Goal: Task Accomplishment & Management: Manage account settings

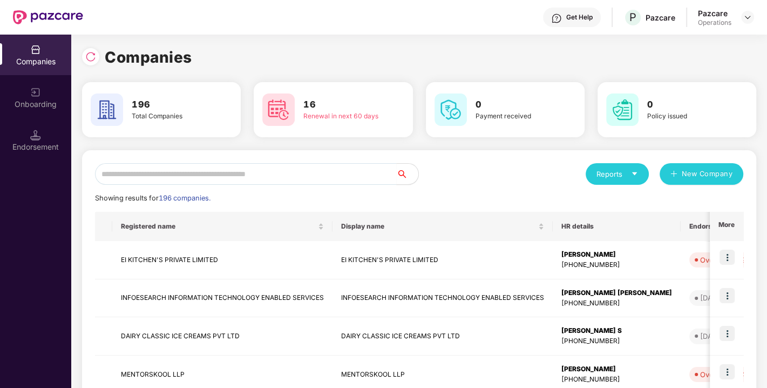
click at [171, 175] on input "text" at bounding box center [246, 174] width 302 height 22
click at [263, 172] on input "text" at bounding box center [246, 174] width 302 height 22
click at [744, 19] on img at bounding box center [748, 17] width 9 height 9
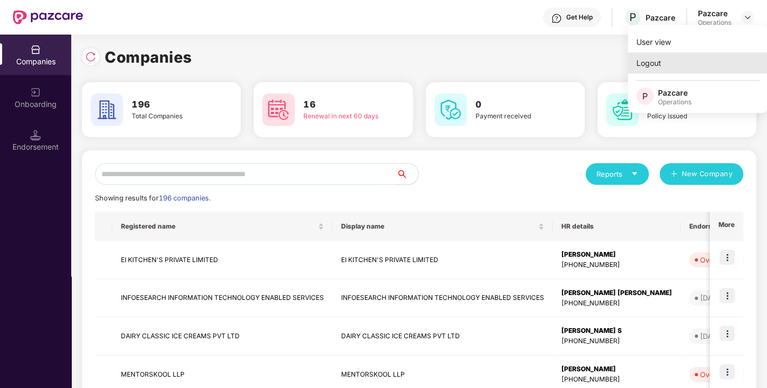
click at [664, 65] on div "Logout" at bounding box center [698, 62] width 140 height 21
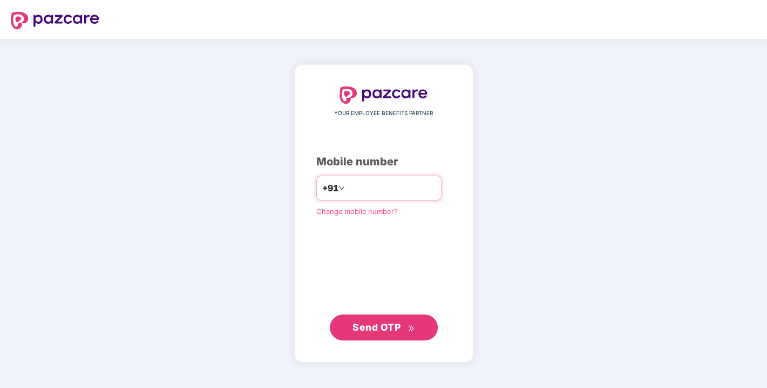
click at [352, 186] on input "number" at bounding box center [391, 187] width 89 height 17
type input "**********"
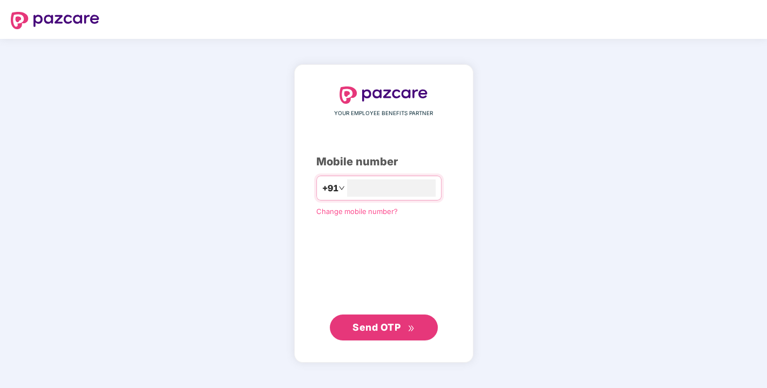
click at [379, 315] on button "Send OTP" at bounding box center [384, 327] width 108 height 26
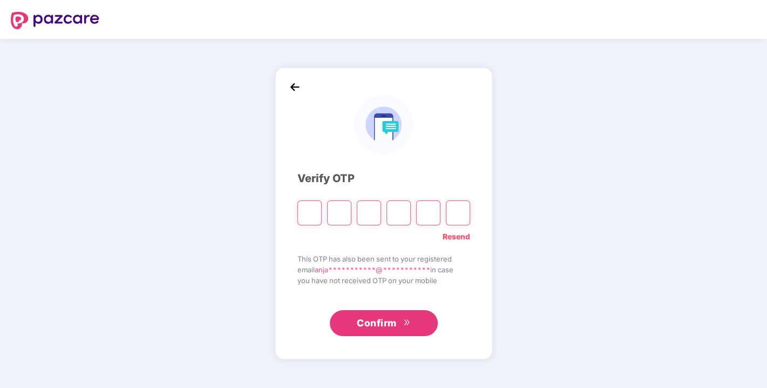
type input "*"
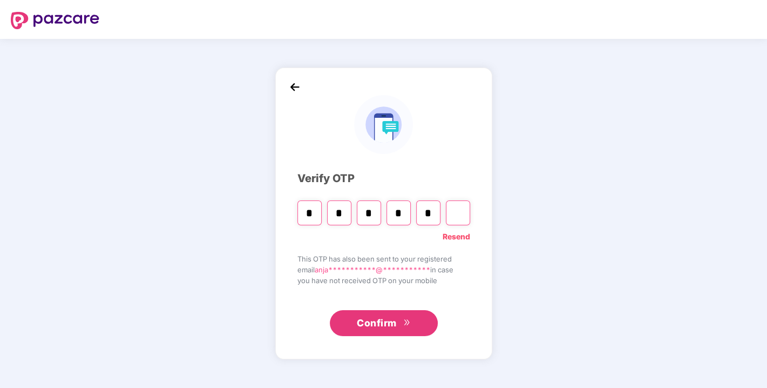
type input "*"
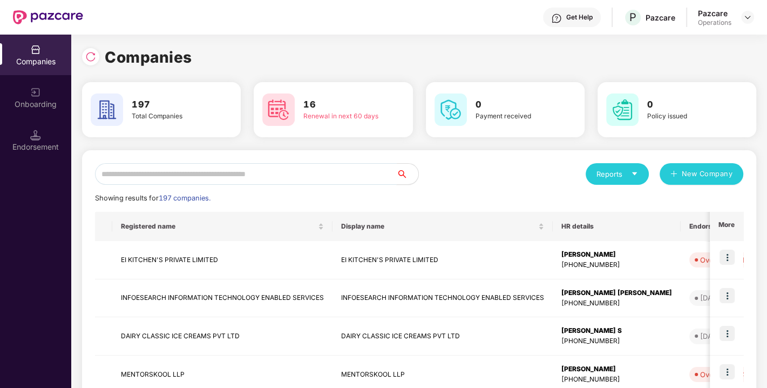
click at [274, 182] on input "text" at bounding box center [246, 174] width 302 height 22
click at [264, 179] on input "text" at bounding box center [246, 174] width 302 height 22
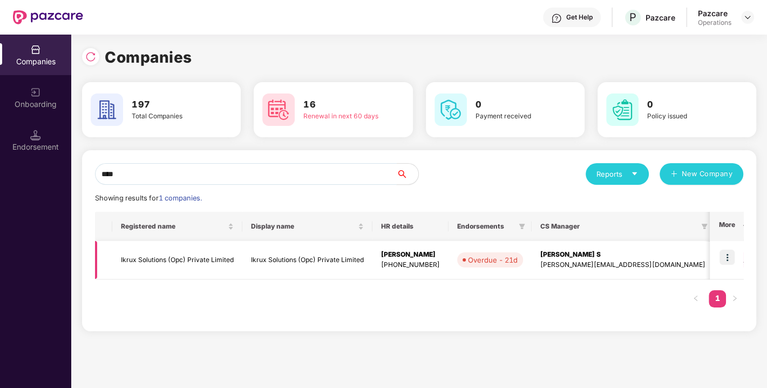
type input "****"
click at [726, 254] on img at bounding box center [727, 256] width 15 height 15
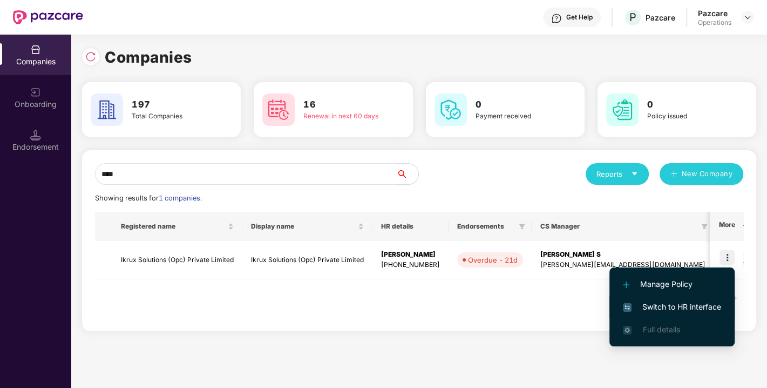
click at [666, 305] on span "Switch to HR interface" at bounding box center [672, 307] width 98 height 12
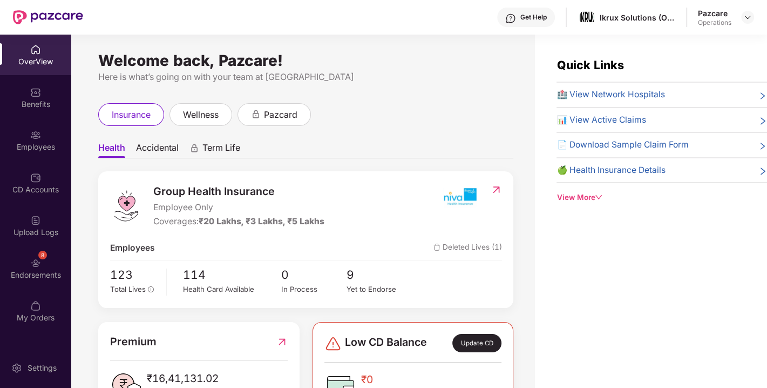
click at [17, 266] on div "8 Endorsements" at bounding box center [35, 268] width 71 height 40
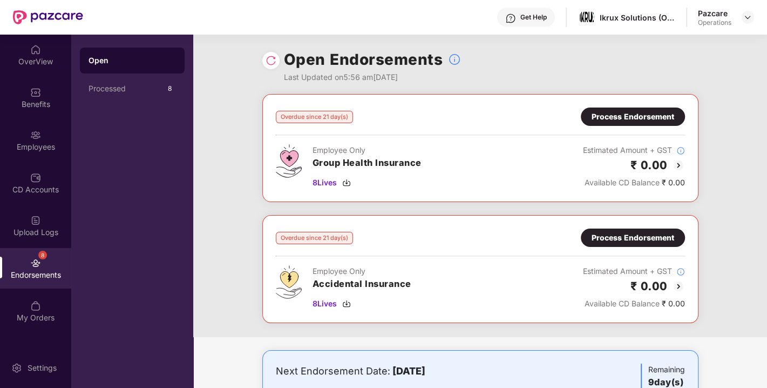
click at [268, 58] on img at bounding box center [271, 60] width 11 height 11
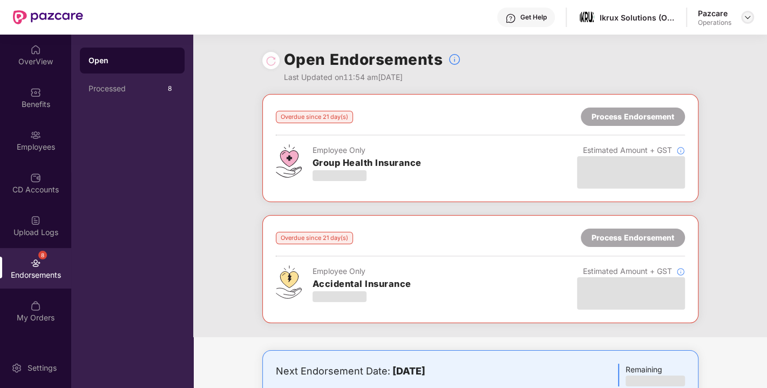
click at [748, 17] on img at bounding box center [748, 17] width 9 height 9
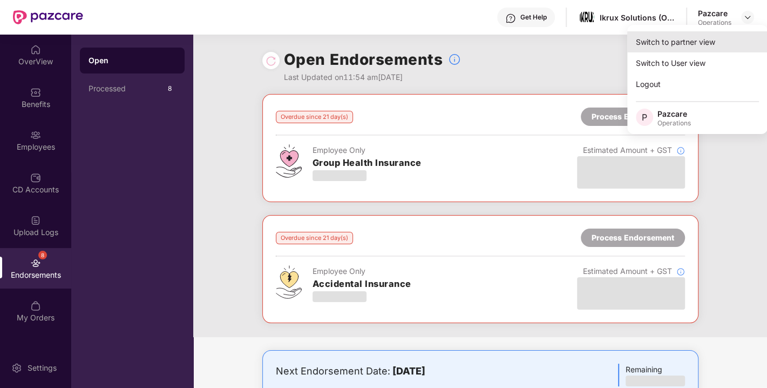
click at [672, 45] on div "Switch to partner view" at bounding box center [697, 41] width 140 height 21
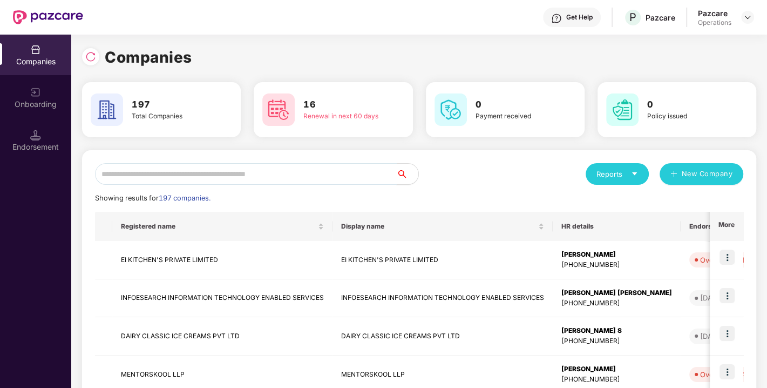
click at [302, 183] on input "text" at bounding box center [246, 174] width 302 height 22
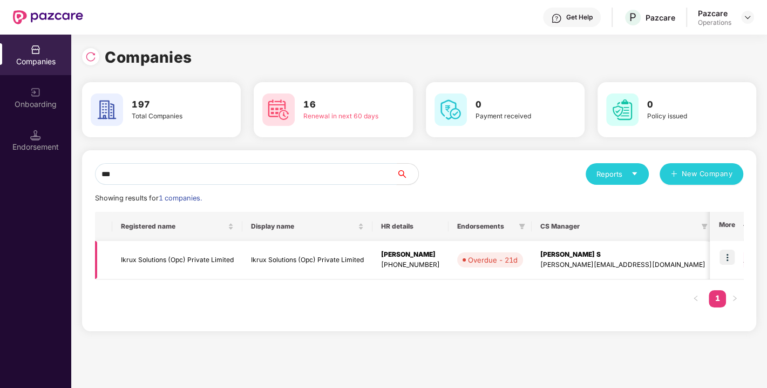
type input "***"
click at [732, 256] on img at bounding box center [727, 256] width 15 height 15
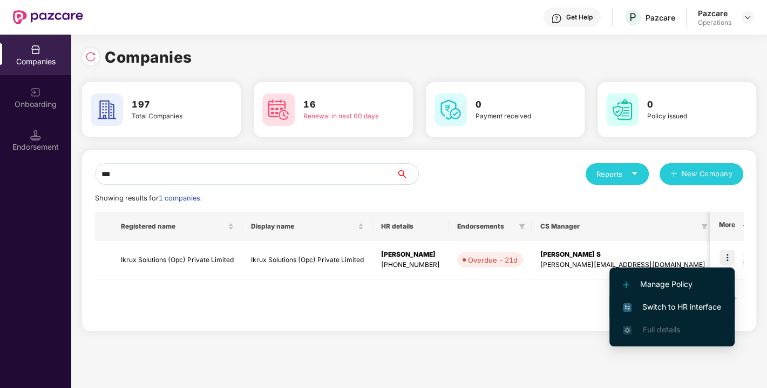
click at [671, 303] on span "Switch to HR interface" at bounding box center [672, 307] width 98 height 12
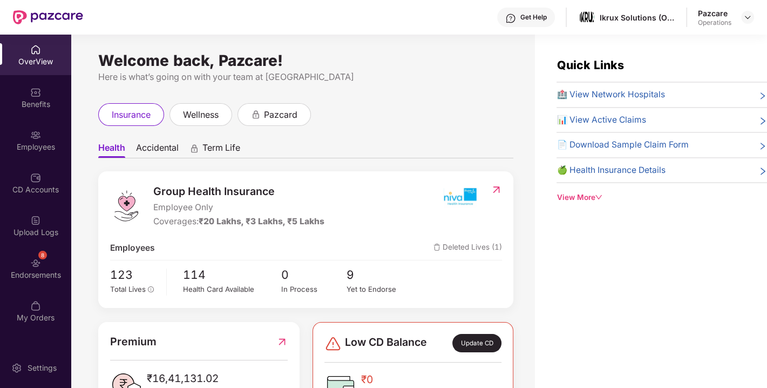
click at [29, 258] on div "8 Endorsements" at bounding box center [35, 268] width 71 height 40
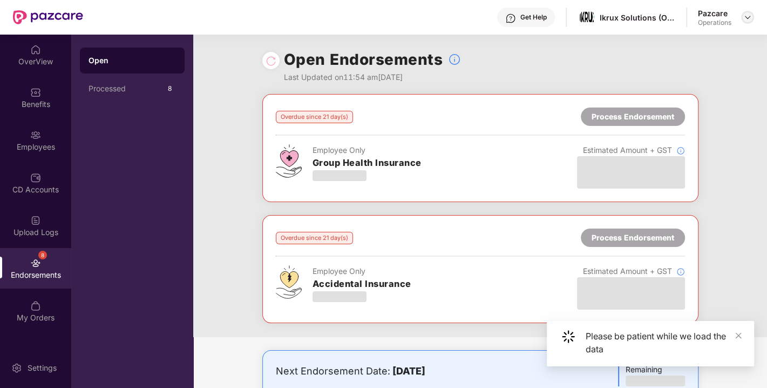
click at [751, 15] on img at bounding box center [748, 17] width 9 height 9
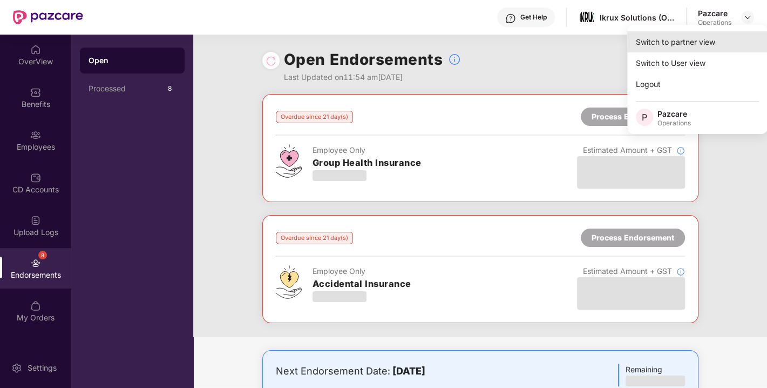
click at [693, 40] on div "Switch to partner view" at bounding box center [697, 41] width 140 height 21
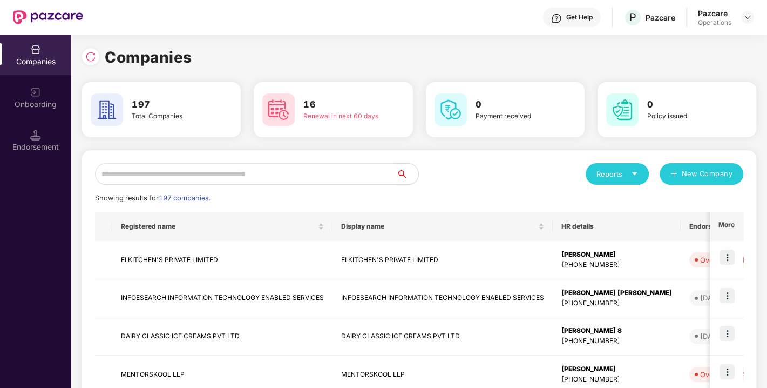
click at [48, 125] on div "Endorsement" at bounding box center [35, 140] width 71 height 40
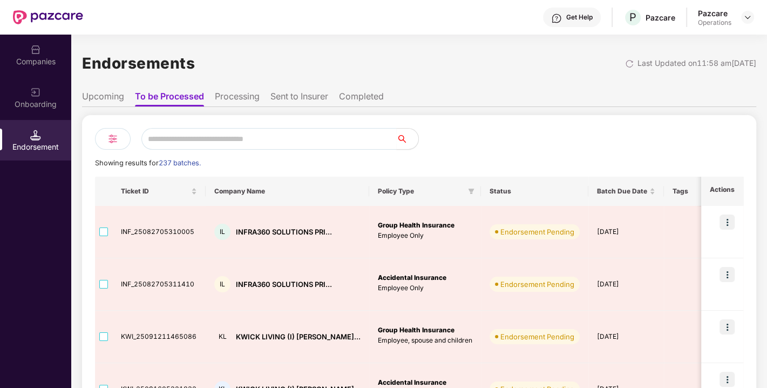
click at [241, 102] on li "Processing" at bounding box center [237, 99] width 45 height 16
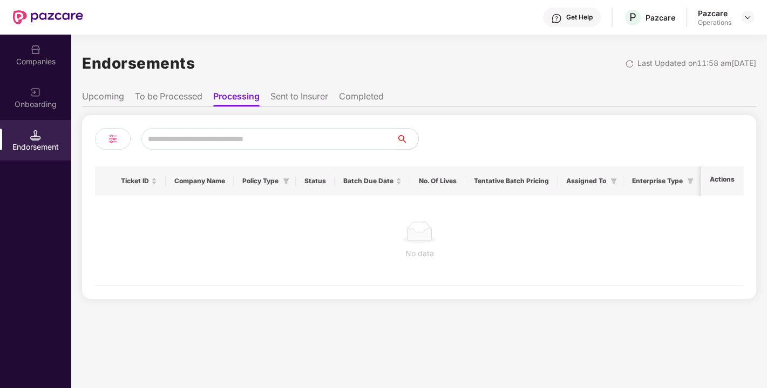
click at [152, 97] on li "To be Processed" at bounding box center [168, 99] width 67 height 16
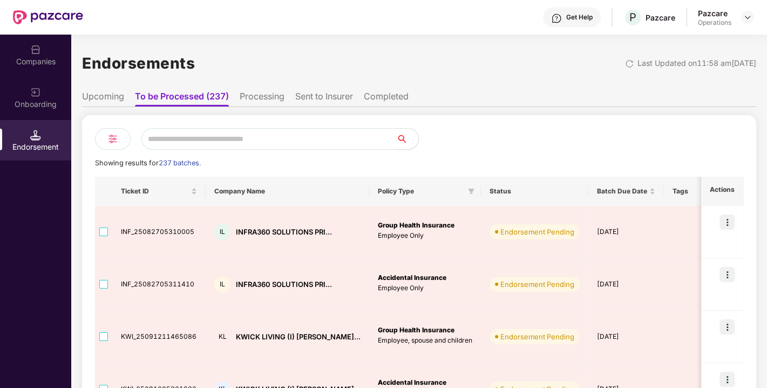
click at [211, 132] on input "text" at bounding box center [268, 139] width 255 height 22
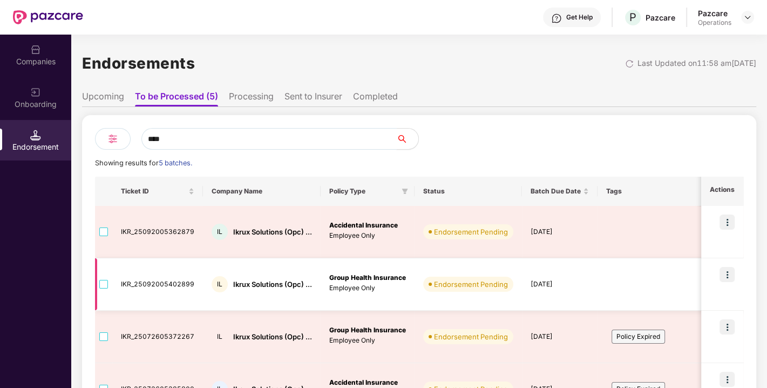
type input "****"
click at [722, 270] on img at bounding box center [727, 274] width 15 height 15
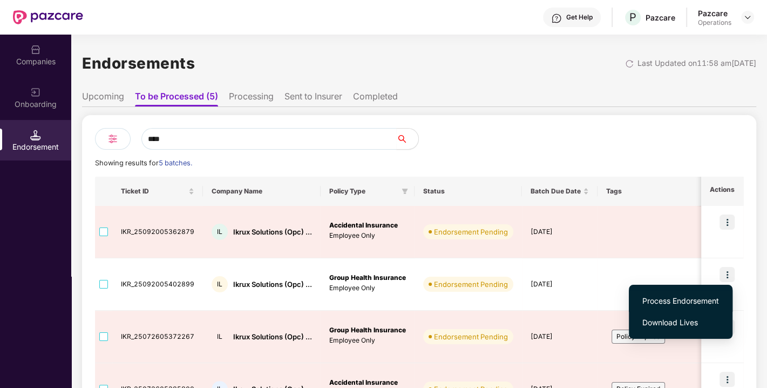
click at [673, 296] on span "Process Endorsement" at bounding box center [681, 301] width 77 height 12
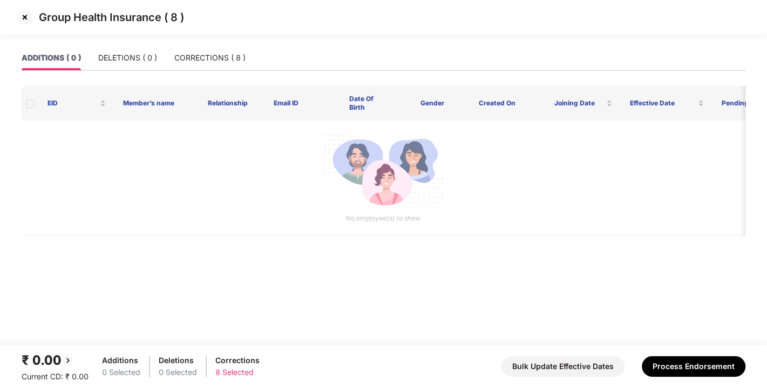
click at [31, 15] on img at bounding box center [24, 17] width 17 height 17
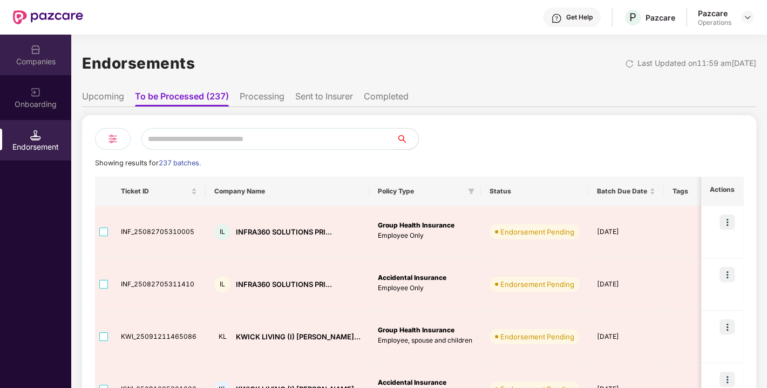
click at [32, 53] on img at bounding box center [35, 49] width 11 height 11
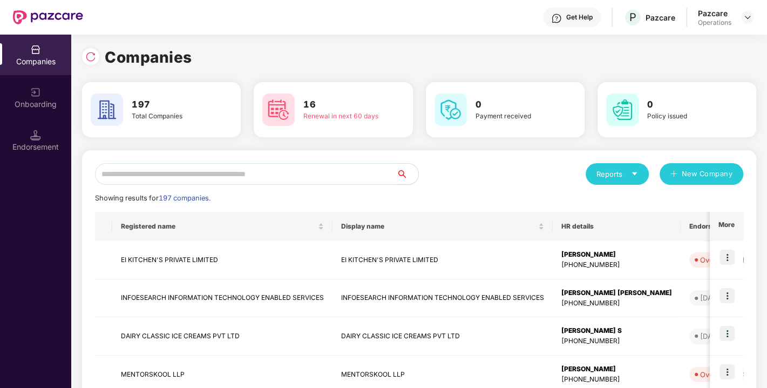
click at [173, 170] on input "text" at bounding box center [246, 174] width 302 height 22
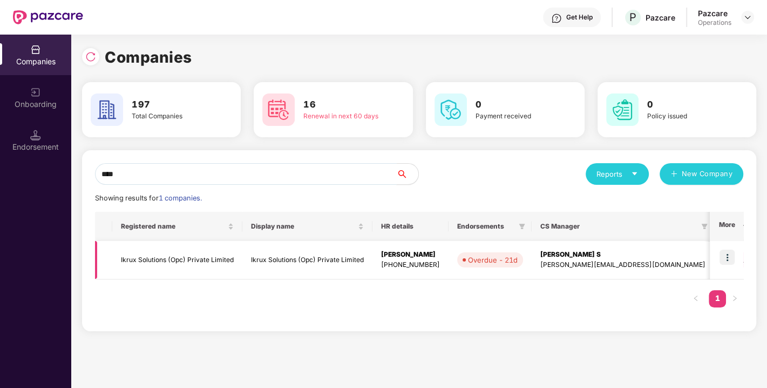
type input "****"
click at [726, 261] on img at bounding box center [727, 256] width 15 height 15
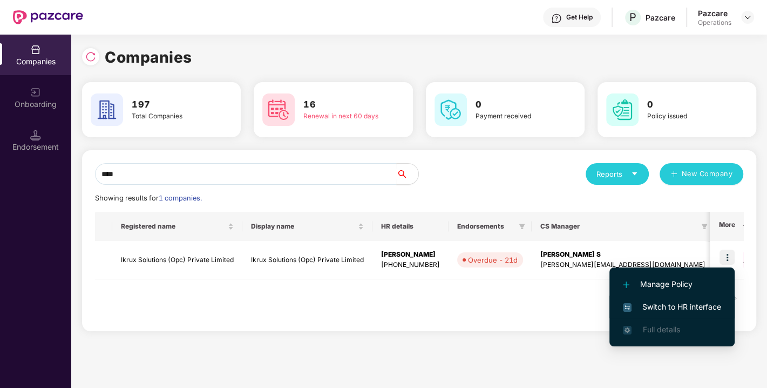
click at [670, 297] on li "Switch to HR interface" at bounding box center [672, 306] width 125 height 23
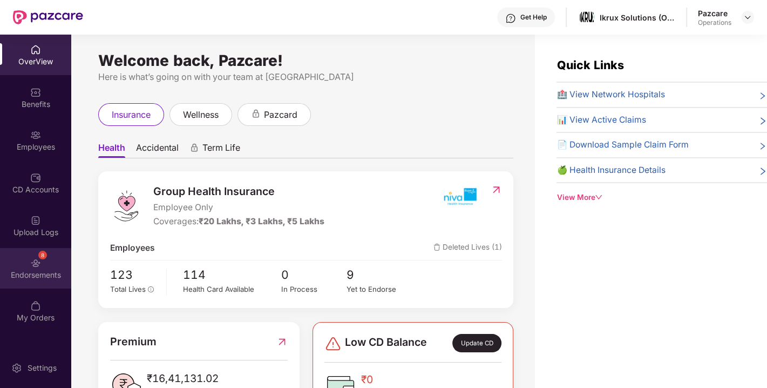
click at [24, 260] on div "8 Endorsements" at bounding box center [35, 268] width 71 height 40
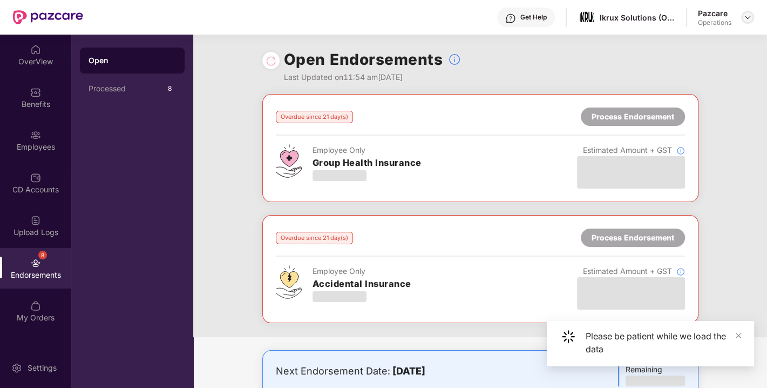
click at [747, 17] on img at bounding box center [748, 17] width 9 height 9
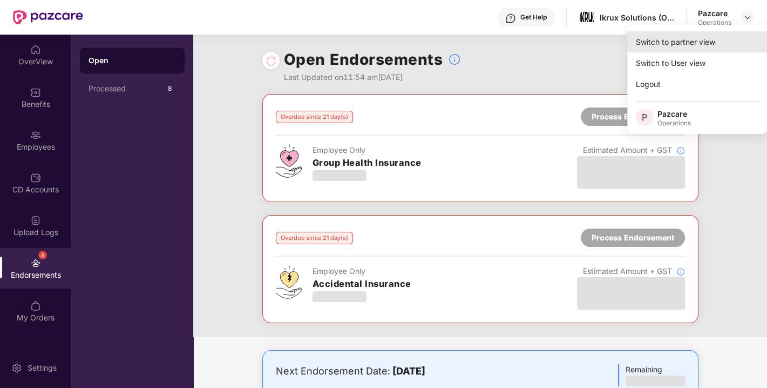
click at [676, 36] on div "Switch to partner view" at bounding box center [697, 41] width 140 height 21
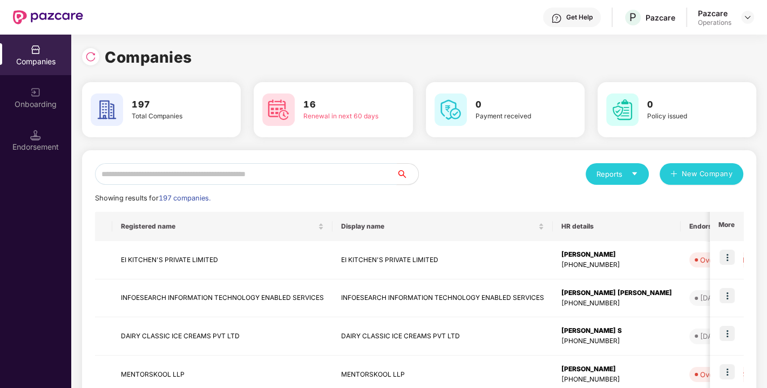
click at [279, 181] on input "text" at bounding box center [246, 174] width 302 height 22
click at [233, 173] on input "text" at bounding box center [246, 174] width 302 height 22
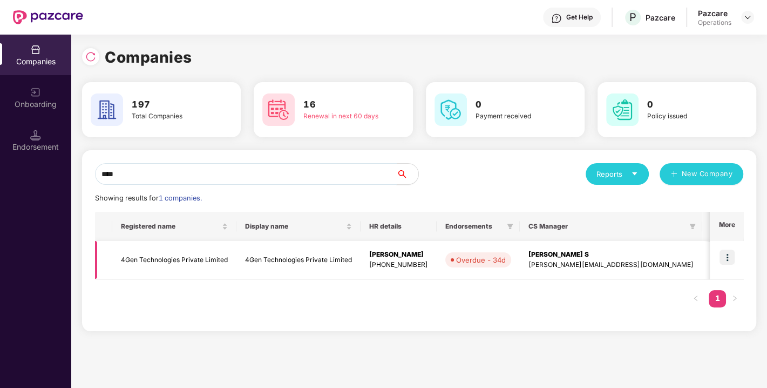
type input "****"
click at [731, 251] on img at bounding box center [727, 256] width 15 height 15
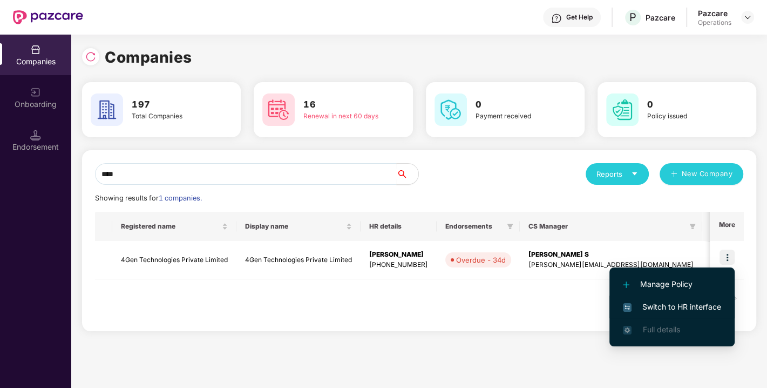
click at [661, 302] on span "Switch to HR interface" at bounding box center [672, 307] width 98 height 12
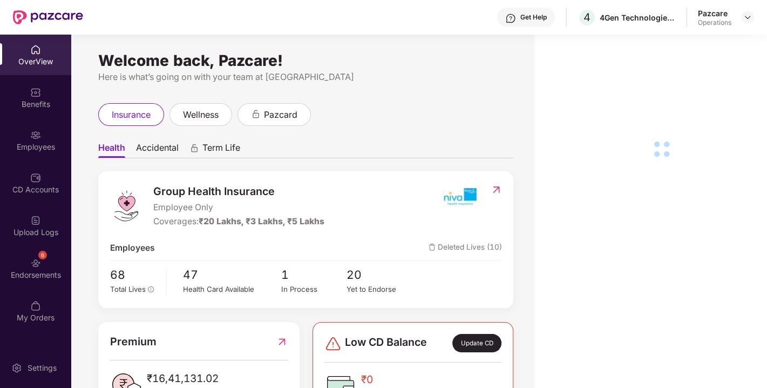
click at [59, 258] on div "6 Endorsements" at bounding box center [35, 268] width 71 height 40
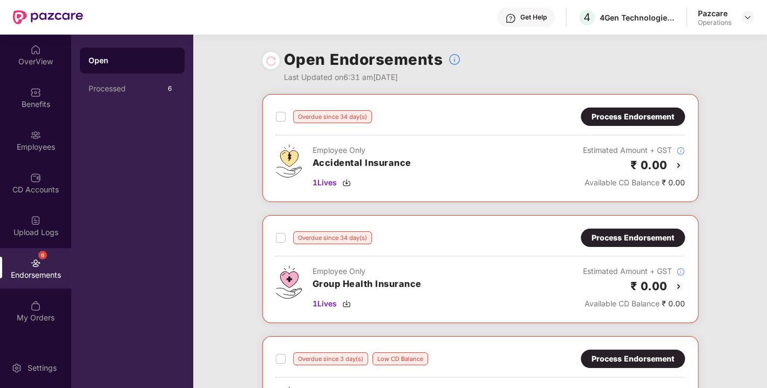
click at [620, 121] on div "Process Endorsement" at bounding box center [633, 117] width 83 height 12
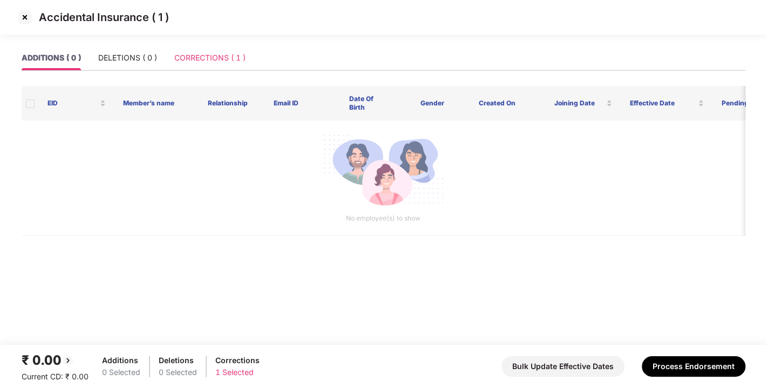
click at [186, 65] on div "CORRECTIONS ( 1 )" at bounding box center [209, 57] width 71 height 25
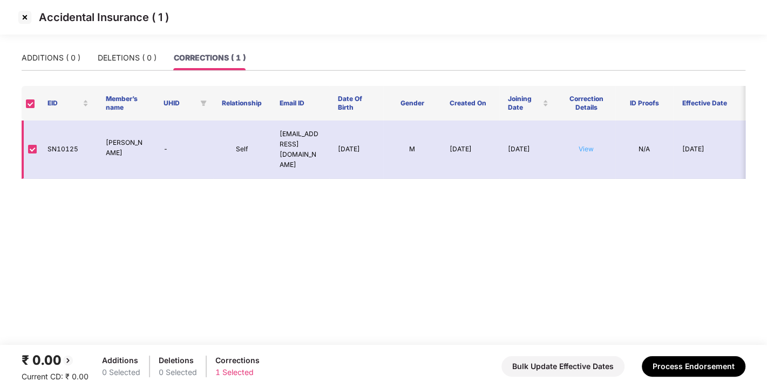
click at [584, 145] on link "View" at bounding box center [586, 149] width 15 height 8
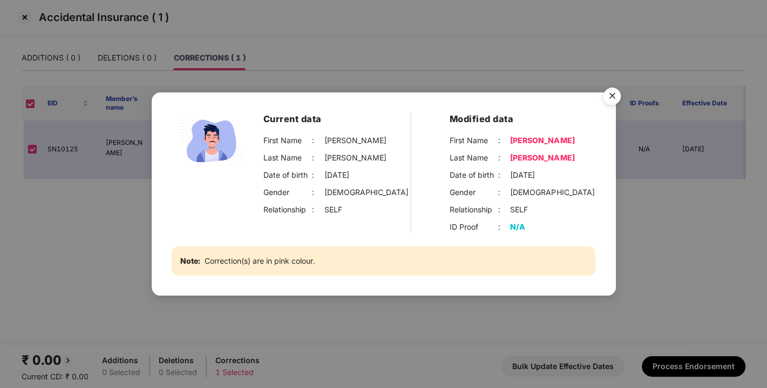
click at [611, 89] on img "Close" at bounding box center [612, 98] width 30 height 30
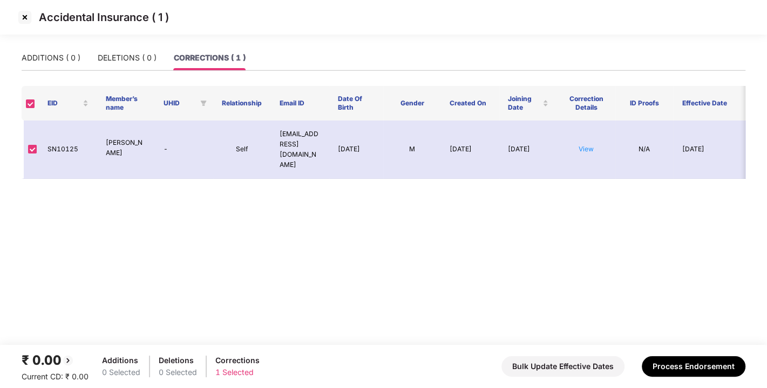
click at [19, 17] on img at bounding box center [24, 17] width 17 height 17
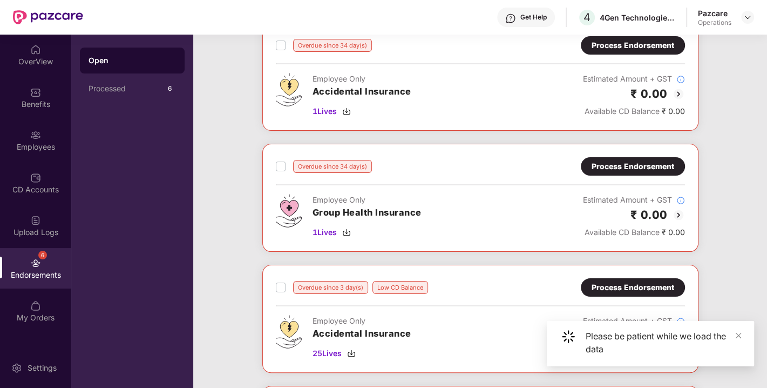
scroll to position [72, 0]
click at [654, 154] on div "Overdue since 34 day(s) Process Endorsement Employee Only Group Health Insuranc…" at bounding box center [480, 197] width 436 height 108
click at [637, 160] on div "Process Endorsement" at bounding box center [633, 166] width 83 height 12
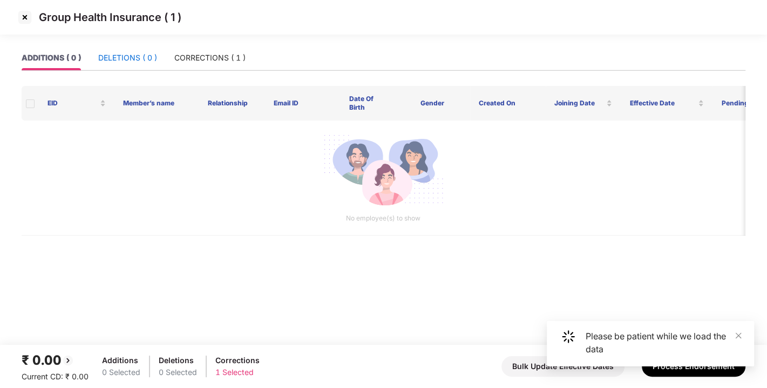
click at [127, 57] on div "DELETIONS ( 0 )" at bounding box center [127, 58] width 59 height 12
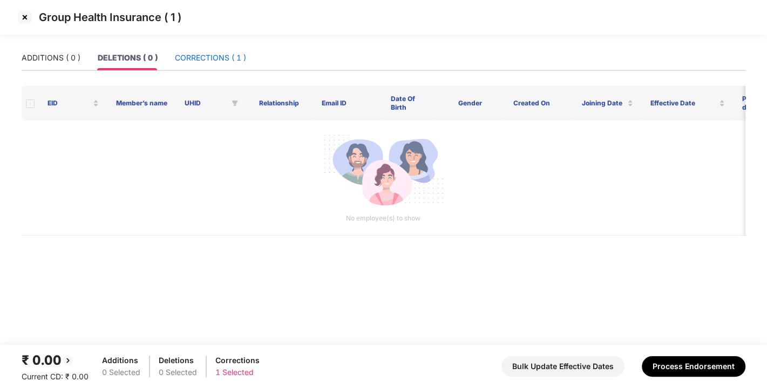
click at [201, 53] on div "CORRECTIONS ( 1 )" at bounding box center [210, 58] width 71 height 12
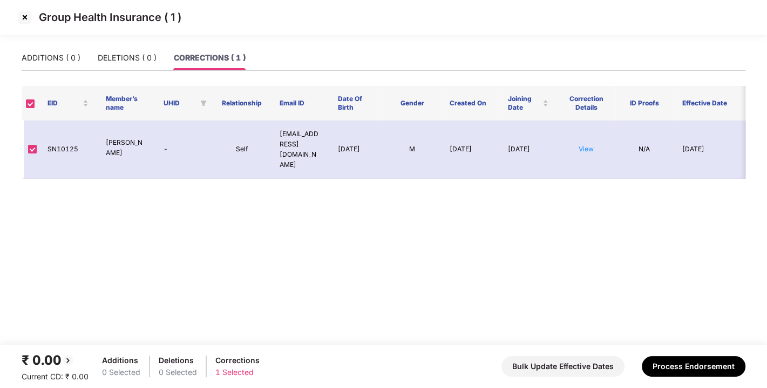
click at [23, 15] on img at bounding box center [24, 17] width 17 height 17
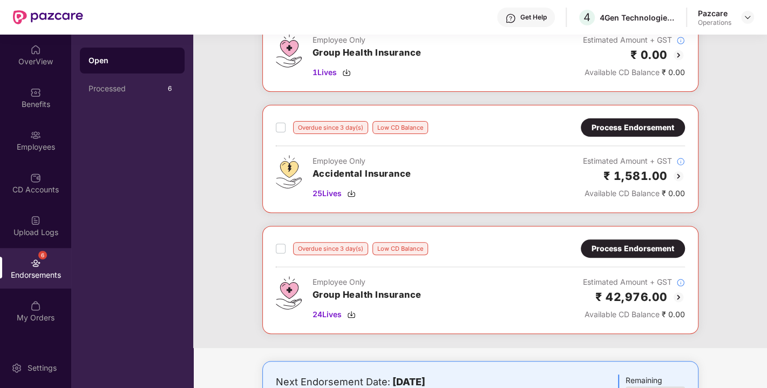
scroll to position [0, 0]
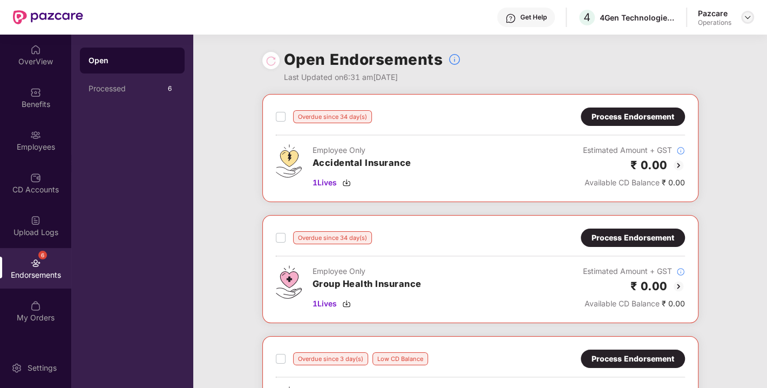
click at [749, 18] on img at bounding box center [748, 17] width 9 height 9
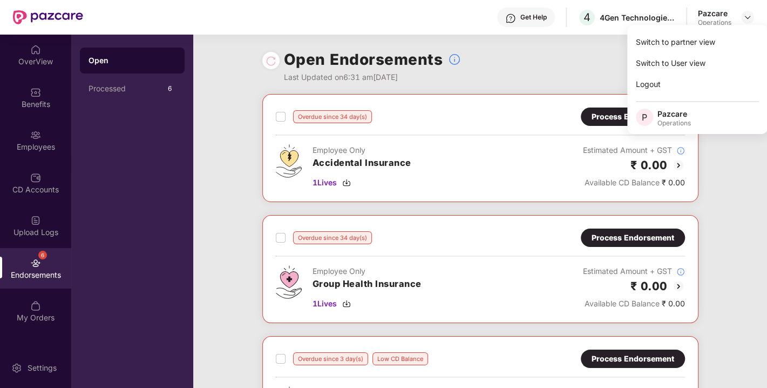
click at [701, 30] on div "Switch to partner view Switch to User view Logout P Pazcare Operations" at bounding box center [697, 79] width 140 height 109
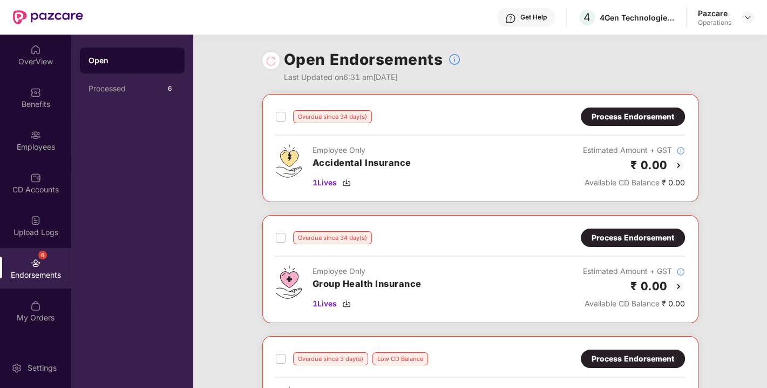
click at [667, 43] on div "Open Endorsements Last Updated on 6:31 am[DATE]" at bounding box center [480, 64] width 436 height 59
click at [748, 18] on img at bounding box center [748, 17] width 9 height 9
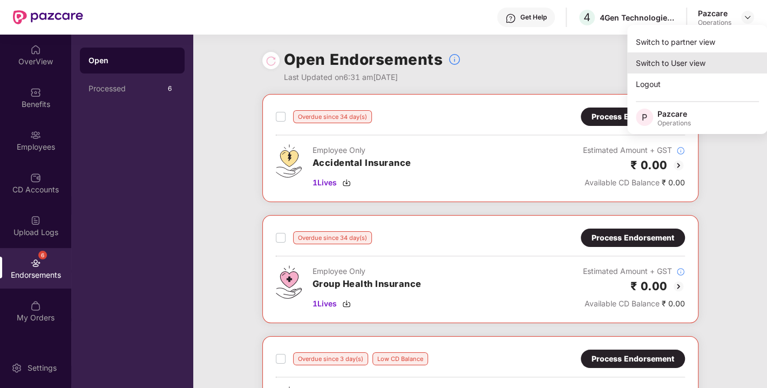
click at [668, 52] on div "Switch to User view" at bounding box center [697, 62] width 140 height 21
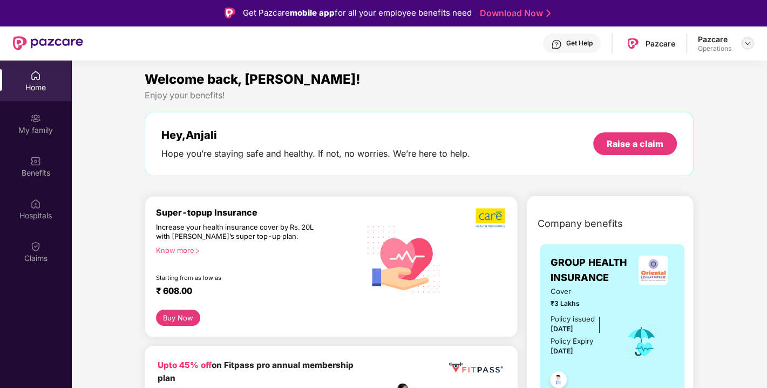
click at [741, 43] on div at bounding box center [747, 43] width 13 height 13
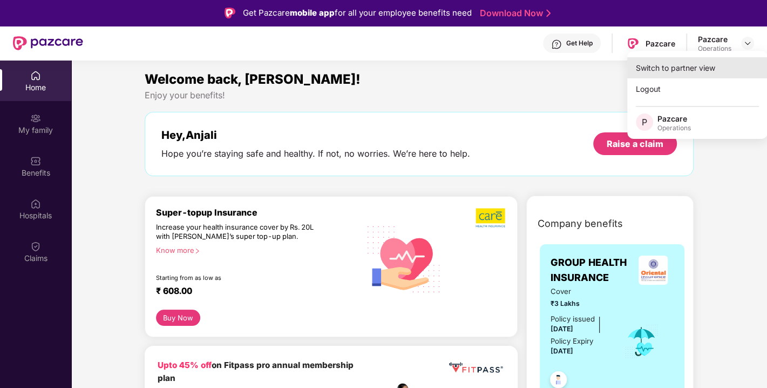
click at [689, 63] on div "Switch to partner view" at bounding box center [697, 67] width 140 height 21
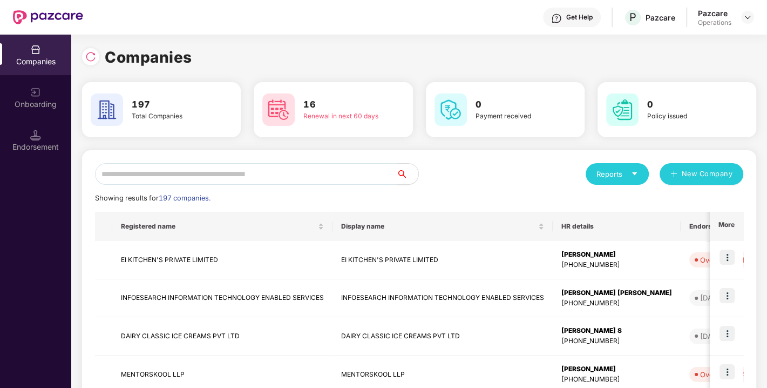
click at [214, 177] on input "text" at bounding box center [246, 174] width 302 height 22
click at [248, 169] on input "text" at bounding box center [246, 174] width 302 height 22
click at [225, 171] on input "text" at bounding box center [246, 174] width 302 height 22
click at [160, 178] on input "text" at bounding box center [246, 174] width 302 height 22
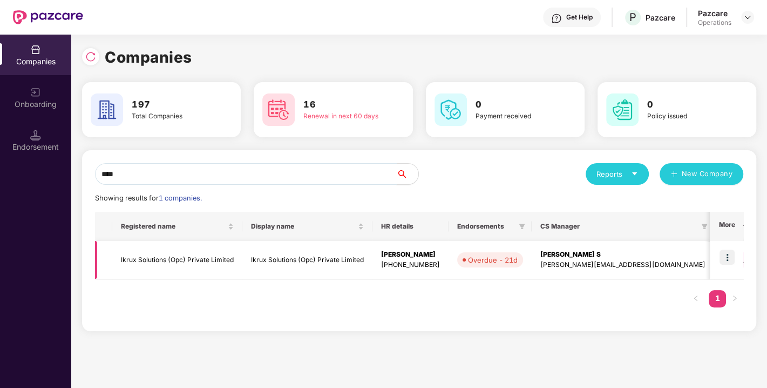
type input "****"
click at [724, 253] on img at bounding box center [727, 256] width 15 height 15
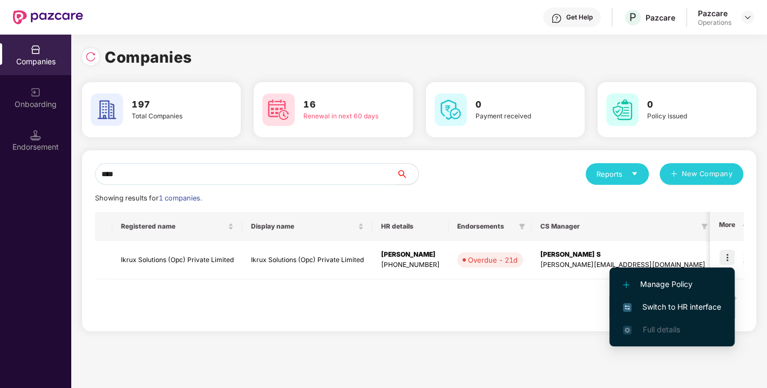
click at [658, 305] on span "Switch to HR interface" at bounding box center [672, 307] width 98 height 12
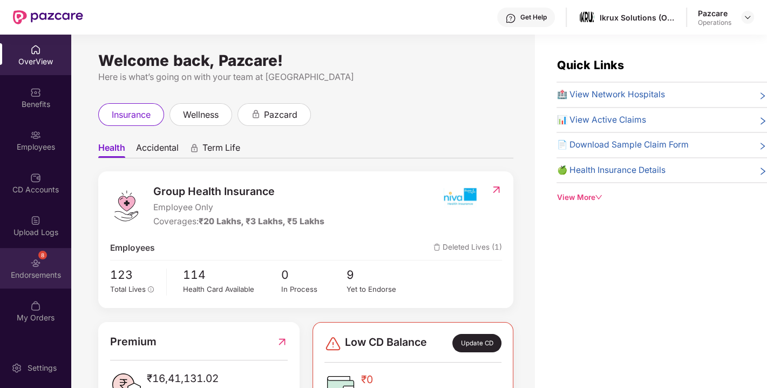
click at [40, 267] on img at bounding box center [35, 263] width 11 height 11
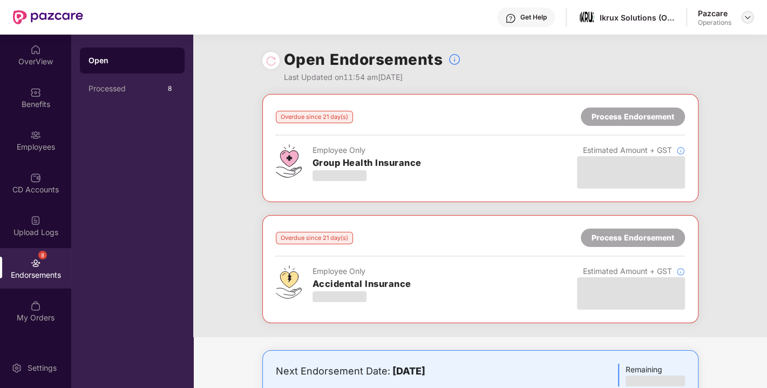
click at [747, 19] on img at bounding box center [748, 17] width 9 height 9
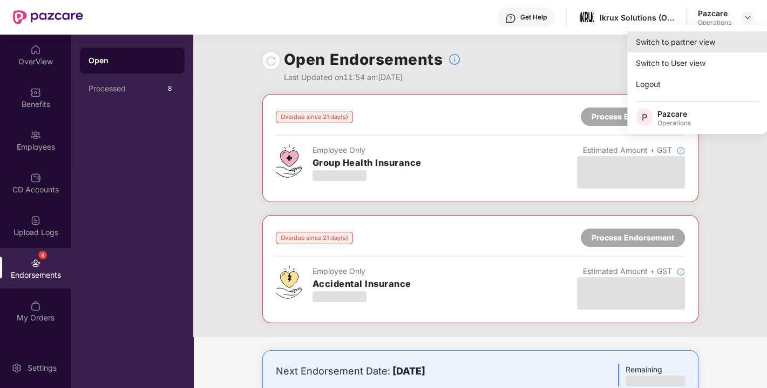
click at [698, 32] on div "Switch to partner view" at bounding box center [697, 41] width 140 height 21
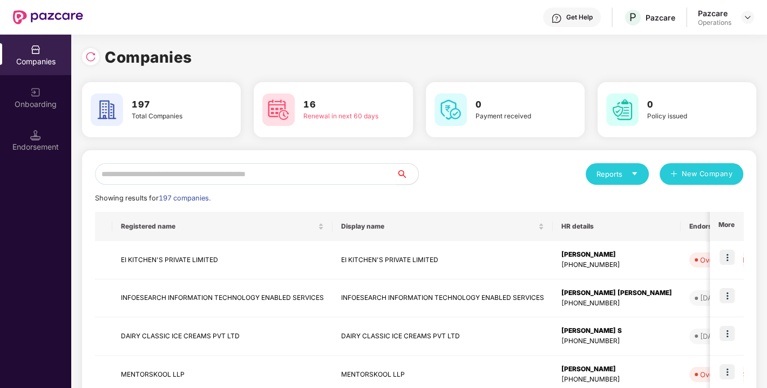
click at [36, 140] on div "Endorsement" at bounding box center [35, 140] width 71 height 40
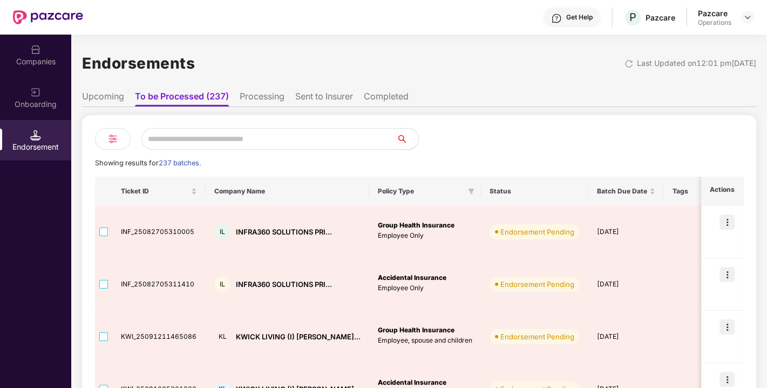
click at [217, 146] on input "text" at bounding box center [268, 139] width 255 height 22
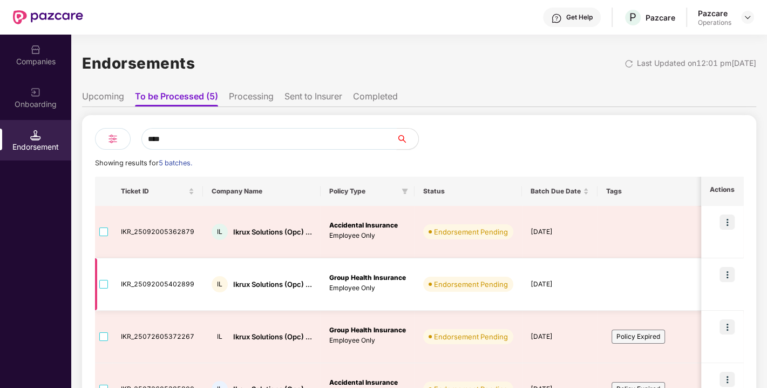
type input "****"
click at [725, 272] on img at bounding box center [727, 274] width 15 height 15
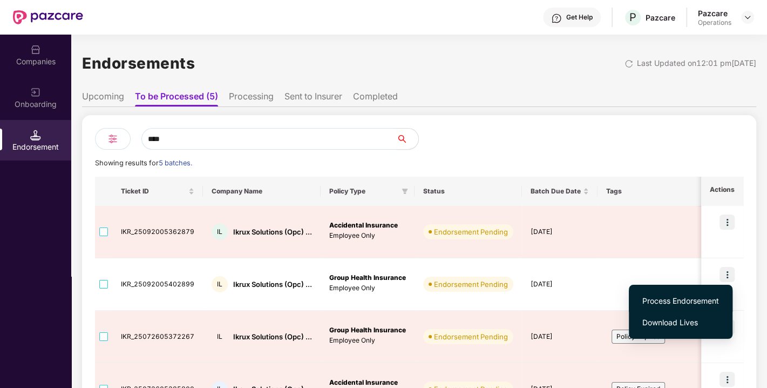
click at [658, 301] on span "Process Endorsement" at bounding box center [681, 301] width 77 height 12
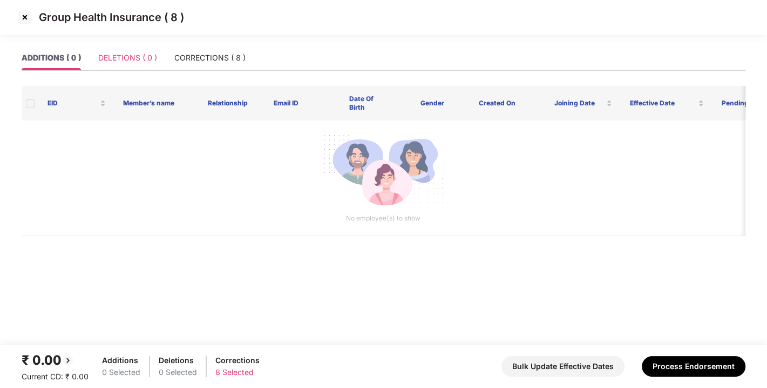
click at [129, 50] on div "DELETIONS ( 0 )" at bounding box center [127, 57] width 59 height 25
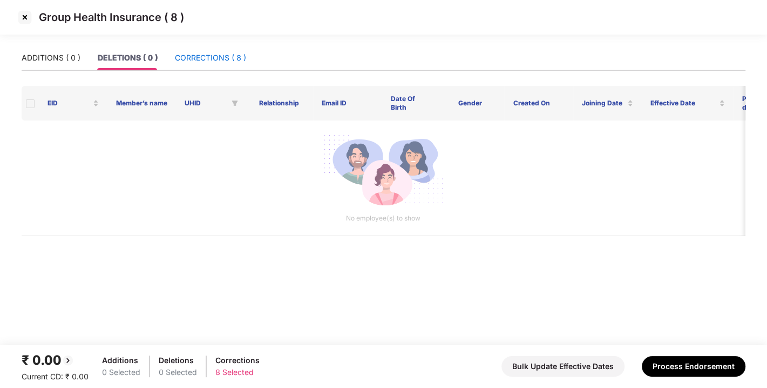
click at [202, 53] on div "CORRECTIONS ( 8 )" at bounding box center [210, 58] width 71 height 12
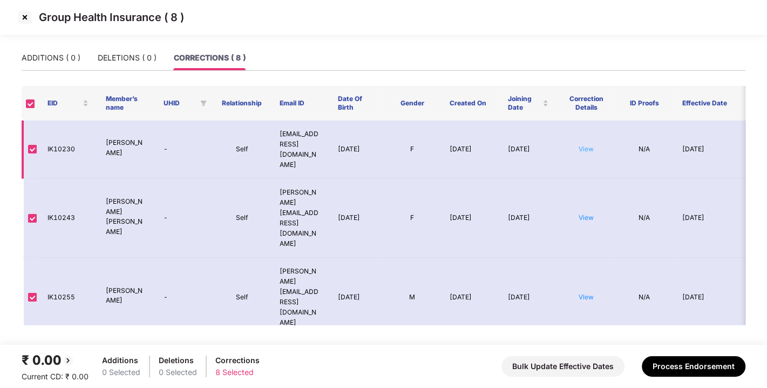
click at [589, 146] on link "View" at bounding box center [586, 149] width 15 height 8
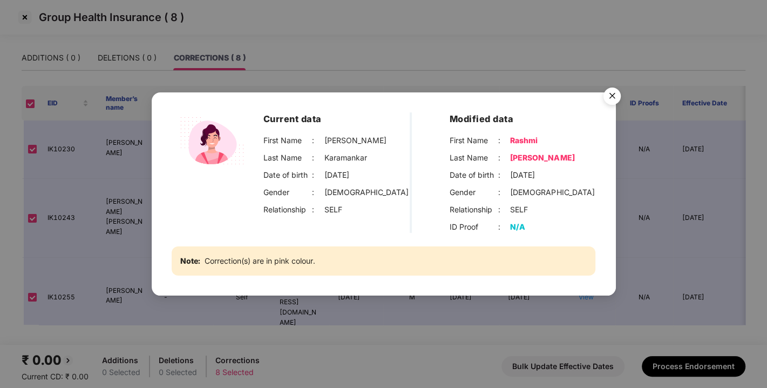
click at [616, 90] on img "Close" at bounding box center [612, 98] width 30 height 30
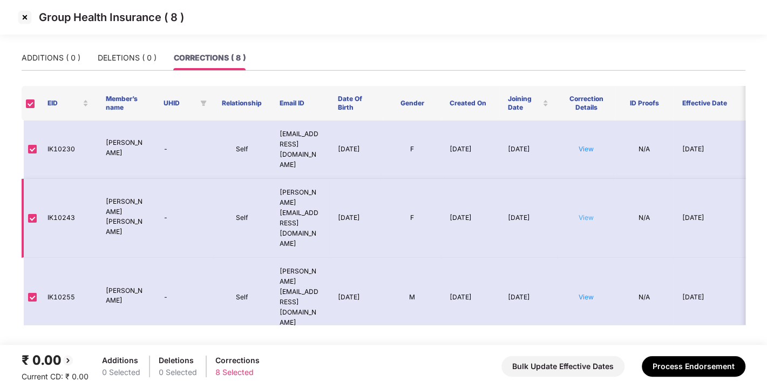
click at [586, 213] on link "View" at bounding box center [586, 217] width 15 height 8
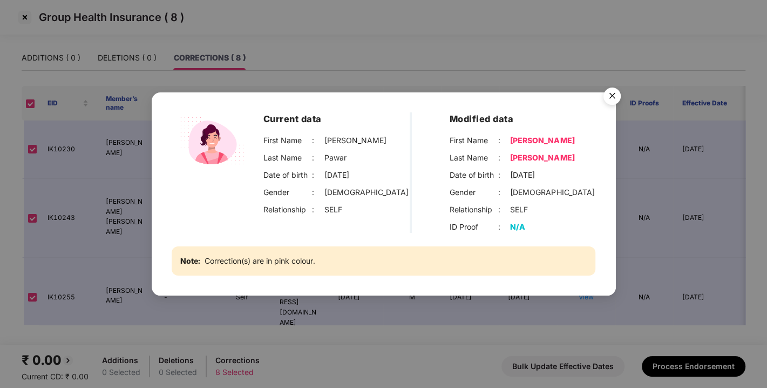
click at [612, 95] on img "Close" at bounding box center [612, 98] width 30 height 30
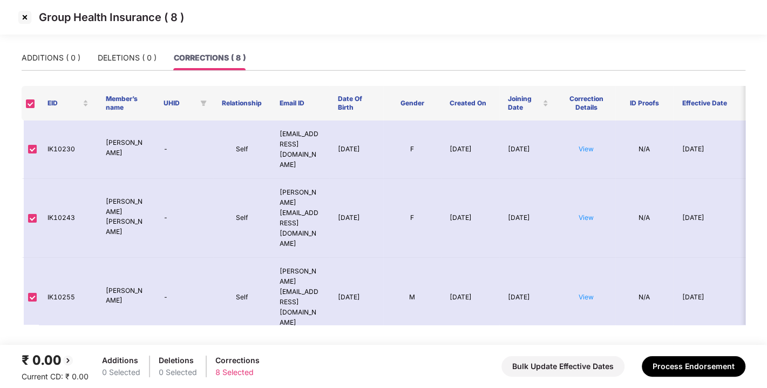
click at [24, 19] on img at bounding box center [24, 17] width 17 height 17
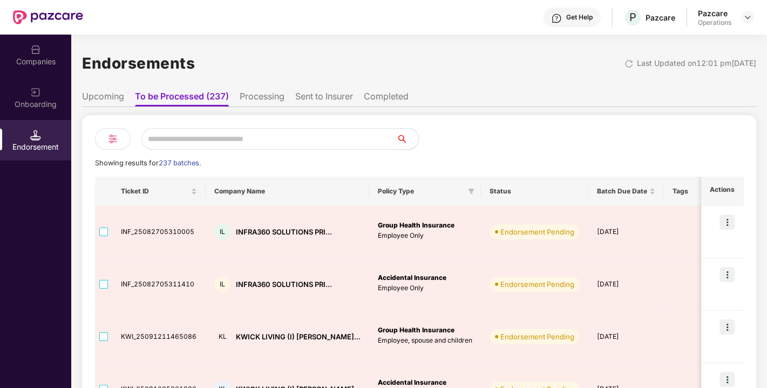
click at [286, 137] on input "text" at bounding box center [268, 139] width 255 height 22
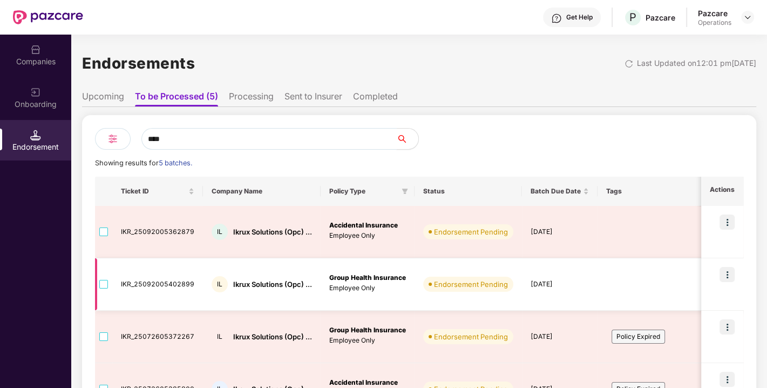
type input "****"
click at [728, 276] on img at bounding box center [727, 274] width 15 height 15
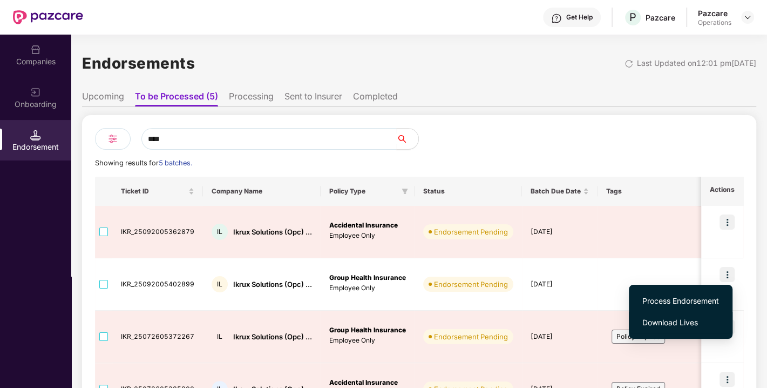
click at [678, 319] on span "Download Lives" at bounding box center [681, 322] width 77 height 12
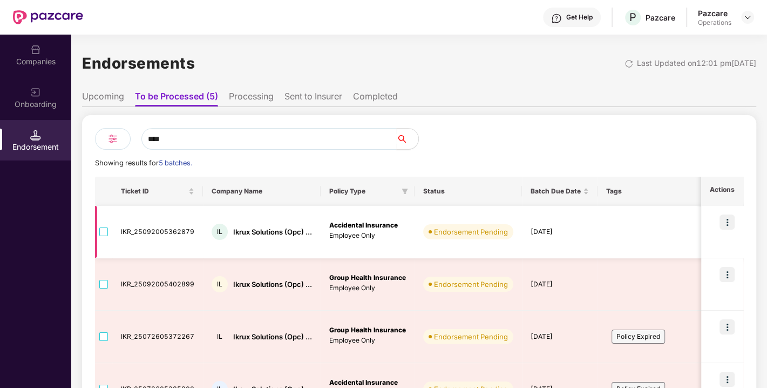
click at [727, 222] on img at bounding box center [727, 221] width 15 height 15
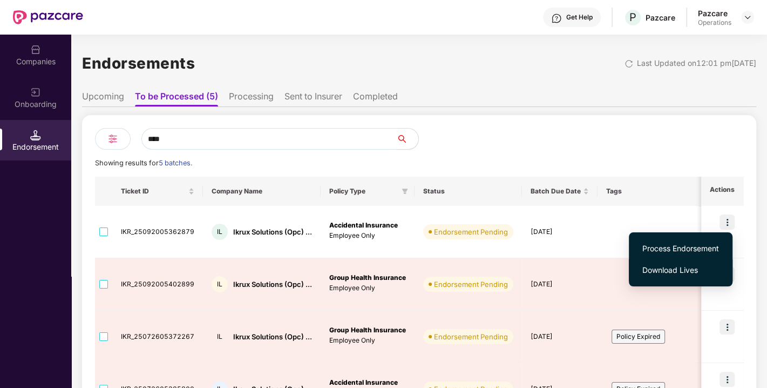
click at [668, 268] on span "Download Lives" at bounding box center [681, 270] width 77 height 12
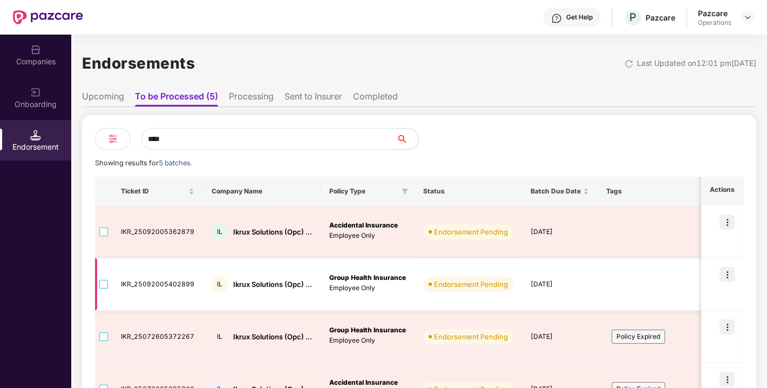
click at [726, 275] on img at bounding box center [727, 274] width 15 height 15
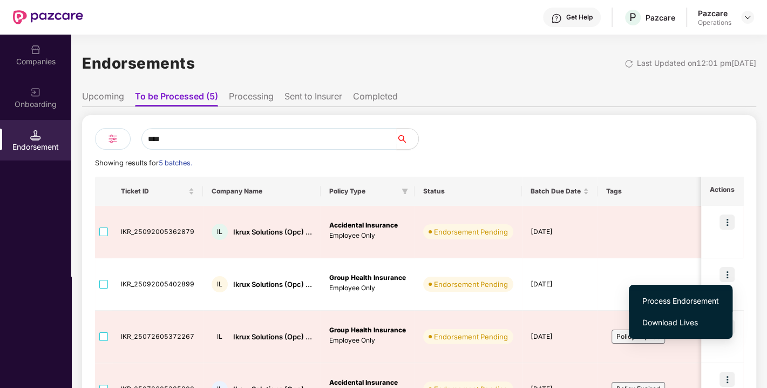
click at [674, 296] on span "Process Endorsement" at bounding box center [681, 301] width 77 height 12
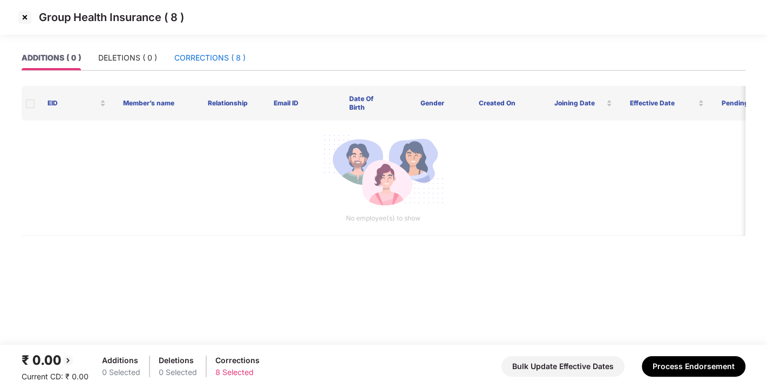
click at [228, 58] on div "CORRECTIONS ( 8 )" at bounding box center [209, 58] width 71 height 12
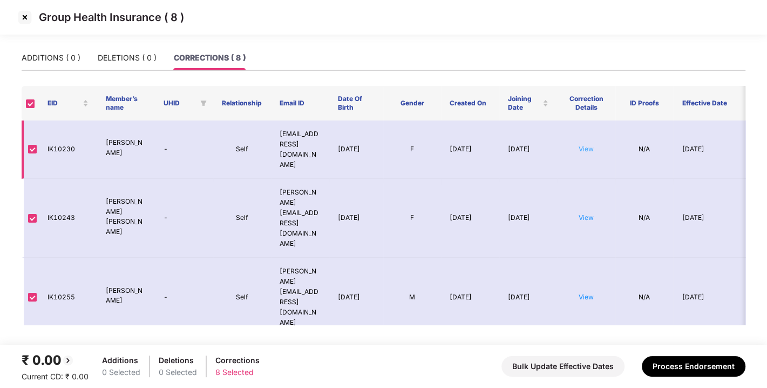
click at [587, 145] on link "View" at bounding box center [586, 149] width 15 height 8
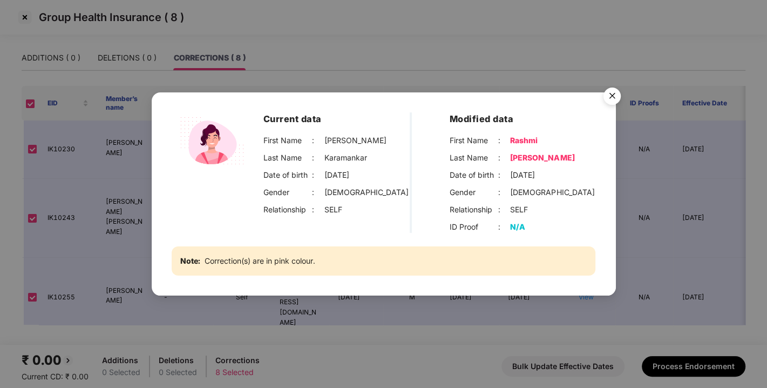
click at [612, 92] on img "Close" at bounding box center [612, 98] width 30 height 30
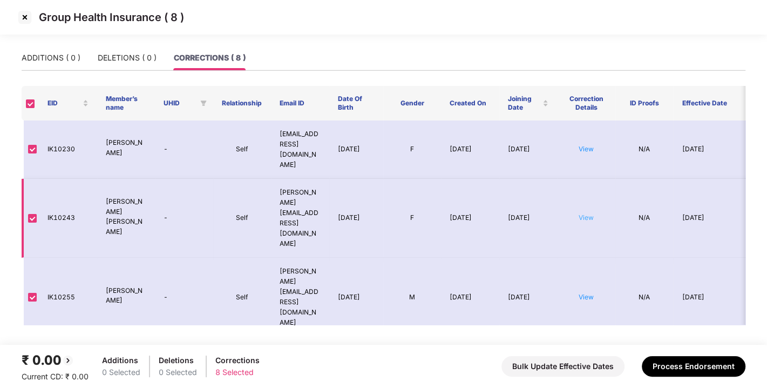
click at [585, 213] on link "View" at bounding box center [586, 217] width 15 height 8
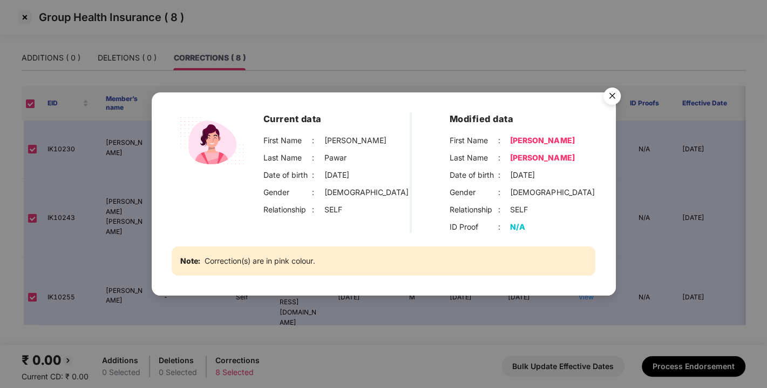
click at [614, 94] on img "Close" at bounding box center [612, 98] width 30 height 30
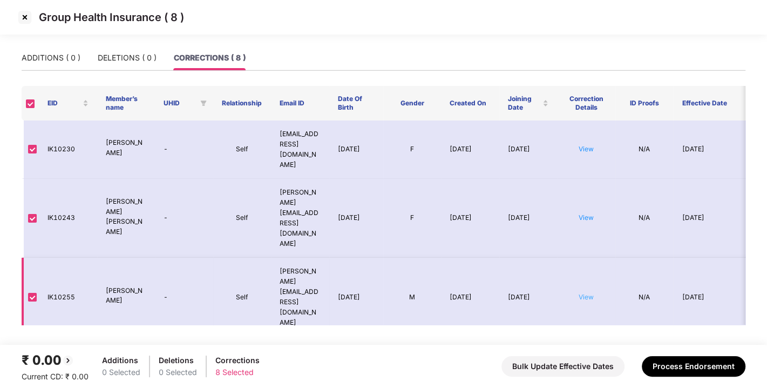
click at [583, 293] on link "View" at bounding box center [586, 297] width 15 height 8
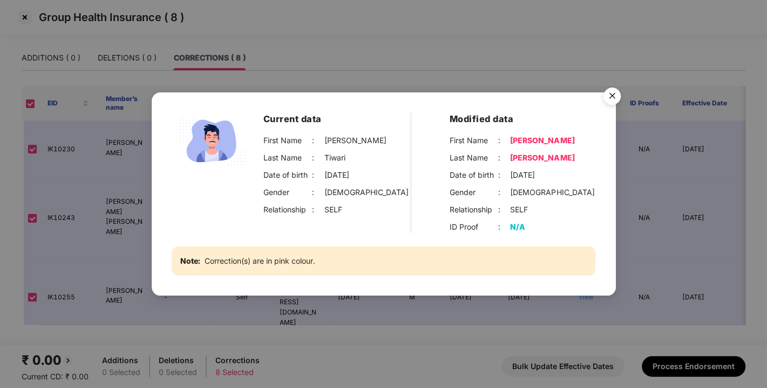
click at [609, 100] on img "Close" at bounding box center [612, 98] width 30 height 30
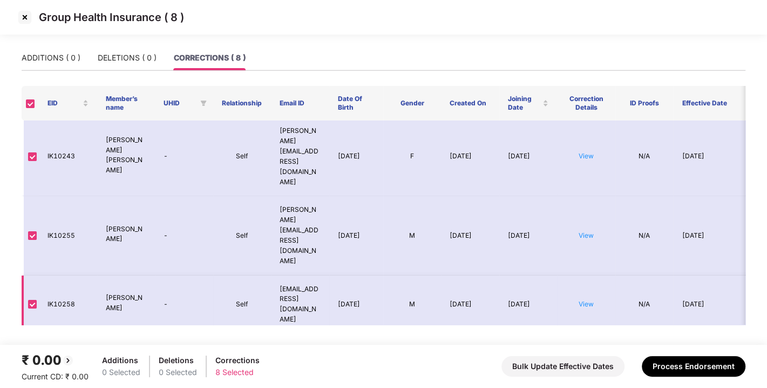
scroll to position [60, 0]
click at [587, 301] on link "View" at bounding box center [586, 305] width 15 height 8
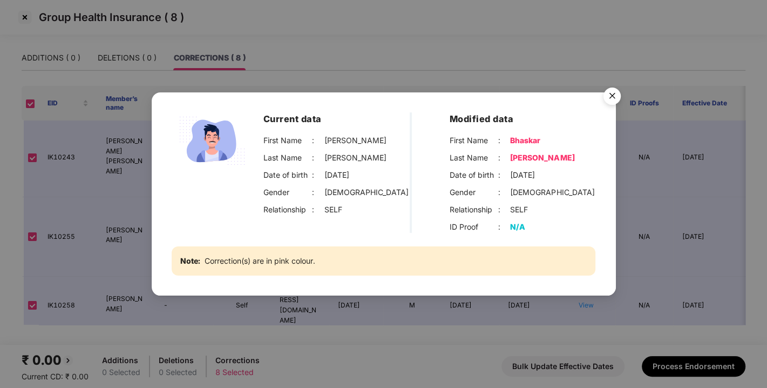
click at [616, 98] on img "Close" at bounding box center [612, 98] width 30 height 30
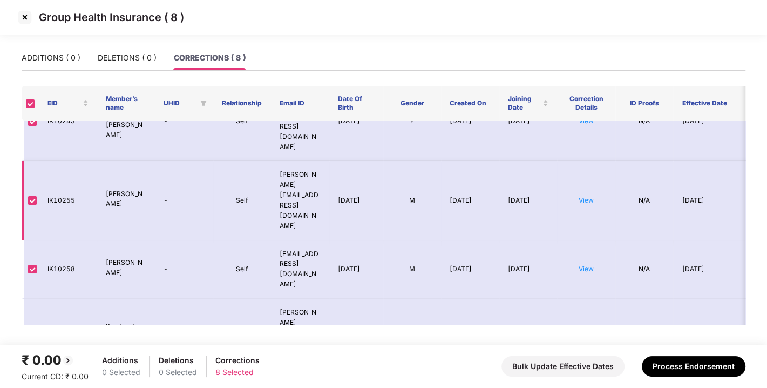
scroll to position [105, 0]
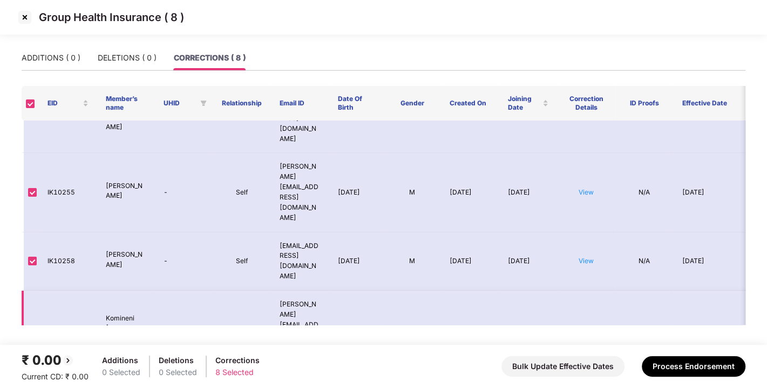
click at [585, 325] on link "View" at bounding box center [586, 329] width 15 height 8
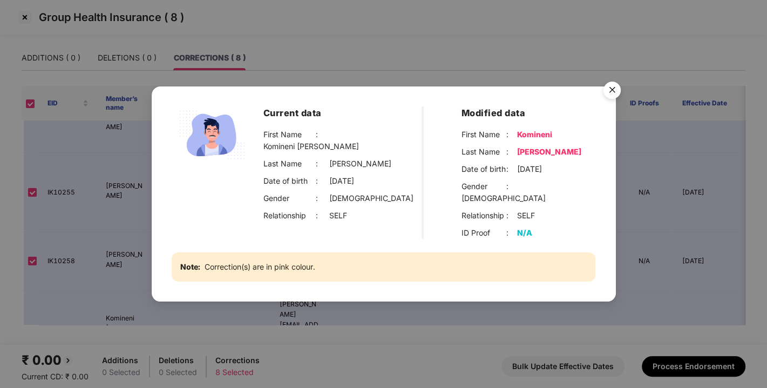
click at [617, 85] on img "Close" at bounding box center [612, 92] width 30 height 30
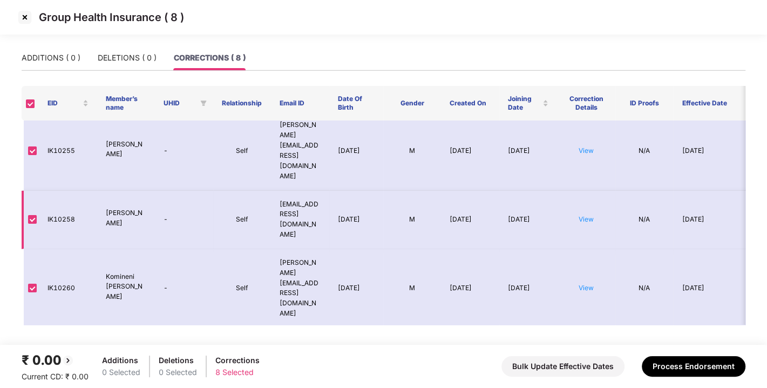
scroll to position [159, 0]
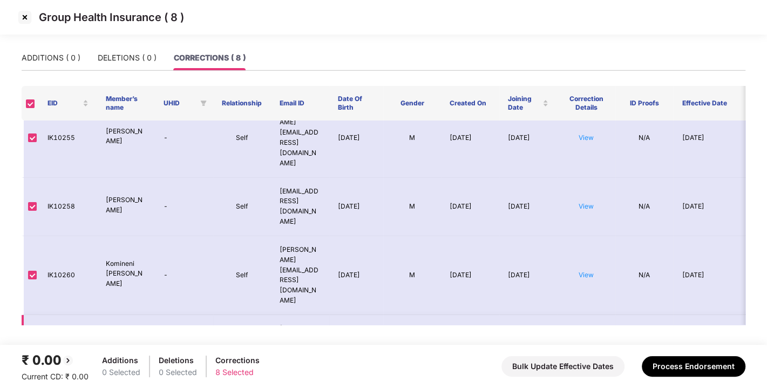
click at [583, 339] on link "View" at bounding box center [586, 343] width 15 height 8
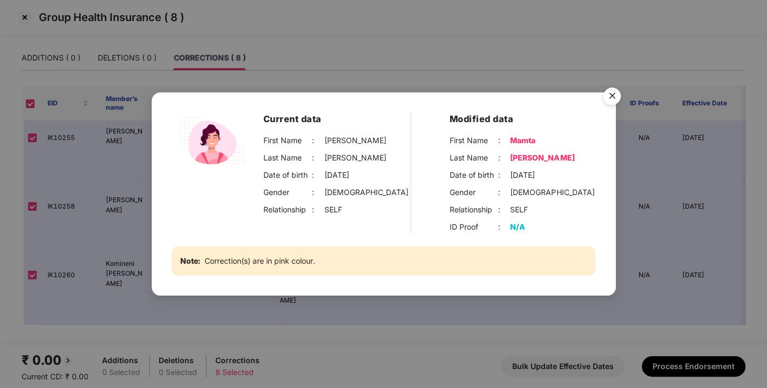
click at [612, 102] on img "Close" at bounding box center [612, 98] width 30 height 30
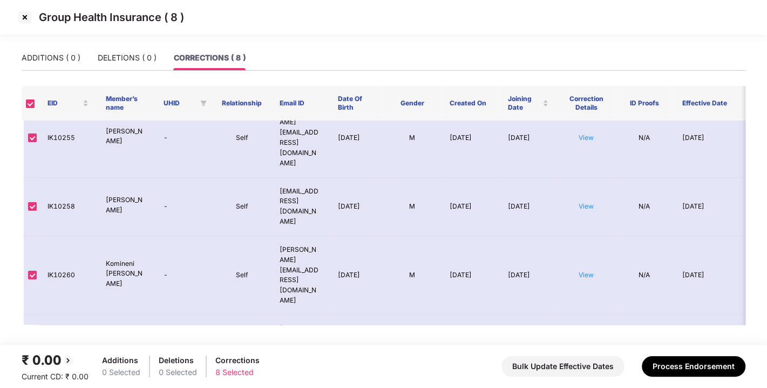
click at [612, 102] on body "Group Health Insurance ( 8 ) ADDITIONS ( 0 ) DELETIONS ( 0 ) CORRECTIONS ( 8 ) …" at bounding box center [383, 194] width 767 height 388
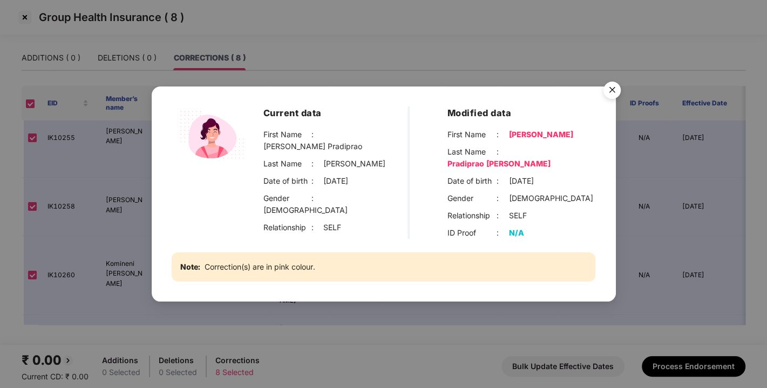
click at [612, 88] on img "Close" at bounding box center [612, 92] width 30 height 30
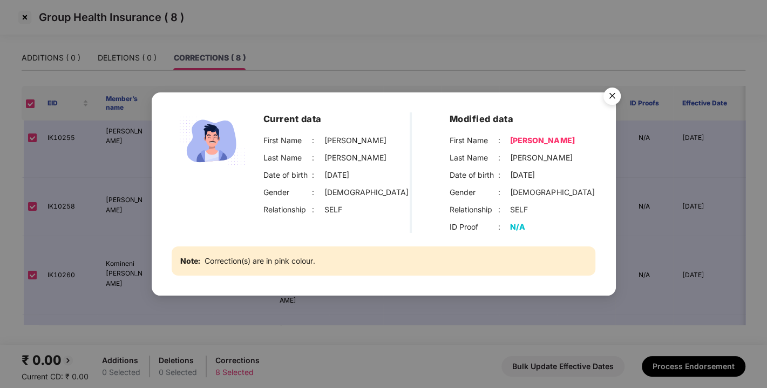
click at [611, 91] on img "Close" at bounding box center [612, 98] width 30 height 30
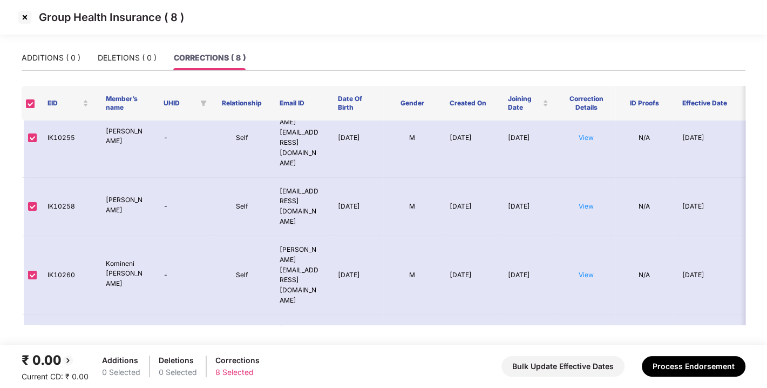
click at [29, 23] on img at bounding box center [24, 17] width 17 height 17
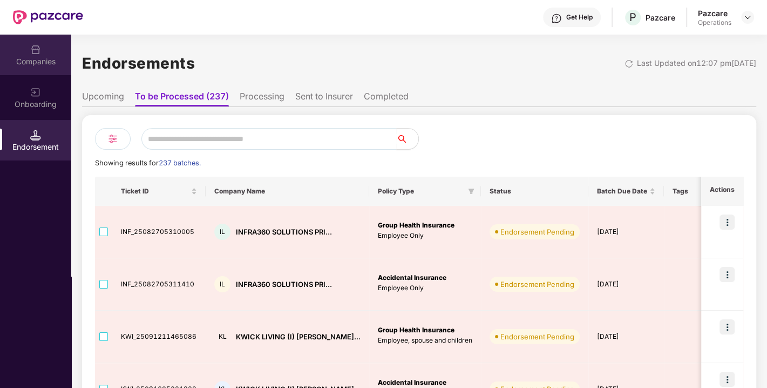
click at [38, 62] on div "Companies" at bounding box center [35, 61] width 71 height 11
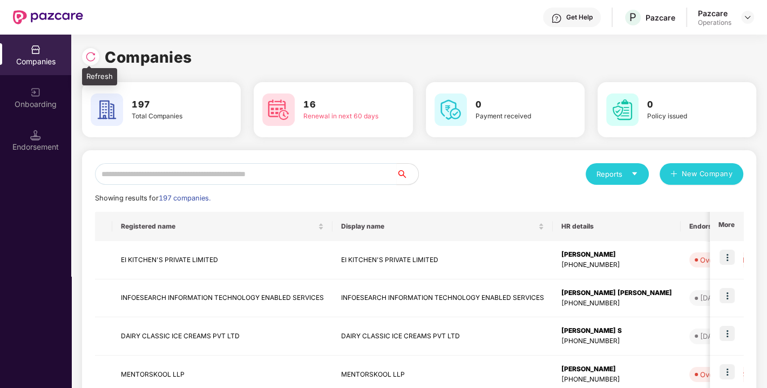
click at [94, 58] on img at bounding box center [90, 56] width 11 height 11
click at [171, 174] on input "text" at bounding box center [246, 174] width 302 height 22
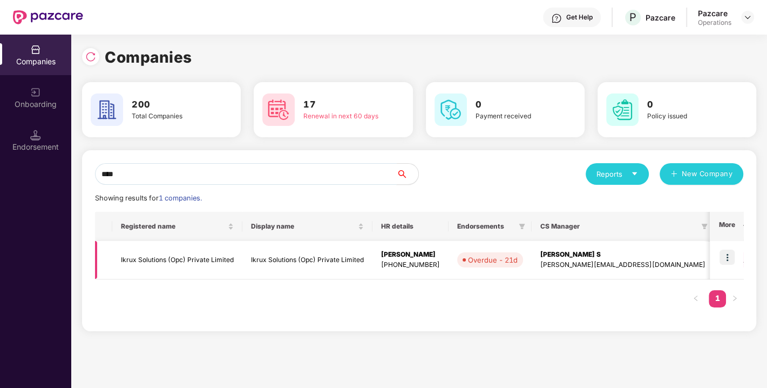
type input "****"
click at [727, 260] on img at bounding box center [727, 256] width 15 height 15
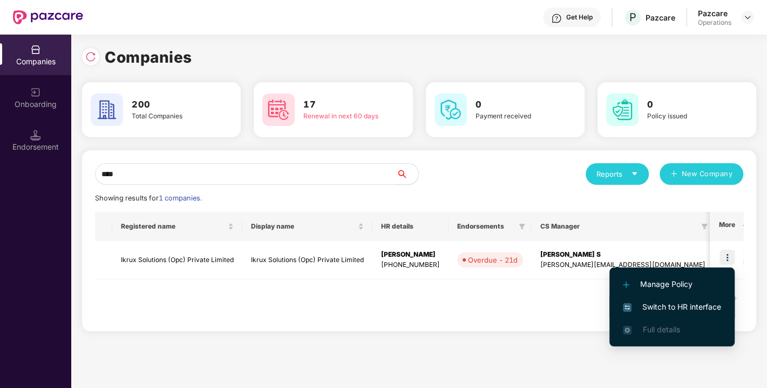
click at [688, 305] on span "Switch to HR interface" at bounding box center [672, 307] width 98 height 12
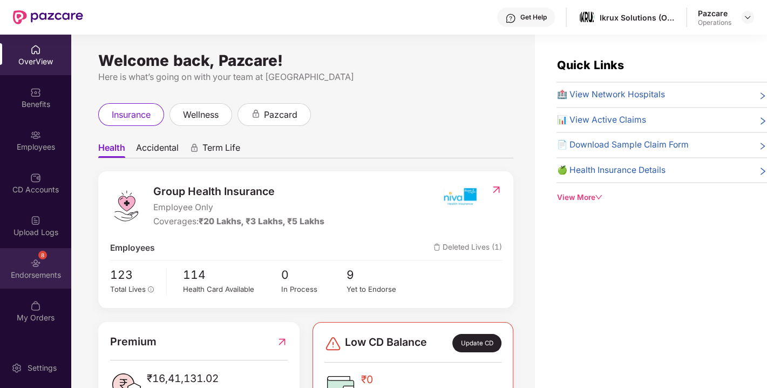
click at [37, 270] on div "Endorsements" at bounding box center [35, 274] width 71 height 11
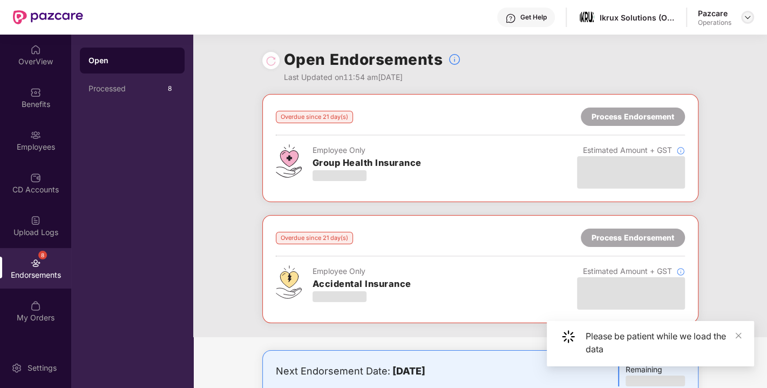
click at [746, 17] on img at bounding box center [748, 17] width 9 height 9
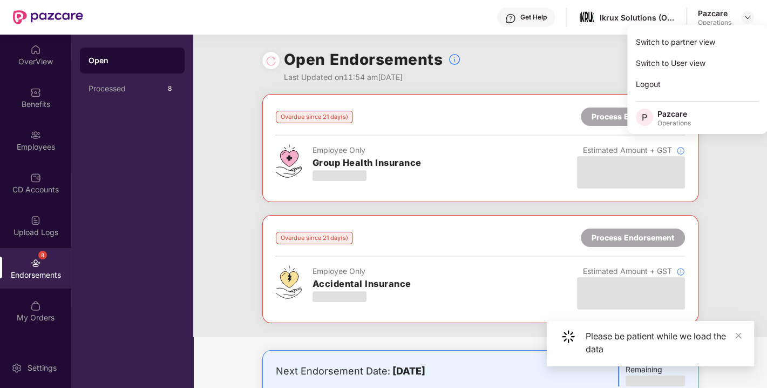
click at [584, 45] on div "Open Endorsements Last Updated on 11:54 am[DATE]" at bounding box center [480, 64] width 436 height 59
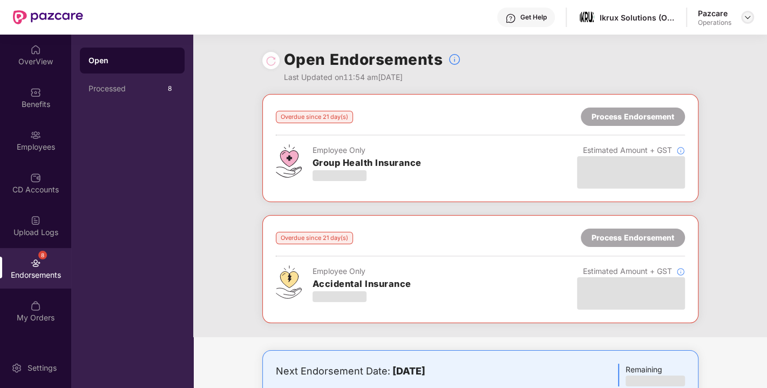
click at [748, 18] on img at bounding box center [748, 17] width 9 height 9
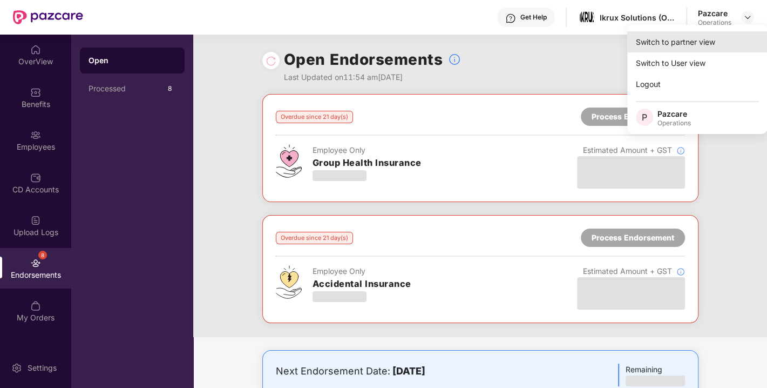
click at [688, 51] on div "Switch to partner view" at bounding box center [697, 41] width 140 height 21
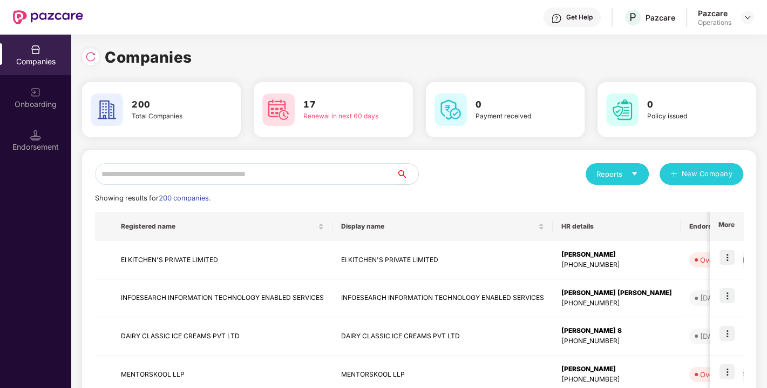
click at [276, 174] on input "text" at bounding box center [246, 174] width 302 height 22
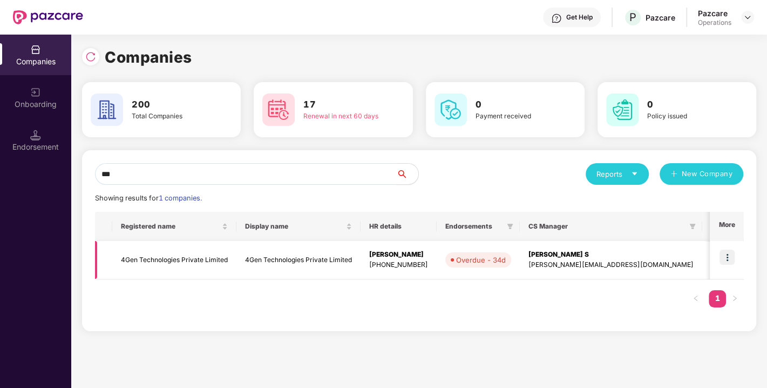
type input "***"
click at [733, 258] on img at bounding box center [727, 256] width 15 height 15
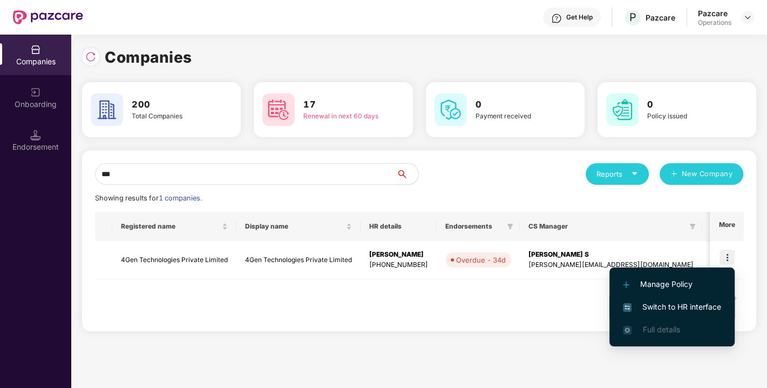
click at [666, 312] on span "Switch to HR interface" at bounding box center [672, 307] width 98 height 12
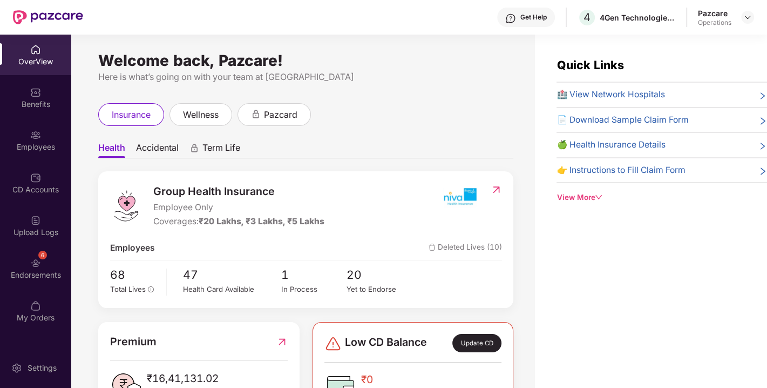
click at [36, 268] on div "6 Endorsements" at bounding box center [35, 268] width 71 height 40
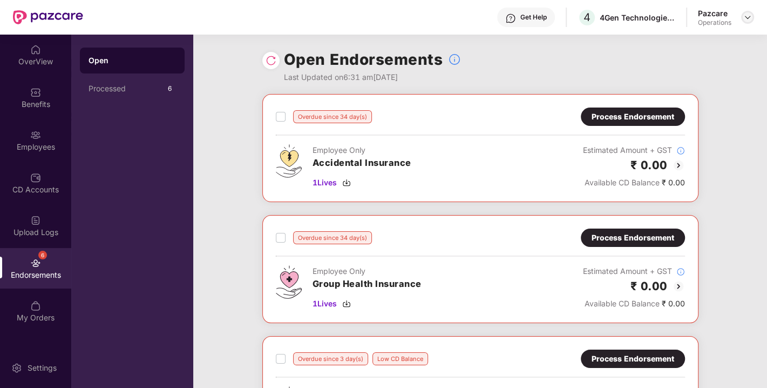
click at [744, 15] on img at bounding box center [748, 17] width 9 height 9
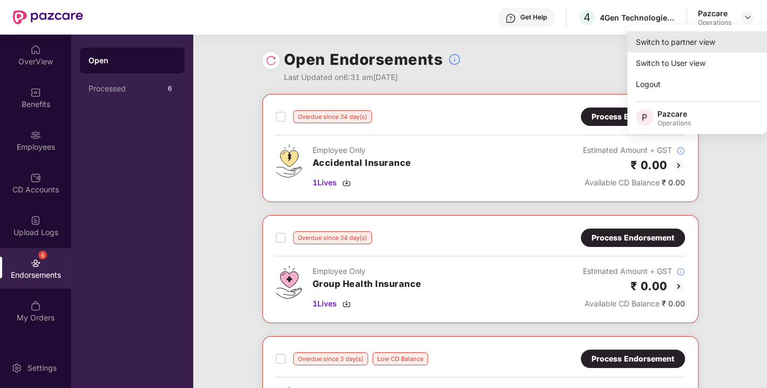
click at [680, 38] on div "Switch to partner view" at bounding box center [697, 41] width 140 height 21
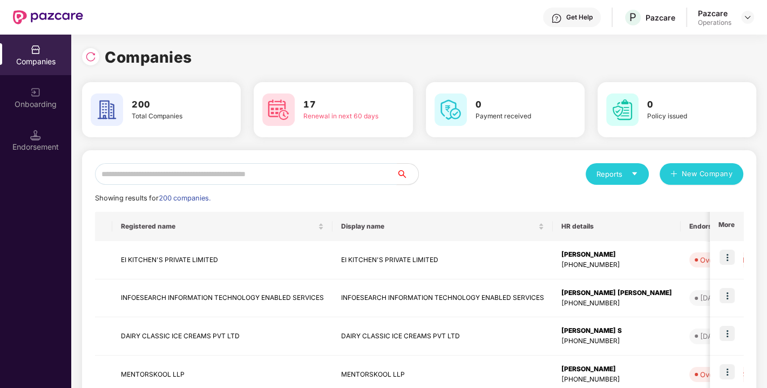
click at [267, 178] on input "text" at bounding box center [246, 174] width 302 height 22
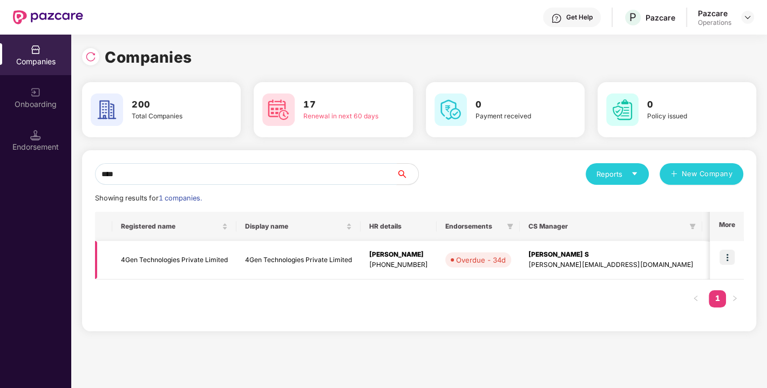
type input "****"
click at [169, 253] on td "4Gen Technologies Private Limited" at bounding box center [174, 260] width 124 height 38
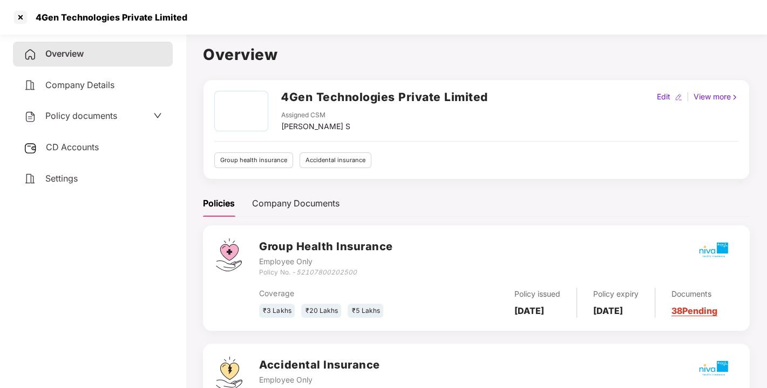
click at [77, 109] on div "Policy documents" at bounding box center [70, 116] width 93 height 14
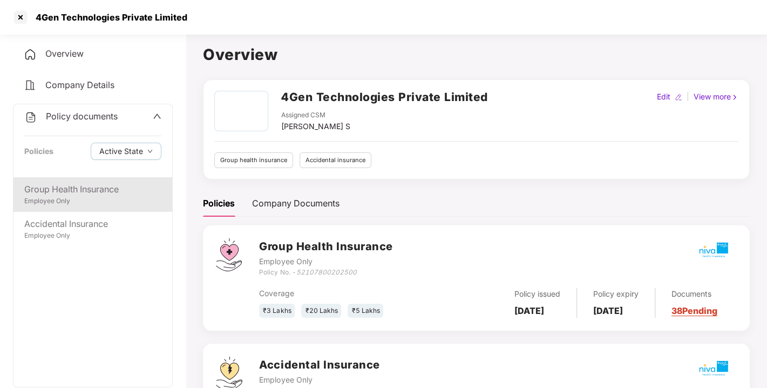
click at [71, 197] on div "Employee Only" at bounding box center [92, 201] width 137 height 10
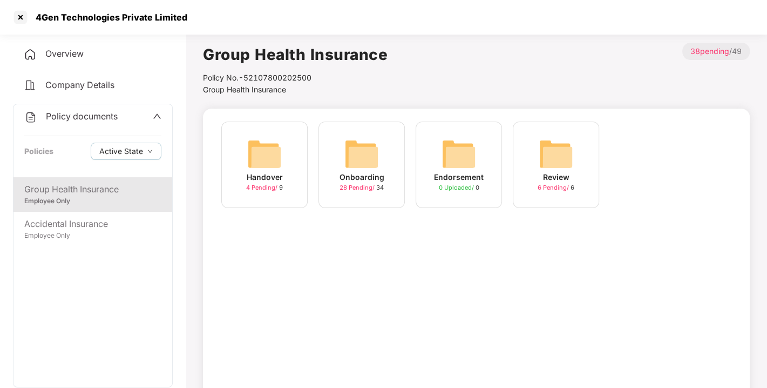
click at [355, 164] on img at bounding box center [361, 154] width 35 height 35
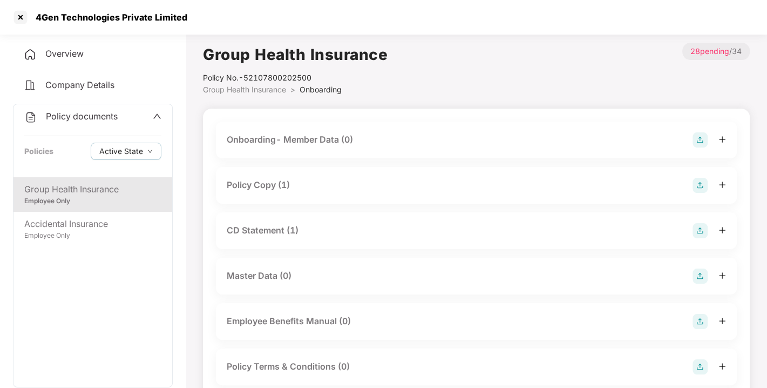
click at [252, 184] on div "Policy Copy (1)" at bounding box center [258, 184] width 63 height 13
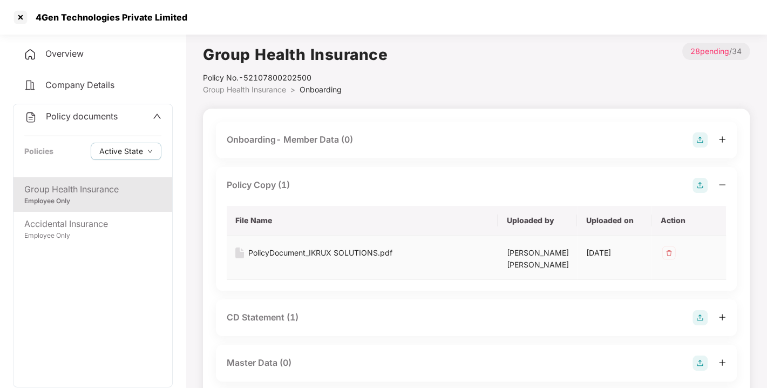
click at [301, 248] on div "PolicyDocument_IKRUX SOLUTIONS.pdf" at bounding box center [320, 253] width 144 height 12
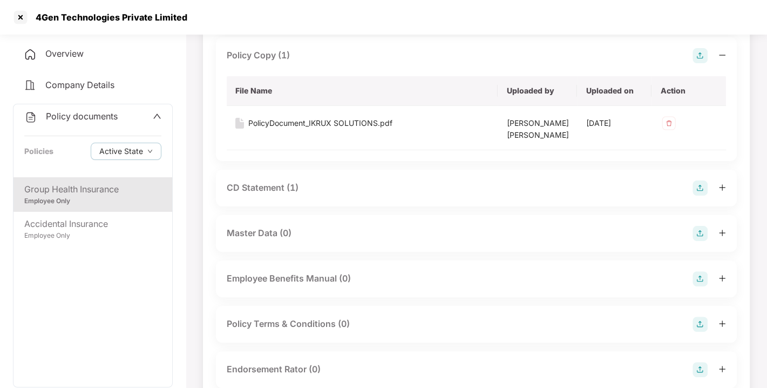
scroll to position [135, 0]
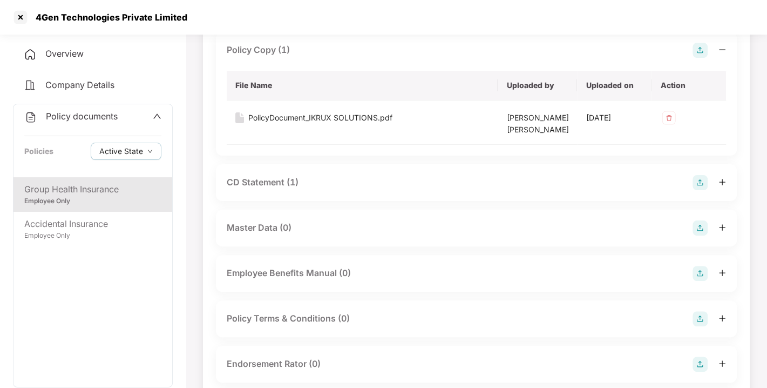
click at [268, 182] on div "CD Statement (1)" at bounding box center [263, 181] width 72 height 13
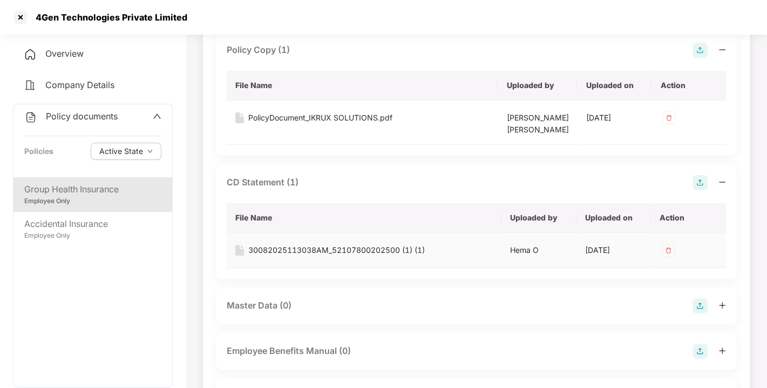
click at [298, 246] on div "30082025113038AM_52107800202500 (1) (1)" at bounding box center [336, 250] width 177 height 12
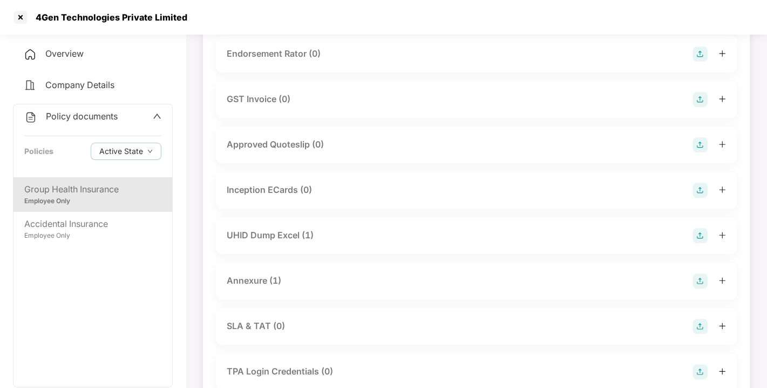
scroll to position [543, 0]
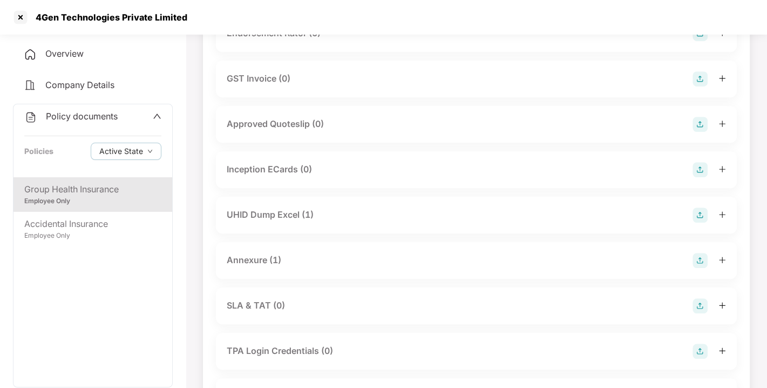
click at [281, 214] on div "UHID Dump Excel (1)" at bounding box center [270, 214] width 87 height 13
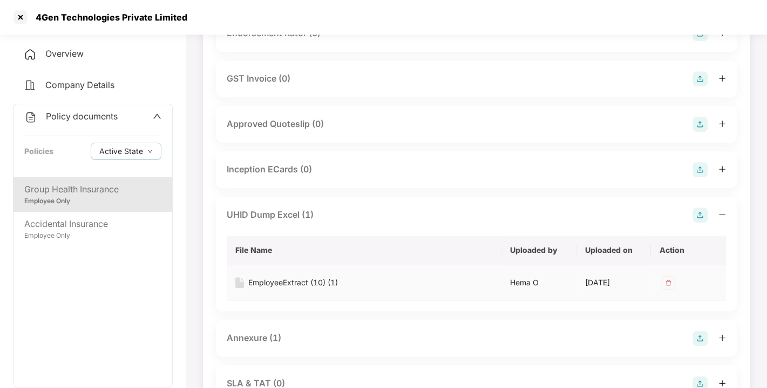
click at [296, 278] on div "EmployeeExtract (10) (1)" at bounding box center [293, 282] width 90 height 12
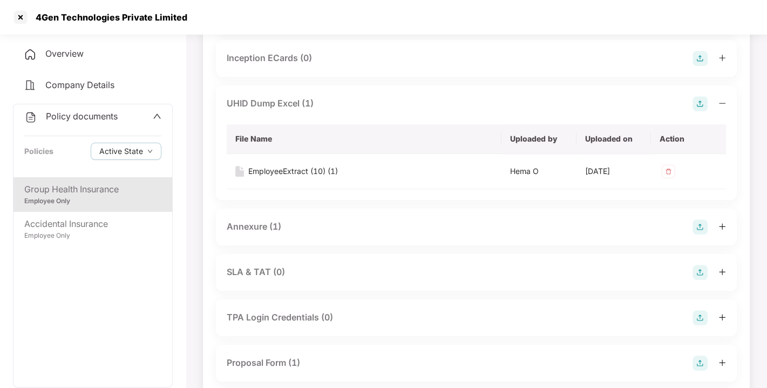
scroll to position [659, 0]
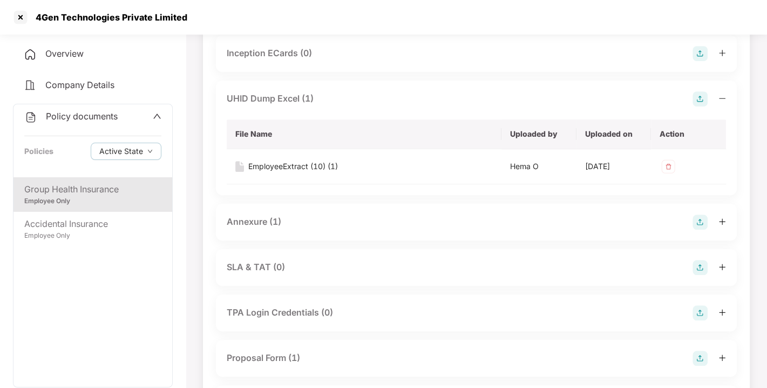
click at [256, 225] on div "Annexure (1)" at bounding box center [254, 221] width 55 height 13
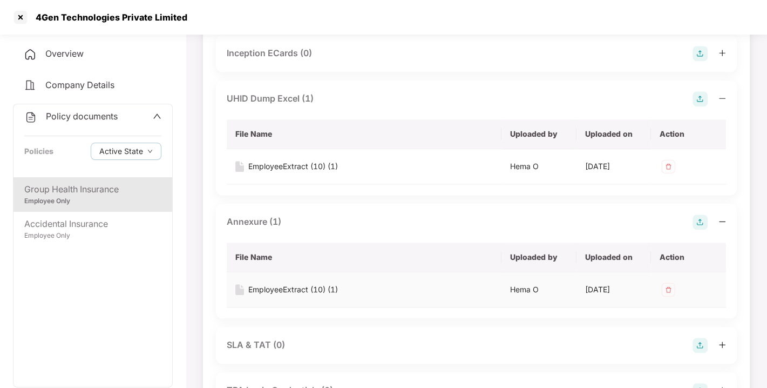
click at [272, 287] on div "EmployeeExtract (10) (1)" at bounding box center [293, 289] width 90 height 12
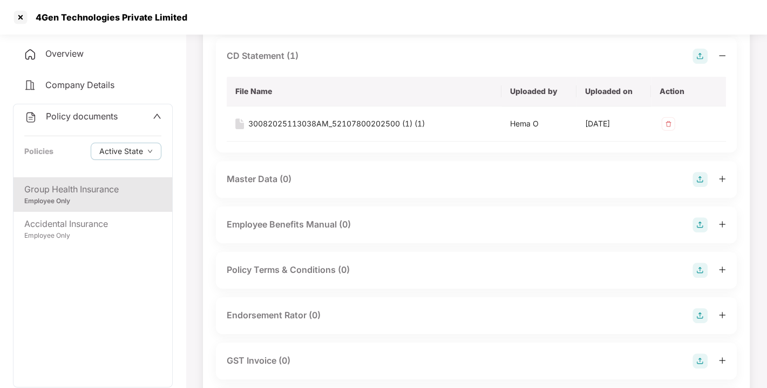
scroll to position [0, 0]
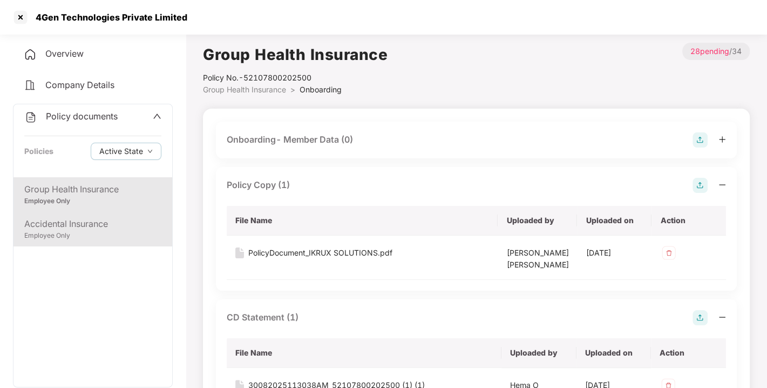
click at [62, 225] on div "Accidental Insurance" at bounding box center [92, 223] width 137 height 13
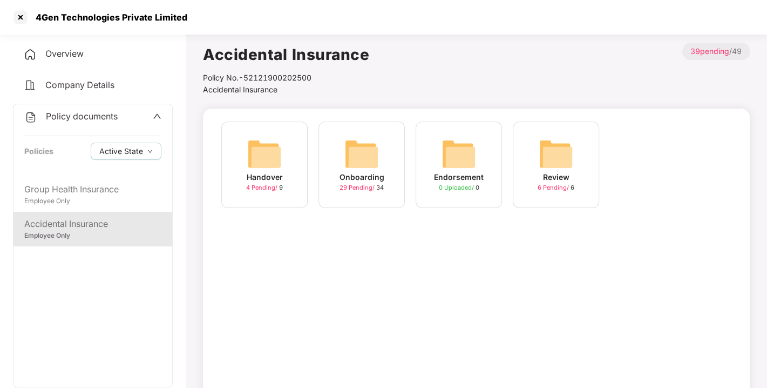
click at [361, 161] on img at bounding box center [361, 154] width 35 height 35
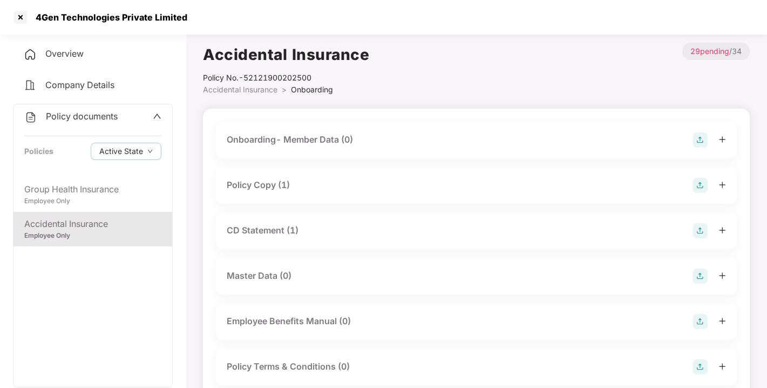
click at [260, 184] on div "Policy Copy (1)" at bounding box center [258, 184] width 63 height 13
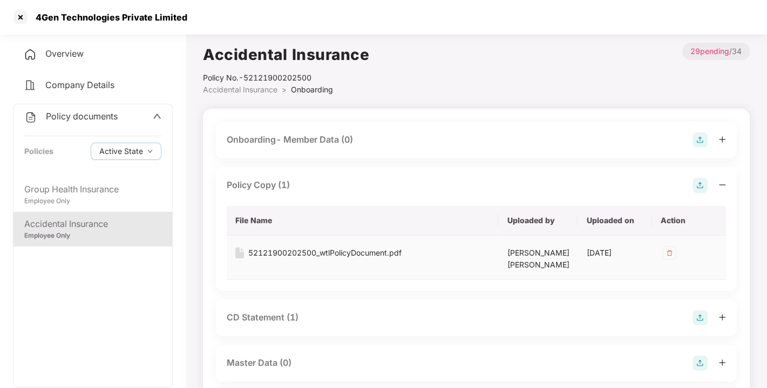
click at [307, 244] on td "52121900202500_wtlPolicyDocument.pdf" at bounding box center [363, 257] width 272 height 44
click at [307, 249] on div "52121900202500_wtlPolicyDocument.pdf" at bounding box center [324, 253] width 153 height 12
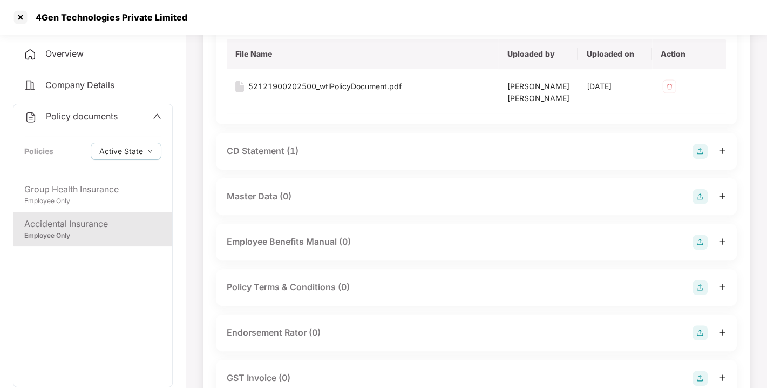
scroll to position [167, 0]
click at [258, 147] on div "CD Statement (1)" at bounding box center [263, 149] width 72 height 13
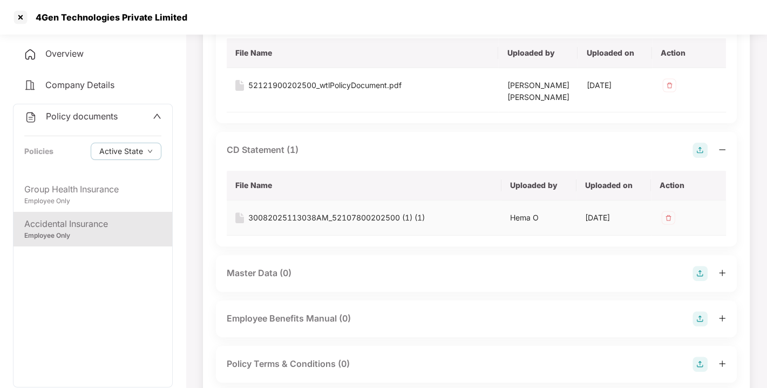
click at [285, 214] on div "30082025113038AM_52107800202500 (1) (1)" at bounding box center [336, 218] width 177 height 12
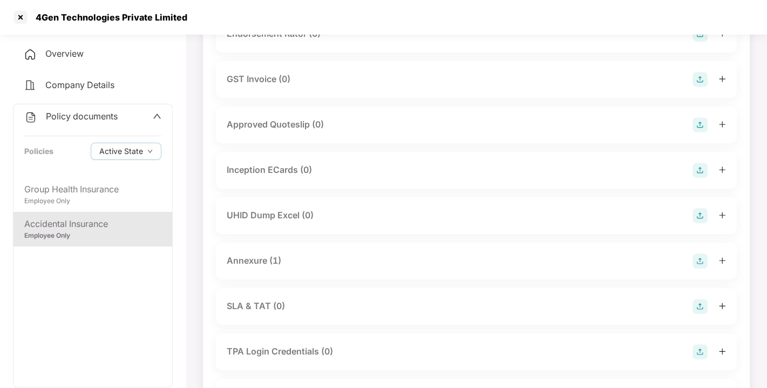
scroll to position [557, 0]
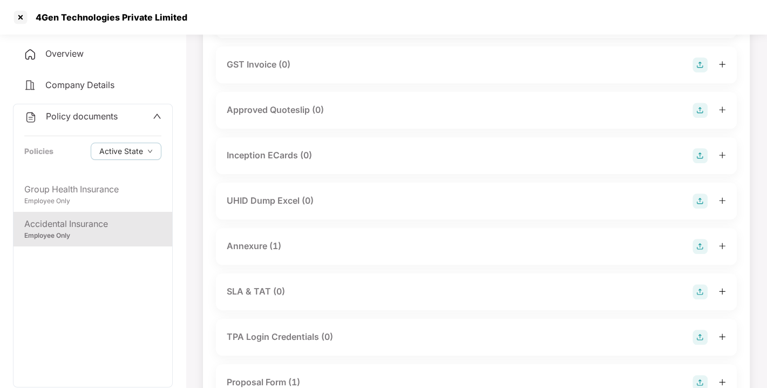
drag, startPoint x: 356, startPoint y: 268, endPoint x: 268, endPoint y: 249, distance: 90.7
click at [268, 249] on div "Annexure (1)" at bounding box center [254, 245] width 55 height 13
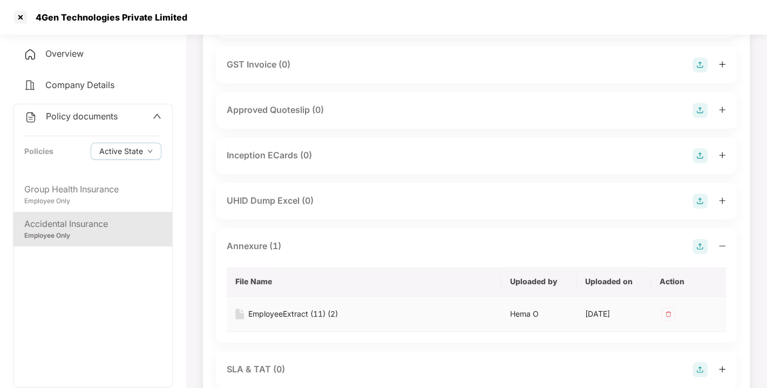
click at [274, 315] on div "EmployeeExtract (11) (2)" at bounding box center [293, 314] width 90 height 12
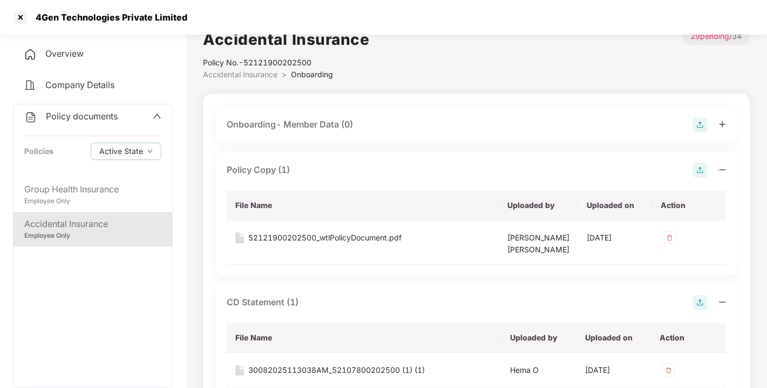
scroll to position [0, 0]
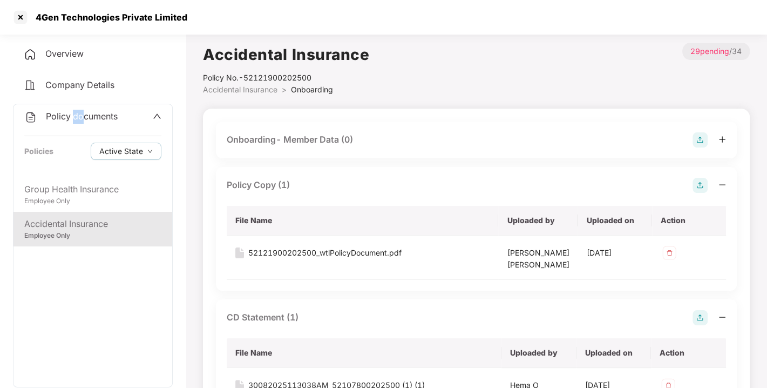
drag, startPoint x: 72, startPoint y: 103, endPoint x: 82, endPoint y: 117, distance: 17.1
click at [82, 117] on div "Policy documents Policies Active State" at bounding box center [92, 140] width 159 height 73
click at [82, 117] on span "Policy documents" at bounding box center [82, 116] width 72 height 11
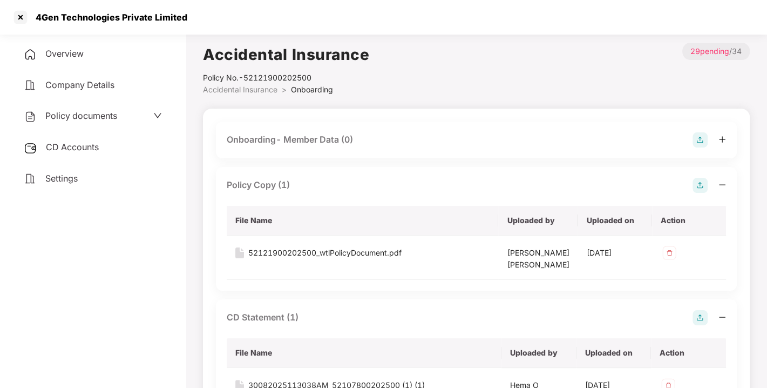
click at [82, 117] on span "Policy documents" at bounding box center [81, 115] width 72 height 11
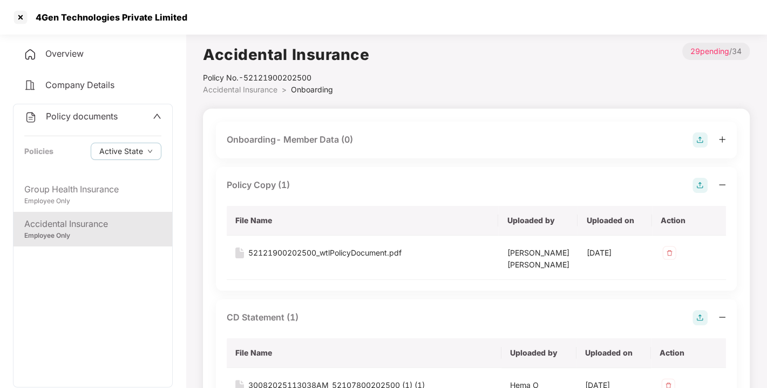
click at [89, 116] on span "Policy documents" at bounding box center [82, 116] width 72 height 11
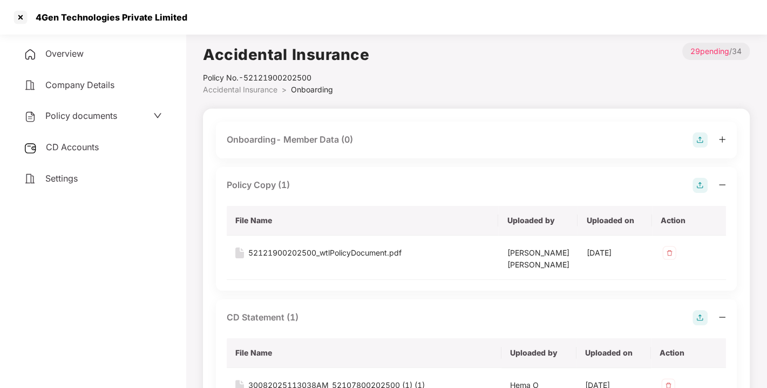
click at [49, 52] on span "Overview" at bounding box center [64, 53] width 38 height 11
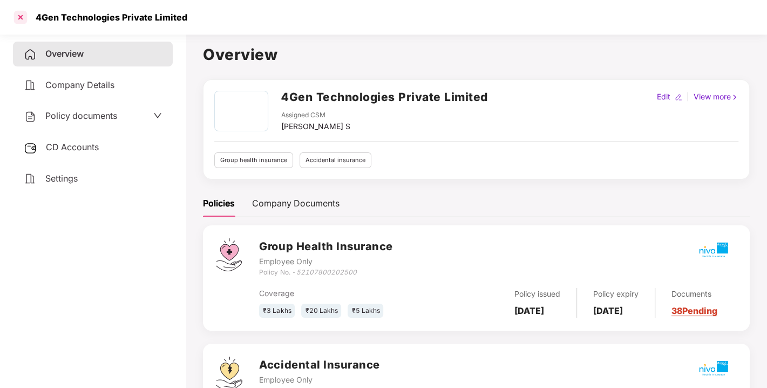
click at [12, 13] on div at bounding box center [20, 17] width 17 height 17
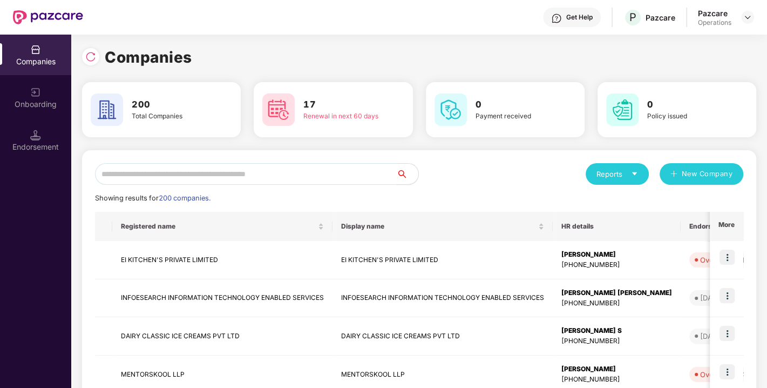
click at [287, 172] on input "text" at bounding box center [246, 174] width 302 height 22
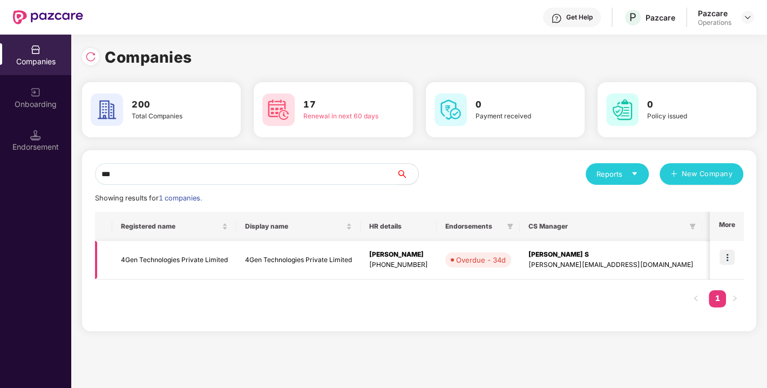
type input "***"
click at [726, 258] on img at bounding box center [727, 256] width 15 height 15
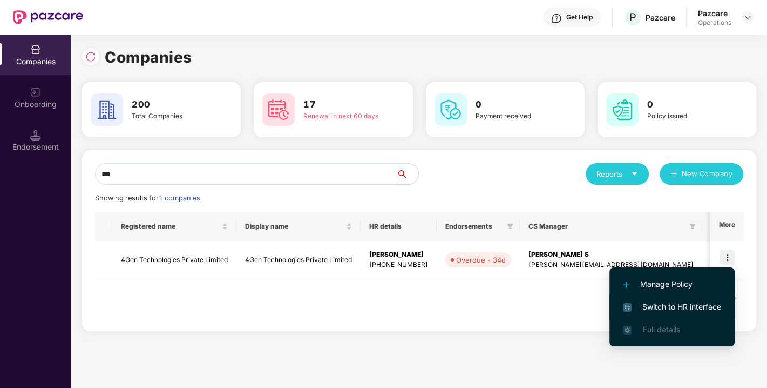
click at [683, 296] on li "Switch to HR interface" at bounding box center [672, 306] width 125 height 23
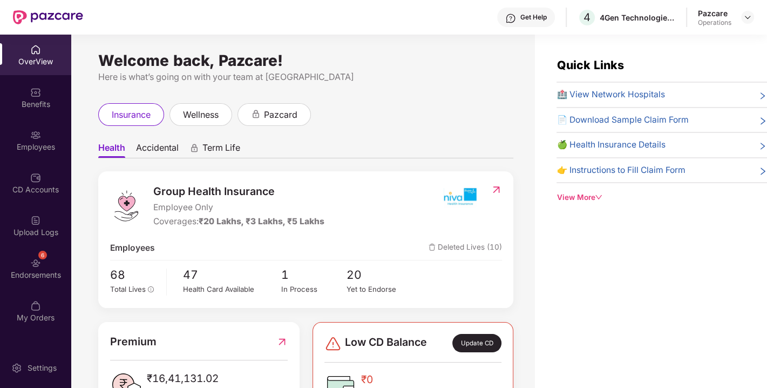
click at [39, 271] on div "Endorsements" at bounding box center [35, 274] width 71 height 11
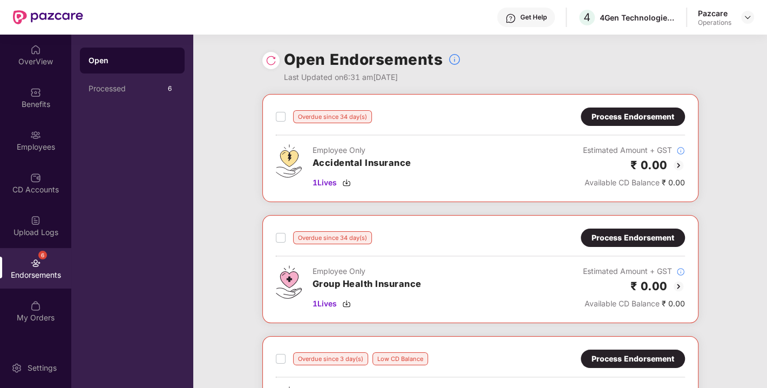
click at [625, 112] on div "Process Endorsement" at bounding box center [633, 117] width 83 height 12
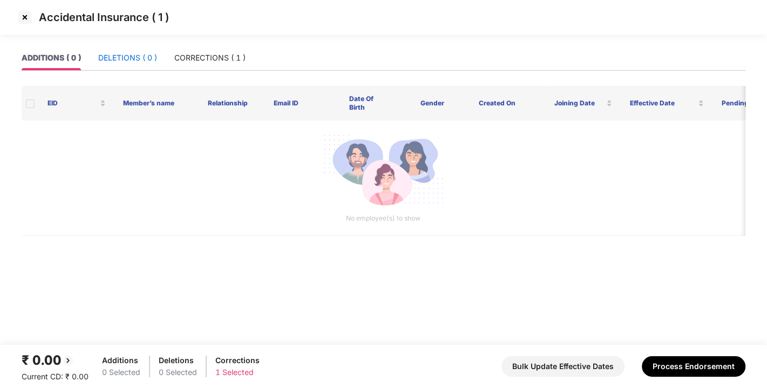
click at [143, 55] on div "DELETIONS ( 0 )" at bounding box center [127, 58] width 59 height 12
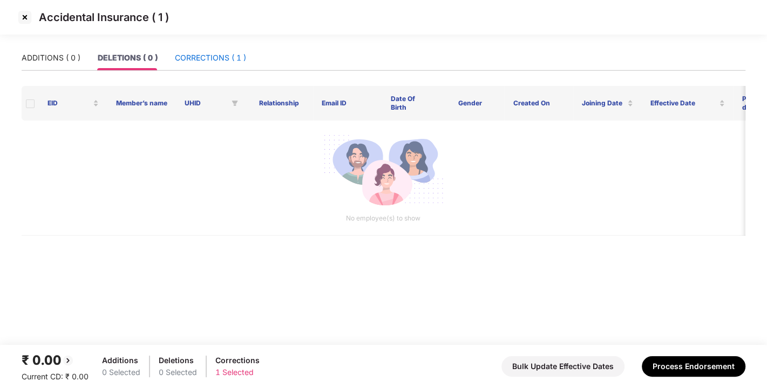
click at [193, 56] on div "CORRECTIONS ( 1 )" at bounding box center [210, 58] width 71 height 12
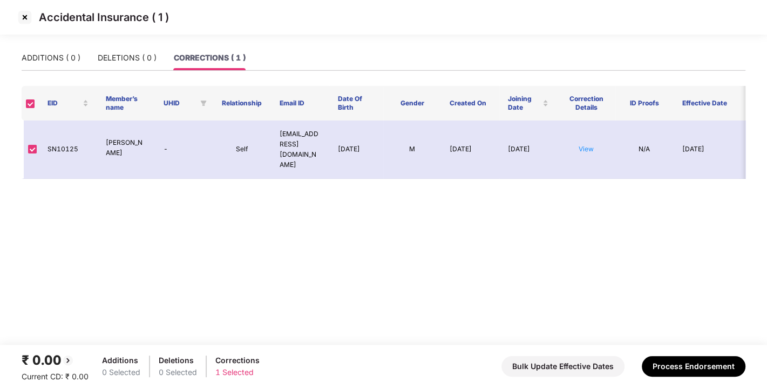
click at [26, 14] on img at bounding box center [24, 17] width 17 height 17
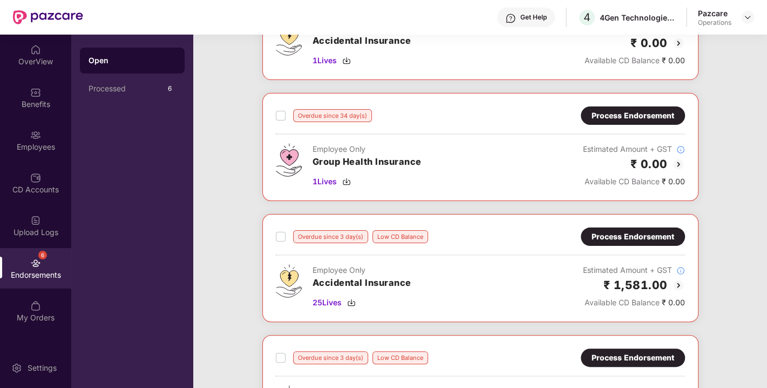
scroll to position [117, 0]
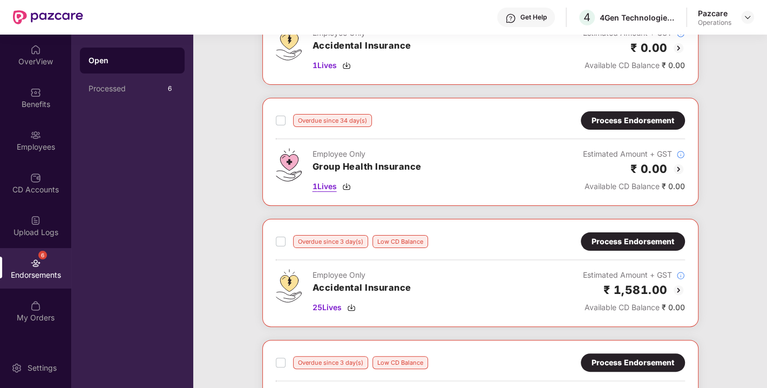
click at [346, 184] on img at bounding box center [346, 186] width 9 height 9
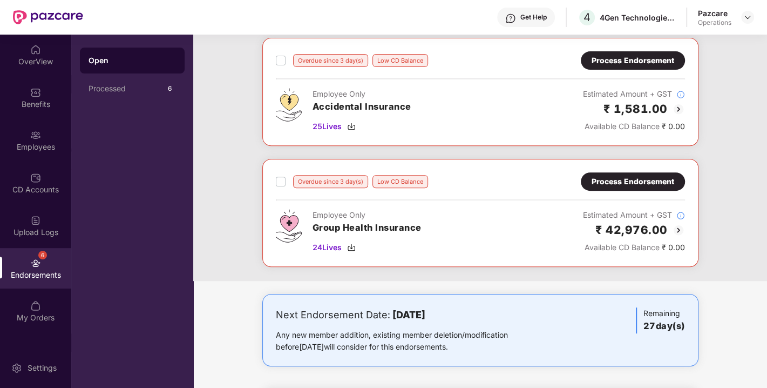
scroll to position [303, 0]
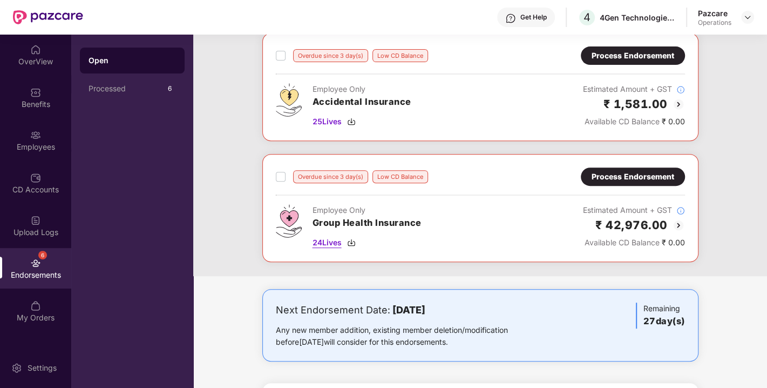
click at [351, 243] on img at bounding box center [351, 242] width 9 height 9
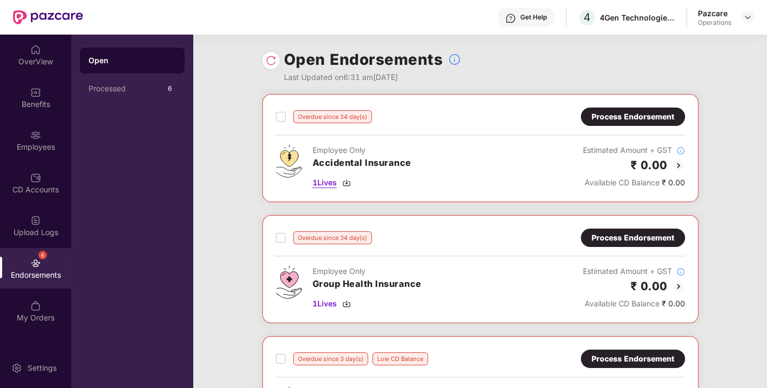
click at [347, 183] on img at bounding box center [346, 182] width 9 height 9
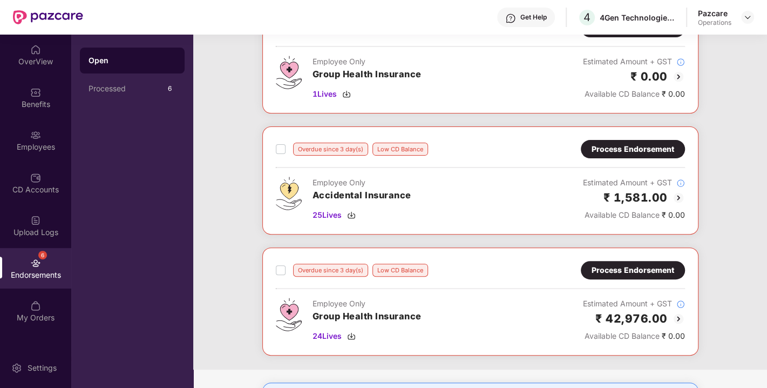
scroll to position [210, 0]
click at [352, 214] on img at bounding box center [351, 215] width 9 height 9
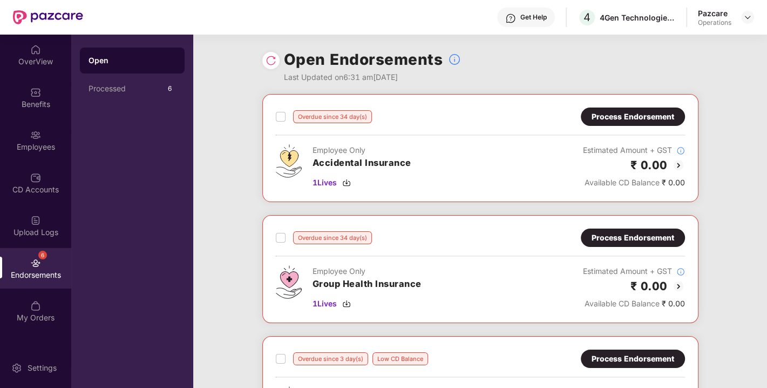
scroll to position [0, 0]
click at [613, 242] on div "Process Endorsement" at bounding box center [633, 238] width 83 height 12
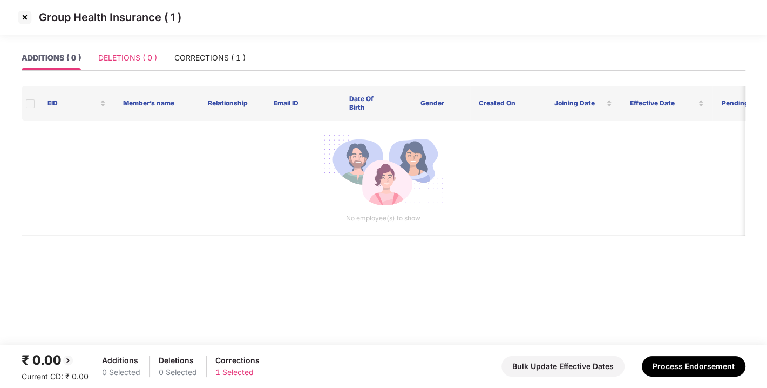
click at [124, 51] on div "DELETIONS ( 0 )" at bounding box center [127, 57] width 59 height 25
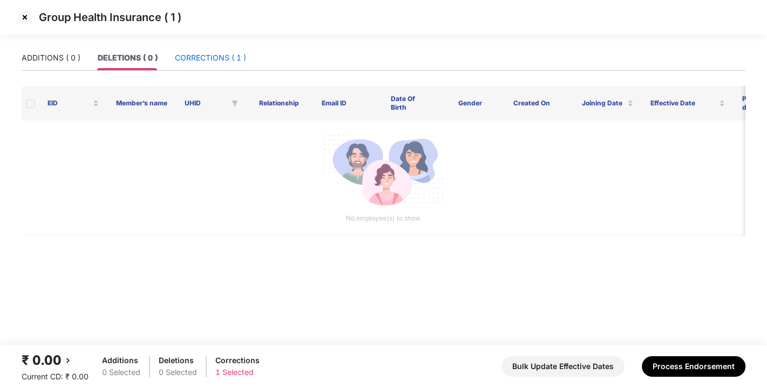
click at [211, 55] on div "CORRECTIONS ( 1 )" at bounding box center [210, 58] width 71 height 12
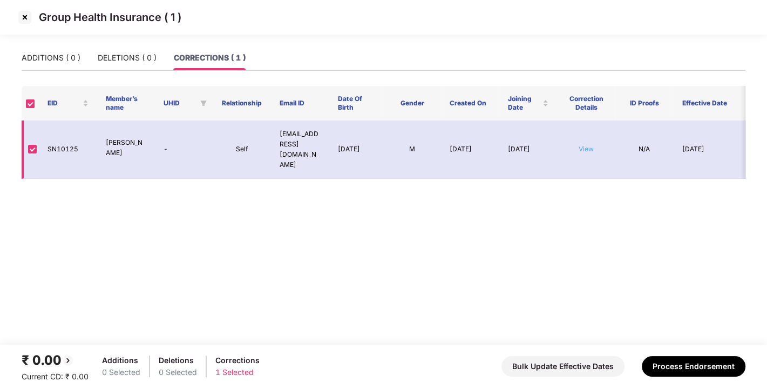
click at [589, 145] on link "View" at bounding box center [586, 149] width 15 height 8
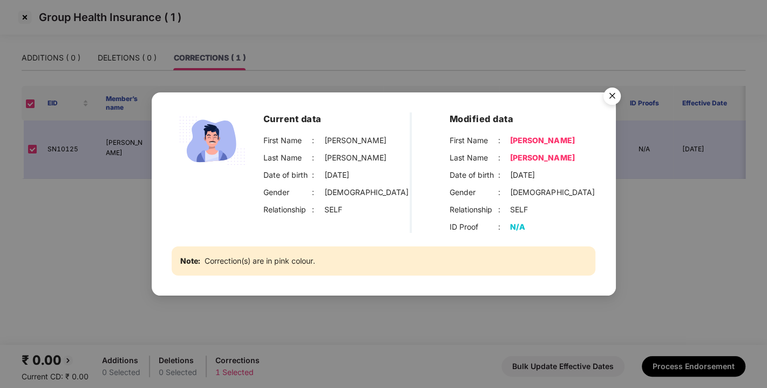
click at [612, 96] on img "Close" at bounding box center [612, 98] width 30 height 30
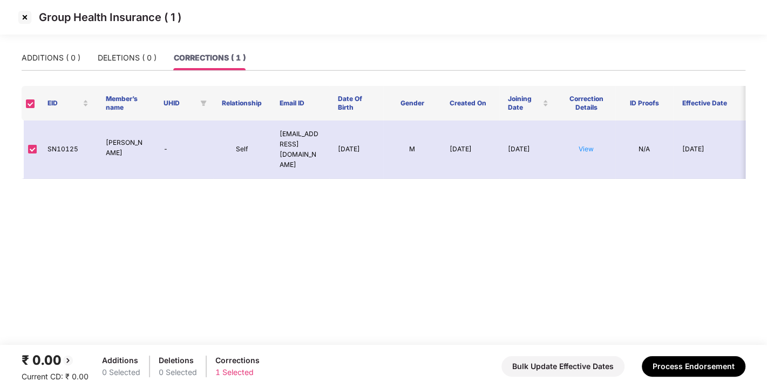
click at [21, 20] on img at bounding box center [24, 17] width 17 height 17
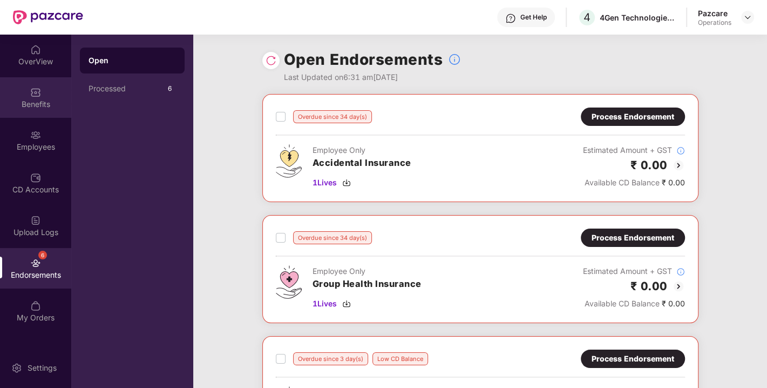
click at [32, 97] on img at bounding box center [35, 92] width 11 height 11
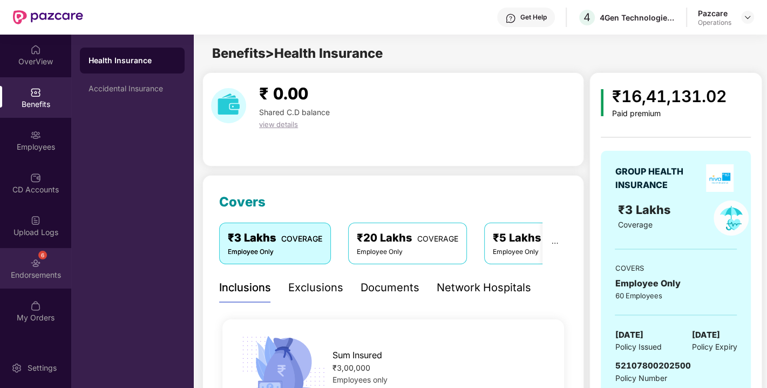
click at [43, 263] on div "6 Endorsements" at bounding box center [35, 268] width 71 height 40
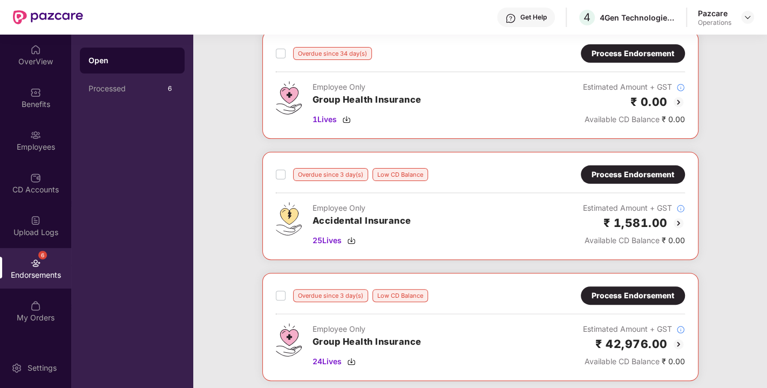
scroll to position [195, 0]
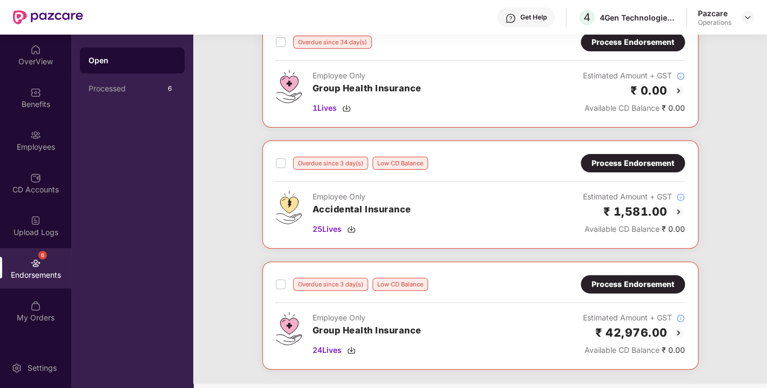
click at [621, 275] on div "Process Endorsement" at bounding box center [633, 284] width 104 height 18
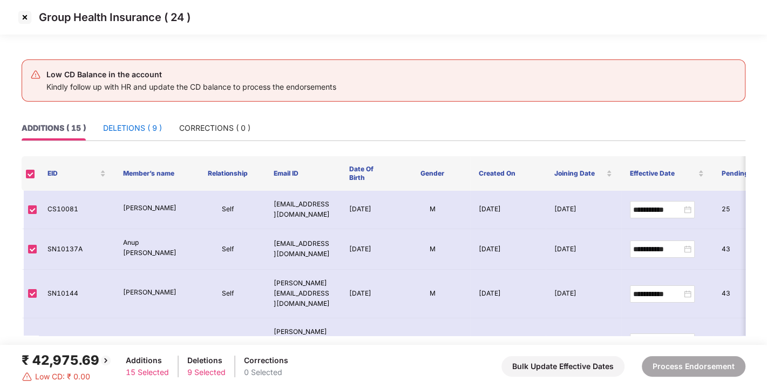
click at [139, 125] on div "DELETIONS ( 9 )" at bounding box center [132, 128] width 59 height 12
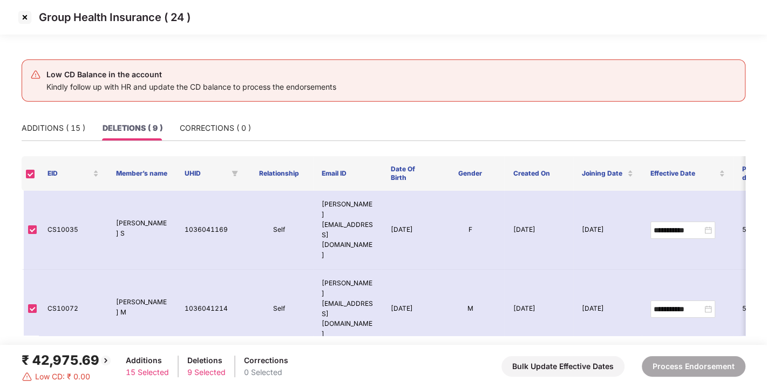
click at [23, 17] on img at bounding box center [24, 17] width 17 height 17
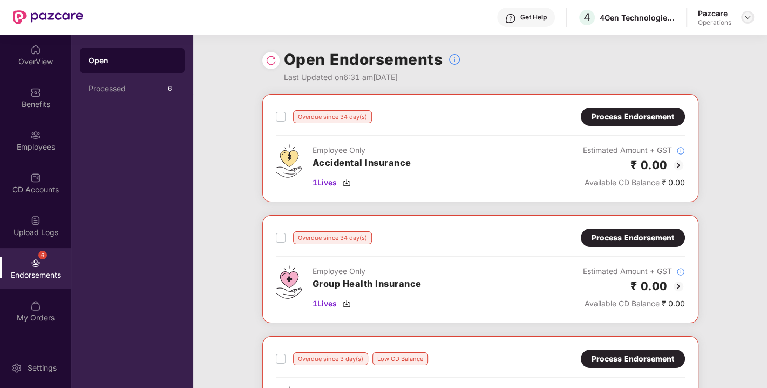
click at [746, 19] on img at bounding box center [748, 17] width 9 height 9
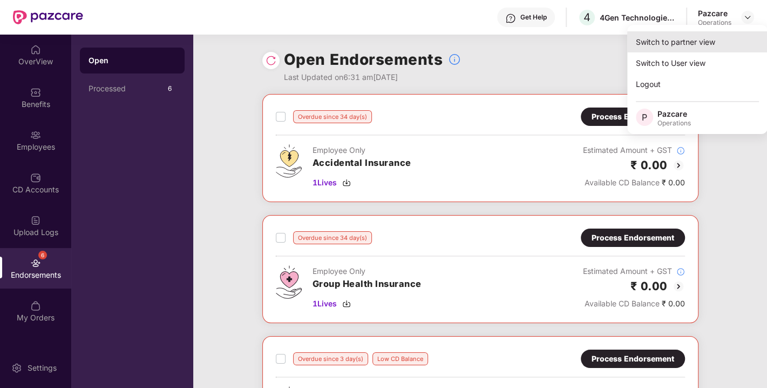
click at [681, 51] on div "Switch to partner view" at bounding box center [697, 41] width 140 height 21
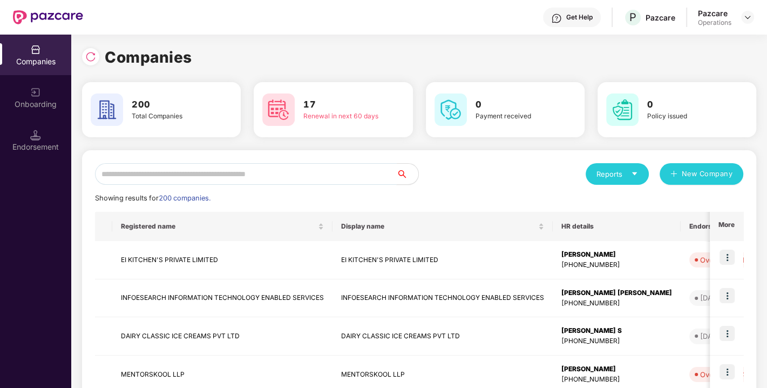
click at [247, 167] on input "text" at bounding box center [246, 174] width 302 height 22
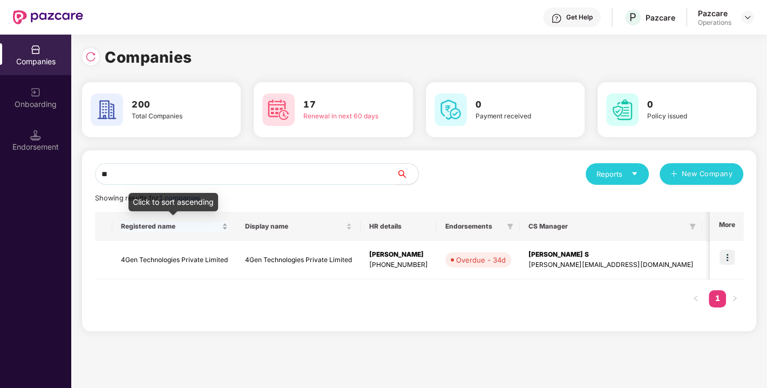
type input "*"
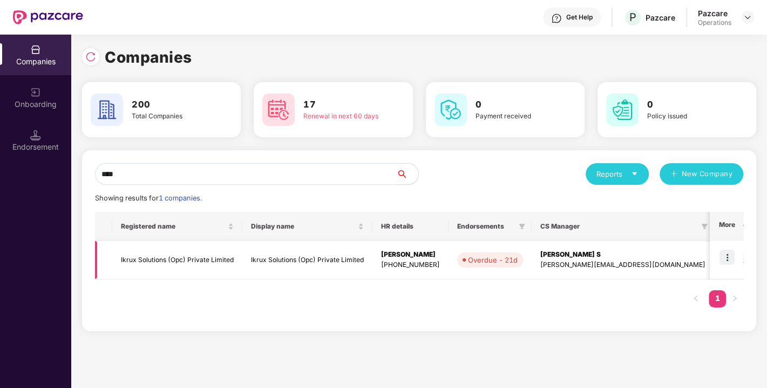
type input "****"
click at [152, 267] on td "Ikrux Solutions (Opc) Private Limited" at bounding box center [177, 260] width 130 height 38
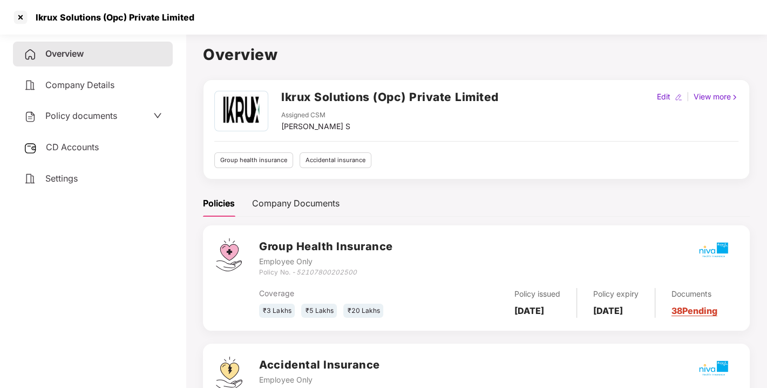
click at [73, 145] on span "CD Accounts" at bounding box center [72, 146] width 53 height 11
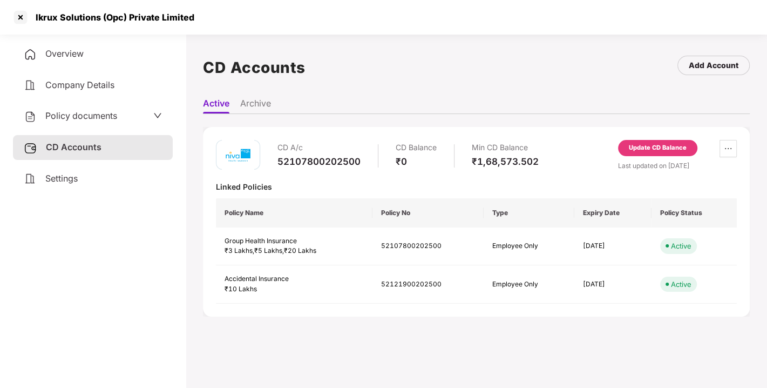
click at [648, 150] on div "Update CD Balance" at bounding box center [658, 148] width 58 height 10
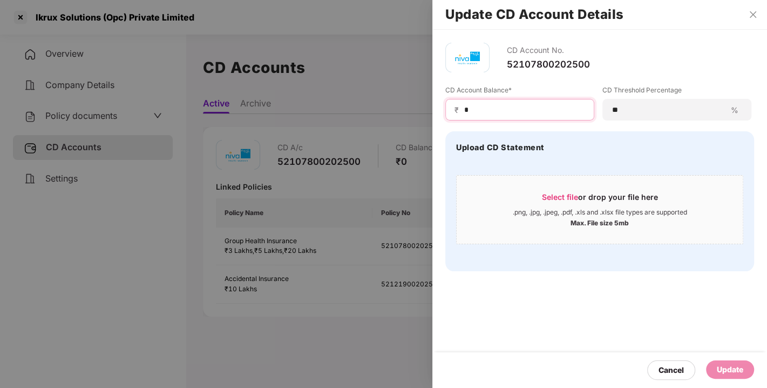
drag, startPoint x: 502, startPoint y: 109, endPoint x: 425, endPoint y: 110, distance: 76.1
click at [425, 110] on div "Update CD Account Details CD Account No. 52107800202500 CD Account Balance* ₹ *…" at bounding box center [383, 194] width 767 height 388
type input "******"
click at [724, 371] on div "Update" at bounding box center [730, 369] width 26 height 12
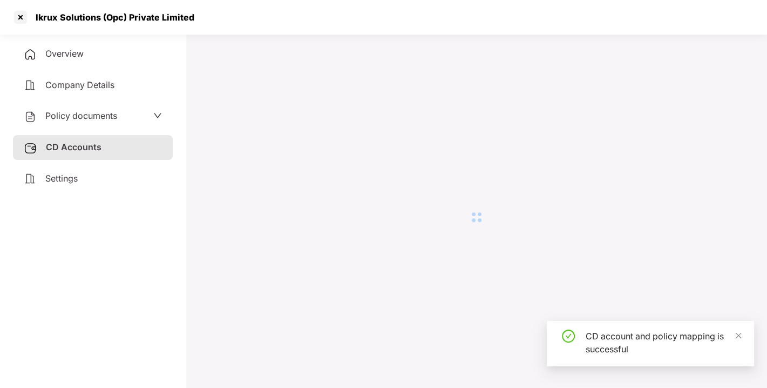
click at [19, 19] on div at bounding box center [20, 17] width 17 height 17
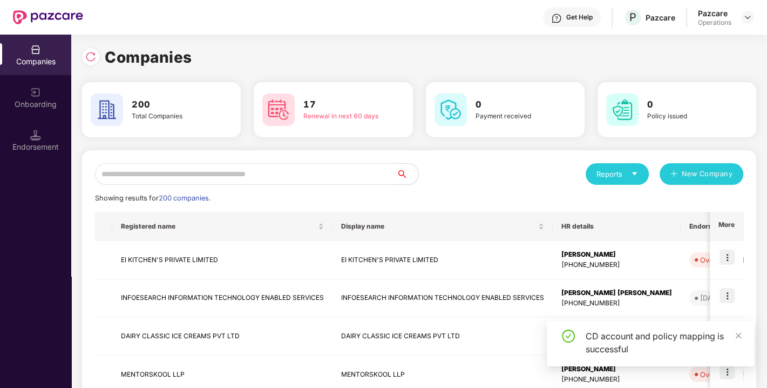
click at [136, 173] on input "text" at bounding box center [246, 174] width 302 height 22
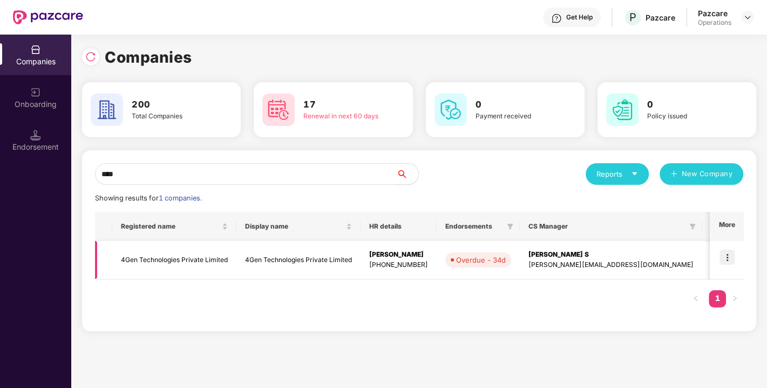
type input "****"
click at [725, 255] on img at bounding box center [727, 256] width 15 height 15
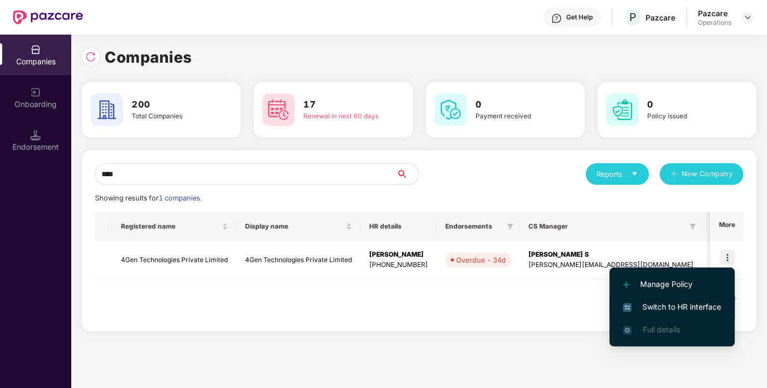
click at [664, 303] on span "Switch to HR interface" at bounding box center [672, 307] width 98 height 12
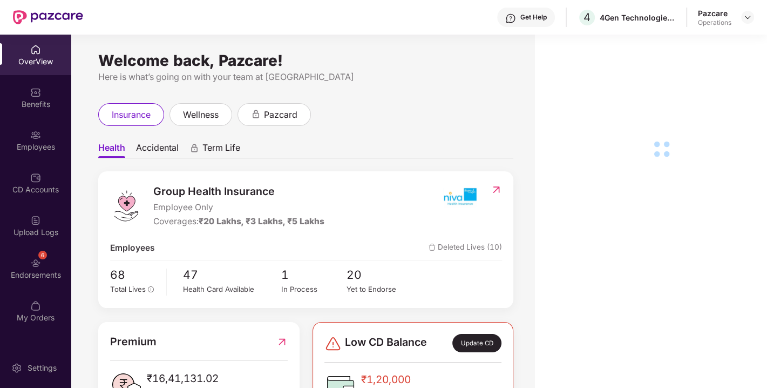
click at [40, 266] on img at bounding box center [35, 263] width 11 height 11
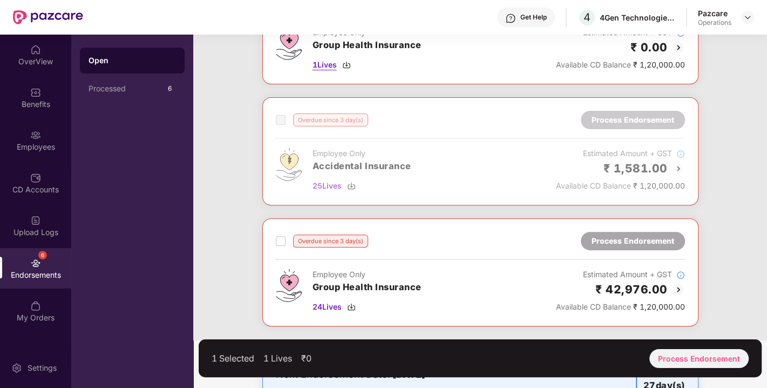
scroll to position [240, 0]
click at [697, 352] on div "Process Endorsement" at bounding box center [699, 358] width 99 height 19
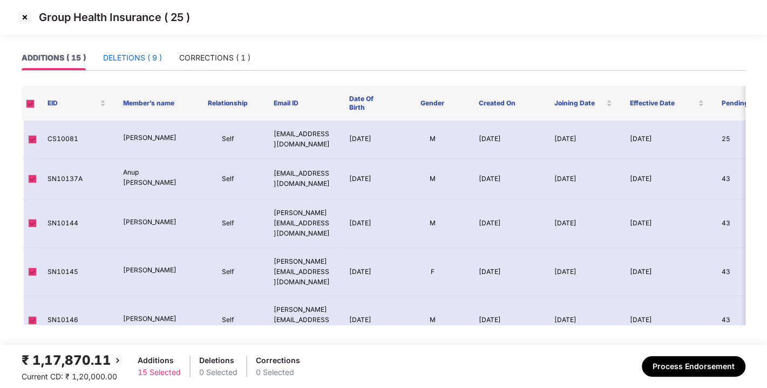
click at [132, 61] on div "DELETIONS ( 9 )" at bounding box center [132, 58] width 59 height 12
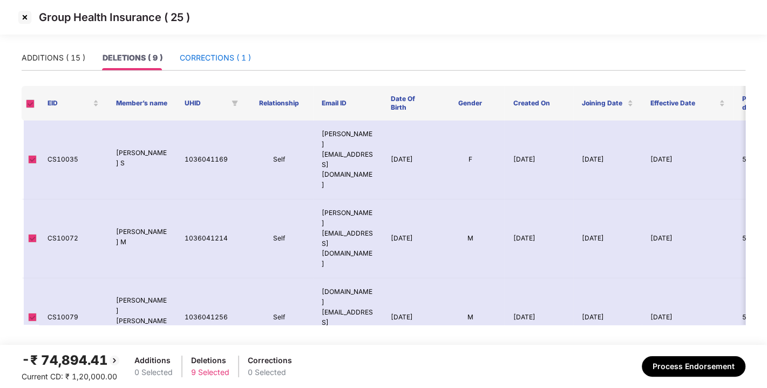
click at [202, 53] on div "CORRECTIONS ( 1 )" at bounding box center [215, 58] width 71 height 12
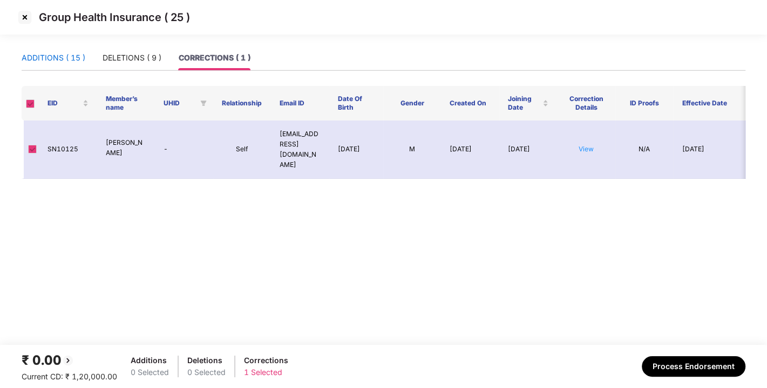
click at [71, 53] on div "ADDITIONS ( 15 )" at bounding box center [54, 58] width 64 height 12
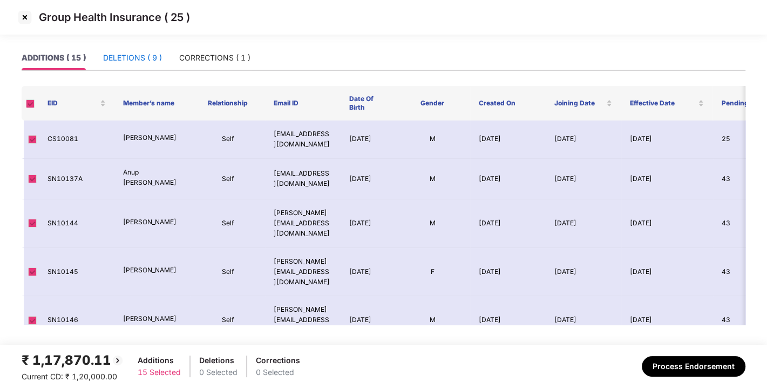
click at [140, 57] on div "DELETIONS ( 9 )" at bounding box center [132, 58] width 59 height 12
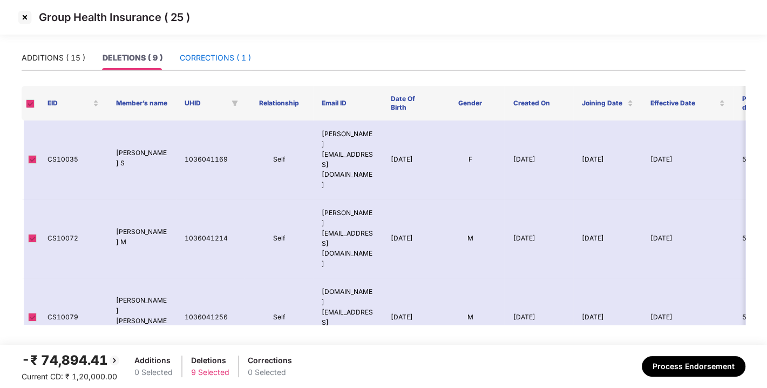
click at [209, 62] on div "CORRECTIONS ( 1 )" at bounding box center [215, 58] width 71 height 12
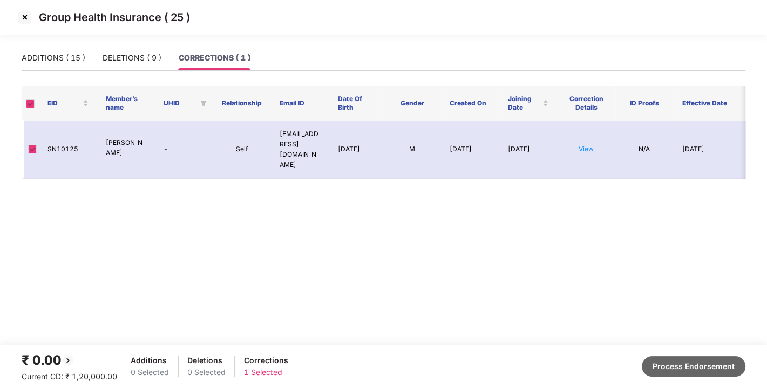
click at [700, 370] on button "Process Endorsement" at bounding box center [694, 366] width 104 height 21
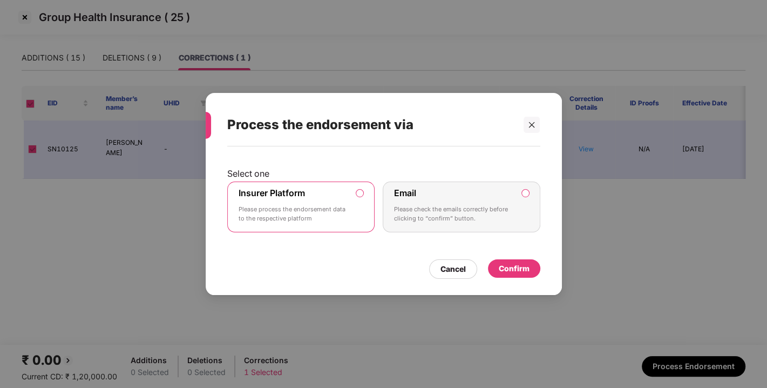
click at [517, 271] on div "Confirm" at bounding box center [514, 268] width 31 height 12
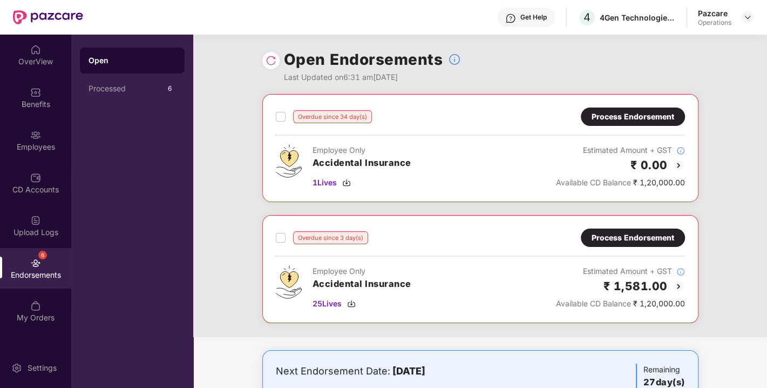
click at [640, 105] on div "Overdue since 34 day(s) Process Endorsement Employee Only Accidental Insurance …" at bounding box center [480, 148] width 436 height 108
click at [618, 118] on div "Process Endorsement" at bounding box center [633, 117] width 83 height 12
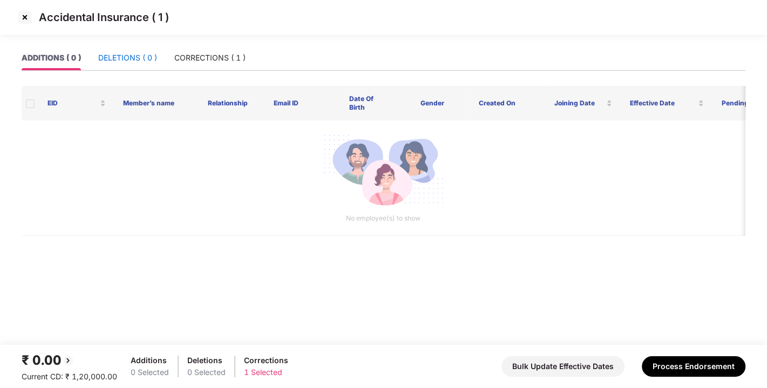
click at [122, 56] on div "DELETIONS ( 0 )" at bounding box center [127, 58] width 59 height 12
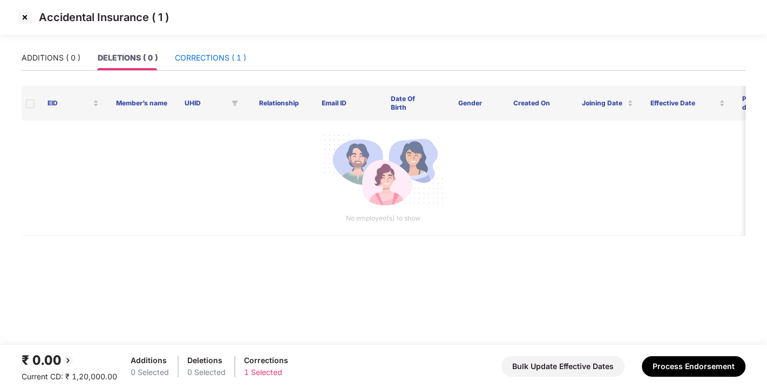
click at [203, 60] on div "CORRECTIONS ( 1 )" at bounding box center [210, 58] width 71 height 12
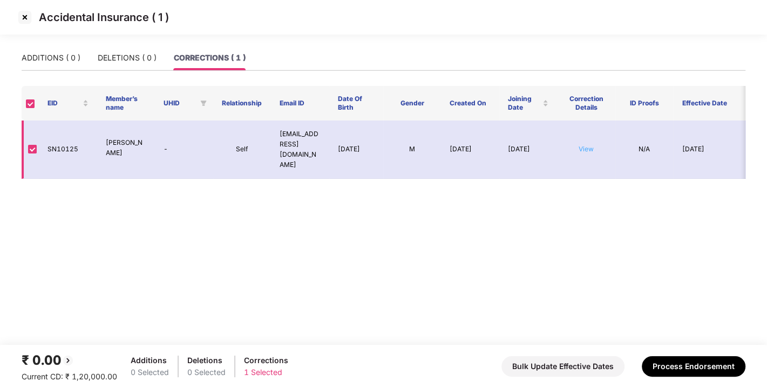
click at [585, 145] on link "View" at bounding box center [586, 149] width 15 height 8
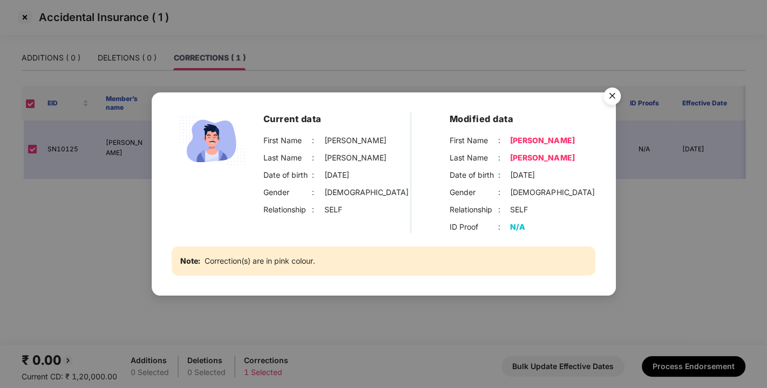
click at [610, 94] on img "Close" at bounding box center [612, 98] width 30 height 30
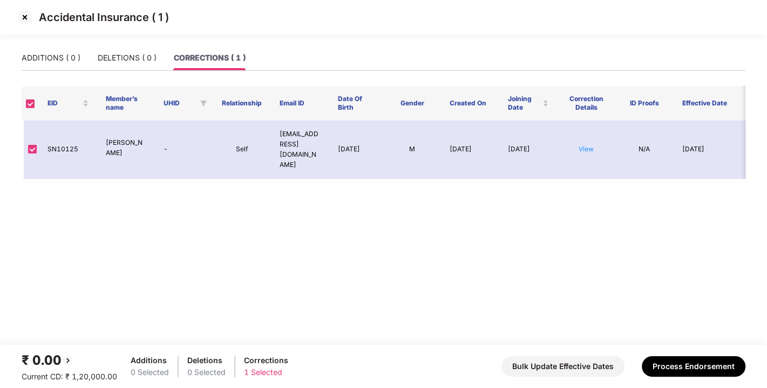
click at [23, 18] on img at bounding box center [24, 17] width 17 height 17
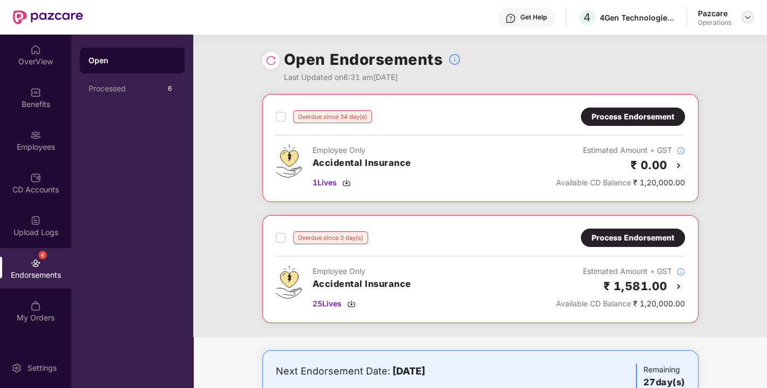
click at [745, 18] on img at bounding box center [748, 17] width 9 height 9
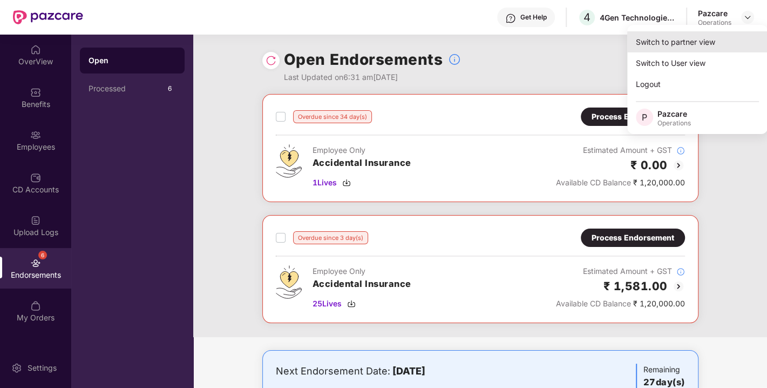
click at [680, 43] on div "Switch to partner view" at bounding box center [697, 41] width 140 height 21
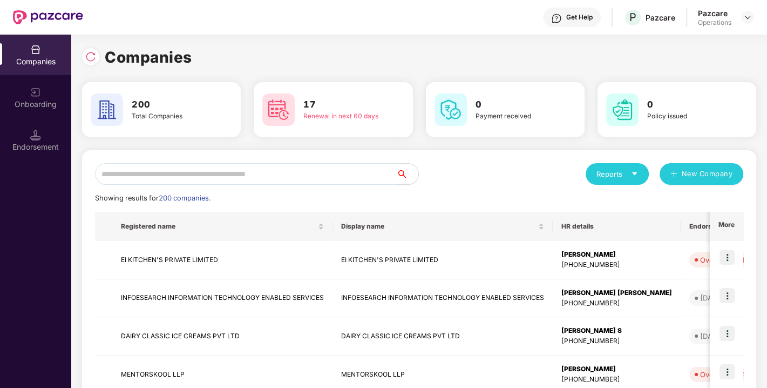
click at [315, 172] on input "text" at bounding box center [246, 174] width 302 height 22
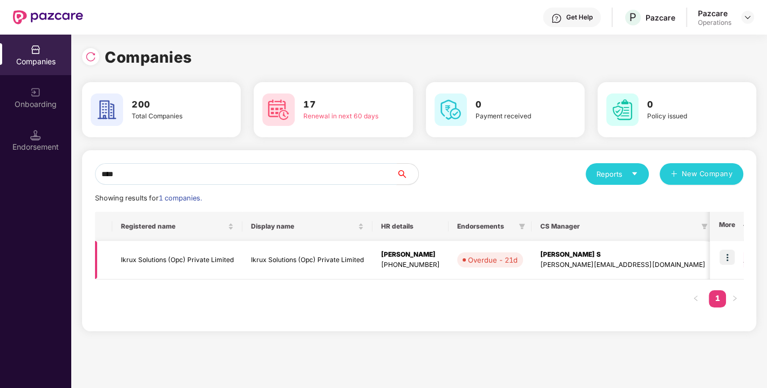
type input "****"
click at [171, 258] on td "Ikrux Solutions (Opc) Private Limited" at bounding box center [177, 260] width 130 height 38
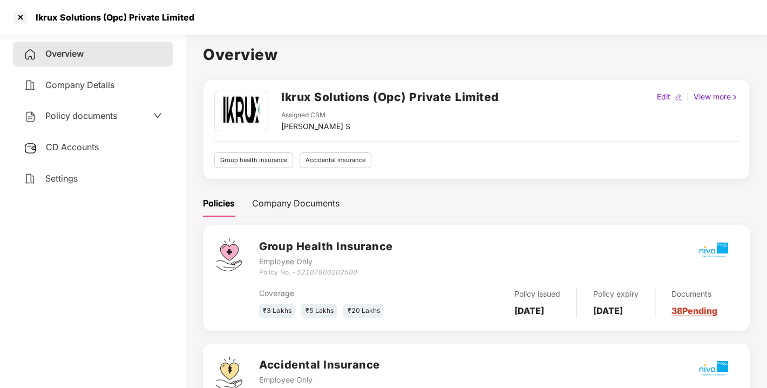
scroll to position [92, 0]
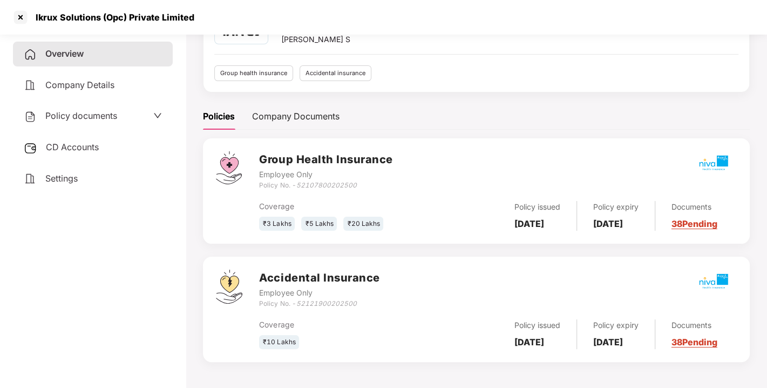
click at [329, 302] on icon "52121900202500" at bounding box center [326, 303] width 60 height 8
copy icon "52121900202500"
click at [329, 302] on icon "52121900202500" at bounding box center [326, 303] width 60 height 8
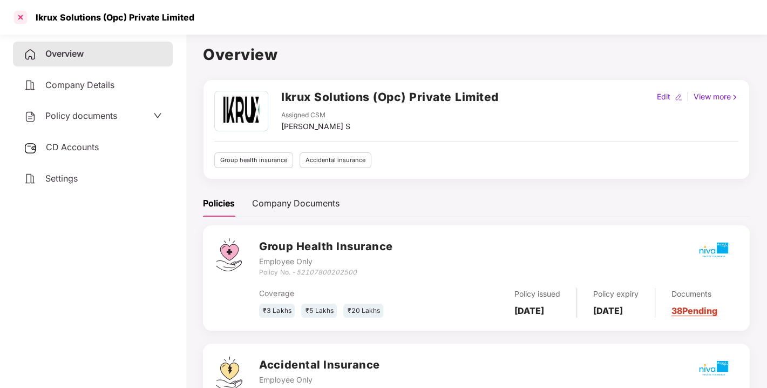
click at [21, 15] on div at bounding box center [20, 17] width 17 height 17
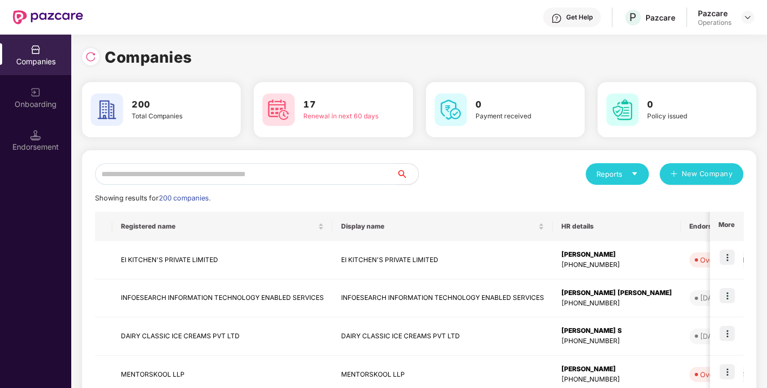
click at [195, 168] on input "text" at bounding box center [246, 174] width 302 height 22
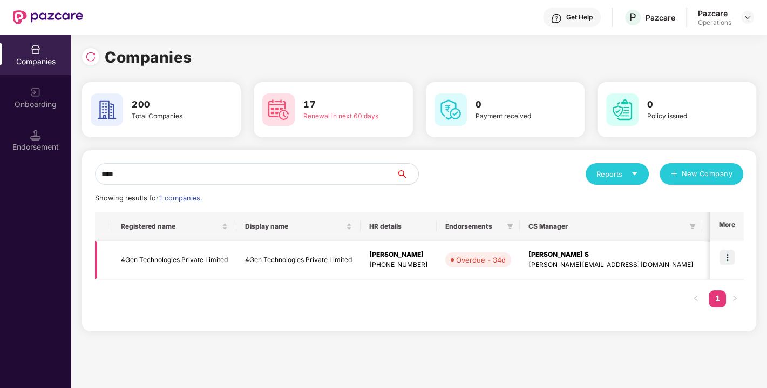
type input "****"
click at [732, 255] on img at bounding box center [727, 256] width 15 height 15
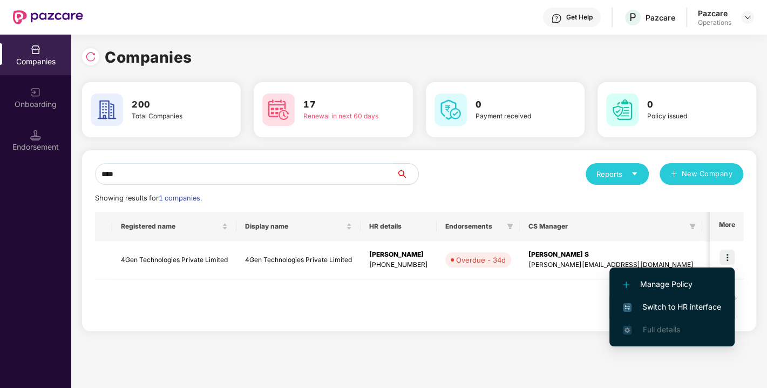
click at [675, 307] on span "Switch to HR interface" at bounding box center [672, 307] width 98 height 12
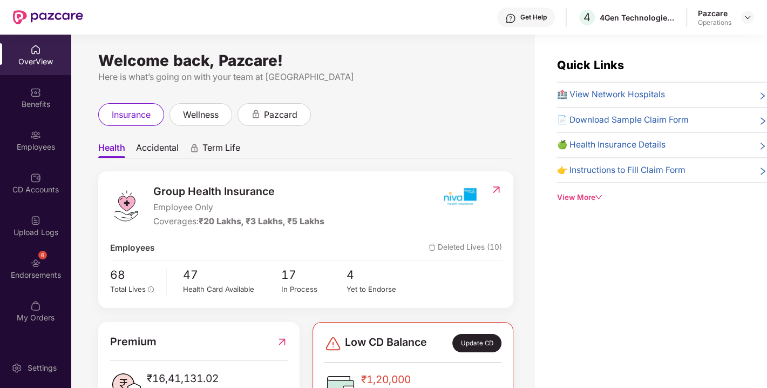
click at [39, 270] on div "Endorsements" at bounding box center [35, 274] width 71 height 11
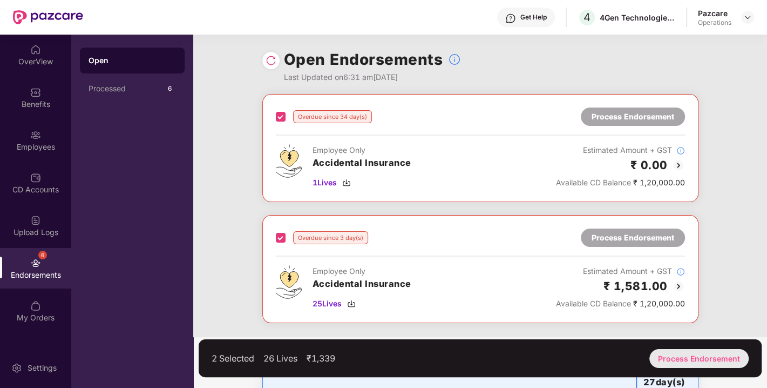
click at [681, 359] on div "Process Endorsement" at bounding box center [699, 358] width 99 height 19
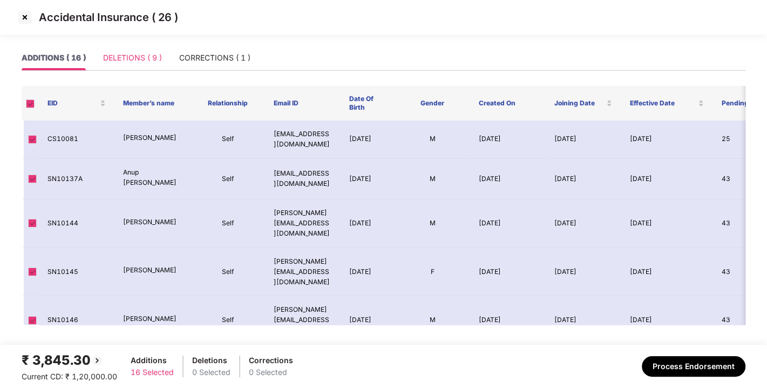
click at [134, 46] on div "DELETIONS ( 9 )" at bounding box center [132, 57] width 59 height 25
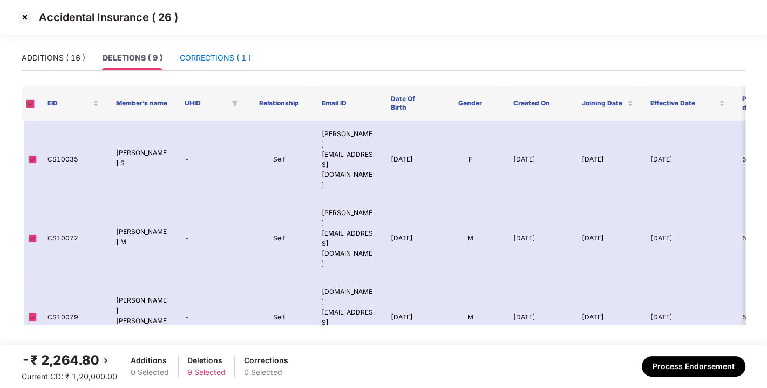
click at [217, 58] on div "CORRECTIONS ( 1 )" at bounding box center [215, 58] width 71 height 12
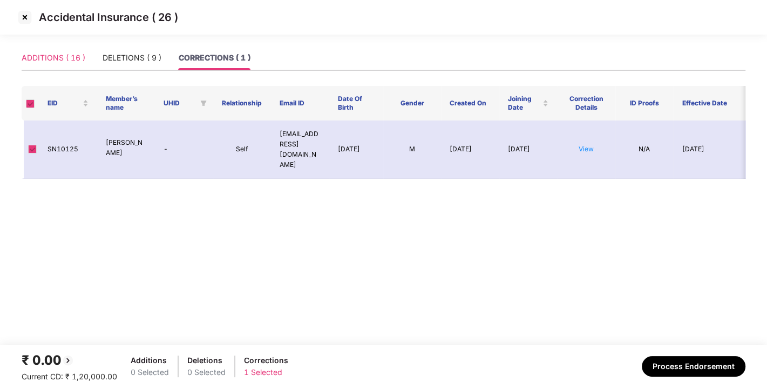
click at [41, 49] on div "ADDITIONS ( 16 )" at bounding box center [54, 57] width 64 height 25
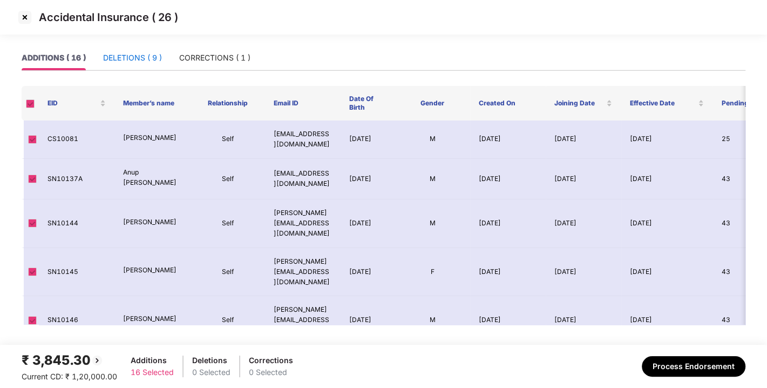
click at [135, 56] on div "DELETIONS ( 9 )" at bounding box center [132, 58] width 59 height 12
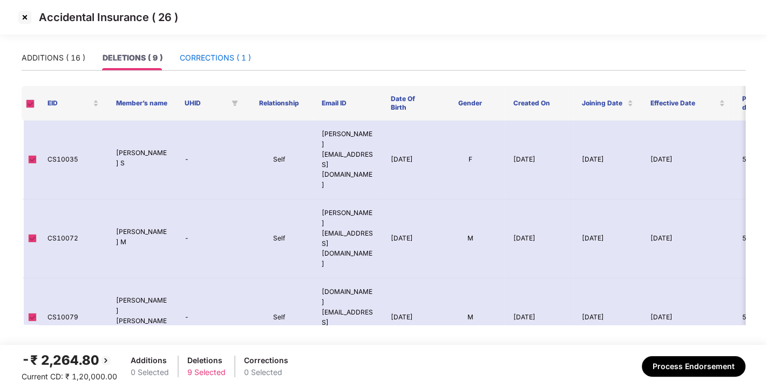
click at [211, 61] on div "CORRECTIONS ( 1 )" at bounding box center [215, 58] width 71 height 12
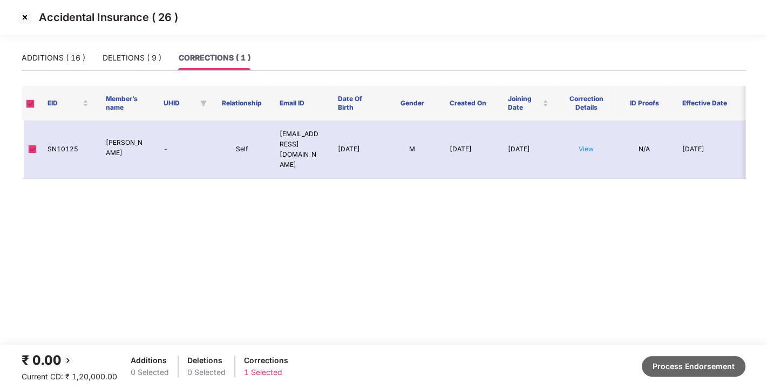
click at [679, 365] on button "Process Endorsement" at bounding box center [694, 366] width 104 height 21
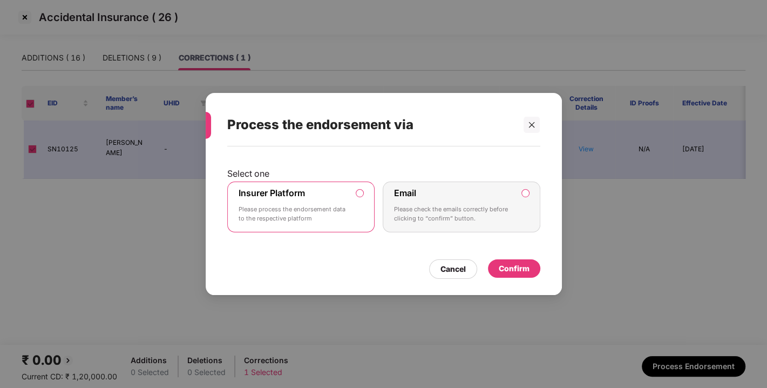
click at [527, 268] on div "Confirm" at bounding box center [514, 268] width 31 height 12
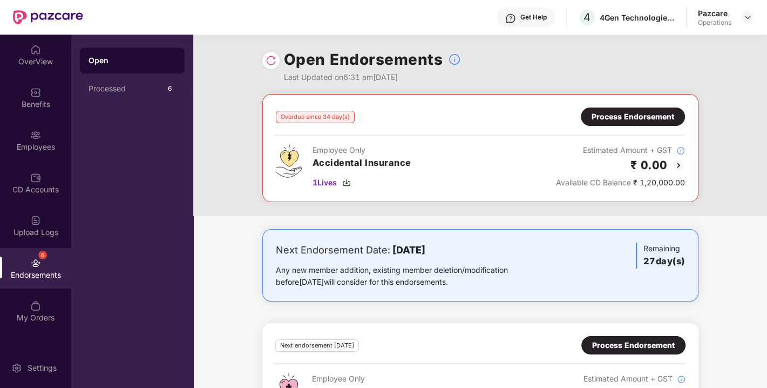
click at [276, 64] on div at bounding box center [270, 60] width 17 height 17
click at [266, 61] on img at bounding box center [271, 60] width 11 height 11
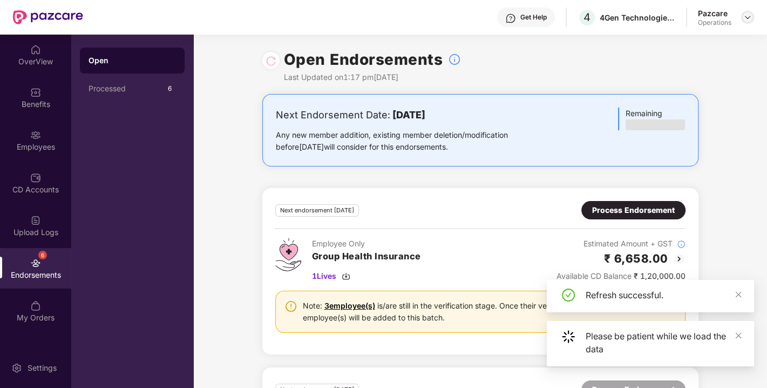
click at [745, 18] on img at bounding box center [748, 17] width 9 height 9
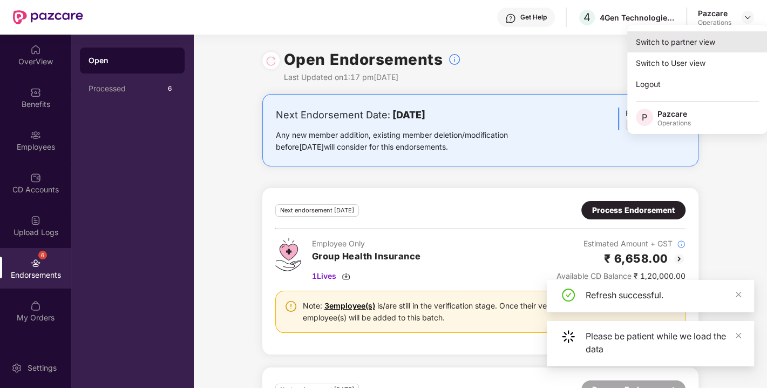
click at [679, 43] on div "Switch to partner view" at bounding box center [697, 41] width 140 height 21
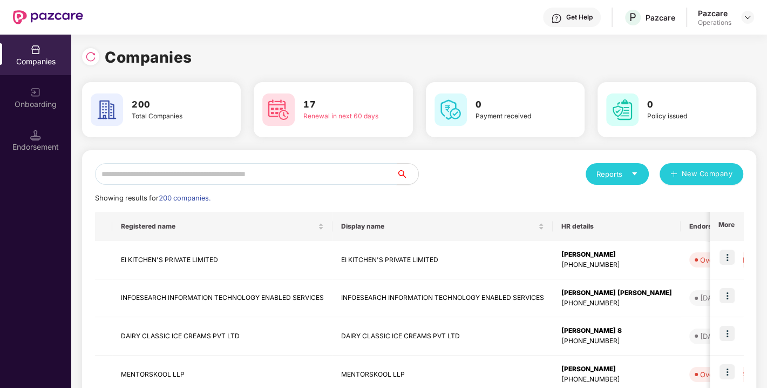
click at [252, 167] on input "text" at bounding box center [246, 174] width 302 height 22
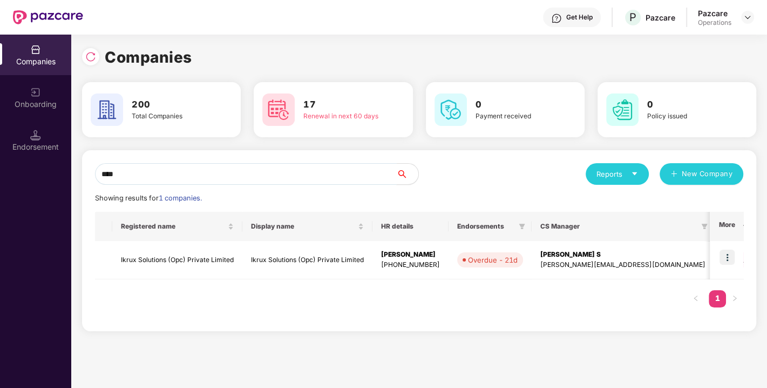
type input "****"
click at [724, 257] on img at bounding box center [727, 256] width 15 height 15
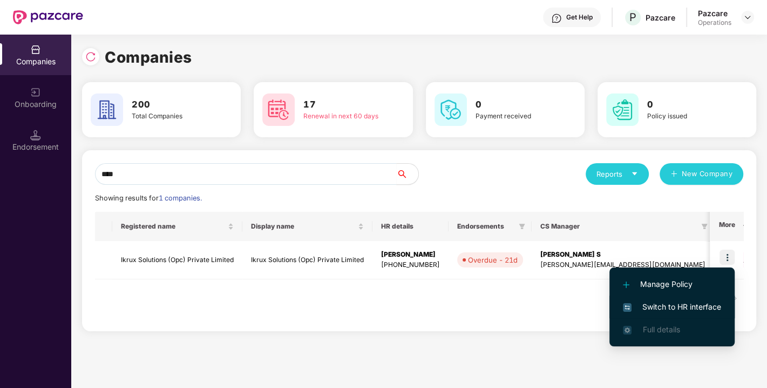
click at [666, 306] on span "Switch to HR interface" at bounding box center [672, 307] width 98 height 12
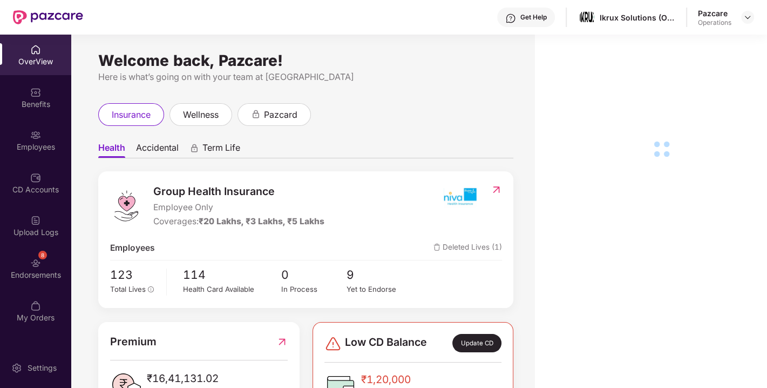
click at [30, 276] on div "Endorsements" at bounding box center [35, 274] width 71 height 11
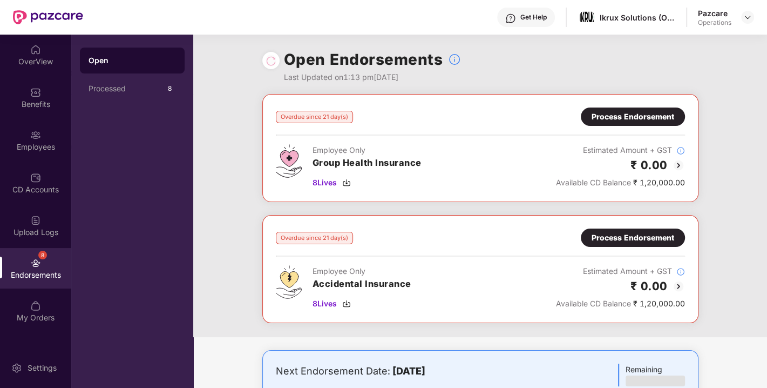
click at [615, 116] on div "Process Endorsement" at bounding box center [633, 117] width 83 height 12
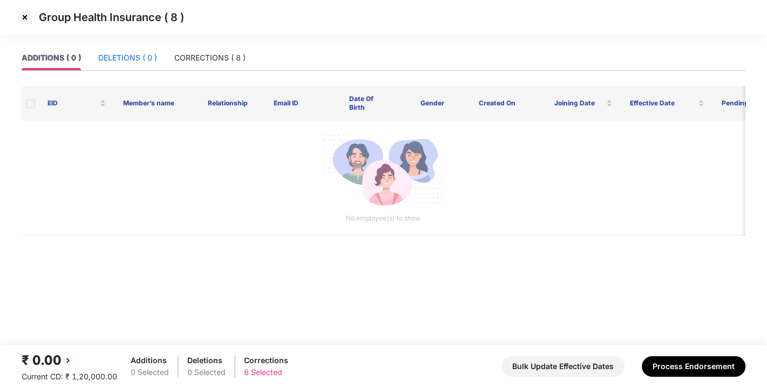
click at [130, 60] on div "DELETIONS ( 0 )" at bounding box center [127, 58] width 59 height 12
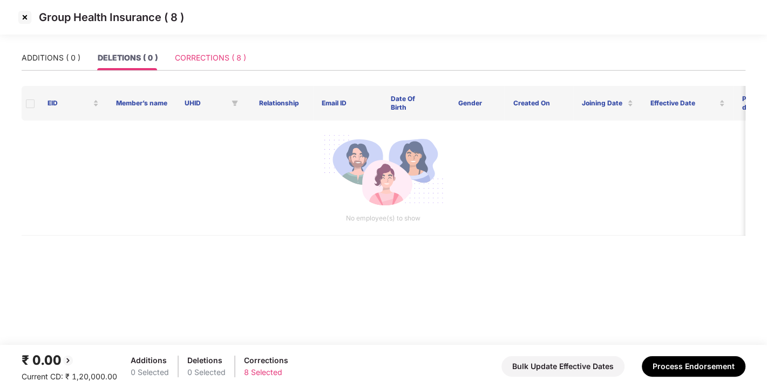
click at [195, 50] on div "CORRECTIONS ( 8 )" at bounding box center [210, 57] width 71 height 25
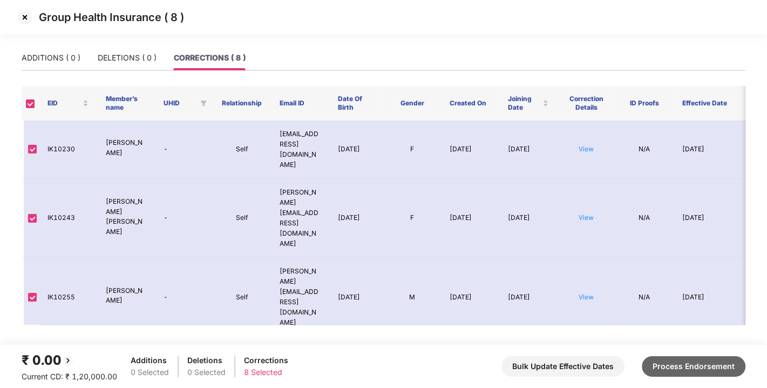
click at [675, 363] on button "Process Endorsement" at bounding box center [694, 366] width 104 height 21
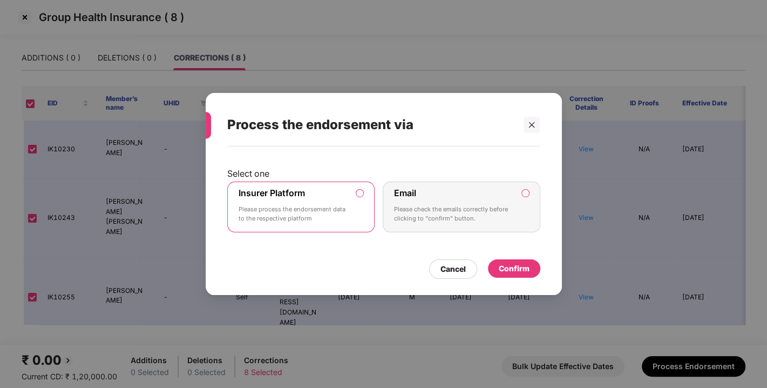
click at [524, 263] on div "Confirm" at bounding box center [514, 268] width 31 height 12
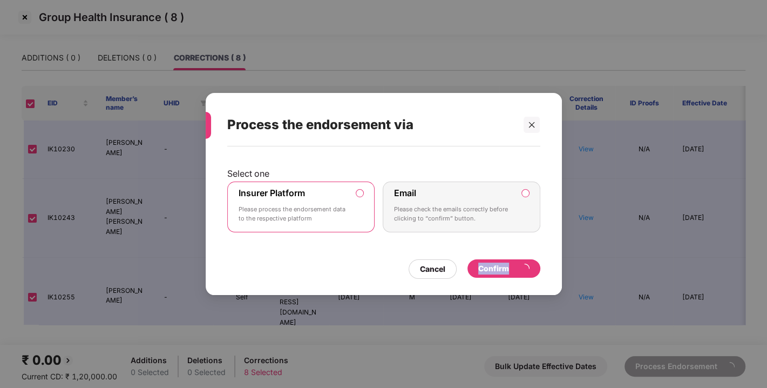
click at [524, 263] on icon "loading" at bounding box center [524, 267] width 11 height 11
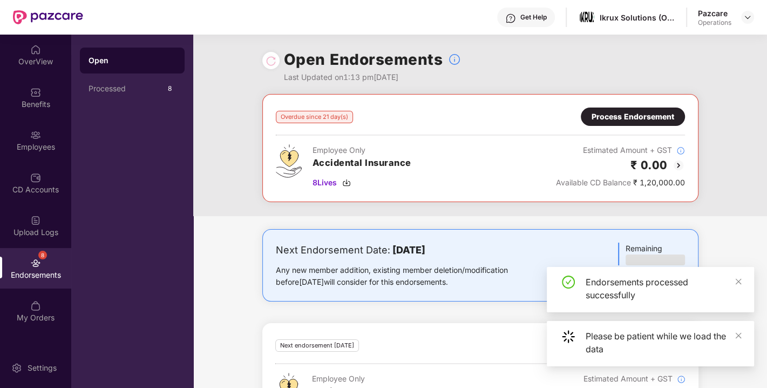
click at [609, 119] on div "Process Endorsement" at bounding box center [633, 117] width 83 height 12
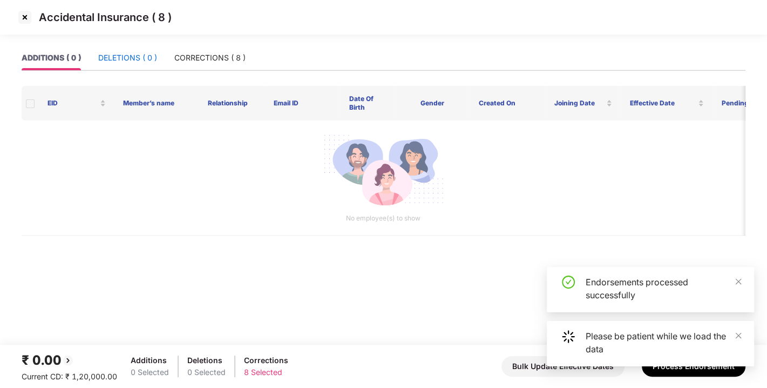
click at [145, 63] on div "DELETIONS ( 0 )" at bounding box center [127, 58] width 59 height 12
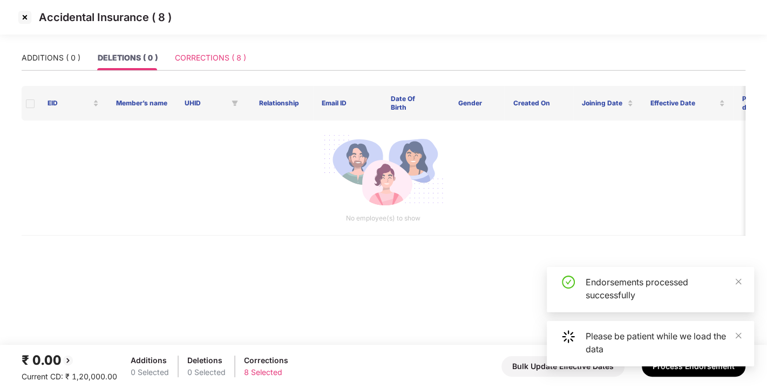
click at [210, 50] on div "CORRECTIONS ( 8 )" at bounding box center [210, 57] width 71 height 25
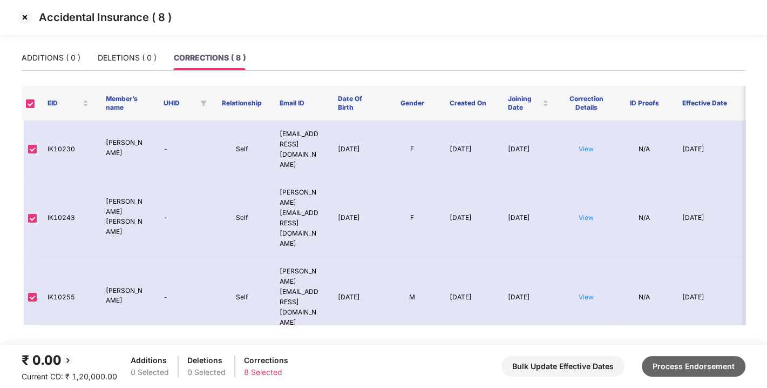
click at [678, 375] on button "Process Endorsement" at bounding box center [694, 366] width 104 height 21
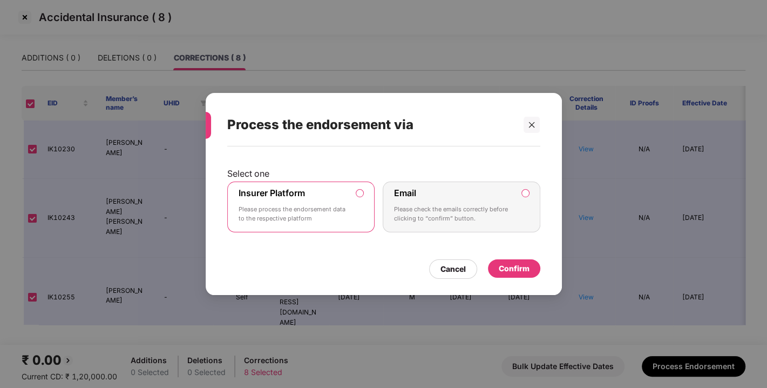
click at [509, 270] on div "Confirm" at bounding box center [514, 268] width 31 height 12
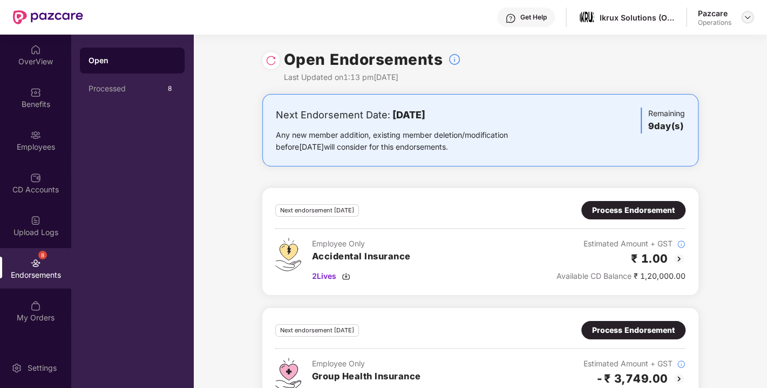
click at [745, 14] on img at bounding box center [748, 17] width 9 height 9
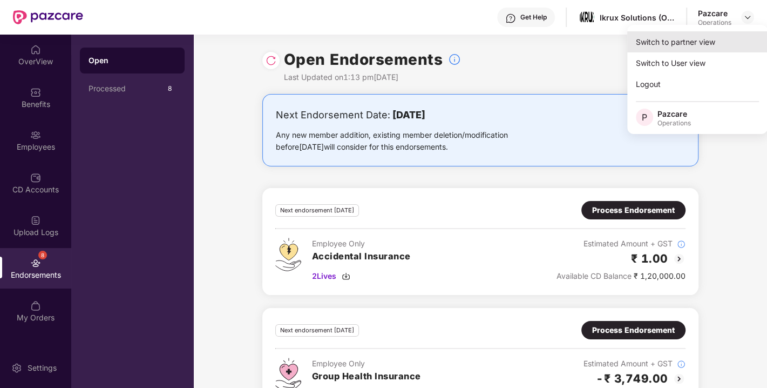
click at [666, 40] on div "Switch to partner view" at bounding box center [697, 41] width 140 height 21
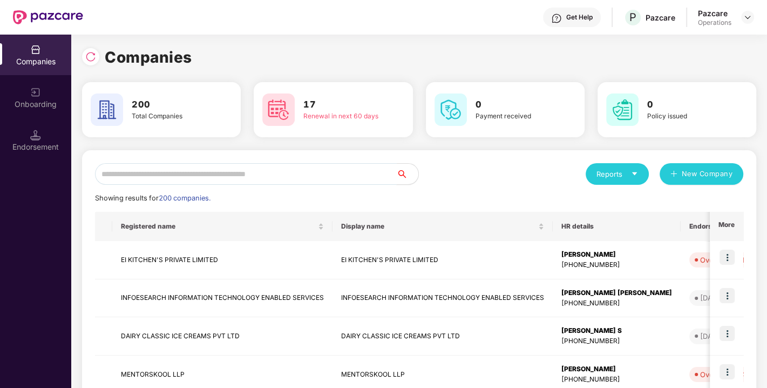
click at [310, 180] on input "text" at bounding box center [246, 174] width 302 height 22
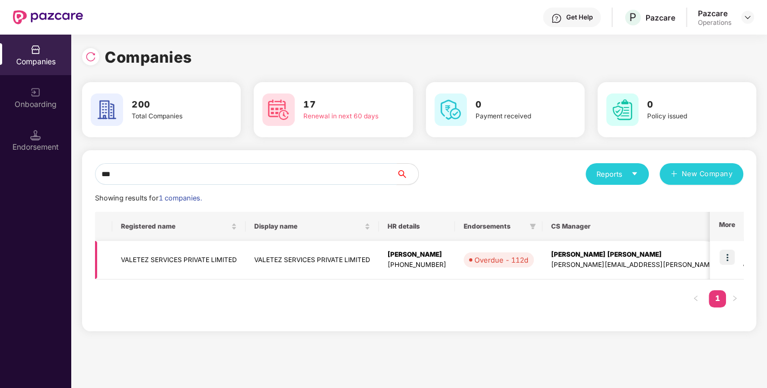
type input "***"
click at [724, 254] on img at bounding box center [727, 256] width 15 height 15
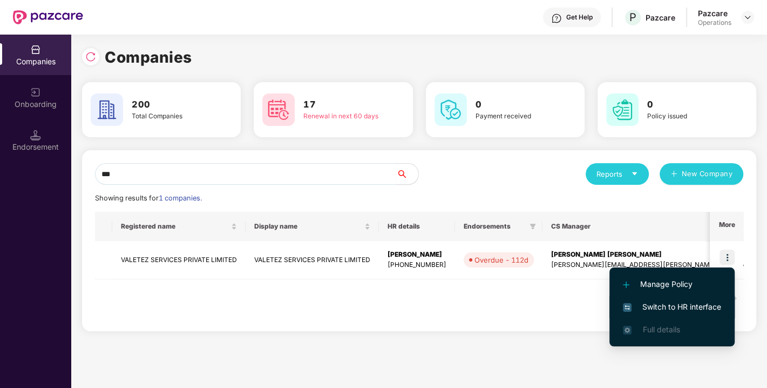
click at [661, 308] on span "Switch to HR interface" at bounding box center [672, 307] width 98 height 12
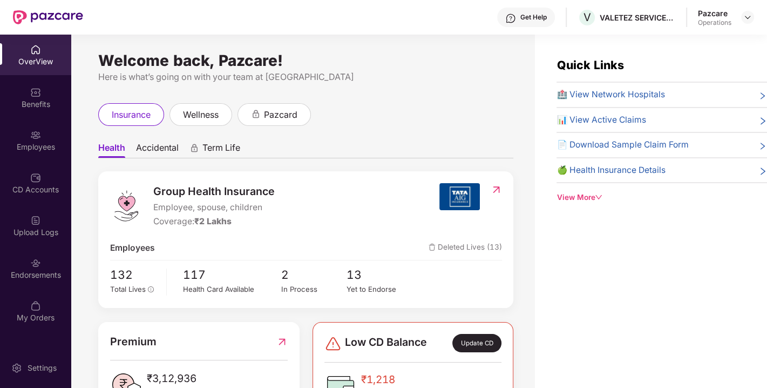
click at [32, 274] on div "Endorsements" at bounding box center [35, 274] width 71 height 11
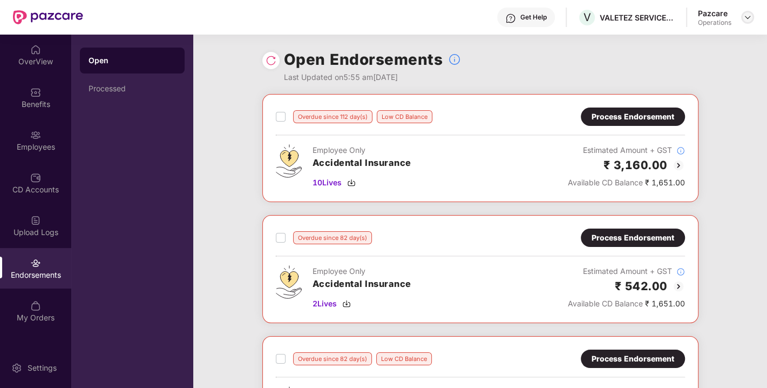
click at [744, 18] on img at bounding box center [748, 17] width 9 height 9
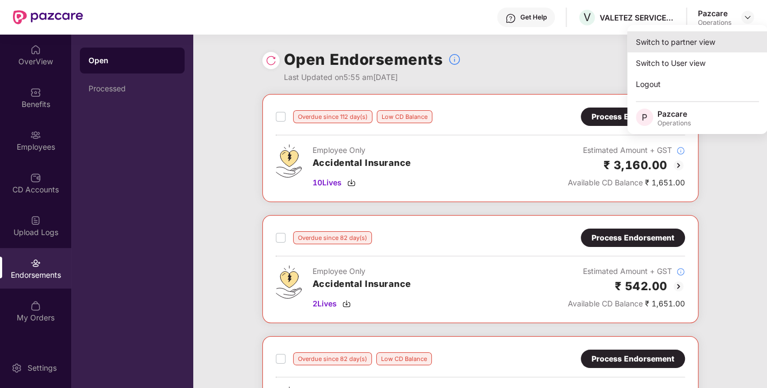
click at [662, 41] on div "Switch to partner view" at bounding box center [697, 41] width 140 height 21
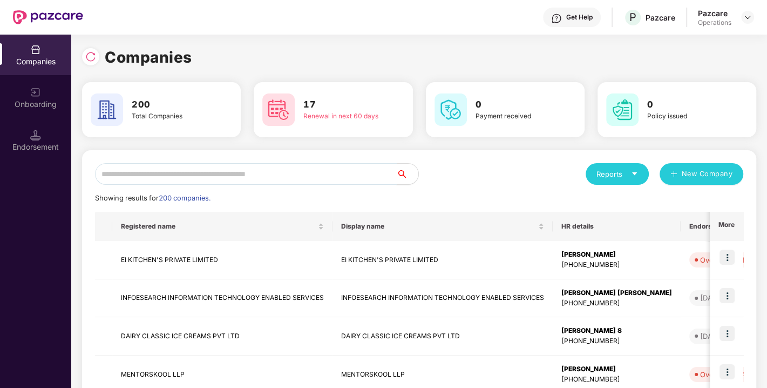
click at [299, 175] on input "text" at bounding box center [246, 174] width 302 height 22
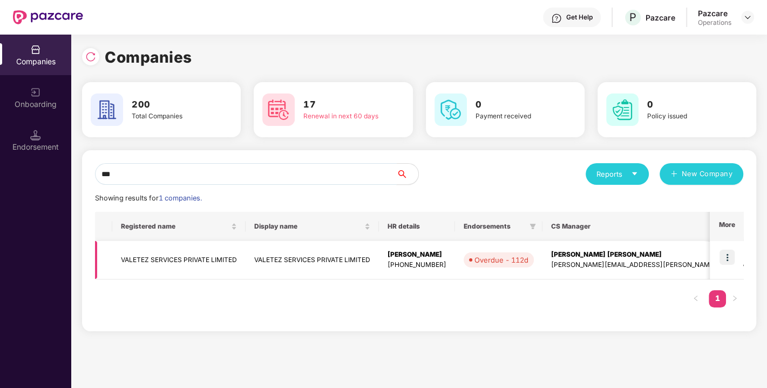
type input "***"
click at [156, 264] on td "VALETEZ SERVICES PRIVATE LIMITED" at bounding box center [178, 260] width 133 height 38
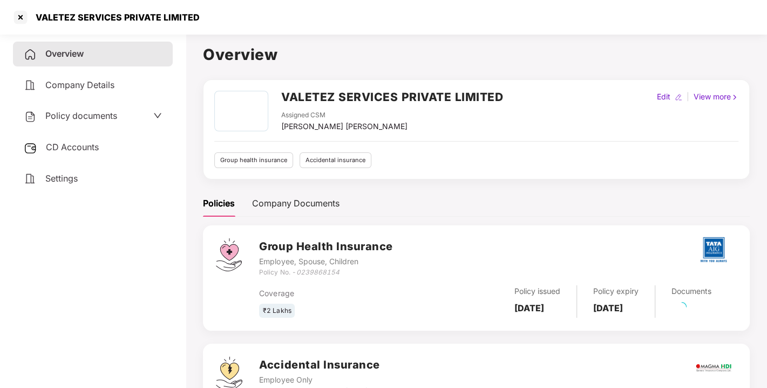
click at [77, 120] on span "Policy documents" at bounding box center [81, 115] width 72 height 11
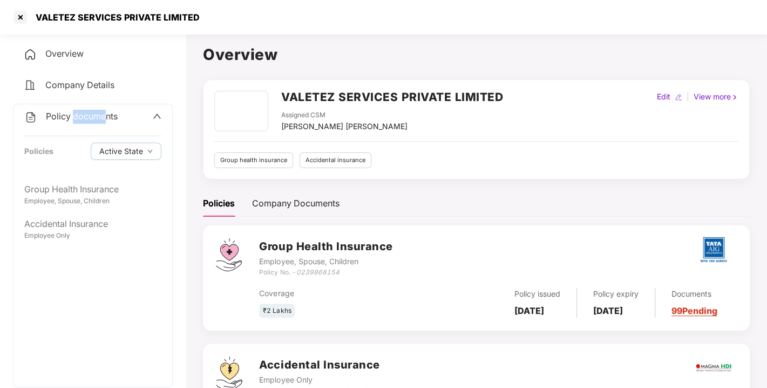
drag, startPoint x: 72, startPoint y: 119, endPoint x: 106, endPoint y: 102, distance: 38.6
click at [106, 102] on div "Overview Company Details Policy documents Policies Active State Group Health In…" at bounding box center [93, 246] width 160 height 408
click at [70, 113] on span "Policy documents" at bounding box center [82, 116] width 72 height 11
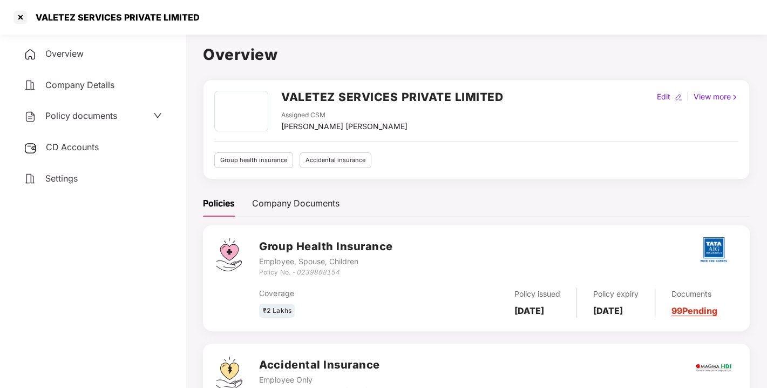
click at [58, 153] on div "CD Accounts" at bounding box center [93, 147] width 160 height 25
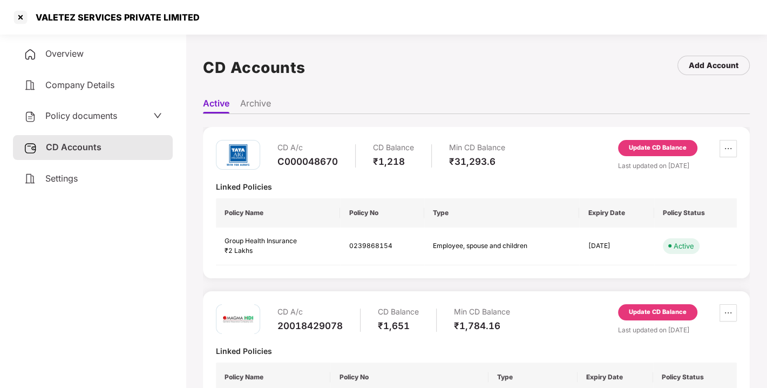
click at [665, 145] on div "Update CD Balance" at bounding box center [658, 148] width 58 height 10
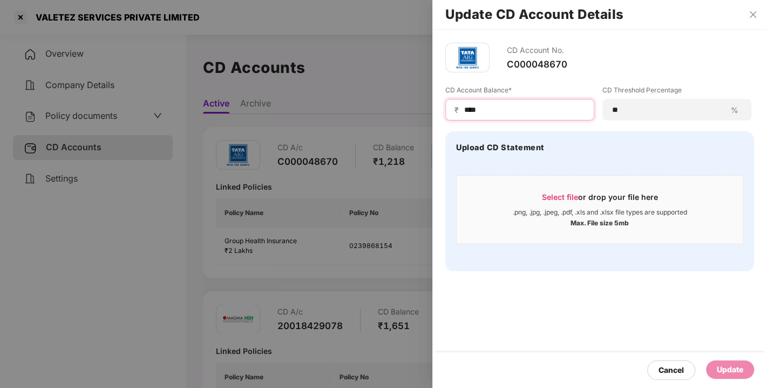
drag, startPoint x: 481, startPoint y: 108, endPoint x: 421, endPoint y: 114, distance: 60.8
click at [421, 114] on div "Update CD Account Details CD Account No. C000048670 CD Account Balance* ₹ **** …" at bounding box center [383, 194] width 767 height 388
type input "*****"
click at [731, 370] on div "Update" at bounding box center [730, 369] width 26 height 12
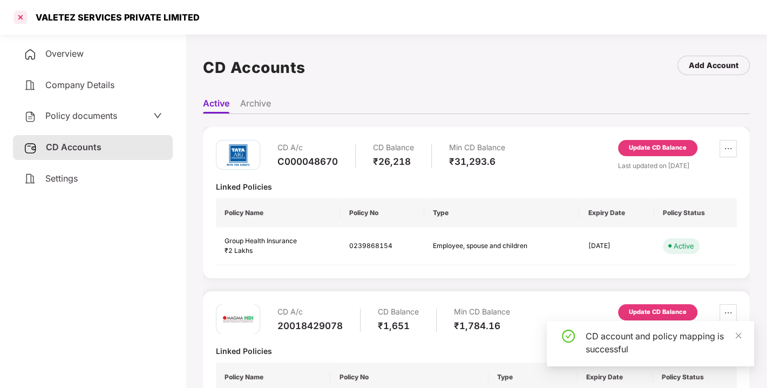
click at [16, 13] on div at bounding box center [20, 17] width 17 height 17
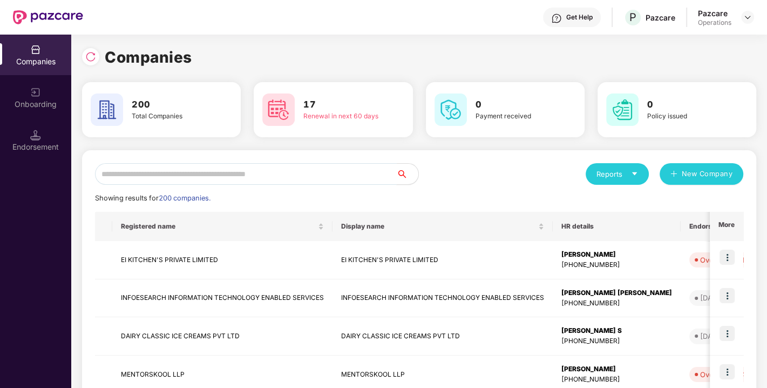
click at [165, 173] on input "text" at bounding box center [246, 174] width 302 height 22
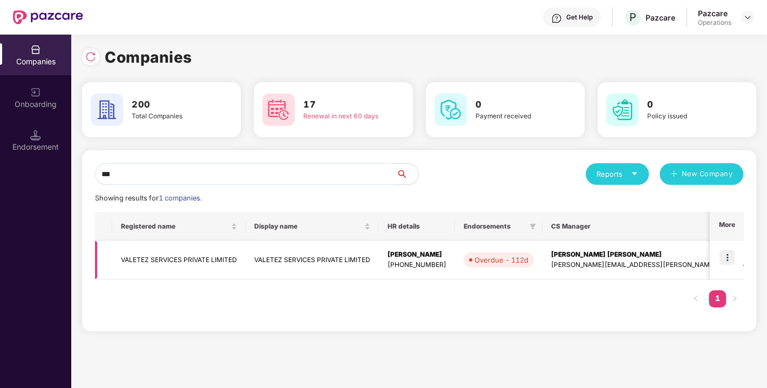
type input "***"
click at [726, 255] on img at bounding box center [727, 256] width 15 height 15
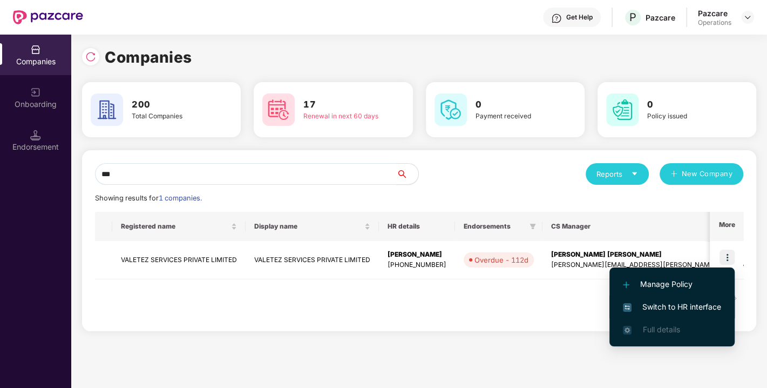
click at [674, 303] on span "Switch to HR interface" at bounding box center [672, 307] width 98 height 12
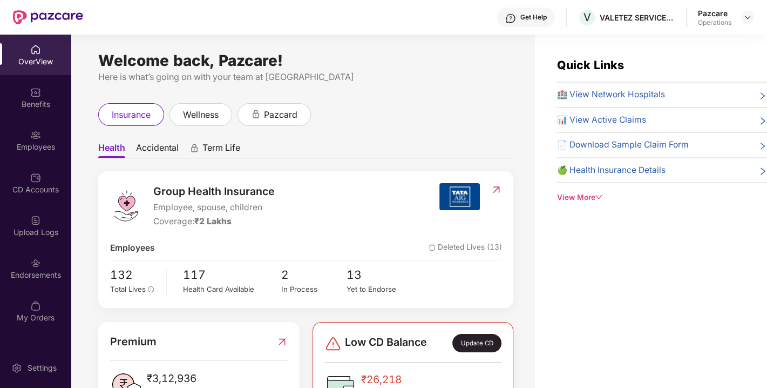
click at [32, 276] on div "Endorsements" at bounding box center [35, 274] width 71 height 11
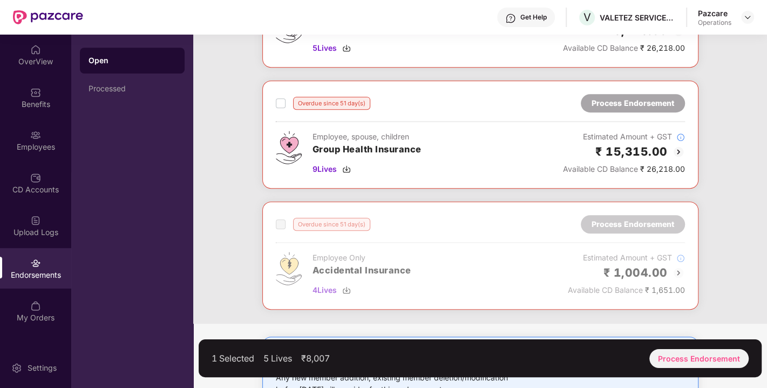
scroll to position [376, 0]
drag, startPoint x: 696, startPoint y: 346, endPoint x: 683, endPoint y: 356, distance: 17.0
click at [683, 356] on div "1 Selected 5 Lives ₹8,007 Process Endorsement" at bounding box center [480, 358] width 563 height 38
click at [683, 356] on div "Process Endorsement" at bounding box center [699, 358] width 99 height 19
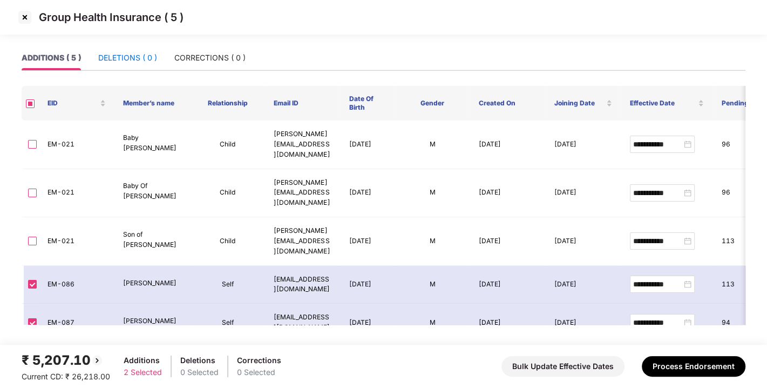
click at [145, 62] on div "DELETIONS ( 0 )" at bounding box center [127, 58] width 59 height 12
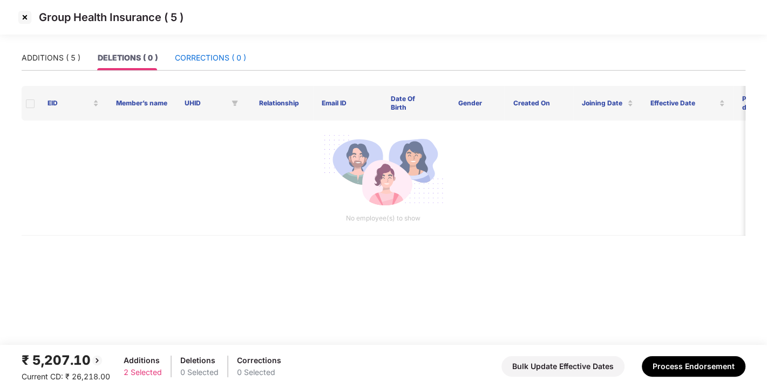
click at [195, 54] on div "CORRECTIONS ( 0 )" at bounding box center [210, 58] width 71 height 12
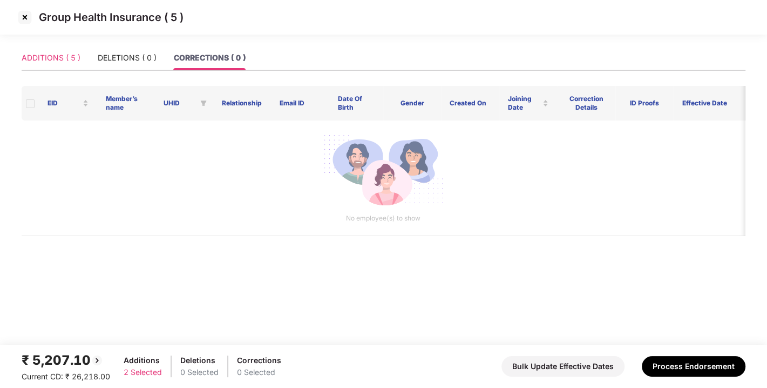
click at [45, 48] on div "ADDITIONS ( 5 )" at bounding box center [51, 57] width 59 height 25
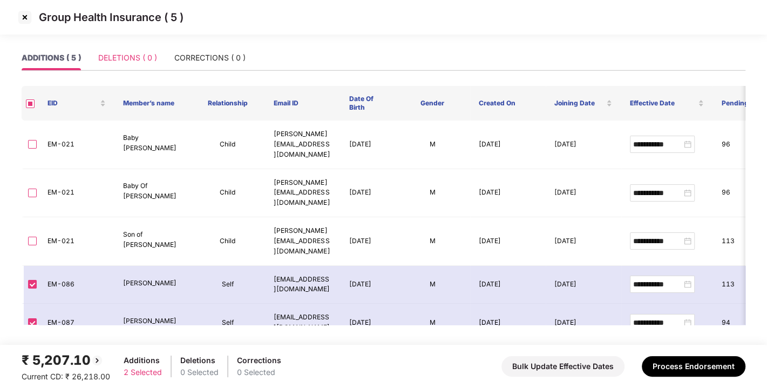
click at [131, 50] on div "DELETIONS ( 0 )" at bounding box center [127, 57] width 59 height 25
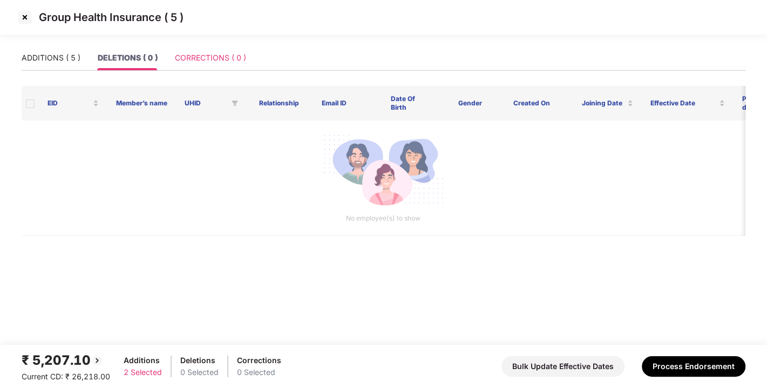
click at [204, 51] on div "CORRECTIONS ( 0 )" at bounding box center [210, 57] width 71 height 25
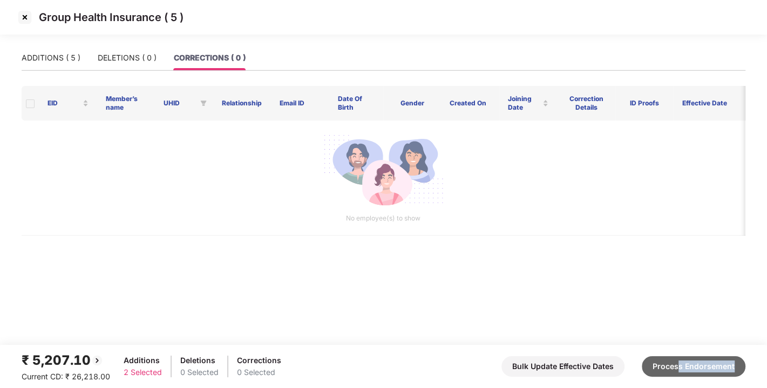
drag, startPoint x: 690, startPoint y: 378, endPoint x: 680, endPoint y: 364, distance: 16.6
click at [680, 364] on div "₹ 5,207.10 Current CD: ₹ 26,218.00 Additions 2 Selected Deletions 0 Selected Co…" at bounding box center [384, 366] width 724 height 32
click at [680, 364] on button "Process Endorsement" at bounding box center [694, 366] width 104 height 21
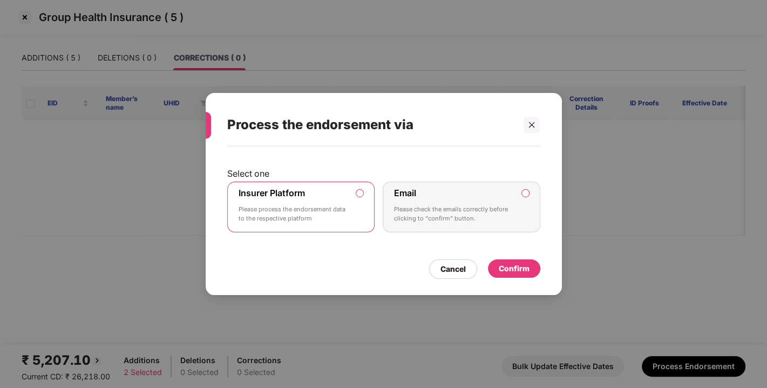
click at [517, 271] on div "Confirm" at bounding box center [514, 268] width 31 height 12
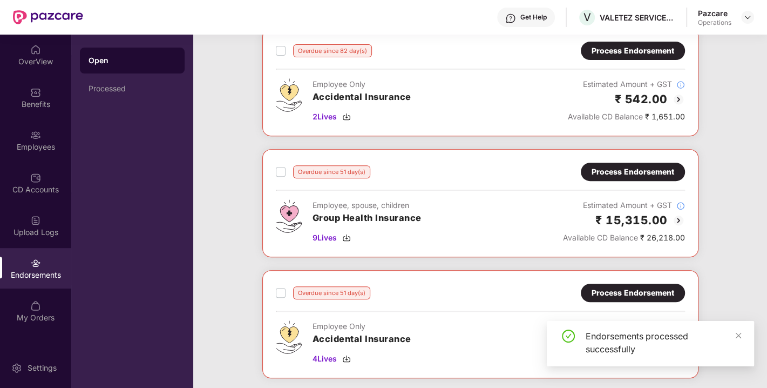
scroll to position [309, 0]
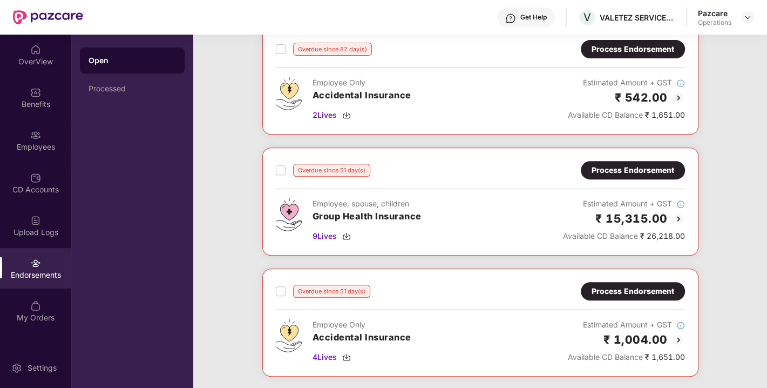
click at [606, 175] on div "Process Endorsement" at bounding box center [633, 170] width 104 height 18
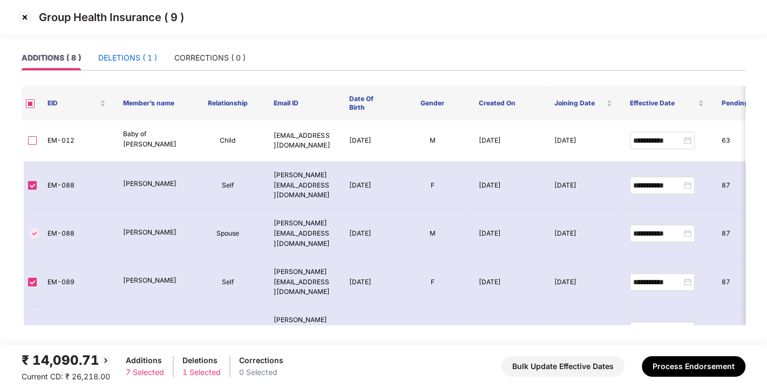
click at [132, 56] on div "DELETIONS ( 1 )" at bounding box center [127, 58] width 59 height 12
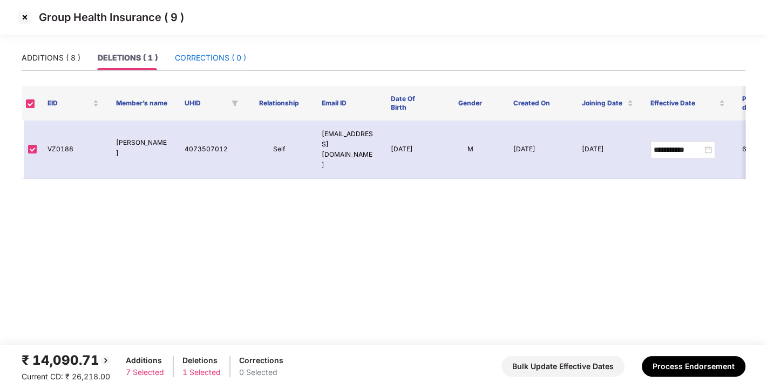
click at [217, 52] on div "CORRECTIONS ( 0 )" at bounding box center [210, 58] width 71 height 12
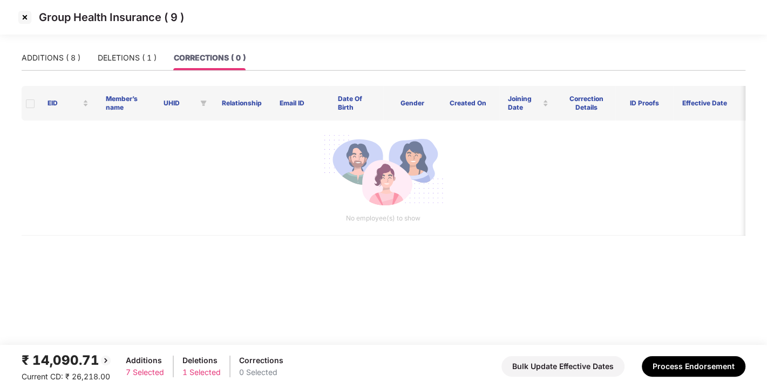
click at [55, 42] on div "Group Health Insurance ( 9 )" at bounding box center [383, 22] width 767 height 45
click at [58, 58] on div "ADDITIONS ( 8 )" at bounding box center [51, 58] width 59 height 12
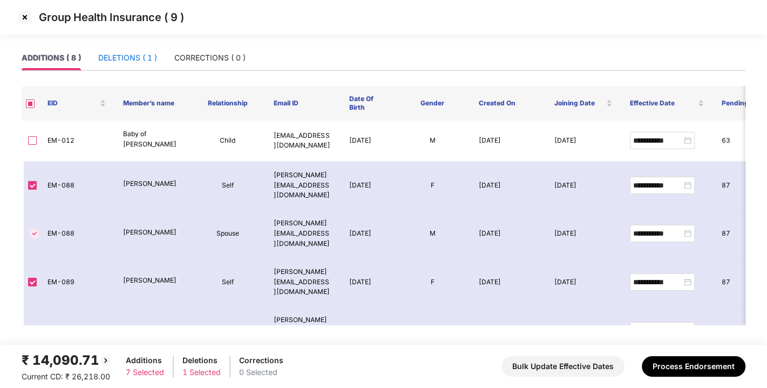
click at [123, 59] on div "DELETIONS ( 1 )" at bounding box center [127, 58] width 59 height 12
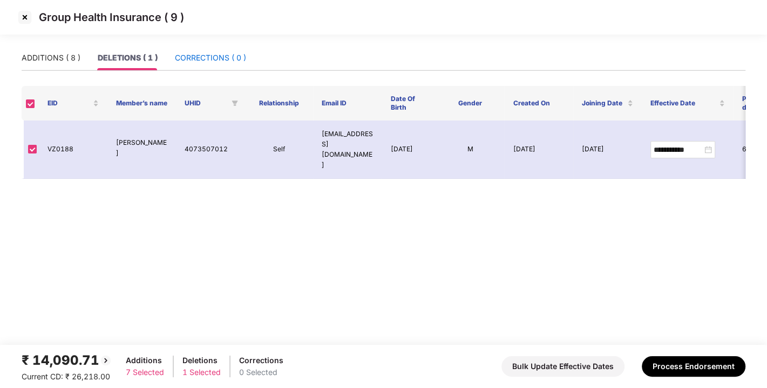
click at [178, 63] on div "CORRECTIONS ( 0 )" at bounding box center [210, 58] width 71 height 12
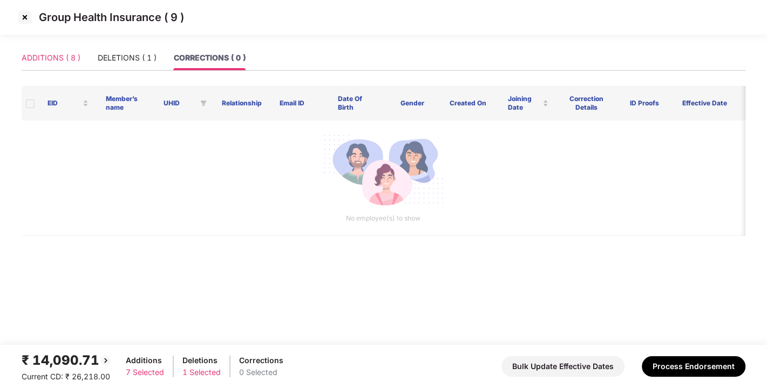
click at [42, 50] on div "ADDITIONS ( 8 )" at bounding box center [51, 57] width 59 height 25
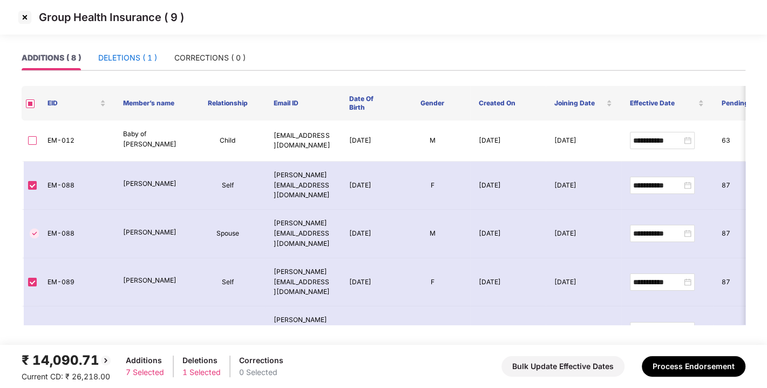
click at [121, 57] on div "DELETIONS ( 1 )" at bounding box center [127, 58] width 59 height 12
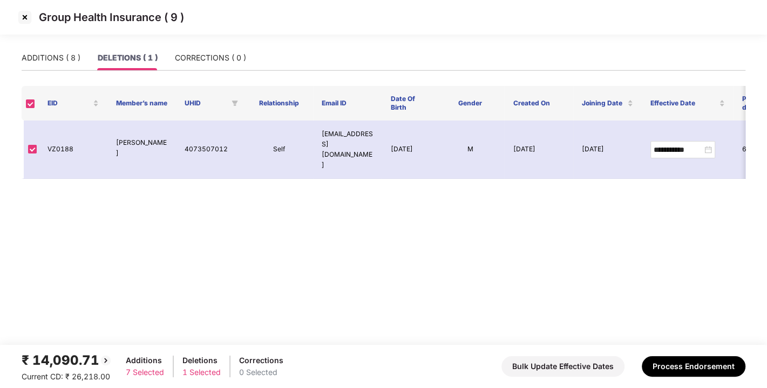
click at [246, 50] on div "ADDITIONS ( 8 ) DELETIONS ( 1 ) CORRECTIONS ( 0 )" at bounding box center [384, 57] width 724 height 25
click at [221, 56] on div "CORRECTIONS ( 0 )" at bounding box center [210, 58] width 71 height 12
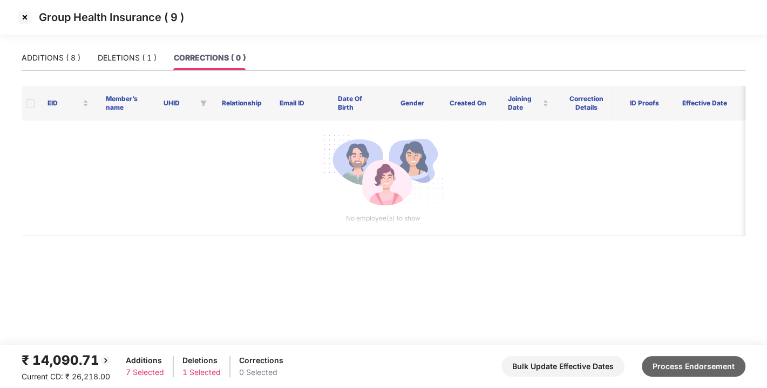
click at [674, 373] on button "Process Endorsement" at bounding box center [694, 366] width 104 height 21
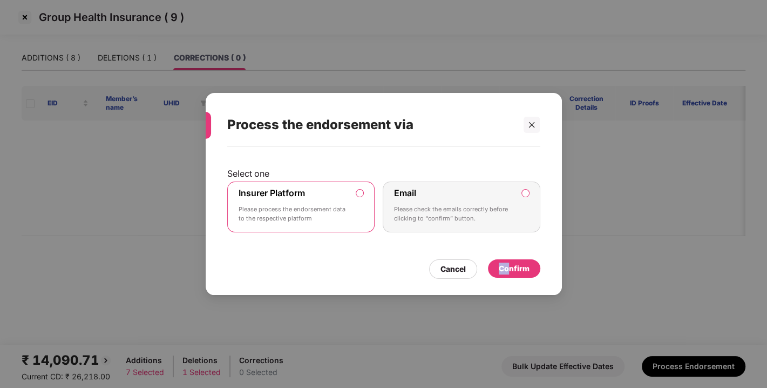
drag, startPoint x: 489, startPoint y: 259, endPoint x: 511, endPoint y: 267, distance: 23.9
click at [511, 267] on div "Confirm" at bounding box center [514, 268] width 52 height 19
click at [511, 267] on div "Confirm" at bounding box center [514, 268] width 31 height 12
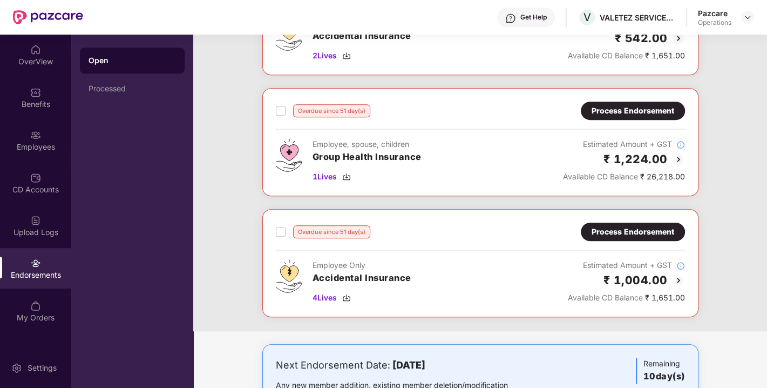
scroll to position [0, 0]
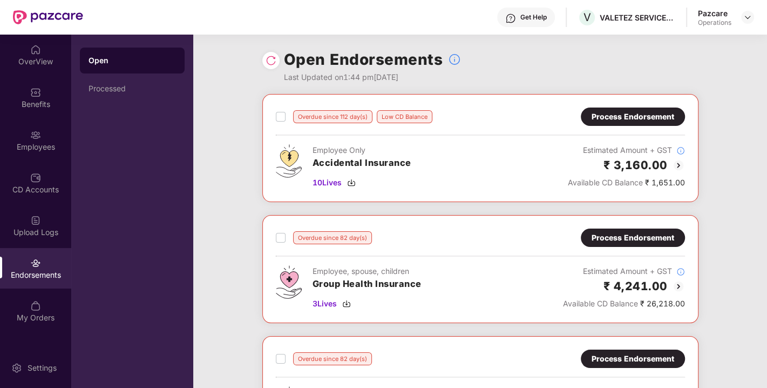
click at [620, 110] on div "Process Endorsement" at bounding box center [633, 116] width 104 height 18
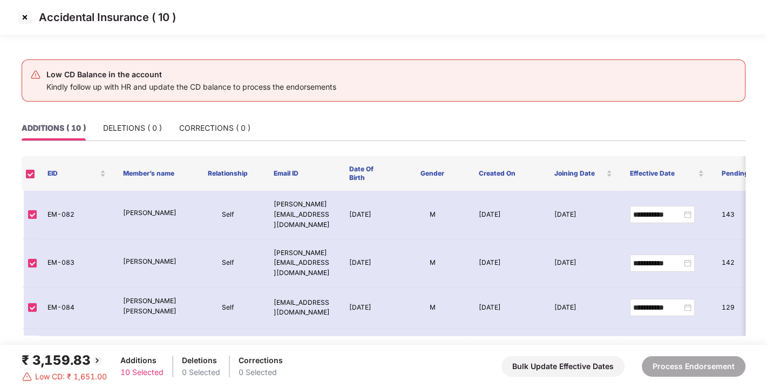
click at [28, 17] on img at bounding box center [24, 17] width 17 height 17
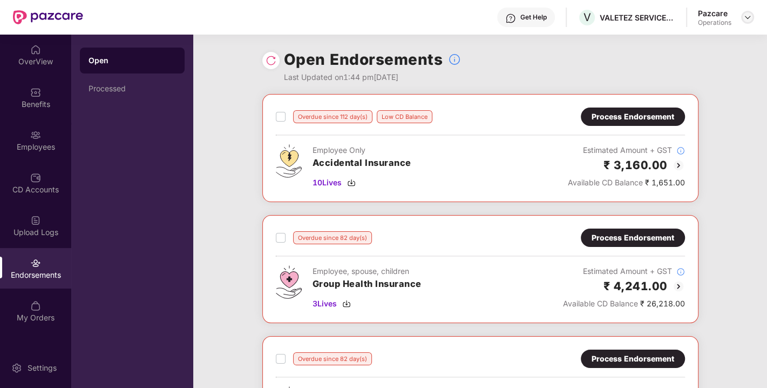
click at [747, 15] on img at bounding box center [748, 17] width 9 height 9
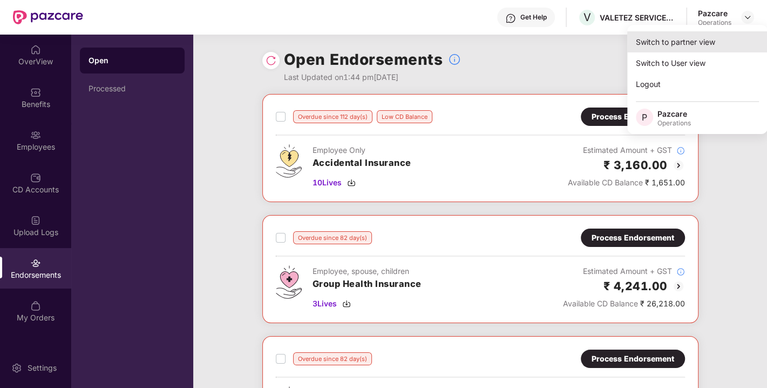
click at [668, 38] on div "Switch to partner view" at bounding box center [697, 41] width 140 height 21
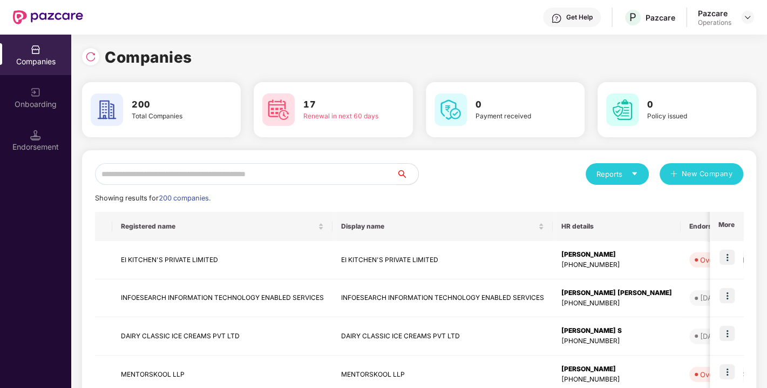
click at [275, 172] on input "text" at bounding box center [246, 174] width 302 height 22
paste input "**********"
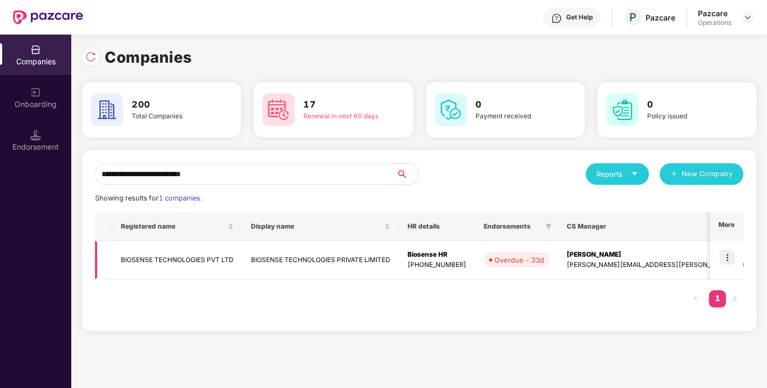
type input "**********"
click at [725, 258] on img at bounding box center [727, 256] width 15 height 15
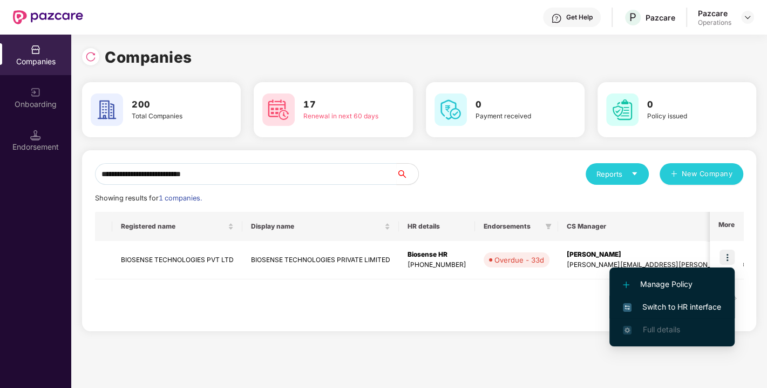
click at [672, 306] on span "Switch to HR interface" at bounding box center [672, 307] width 98 height 12
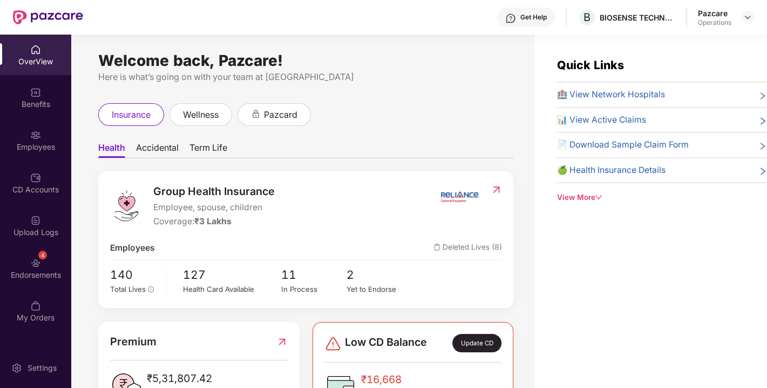
click at [38, 269] on div "Endorsements" at bounding box center [35, 274] width 71 height 11
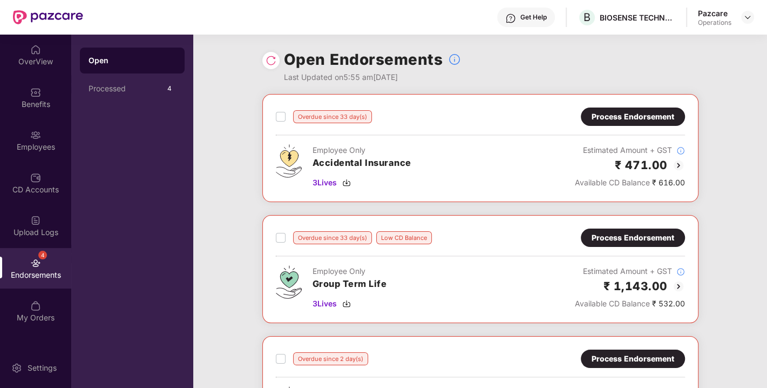
click at [612, 118] on div "Process Endorsement" at bounding box center [633, 117] width 83 height 12
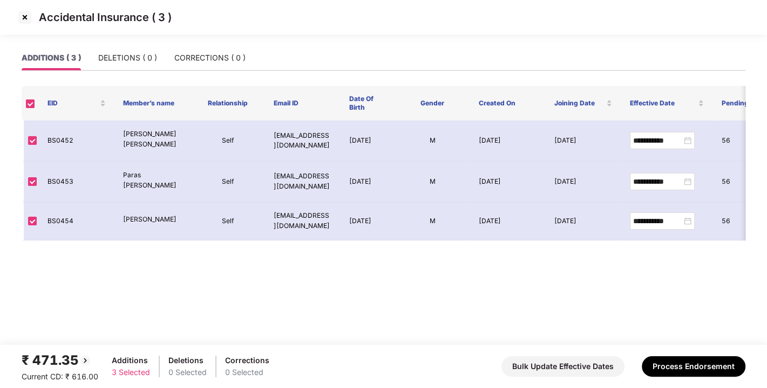
click at [18, 18] on img at bounding box center [24, 17] width 17 height 17
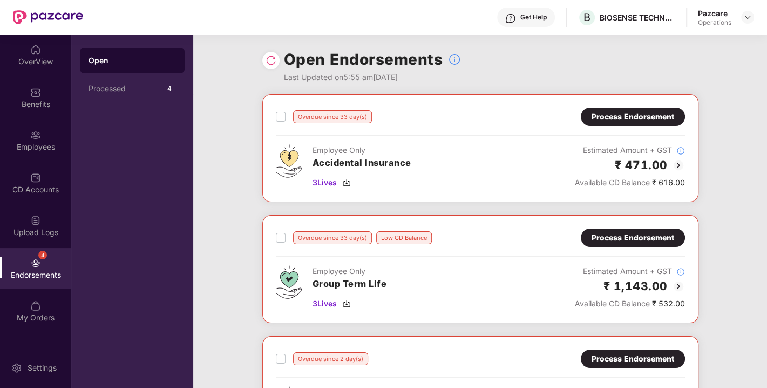
click at [267, 63] on img at bounding box center [271, 60] width 11 height 11
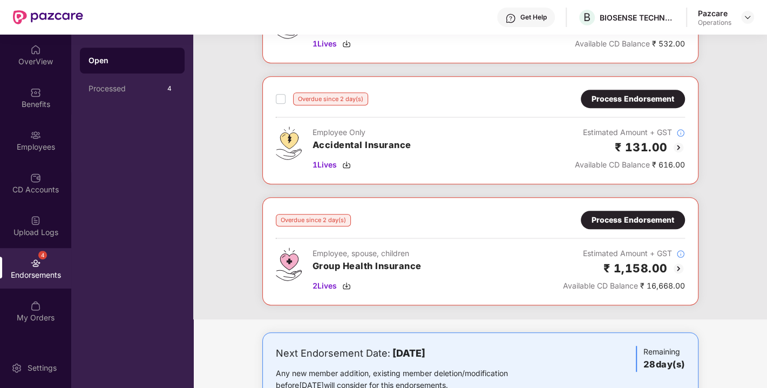
scroll to position [416, 0]
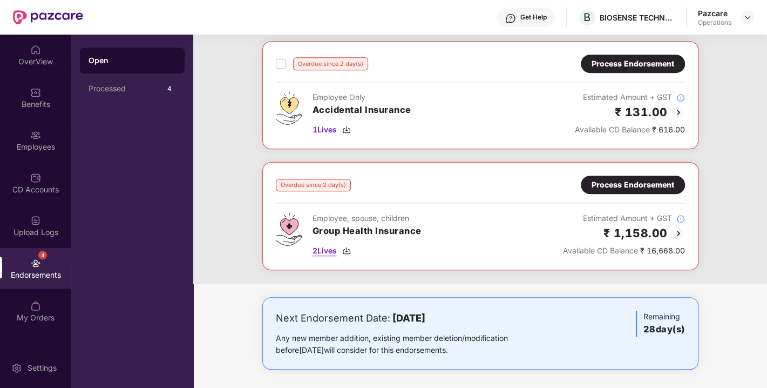
click at [347, 246] on img at bounding box center [346, 250] width 9 height 9
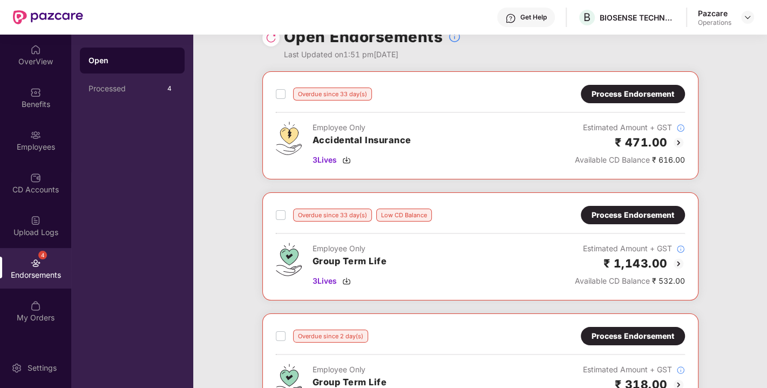
scroll to position [0, 0]
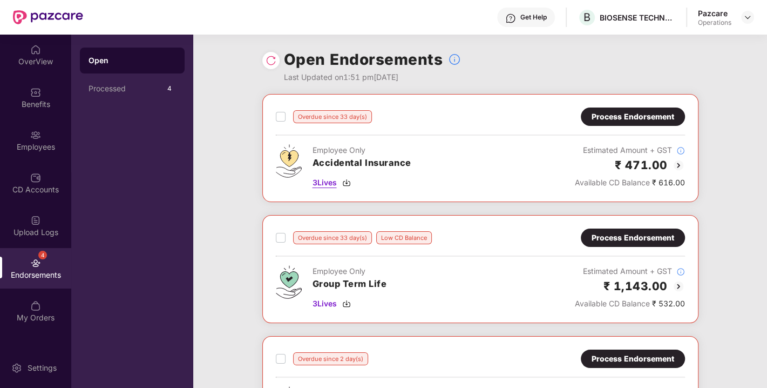
click at [348, 182] on img at bounding box center [346, 182] width 9 height 9
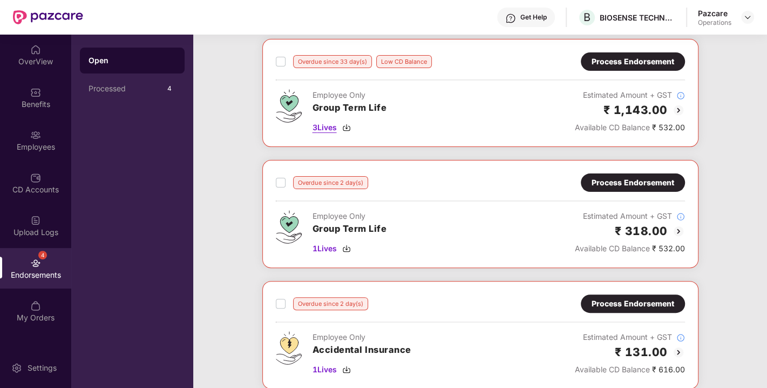
scroll to position [261, 0]
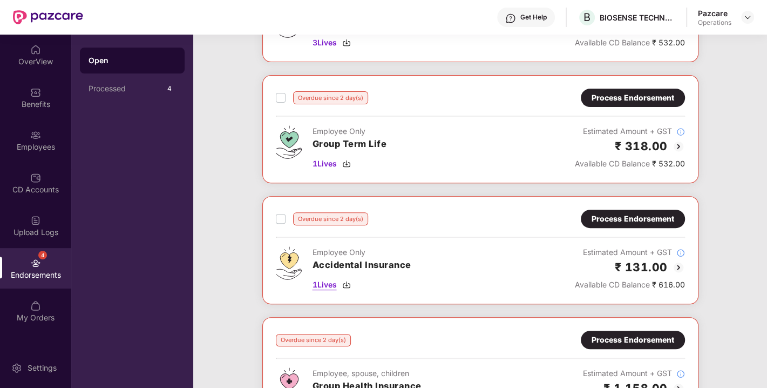
click at [344, 283] on img at bounding box center [346, 284] width 9 height 9
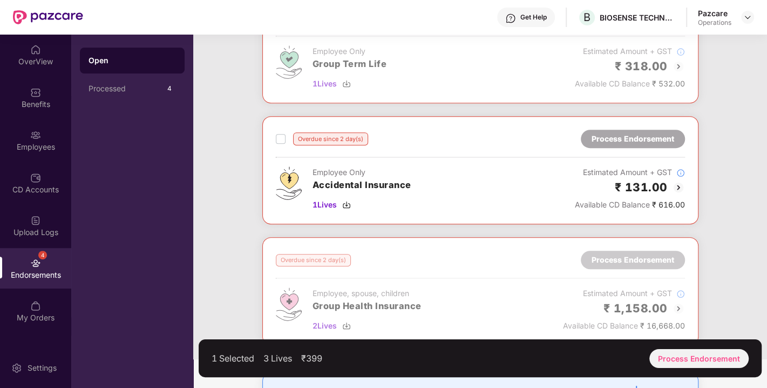
scroll to position [341, 0]
click at [703, 349] on div "Process Endorsement" at bounding box center [699, 358] width 99 height 19
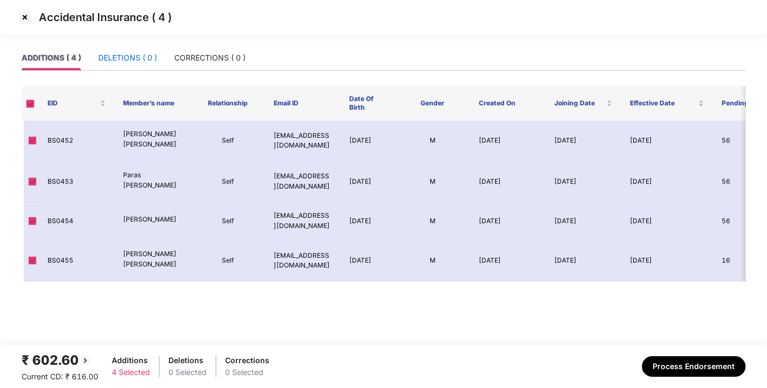
click at [136, 55] on div "DELETIONS ( 0 )" at bounding box center [127, 58] width 59 height 12
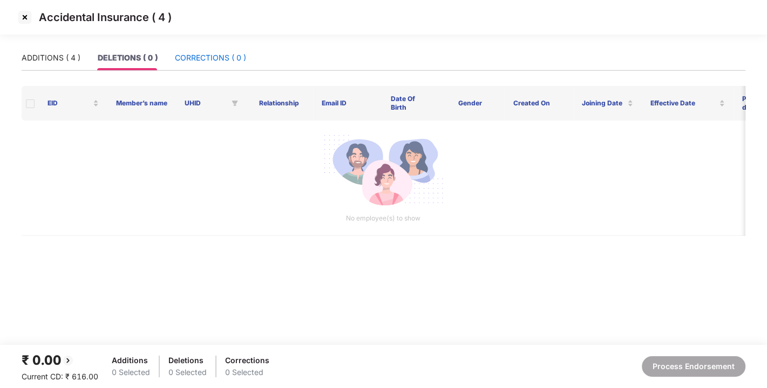
click at [195, 59] on div "CORRECTIONS ( 0 )" at bounding box center [210, 58] width 71 height 12
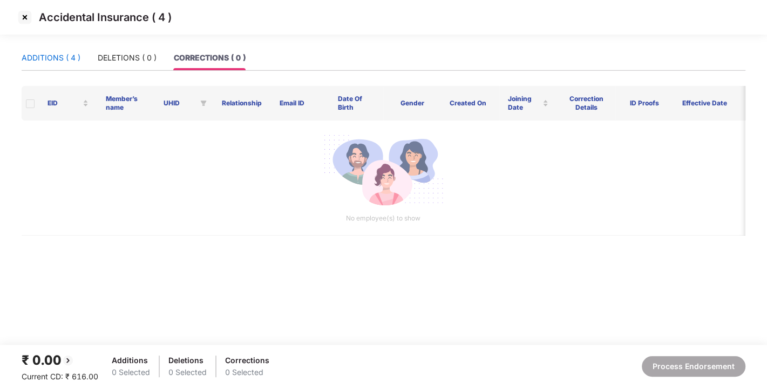
click at [54, 59] on div "ADDITIONS ( 4 )" at bounding box center [51, 58] width 59 height 12
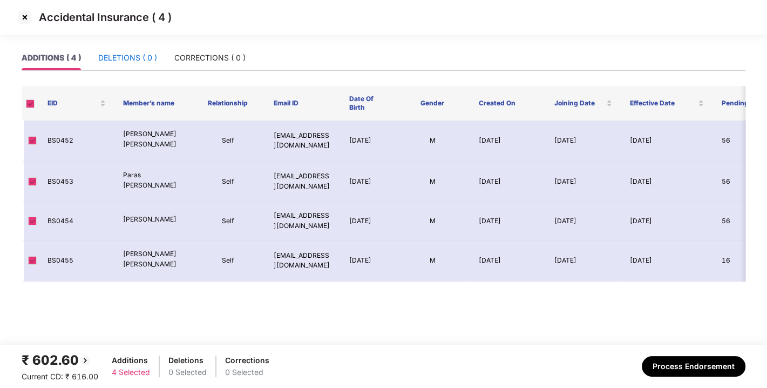
click at [120, 57] on div "DELETIONS ( 0 )" at bounding box center [127, 58] width 59 height 12
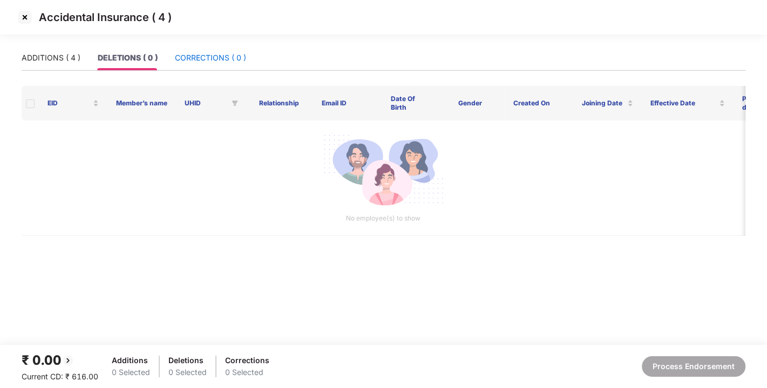
click at [233, 52] on div "CORRECTIONS ( 0 )" at bounding box center [210, 58] width 71 height 12
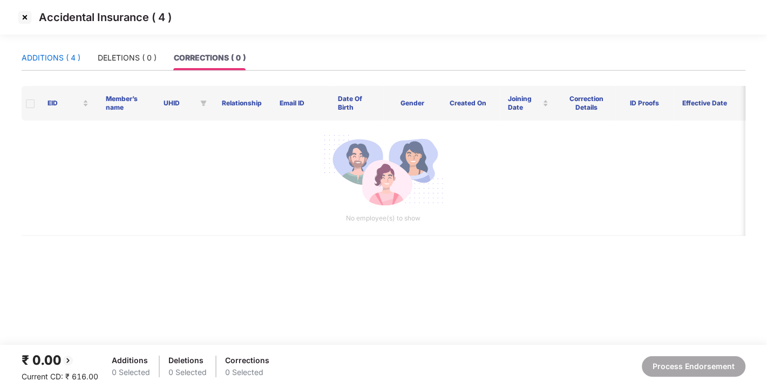
click at [46, 52] on div "ADDITIONS ( 4 )" at bounding box center [51, 58] width 59 height 12
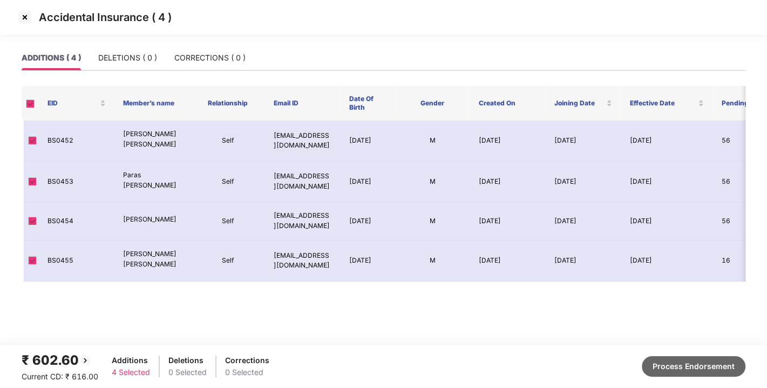
click at [692, 366] on button "Process Endorsement" at bounding box center [694, 366] width 104 height 21
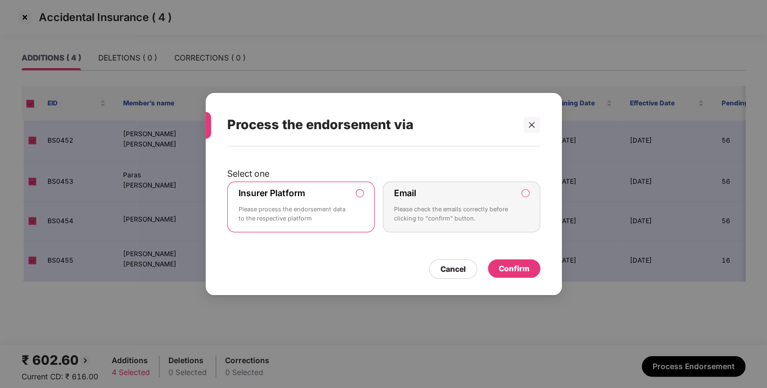
click at [521, 275] on div "Confirm" at bounding box center [514, 268] width 52 height 18
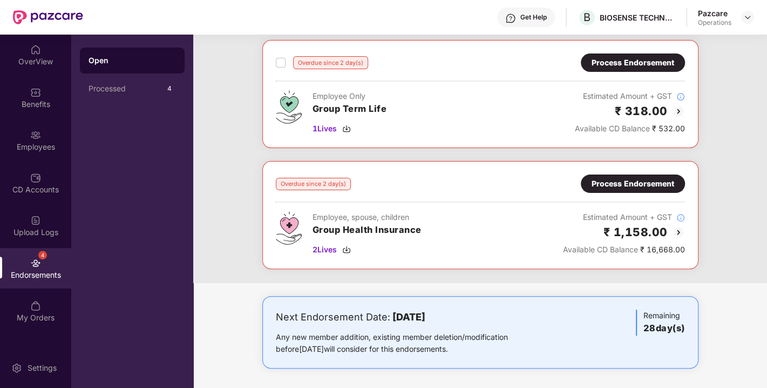
scroll to position [0, 0]
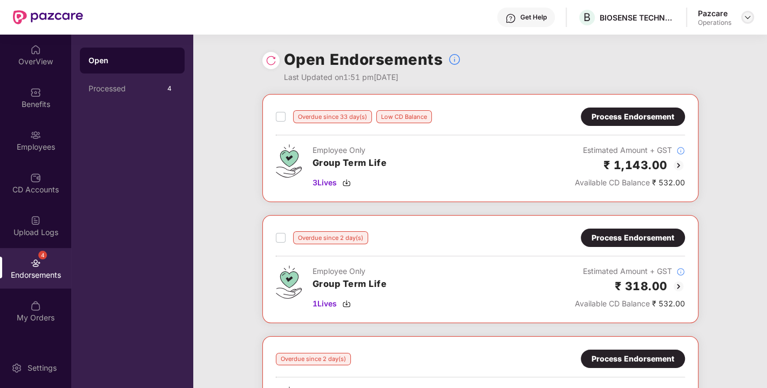
click at [751, 16] on img at bounding box center [748, 17] width 9 height 9
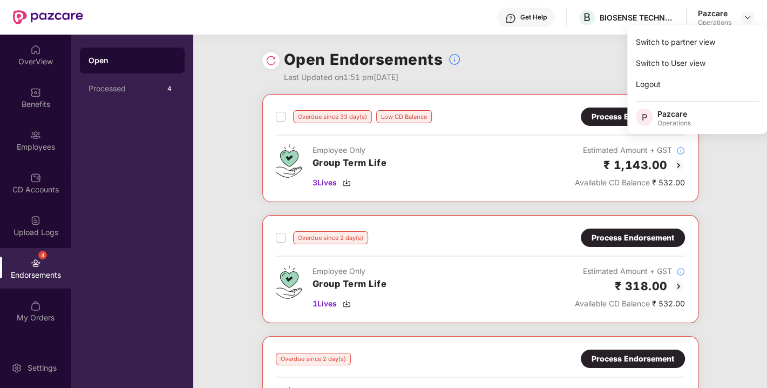
click at [488, 137] on div "Overdue since 33 day(s) Low CD Balance Process Endorsement Employee Only Group …" at bounding box center [480, 147] width 409 height 81
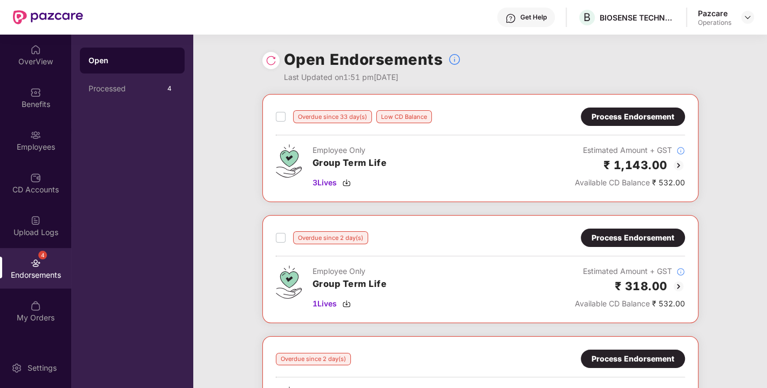
click at [632, 229] on div "Process Endorsement" at bounding box center [633, 237] width 104 height 18
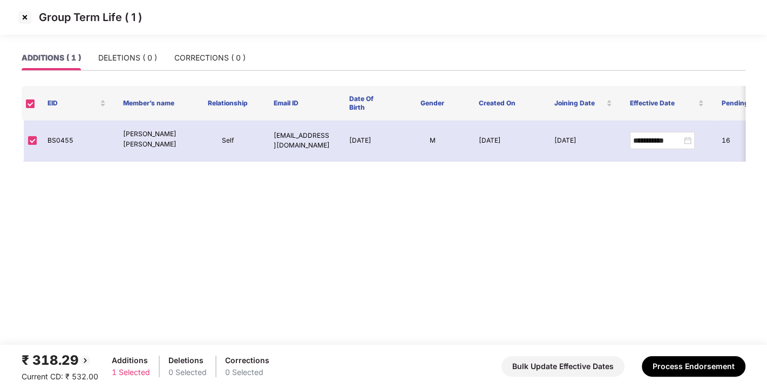
click at [18, 17] on img at bounding box center [24, 17] width 17 height 17
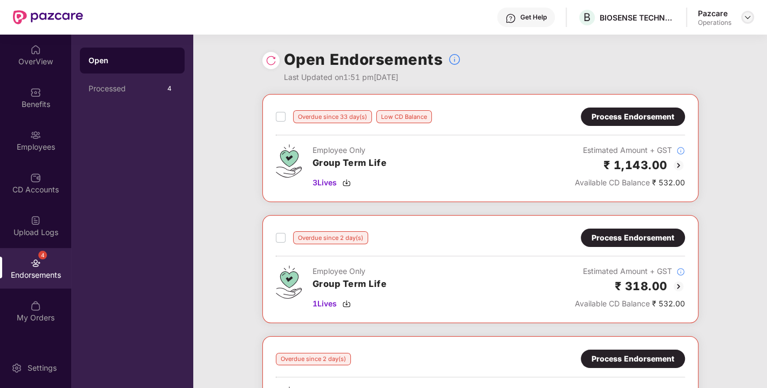
click at [749, 20] on img at bounding box center [748, 17] width 9 height 9
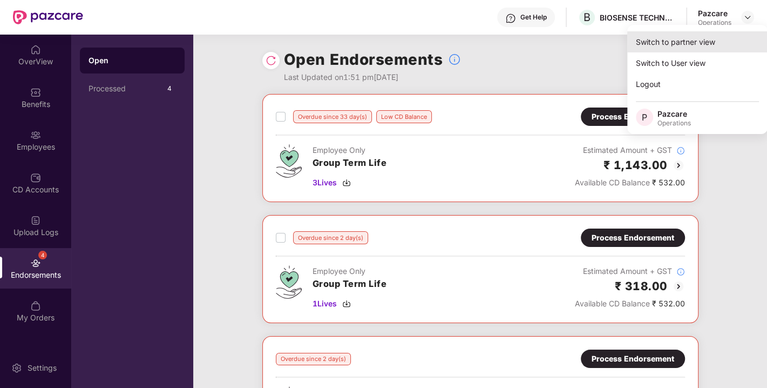
click at [665, 48] on div "Switch to partner view" at bounding box center [697, 41] width 140 height 21
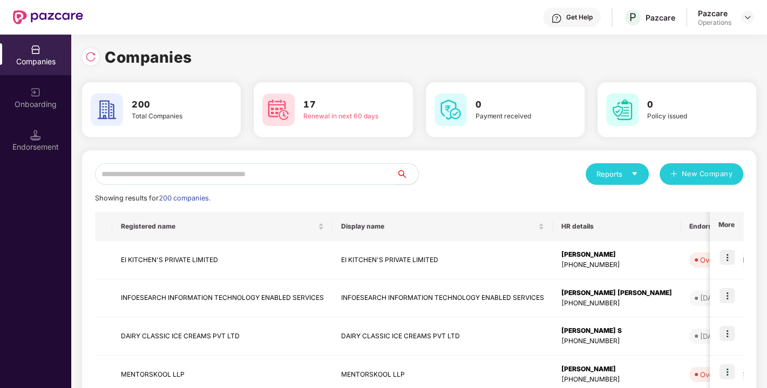
click at [260, 179] on input "text" at bounding box center [246, 174] width 302 height 22
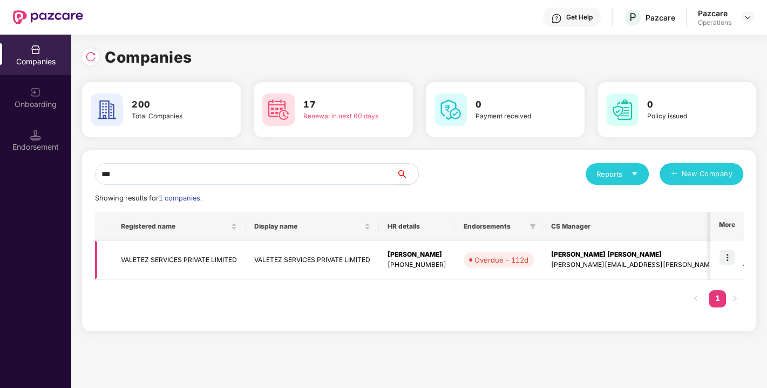
type input "***"
click at [192, 248] on td "VALETEZ SERVICES PRIVATE LIMITED" at bounding box center [178, 260] width 133 height 38
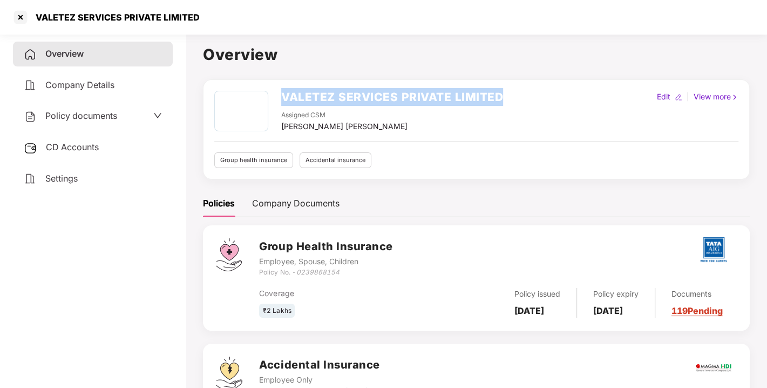
drag, startPoint x: 282, startPoint y: 96, endPoint x: 526, endPoint y: 97, distance: 244.1
click at [526, 97] on div "VALETEZ SERVICES PRIVATE LIMITED Assigned CSM [PERSON_NAME] [PERSON_NAME] Edit …" at bounding box center [476, 112] width 524 height 42
copy h2 "VALETEZ SERVICES PRIVATE LIMITED"
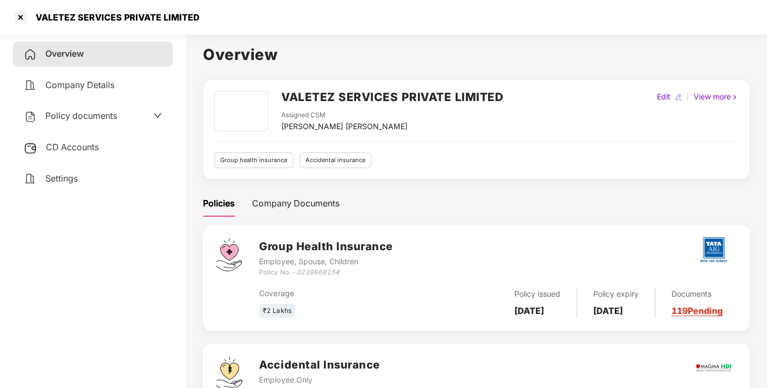
click at [310, 275] on div "Policy No. - 0239868154" at bounding box center [325, 272] width 133 height 10
copy icon "0239868154"
click at [15, 15] on div at bounding box center [20, 17] width 17 height 17
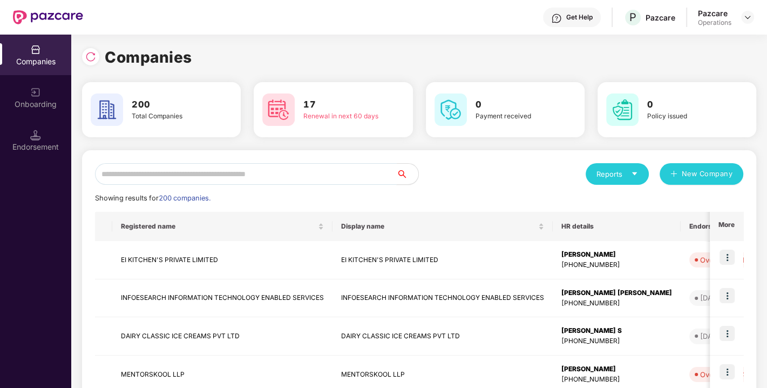
click at [156, 180] on input "text" at bounding box center [246, 174] width 302 height 22
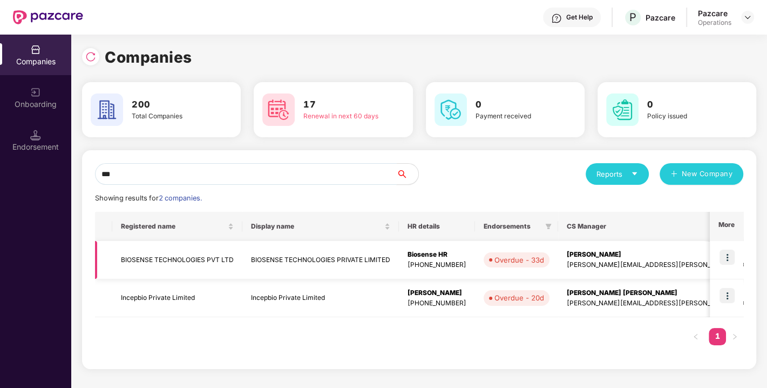
type input "***"
click at [163, 251] on td "BIOSENSE TECHNOLOGIES PVT LTD" at bounding box center [177, 260] width 130 height 38
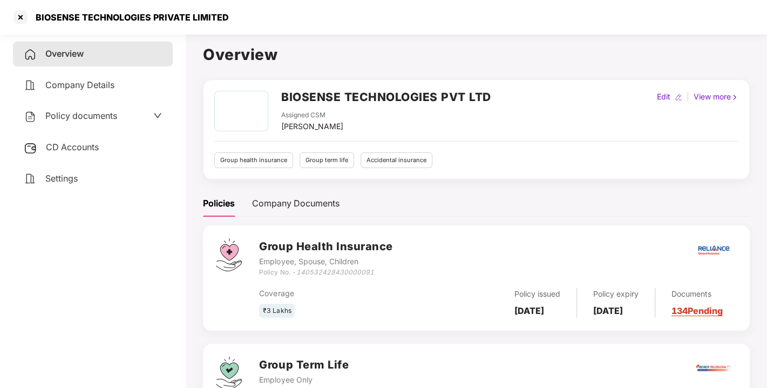
click at [72, 145] on span "CD Accounts" at bounding box center [72, 146] width 53 height 11
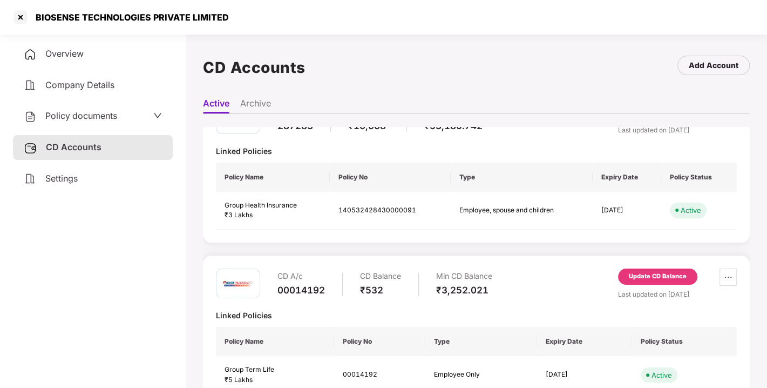
scroll to position [33, 0]
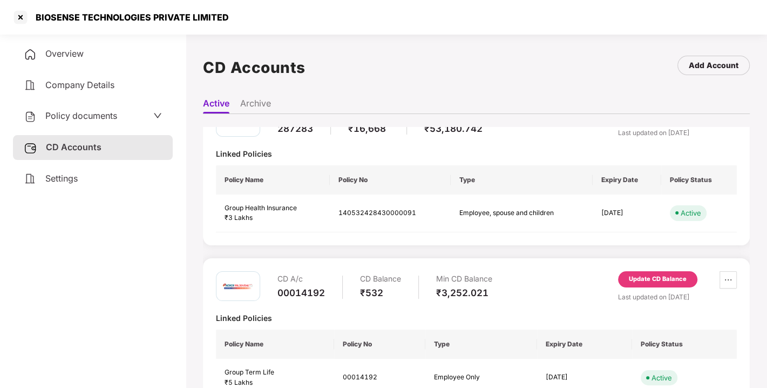
click at [641, 280] on div "Update CD Balance" at bounding box center [658, 279] width 58 height 10
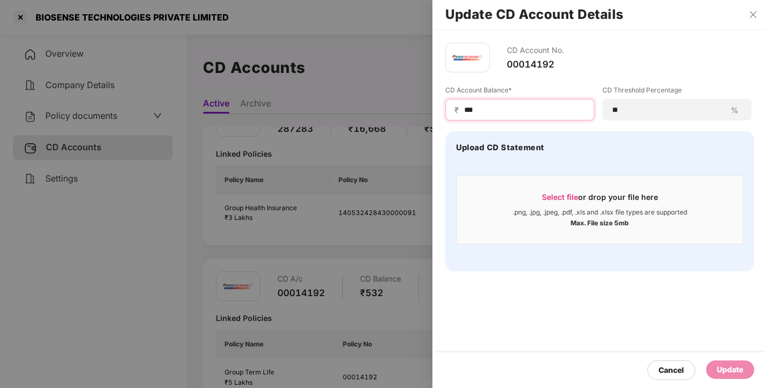
drag, startPoint x: 483, startPoint y: 110, endPoint x: 394, endPoint y: 123, distance: 90.0
click at [394, 123] on div "Update CD Account Details CD Account No. 00014192 CD Account Balance* ₹ *** CD …" at bounding box center [383, 194] width 767 height 388
type input "****"
click at [734, 361] on div "Update" at bounding box center [730, 369] width 48 height 18
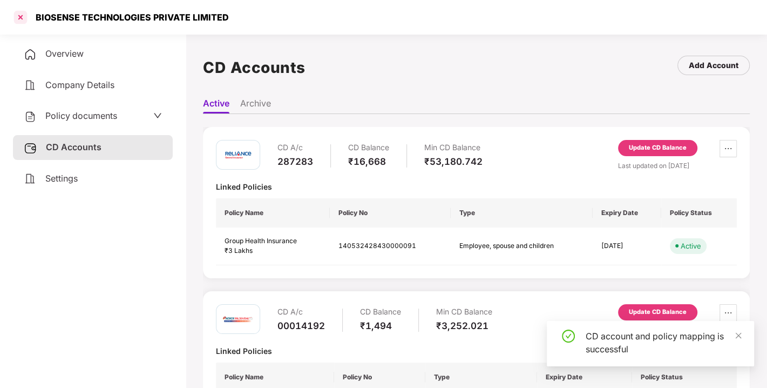
click at [22, 20] on div at bounding box center [20, 17] width 17 height 17
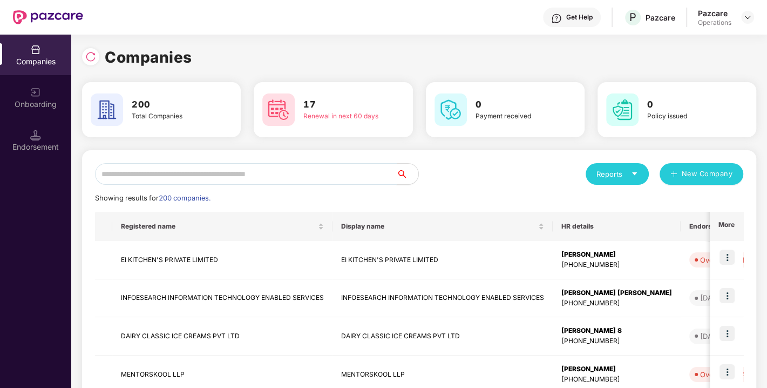
click at [157, 174] on input "text" at bounding box center [246, 174] width 302 height 22
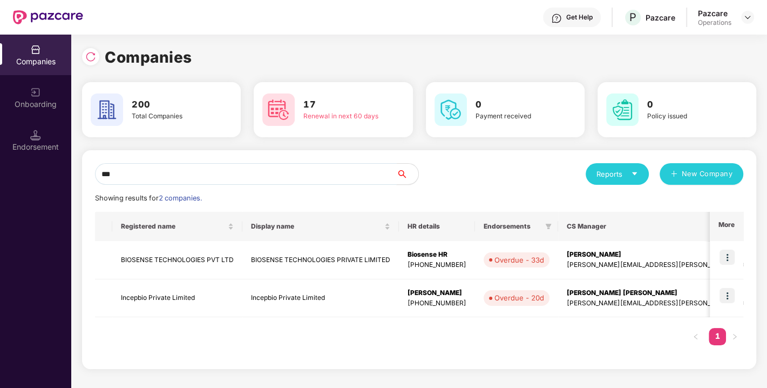
type input "***"
click at [726, 254] on img at bounding box center [727, 256] width 15 height 15
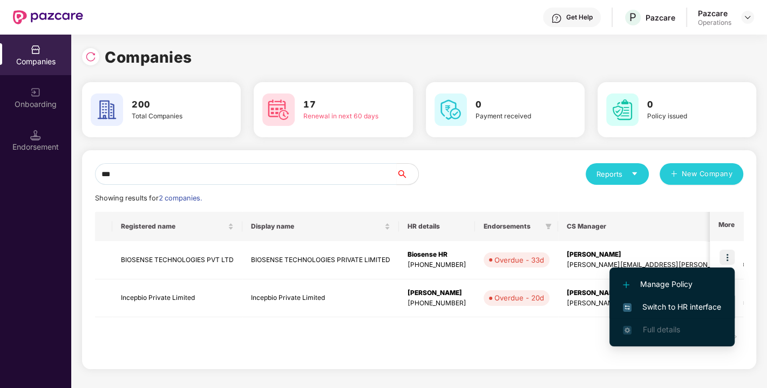
click at [651, 305] on span "Switch to HR interface" at bounding box center [672, 307] width 98 height 12
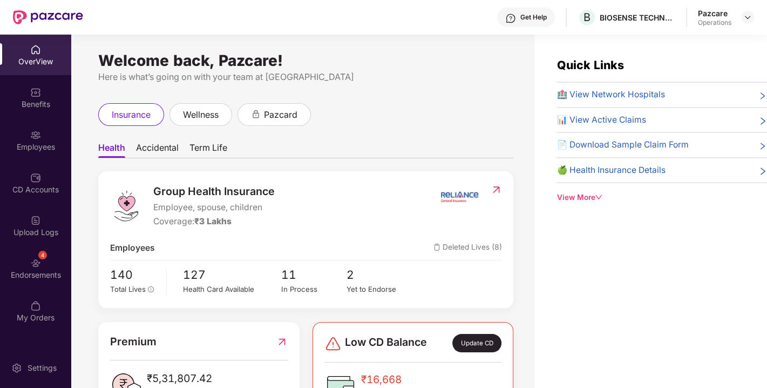
click at [45, 263] on div "4 Endorsements" at bounding box center [35, 268] width 71 height 40
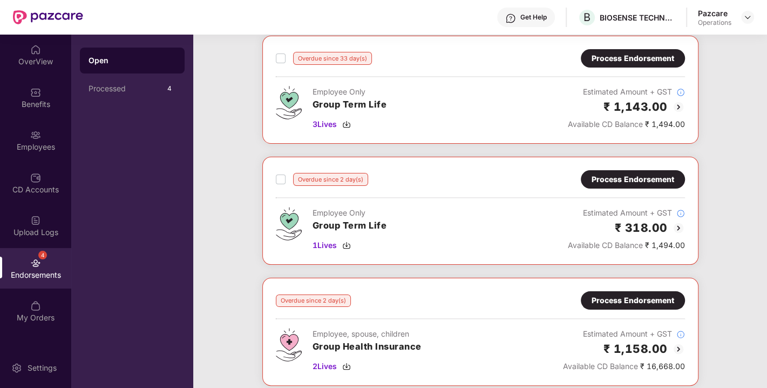
scroll to position [0, 0]
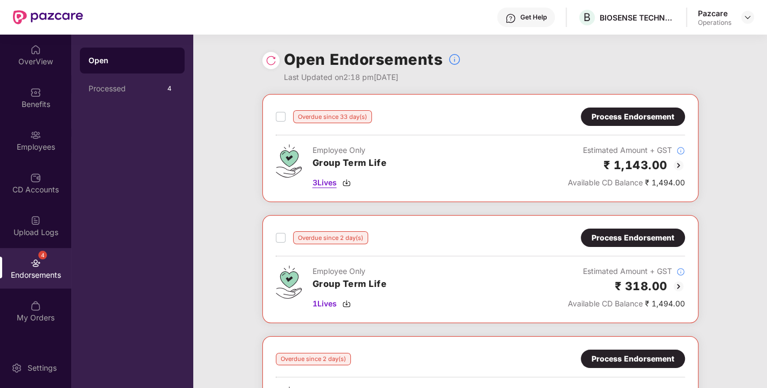
click at [348, 184] on img at bounding box center [346, 182] width 9 height 9
click at [348, 300] on img at bounding box center [346, 303] width 9 height 9
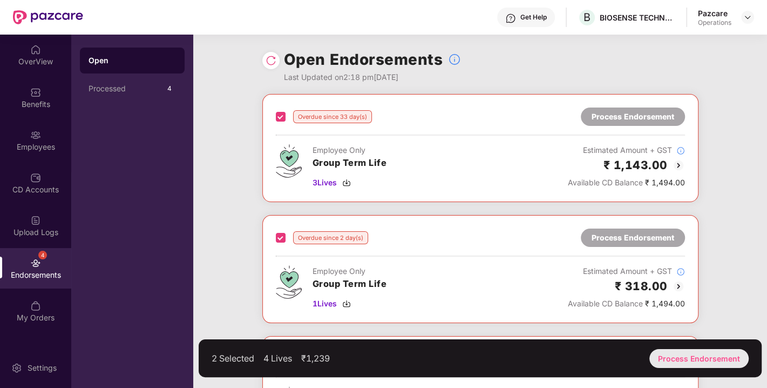
click at [683, 356] on div "Process Endorsement" at bounding box center [699, 358] width 99 height 19
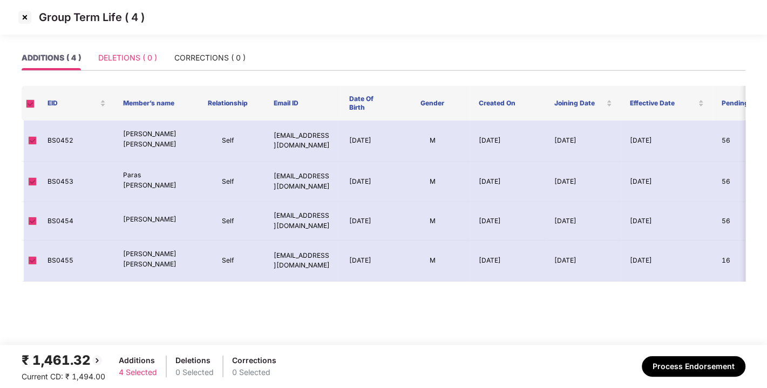
click at [117, 65] on div "DELETIONS ( 0 )" at bounding box center [127, 57] width 59 height 25
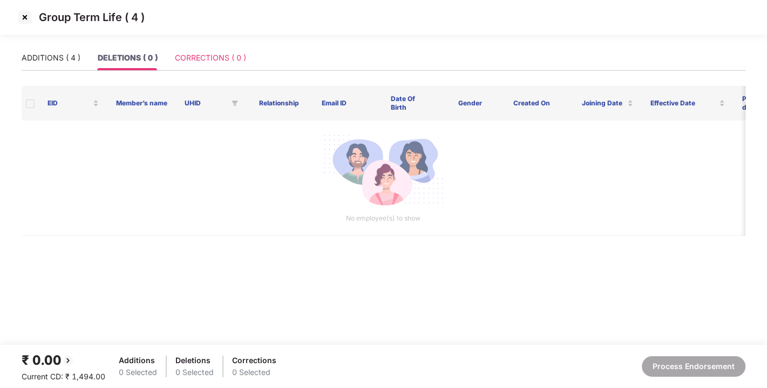
click at [234, 49] on div "CORRECTIONS ( 0 )" at bounding box center [210, 57] width 71 height 25
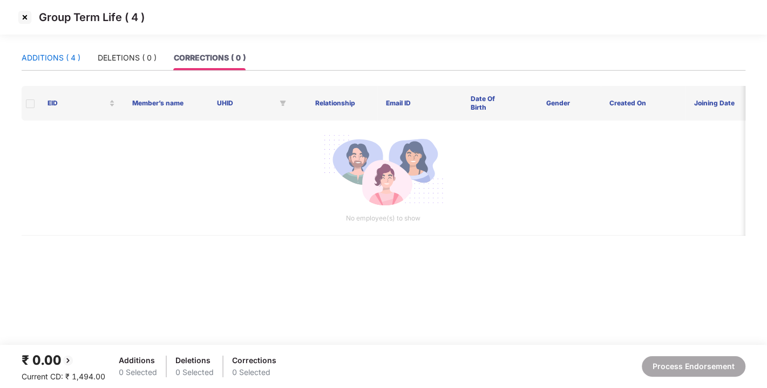
click at [40, 53] on div "ADDITIONS ( 4 )" at bounding box center [51, 58] width 59 height 12
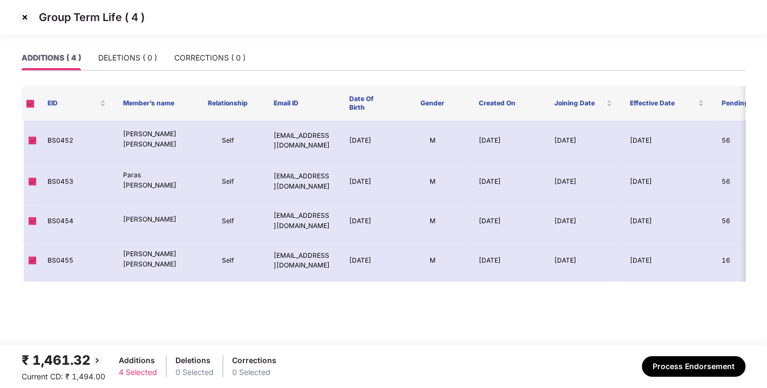
click at [130, 44] on div "Group Term Life ( 4 )" at bounding box center [383, 22] width 767 height 45
click at [132, 56] on div "DELETIONS ( 0 )" at bounding box center [127, 58] width 59 height 12
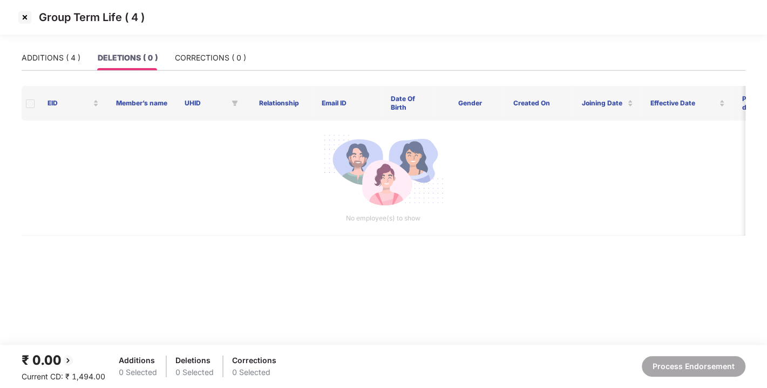
click at [236, 44] on div "Group Term Life ( 4 )" at bounding box center [383, 22] width 767 height 45
click at [207, 52] on div "CORRECTIONS ( 0 )" at bounding box center [210, 58] width 71 height 12
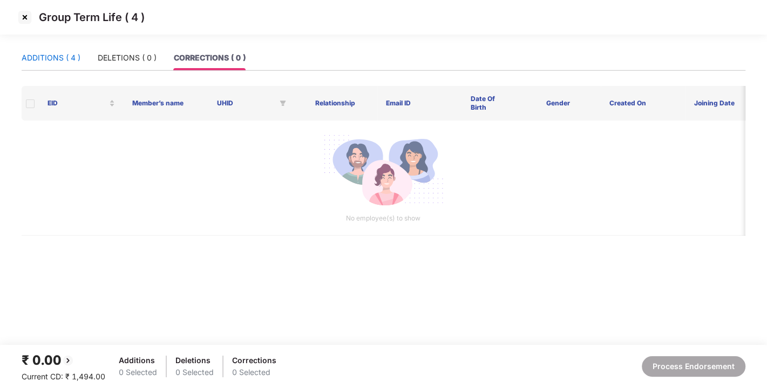
click at [42, 56] on div "ADDITIONS ( 4 )" at bounding box center [51, 58] width 59 height 12
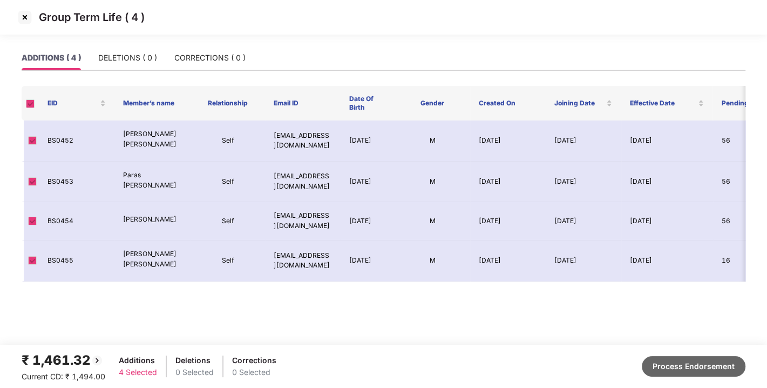
click at [699, 370] on button "Process Endorsement" at bounding box center [694, 366] width 104 height 21
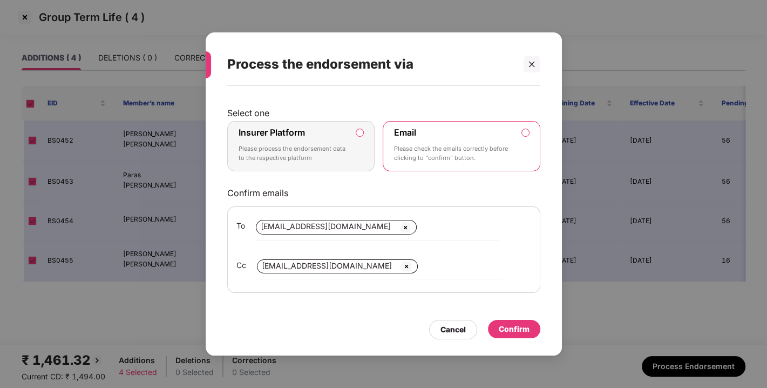
click at [367, 134] on label "Insurer Platform Please process the endorsement data to the respective platform" at bounding box center [301, 146] width 148 height 51
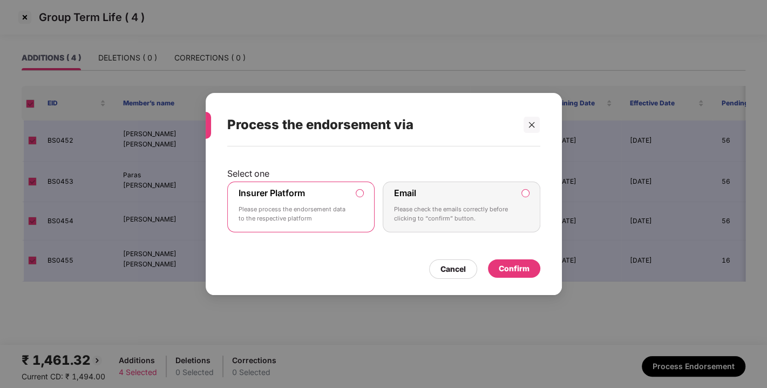
click at [499, 263] on div "Confirm" at bounding box center [514, 268] width 31 height 12
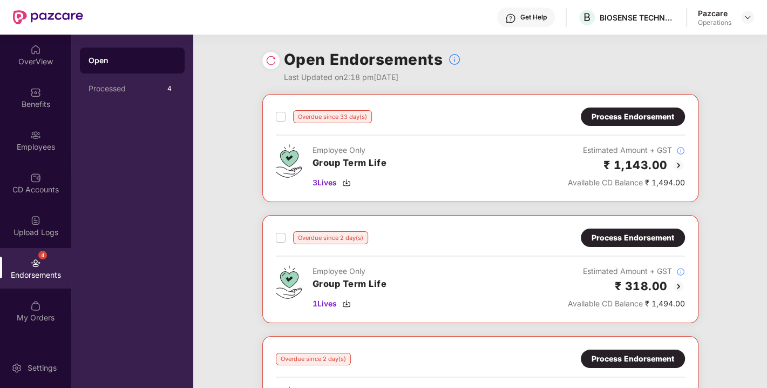
click at [273, 53] on div at bounding box center [270, 60] width 17 height 17
click at [269, 55] on img at bounding box center [271, 60] width 11 height 11
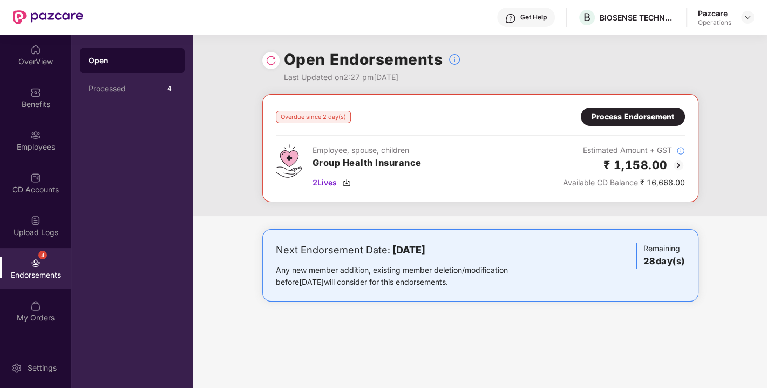
click at [613, 112] on div "Process Endorsement" at bounding box center [633, 117] width 83 height 12
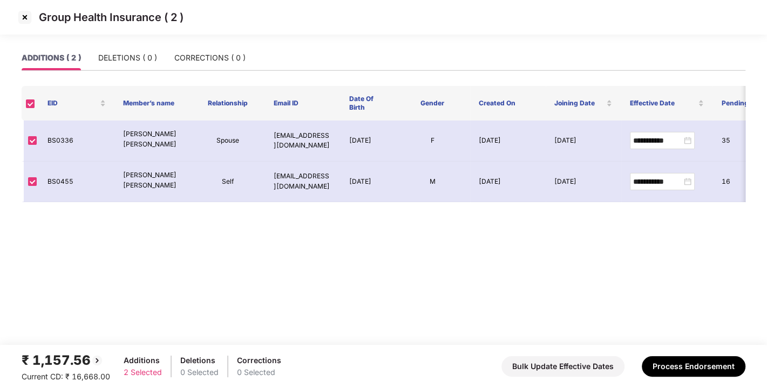
click at [20, 15] on img at bounding box center [24, 17] width 17 height 17
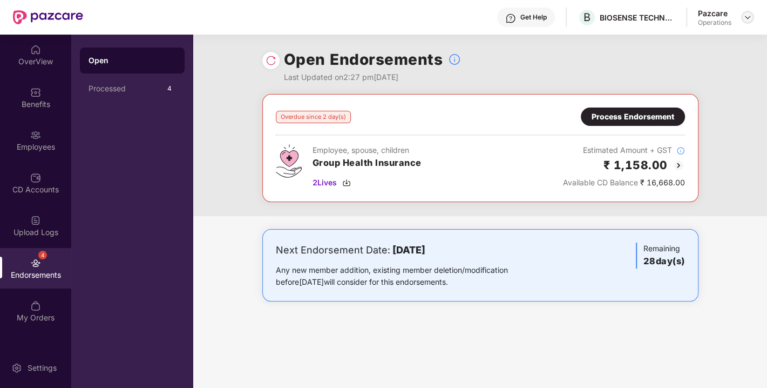
click at [751, 13] on img at bounding box center [748, 17] width 9 height 9
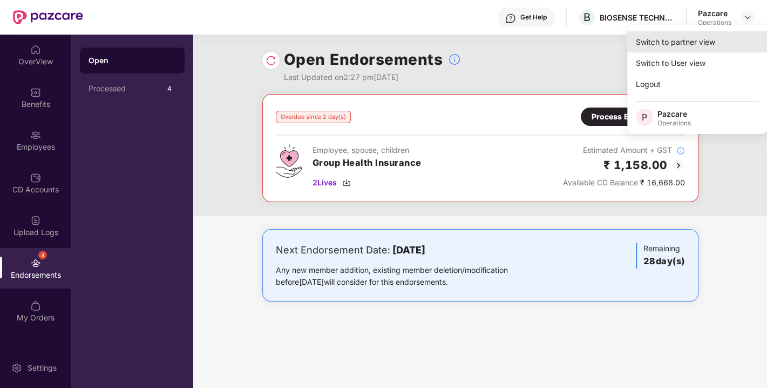
click at [686, 44] on div "Switch to partner view" at bounding box center [697, 41] width 140 height 21
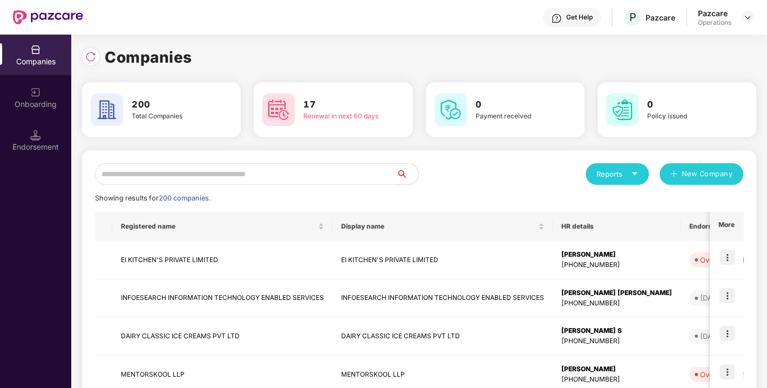
click at [303, 174] on input "text" at bounding box center [246, 174] width 302 height 22
paste input "**********"
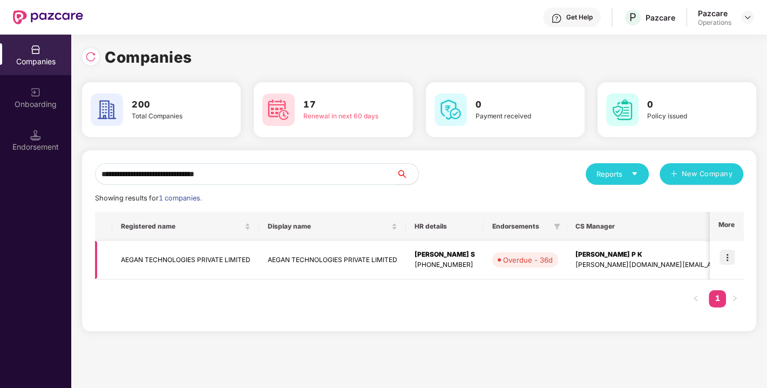
type input "**********"
click at [722, 255] on img at bounding box center [727, 256] width 15 height 15
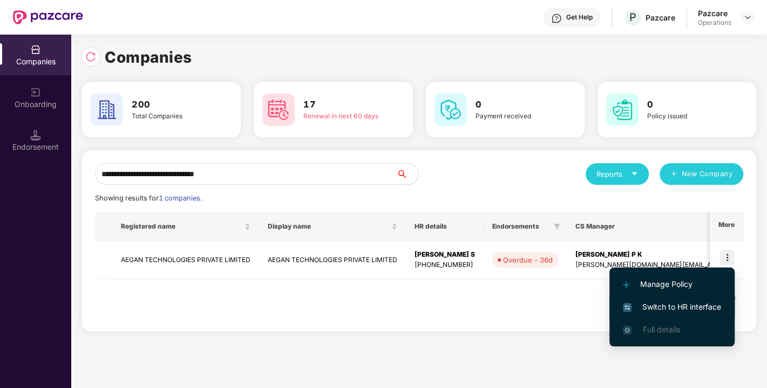
click at [671, 304] on span "Switch to HR interface" at bounding box center [672, 307] width 98 height 12
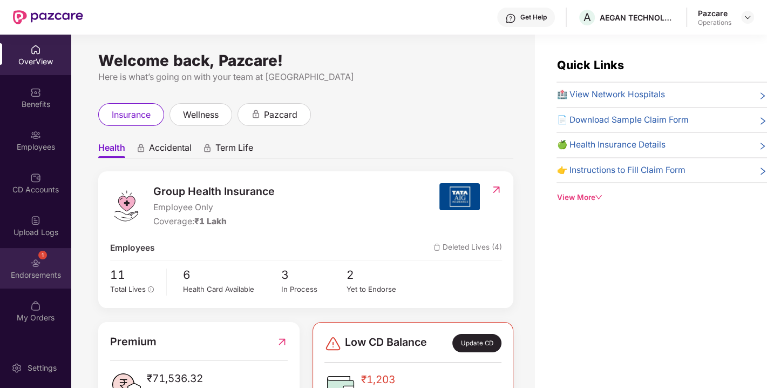
click at [42, 282] on div "1 Endorsements" at bounding box center [35, 268] width 71 height 40
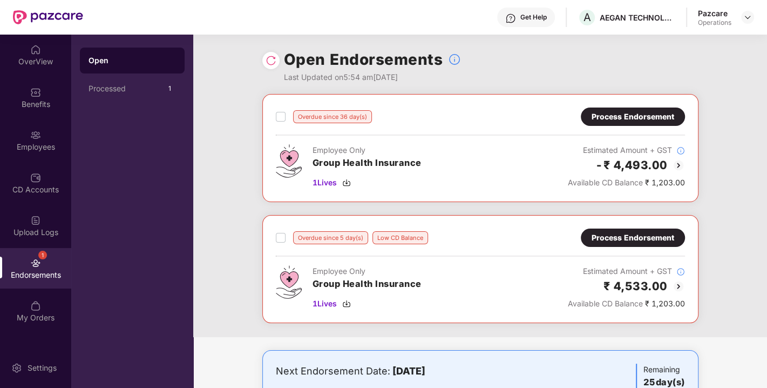
click at [269, 63] on img at bounding box center [271, 60] width 11 height 11
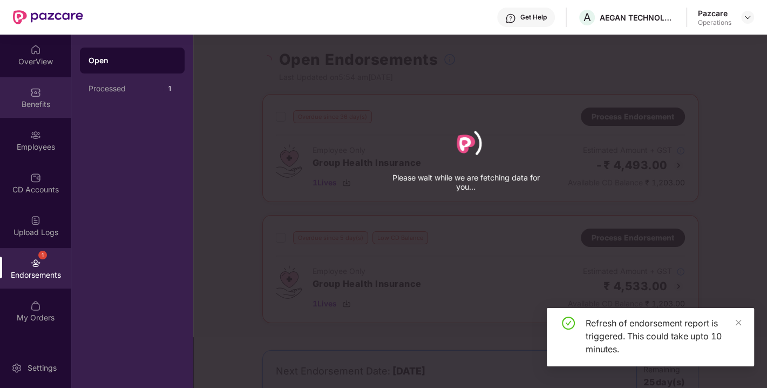
click at [37, 90] on img at bounding box center [35, 92] width 11 height 11
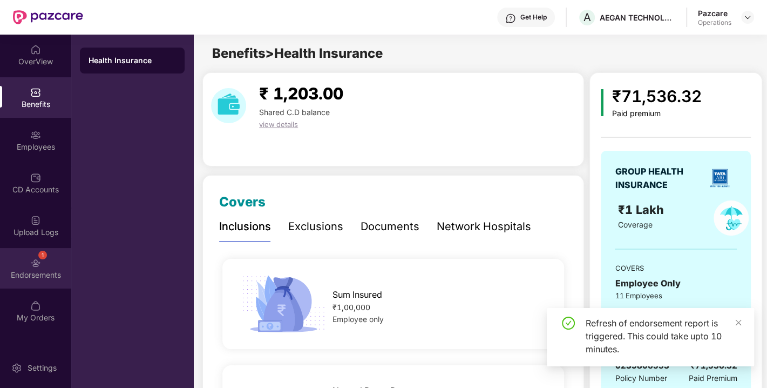
click at [19, 267] on div "1 Endorsements" at bounding box center [35, 268] width 71 height 40
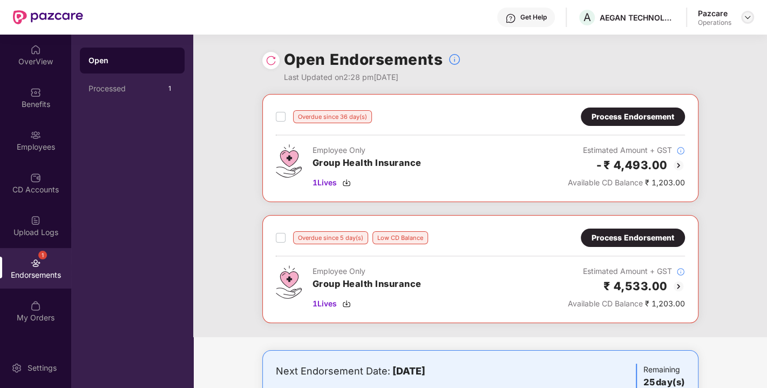
click at [744, 17] on img at bounding box center [748, 17] width 9 height 9
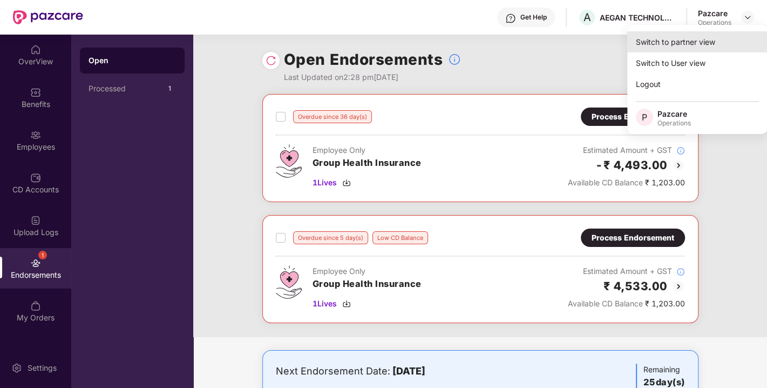
click at [671, 37] on div "Switch to partner view" at bounding box center [697, 41] width 140 height 21
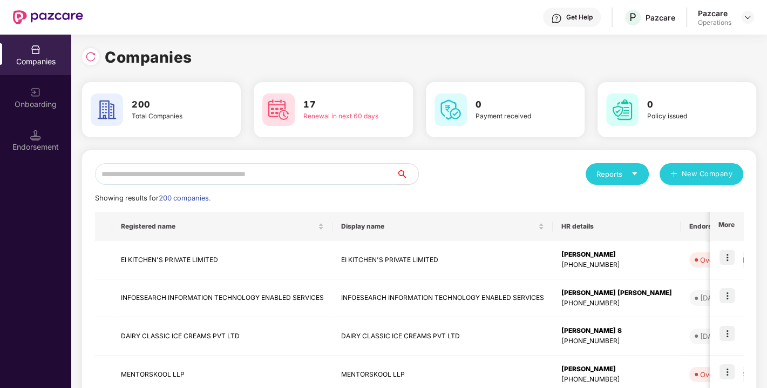
click at [333, 168] on input "text" at bounding box center [246, 174] width 302 height 22
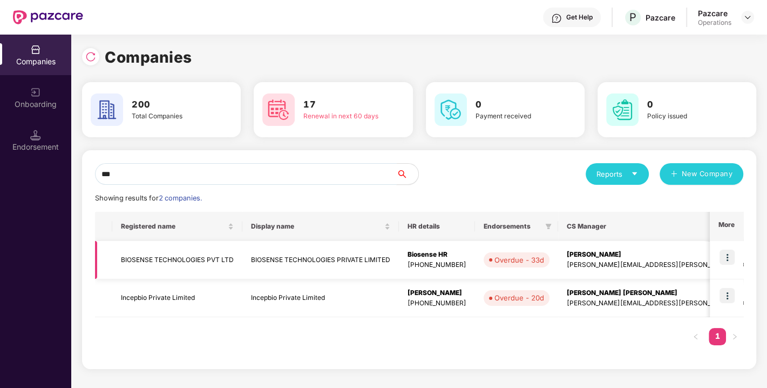
type input "***"
click at [726, 255] on img at bounding box center [727, 256] width 15 height 15
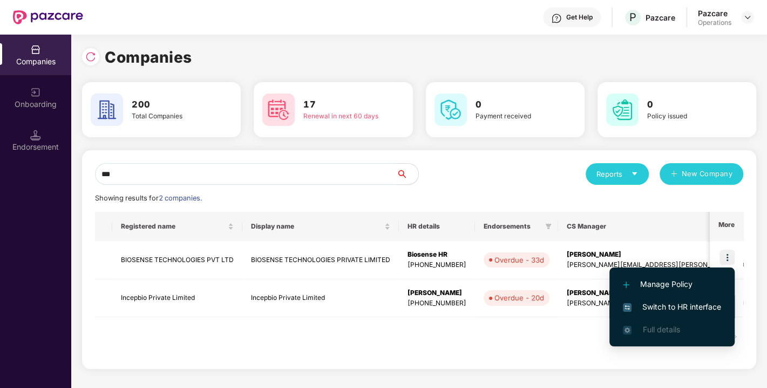
click at [665, 310] on span "Switch to HR interface" at bounding box center [672, 307] width 98 height 12
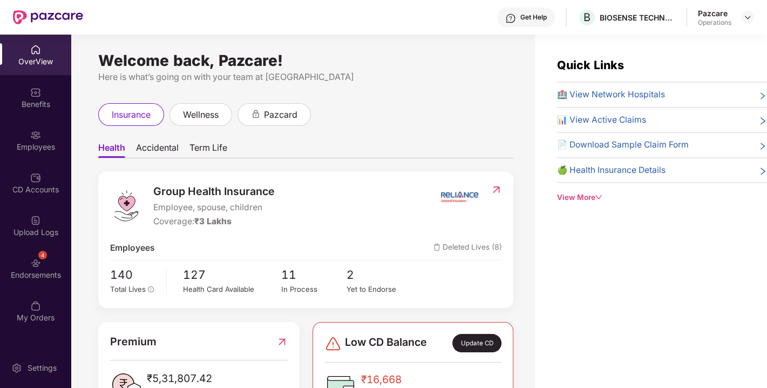
click at [46, 273] on div "Endorsements" at bounding box center [35, 274] width 71 height 11
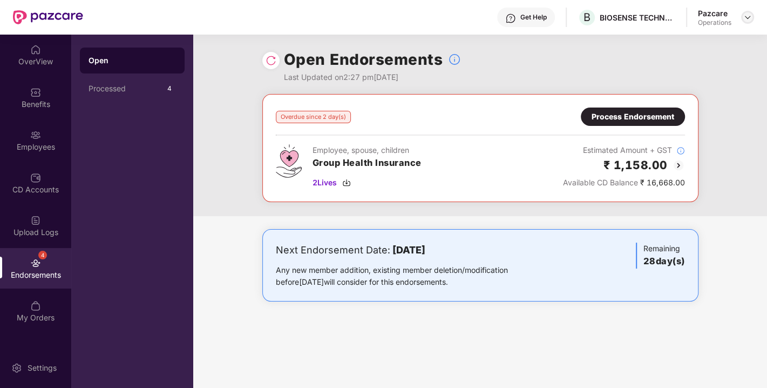
click at [748, 17] on img at bounding box center [748, 17] width 9 height 9
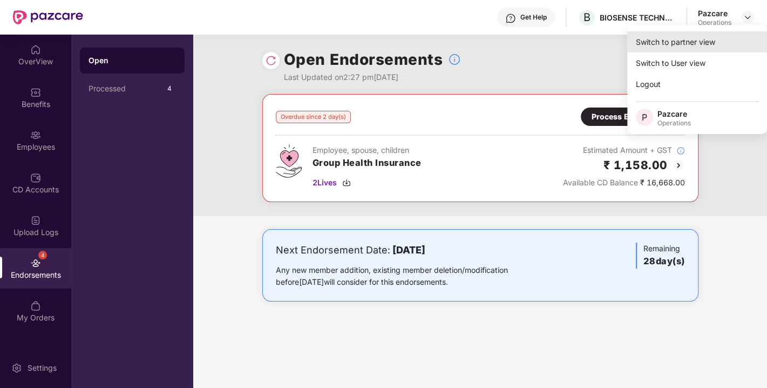
click at [684, 43] on div "Switch to partner view" at bounding box center [697, 41] width 140 height 21
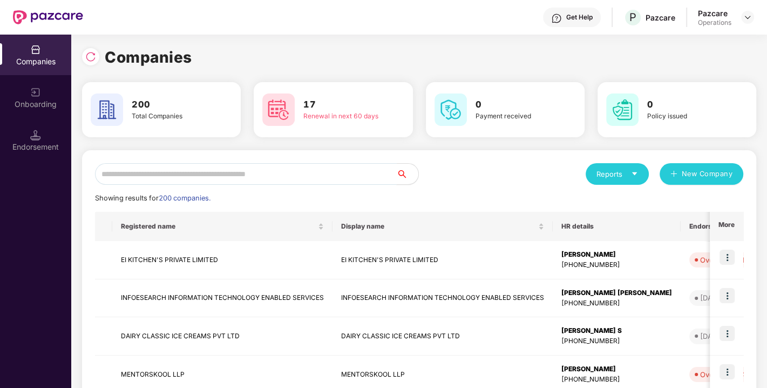
click at [282, 179] on input "text" at bounding box center [246, 174] width 302 height 22
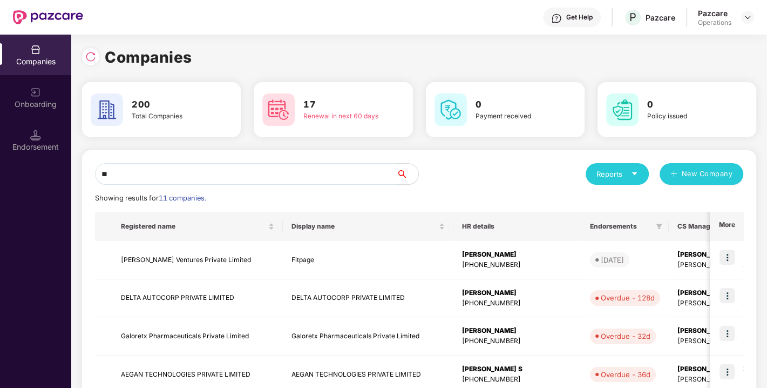
type input "*"
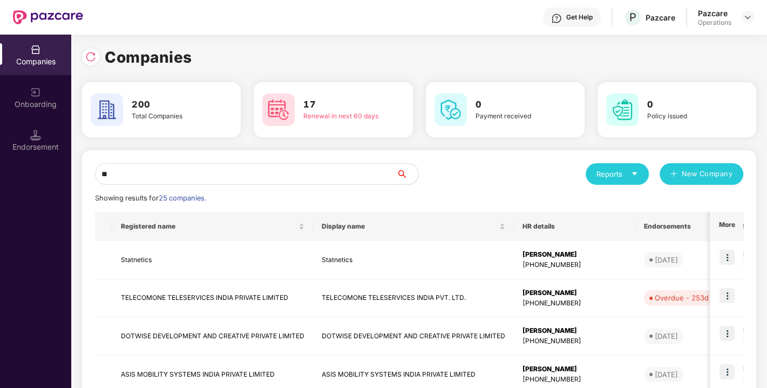
type input "*"
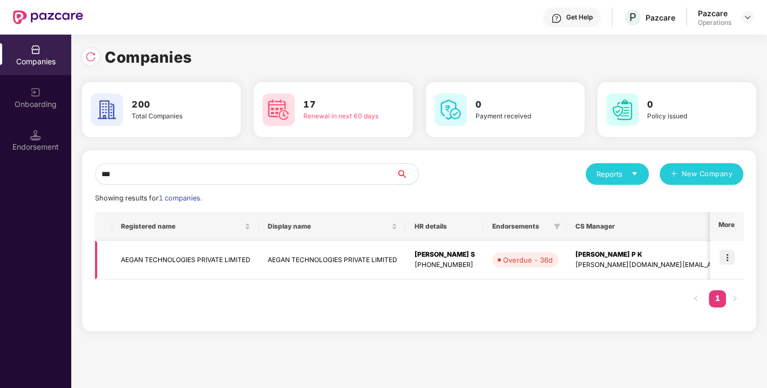
type input "***"
click at [733, 255] on img at bounding box center [727, 256] width 15 height 15
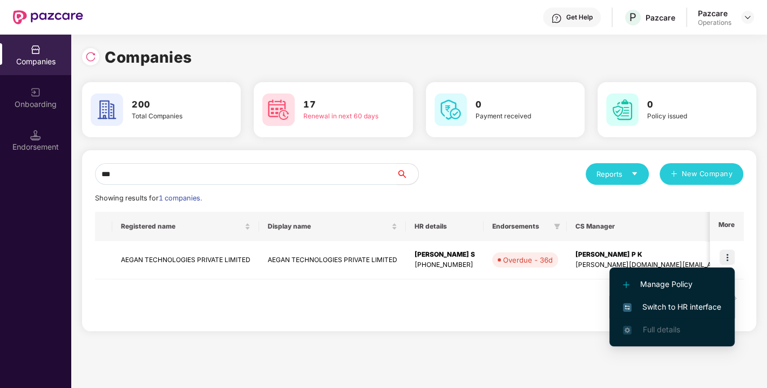
click at [672, 303] on span "Switch to HR interface" at bounding box center [672, 307] width 98 height 12
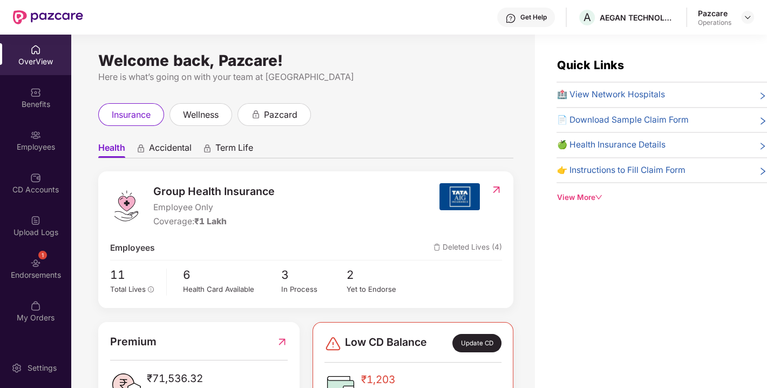
click at [45, 267] on div "1 Endorsements" at bounding box center [35, 268] width 71 height 40
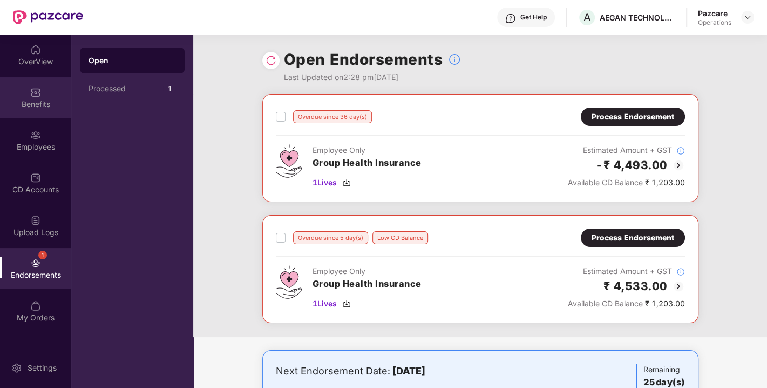
click at [29, 90] on div "Benefits" at bounding box center [35, 97] width 71 height 40
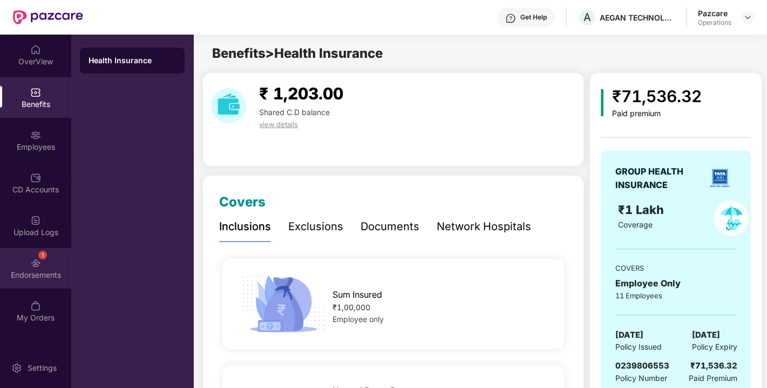
click at [39, 267] on img at bounding box center [35, 263] width 11 height 11
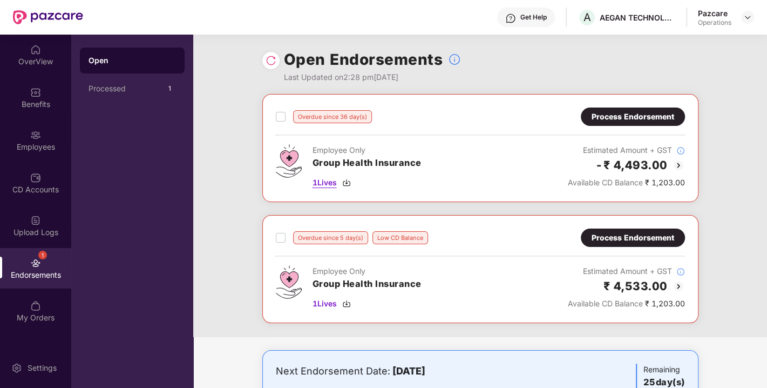
click at [349, 180] on img at bounding box center [346, 182] width 9 height 9
click at [348, 301] on img at bounding box center [346, 303] width 9 height 9
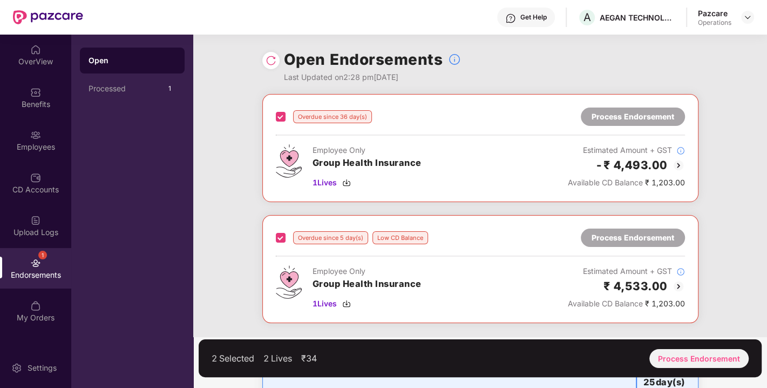
click at [685, 347] on div "2 Selected 2 Lives ₹34 Process Endorsement" at bounding box center [480, 358] width 563 height 38
click at [683, 353] on div "Process Endorsement" at bounding box center [699, 358] width 99 height 19
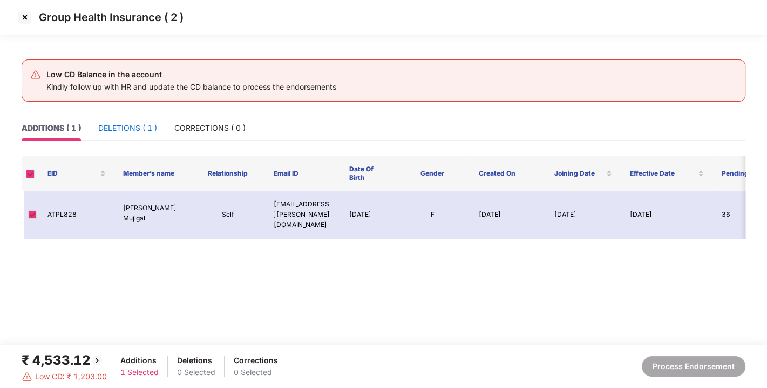
click at [120, 122] on div "DELETIONS ( 1 )" at bounding box center [127, 128] width 59 height 12
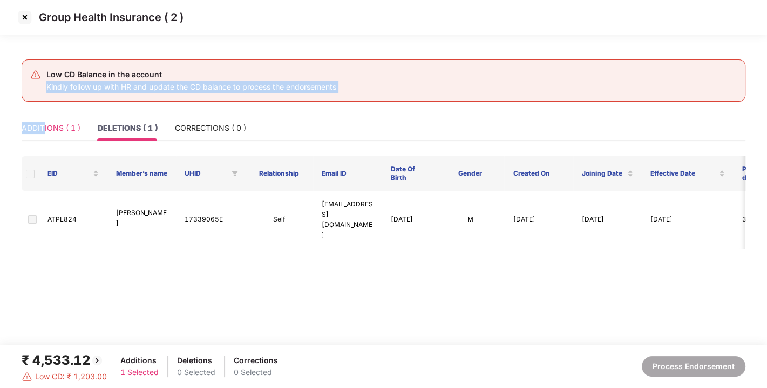
drag, startPoint x: 37, startPoint y: 114, endPoint x: 44, endPoint y: 124, distance: 12.4
click at [44, 124] on main "Low CD Balance in the account Kindly follow up with HR and update the CD balanc…" at bounding box center [383, 194] width 767 height 299
click at [44, 124] on div "ADDITIONS ( 1 )" at bounding box center [51, 128] width 59 height 12
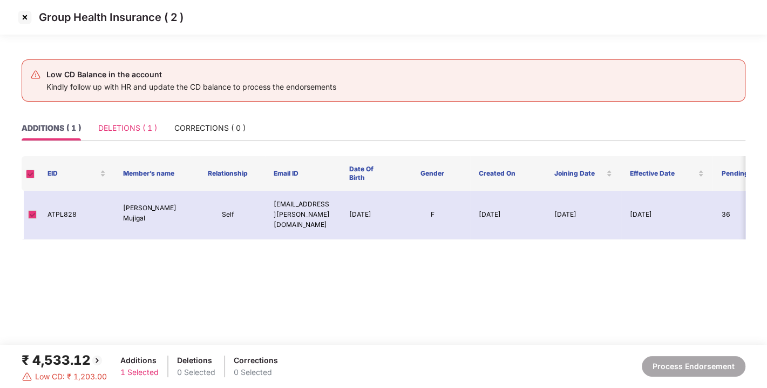
click at [124, 120] on div "DELETIONS ( 1 )" at bounding box center [127, 128] width 59 height 25
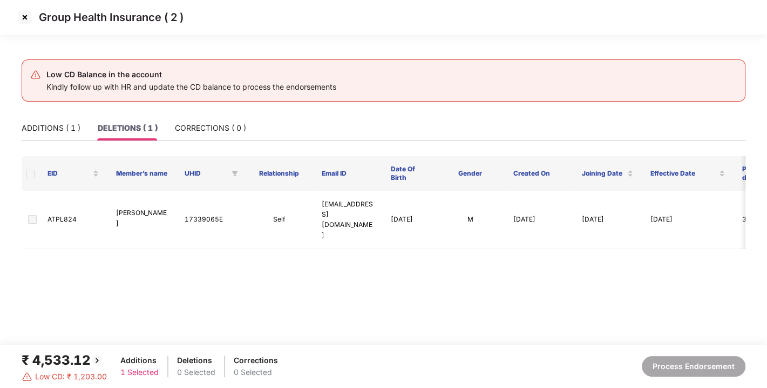
click at [30, 173] on span at bounding box center [30, 174] width 9 height 9
click at [44, 126] on div "ADDITIONS ( 1 )" at bounding box center [51, 128] width 59 height 12
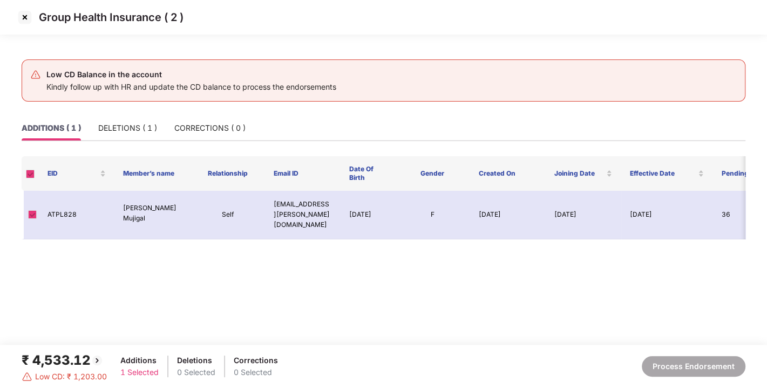
click at [23, 13] on img at bounding box center [24, 17] width 17 height 17
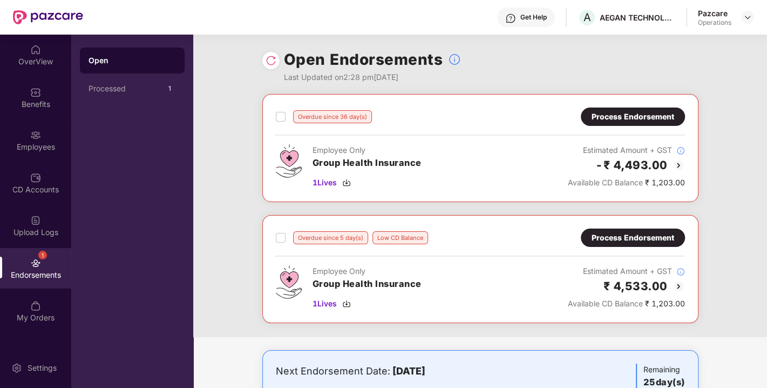
click at [620, 116] on div "Process Endorsement" at bounding box center [633, 117] width 83 height 12
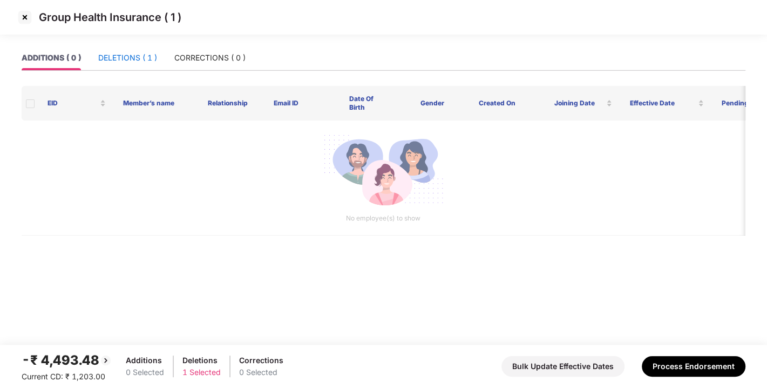
click at [130, 56] on div "DELETIONS ( 1 )" at bounding box center [127, 58] width 59 height 12
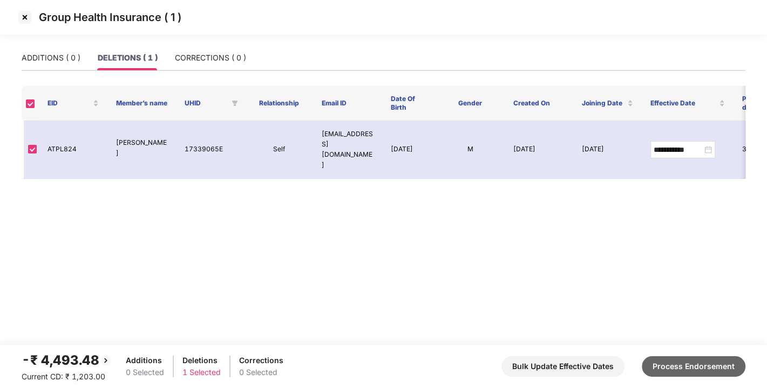
click at [686, 361] on button "Process Endorsement" at bounding box center [694, 366] width 104 height 21
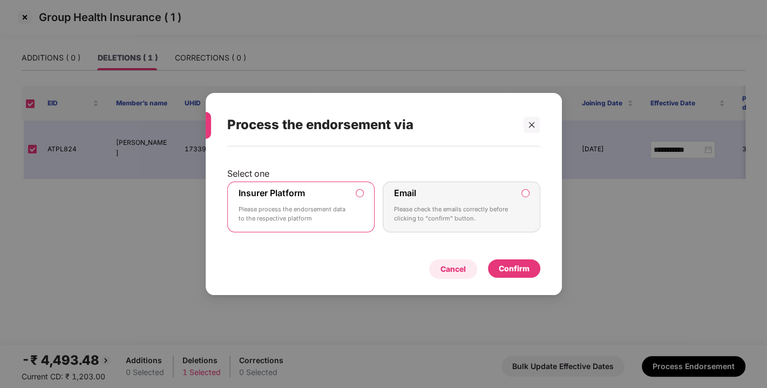
click at [458, 272] on div "Cancel" at bounding box center [453, 269] width 25 height 12
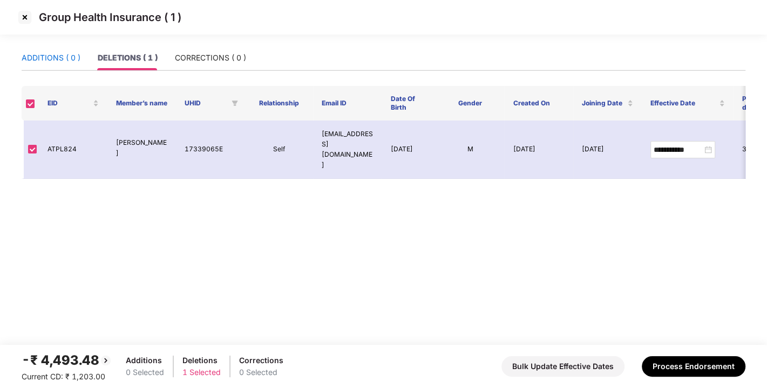
click at [45, 54] on div "ADDITIONS ( 0 )" at bounding box center [51, 58] width 59 height 12
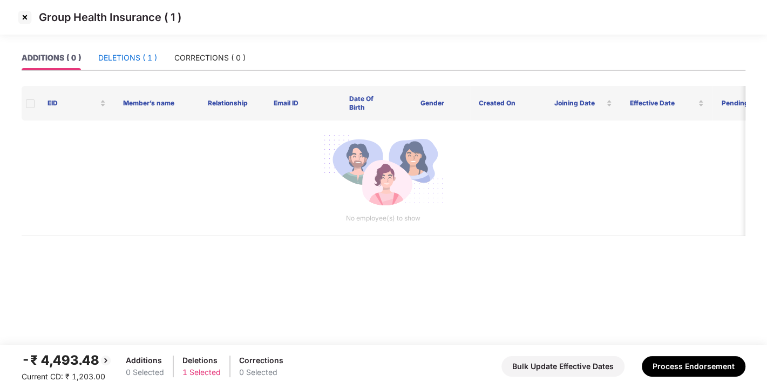
click at [114, 52] on div "DELETIONS ( 1 )" at bounding box center [127, 58] width 59 height 12
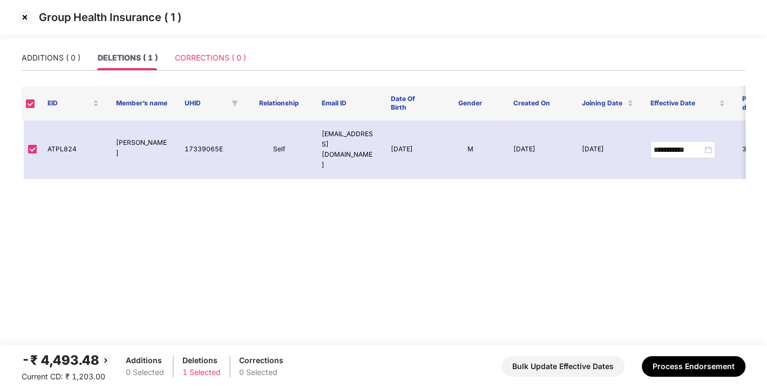
click at [202, 48] on div "CORRECTIONS ( 0 )" at bounding box center [210, 57] width 71 height 25
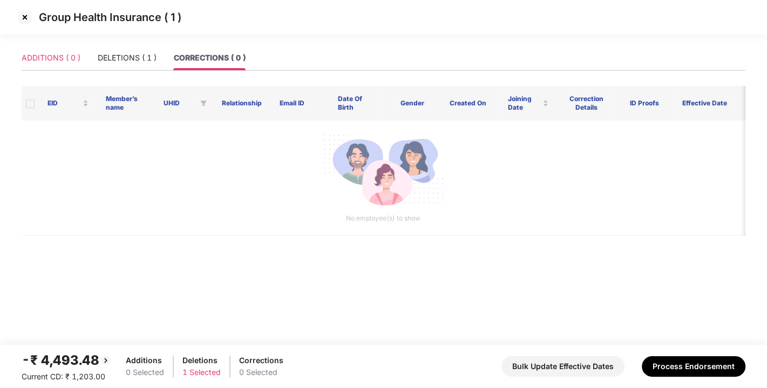
click at [40, 48] on div "ADDITIONS ( 0 )" at bounding box center [51, 57] width 59 height 25
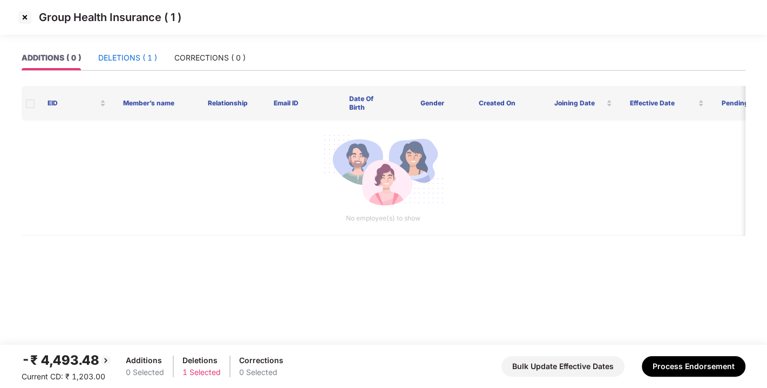
click at [118, 52] on div "DELETIONS ( 1 )" at bounding box center [127, 58] width 59 height 12
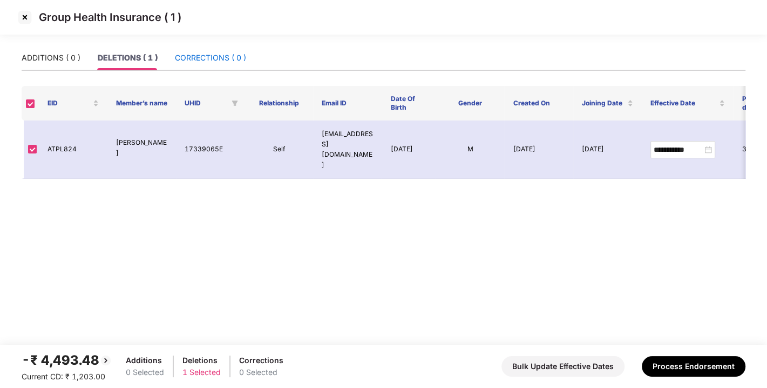
click at [190, 52] on div "CORRECTIONS ( 0 )" at bounding box center [210, 58] width 71 height 12
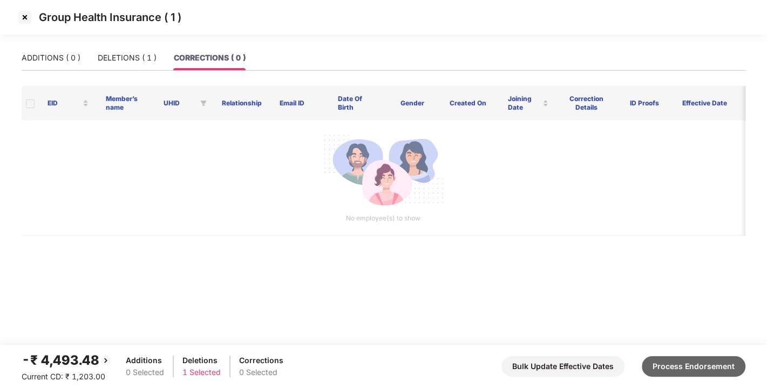
click at [682, 363] on button "Process Endorsement" at bounding box center [694, 366] width 104 height 21
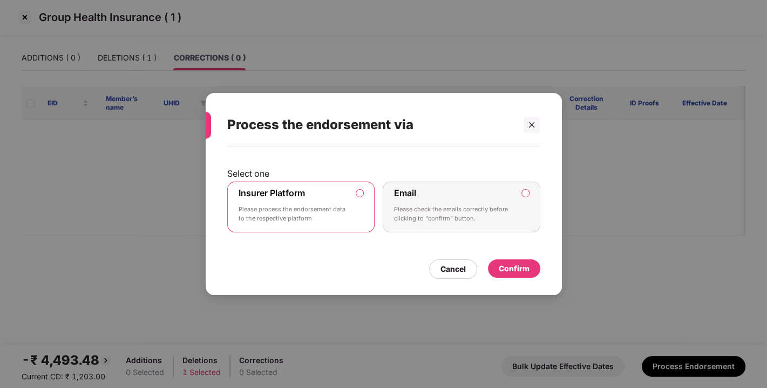
click at [518, 268] on div "Confirm" at bounding box center [514, 268] width 31 height 12
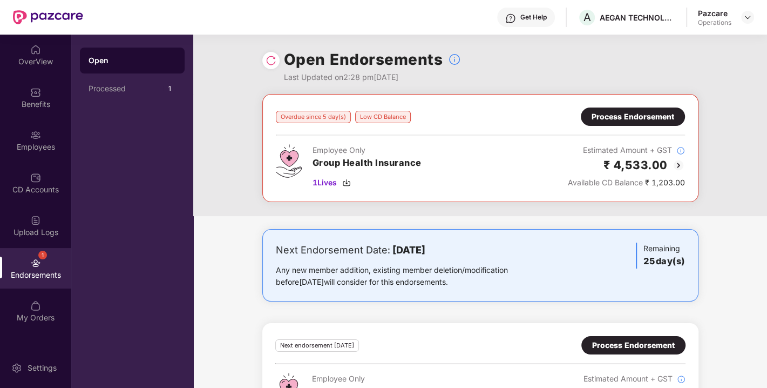
click at [615, 115] on div "Process Endorsement" at bounding box center [633, 117] width 83 height 12
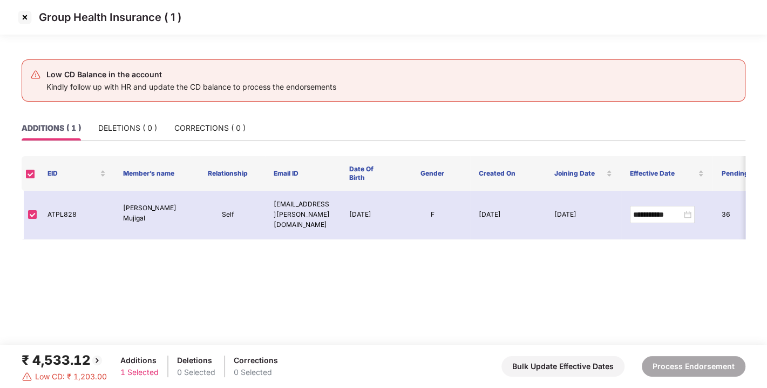
click at [22, 17] on img at bounding box center [24, 17] width 17 height 17
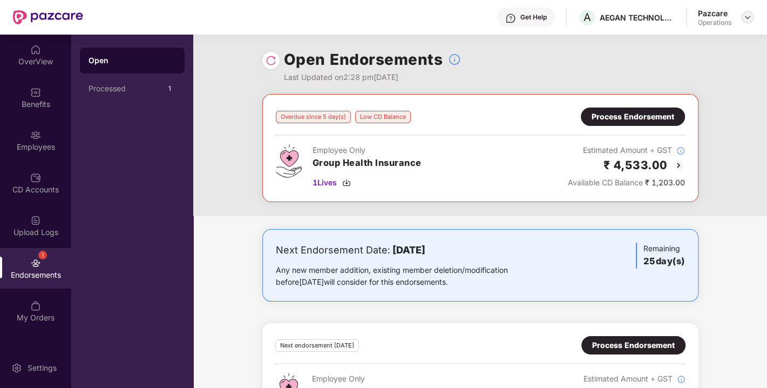
click at [750, 18] on img at bounding box center [748, 17] width 9 height 9
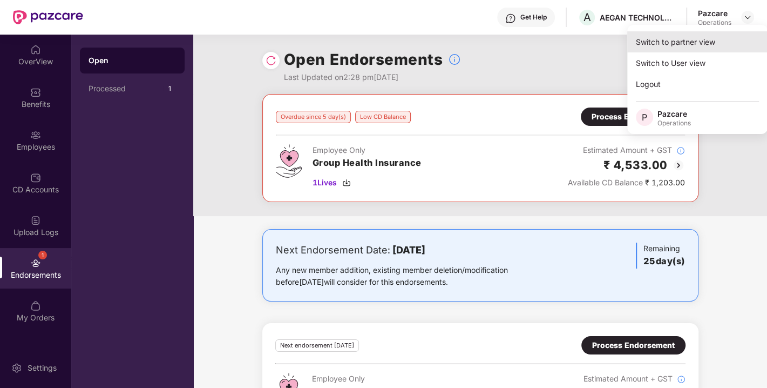
click at [671, 45] on div "Switch to partner view" at bounding box center [697, 41] width 140 height 21
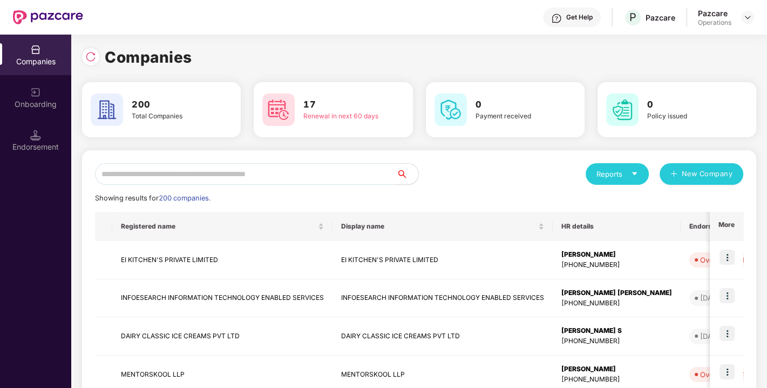
click at [284, 175] on input "text" at bounding box center [246, 174] width 302 height 22
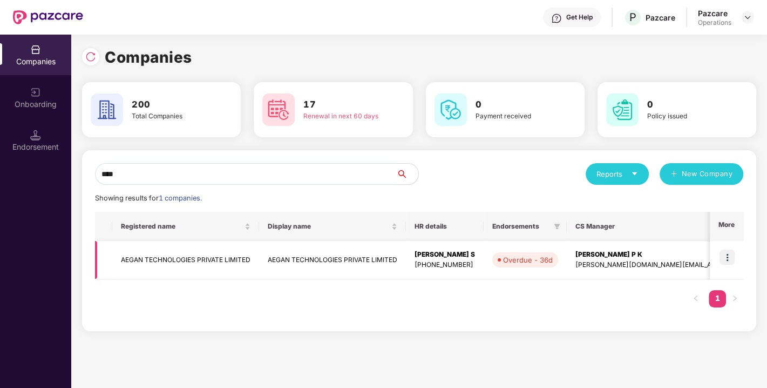
type input "****"
click at [179, 265] on td "AEGAN TECHNOLOGIES PRIVATE LIMITED" at bounding box center [185, 260] width 147 height 38
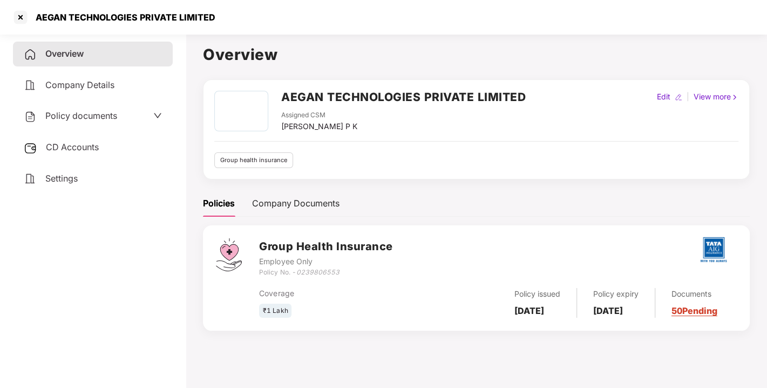
click at [72, 151] on span "CD Accounts" at bounding box center [72, 146] width 53 height 11
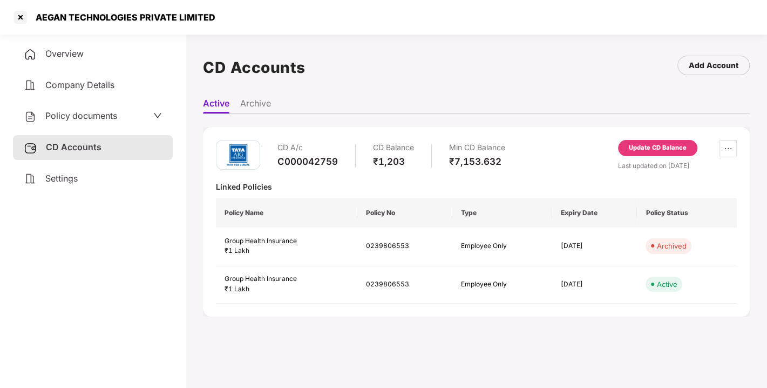
click at [645, 145] on div "Update CD Balance" at bounding box center [658, 148] width 58 height 10
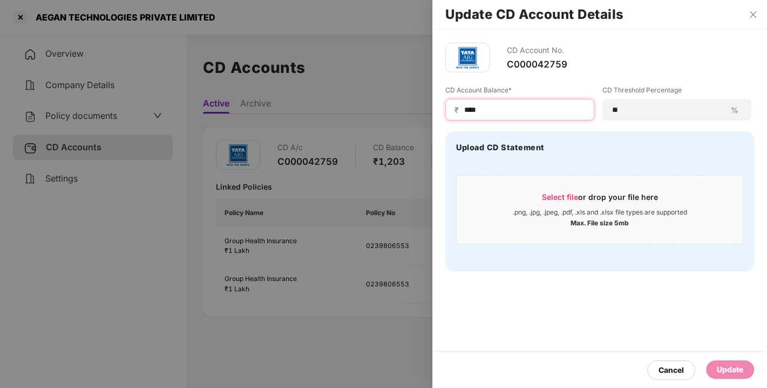
drag, startPoint x: 486, startPoint y: 112, endPoint x: 425, endPoint y: 121, distance: 61.7
click at [425, 121] on div "Update CD Account Details CD Account No. C000042759 CD Account Balance* ₹ **** …" at bounding box center [383, 194] width 767 height 388
type input "****"
click at [732, 373] on div "Update" at bounding box center [730, 369] width 26 height 12
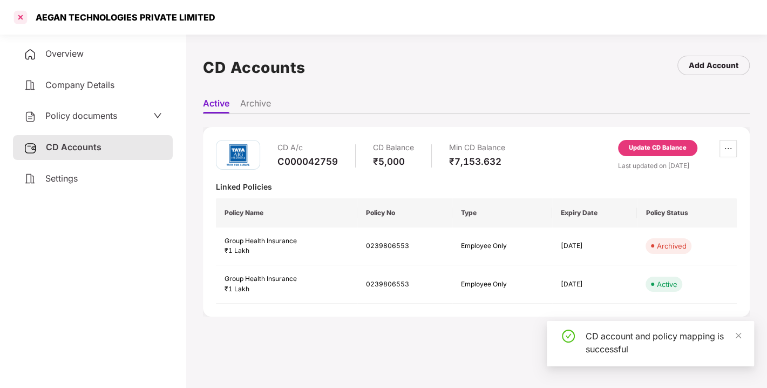
click at [20, 13] on div at bounding box center [20, 17] width 17 height 17
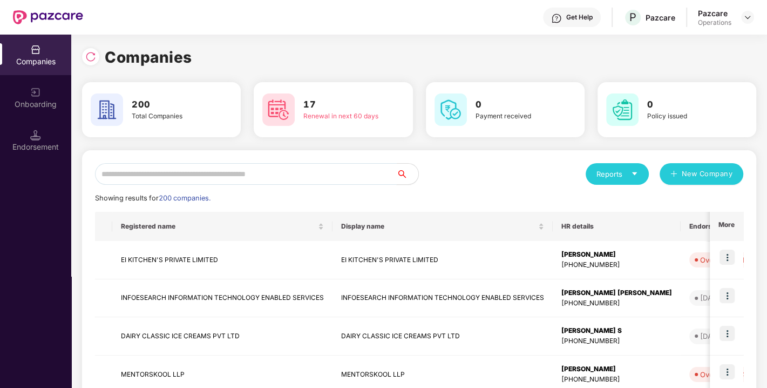
click at [162, 175] on input "text" at bounding box center [246, 174] width 302 height 22
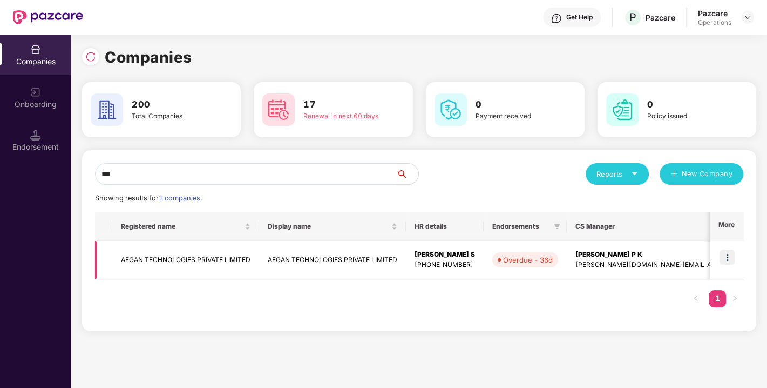
type input "***"
click at [161, 266] on td "AEGAN TECHNOLOGIES PRIVATE LIMITED" at bounding box center [185, 260] width 147 height 38
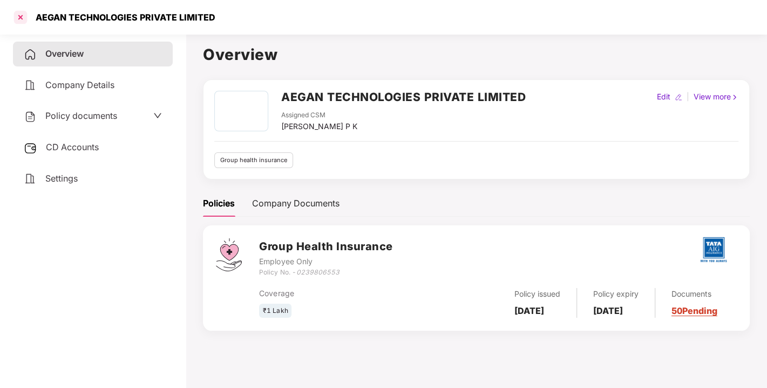
click at [16, 10] on div at bounding box center [20, 17] width 17 height 17
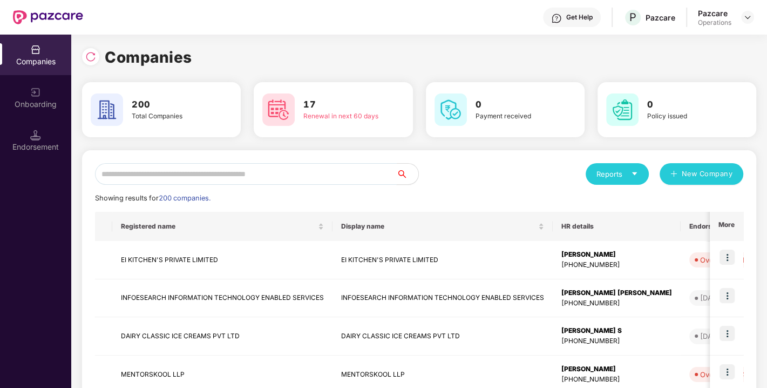
click at [157, 175] on input "text" at bounding box center [246, 174] width 302 height 22
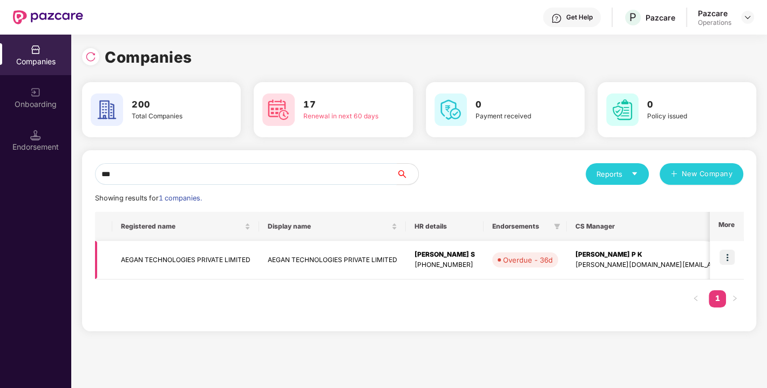
type input "***"
click at [726, 253] on img at bounding box center [727, 256] width 15 height 15
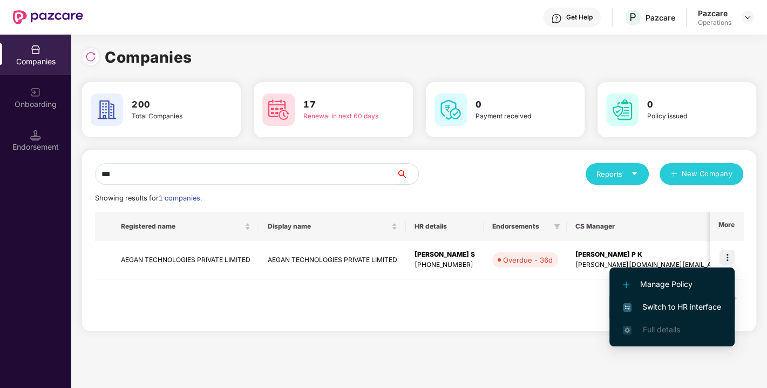
click at [653, 308] on span "Switch to HR interface" at bounding box center [672, 307] width 98 height 12
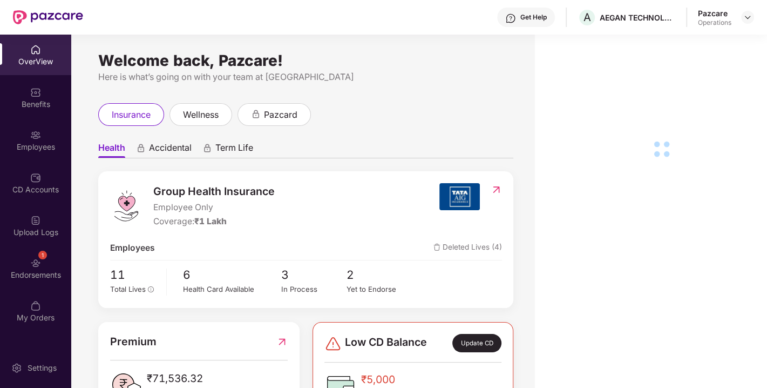
click at [46, 272] on div "Endorsements" at bounding box center [35, 274] width 71 height 11
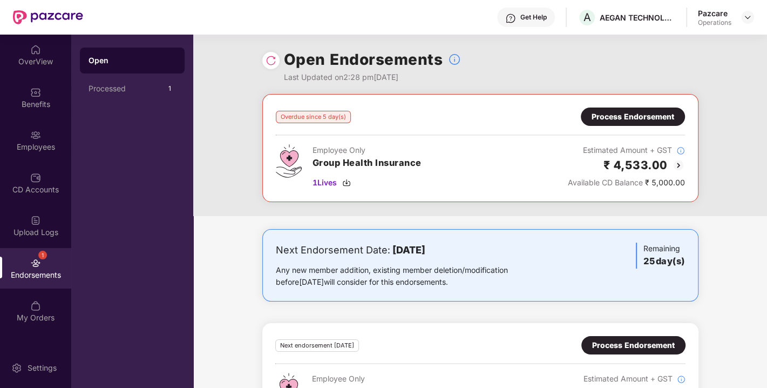
click at [631, 114] on div "Process Endorsement" at bounding box center [633, 117] width 83 height 12
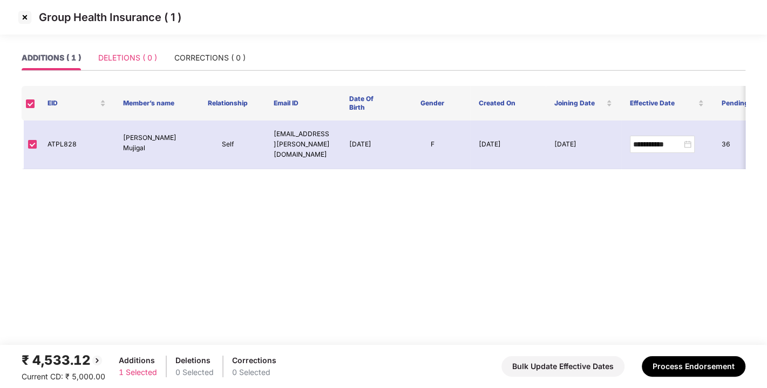
click at [101, 65] on div "DELETIONS ( 0 )" at bounding box center [127, 57] width 59 height 25
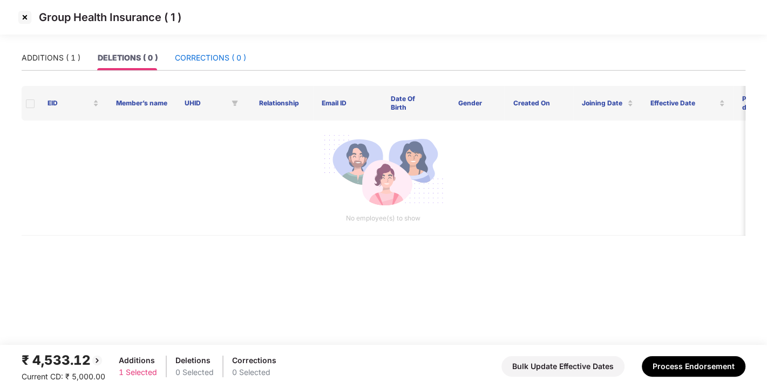
click at [200, 60] on div "CORRECTIONS ( 0 )" at bounding box center [210, 58] width 71 height 12
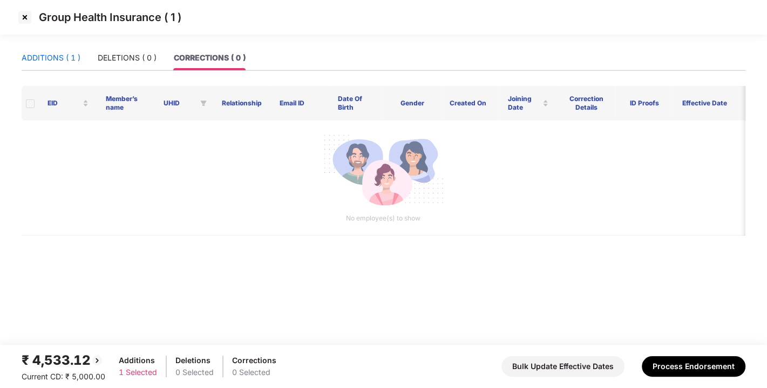
click at [55, 55] on div "ADDITIONS ( 1 )" at bounding box center [51, 58] width 59 height 12
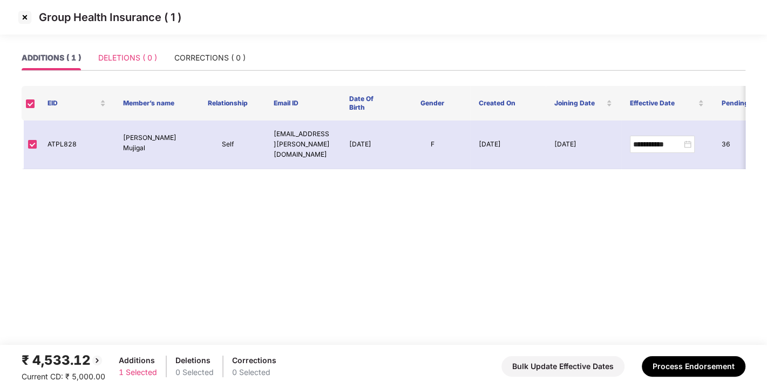
click at [129, 64] on div "DELETIONS ( 0 )" at bounding box center [127, 57] width 59 height 25
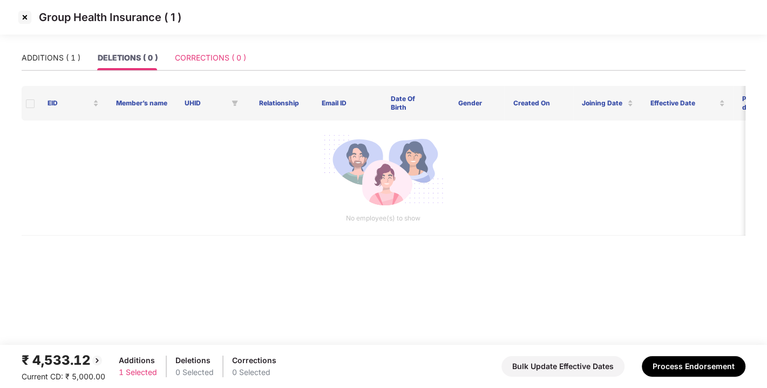
click at [192, 64] on div "CORRECTIONS ( 0 )" at bounding box center [210, 57] width 71 height 25
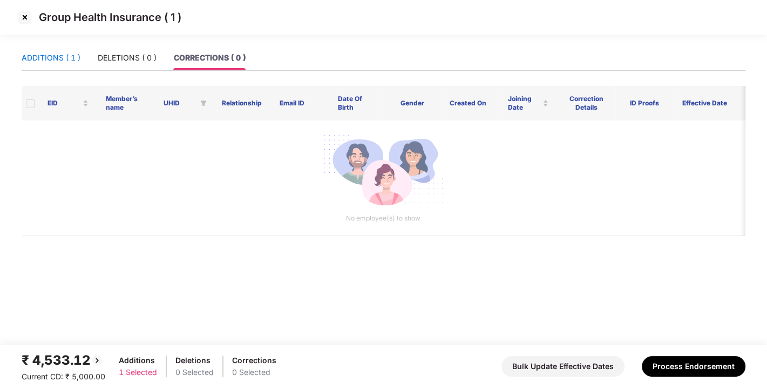
click at [44, 57] on div "ADDITIONS ( 1 )" at bounding box center [51, 58] width 59 height 12
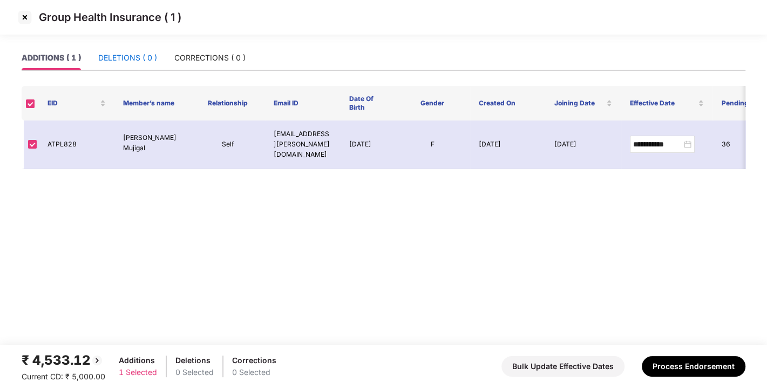
click at [145, 54] on div "DELETIONS ( 0 )" at bounding box center [127, 58] width 59 height 12
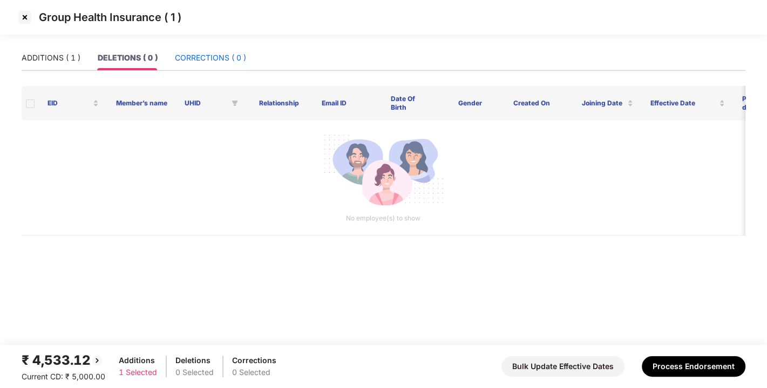
click at [205, 57] on div "CORRECTIONS ( 0 )" at bounding box center [210, 58] width 71 height 12
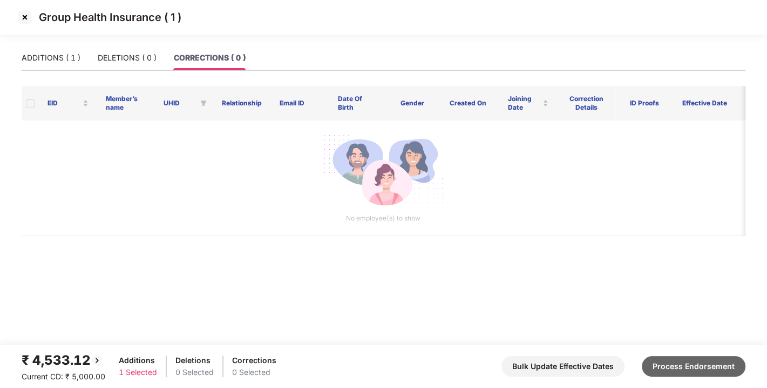
click at [711, 364] on button "Process Endorsement" at bounding box center [694, 366] width 104 height 21
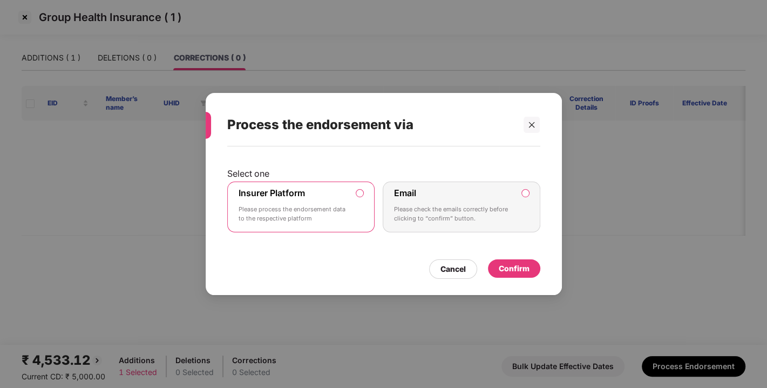
click at [507, 263] on div "Confirm" at bounding box center [514, 268] width 31 height 12
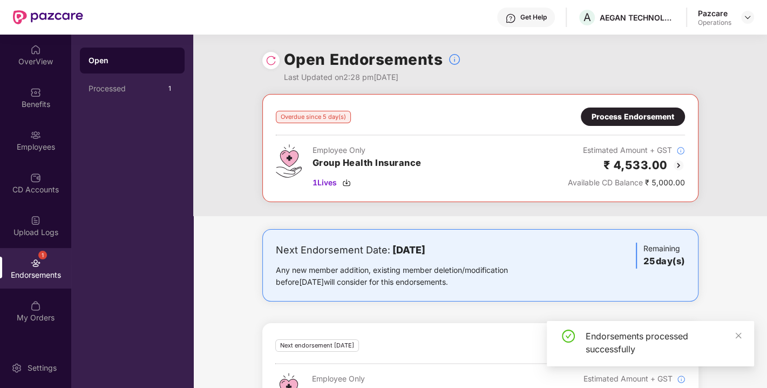
click at [266, 65] on img at bounding box center [271, 60] width 11 height 11
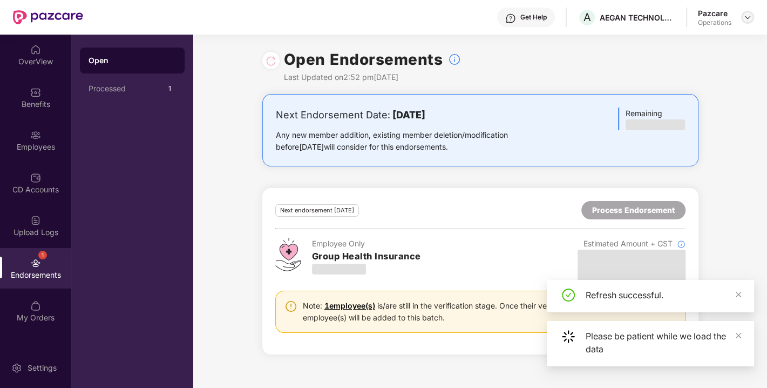
click at [748, 16] on img at bounding box center [748, 17] width 9 height 9
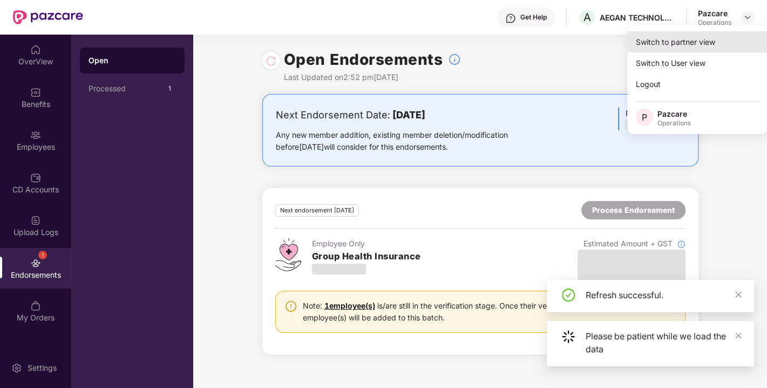
click at [685, 37] on div "Switch to partner view" at bounding box center [697, 41] width 140 height 21
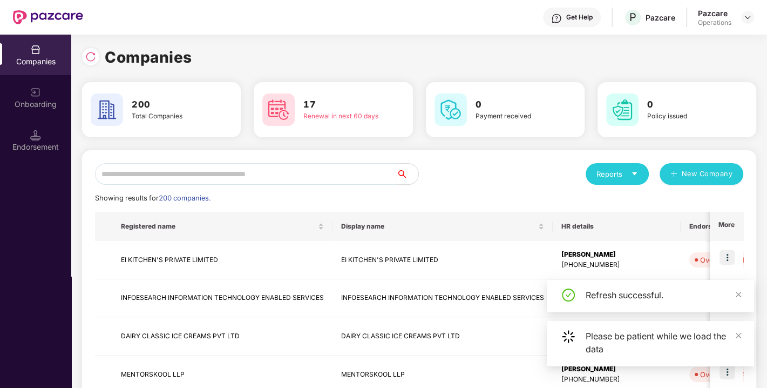
click at [231, 182] on input "text" at bounding box center [246, 174] width 302 height 22
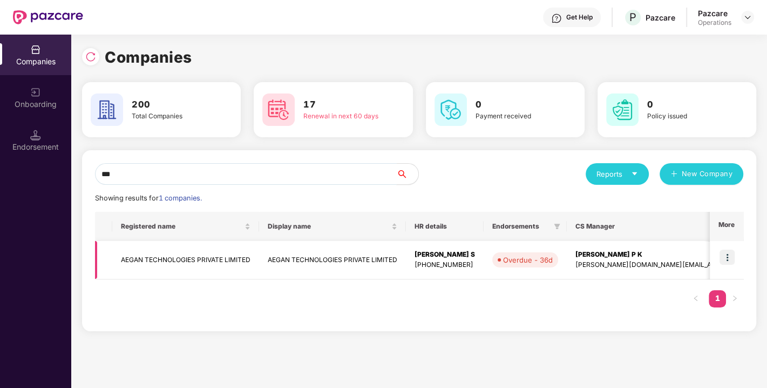
type input "***"
click at [176, 258] on td "AEGAN TECHNOLOGIES PRIVATE LIMITED" at bounding box center [185, 260] width 147 height 38
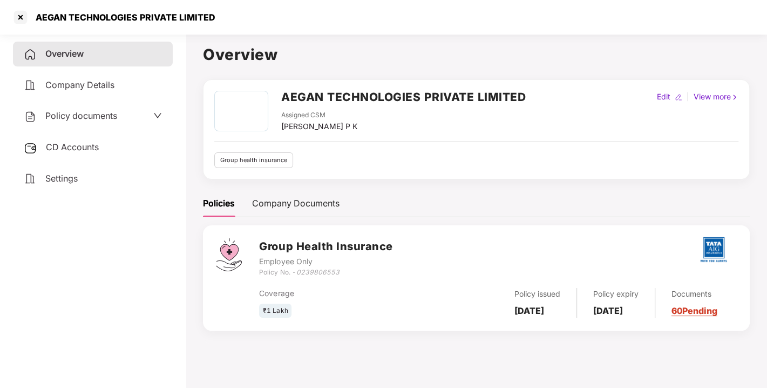
click at [60, 143] on span "CD Accounts" at bounding box center [72, 146] width 53 height 11
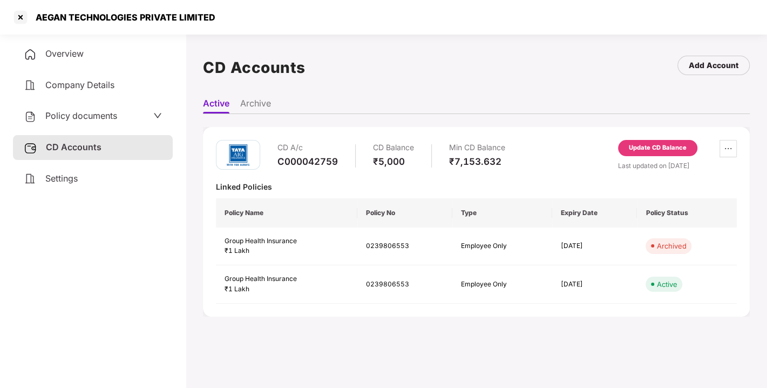
click at [685, 141] on div "Update CD Balance" at bounding box center [657, 148] width 79 height 16
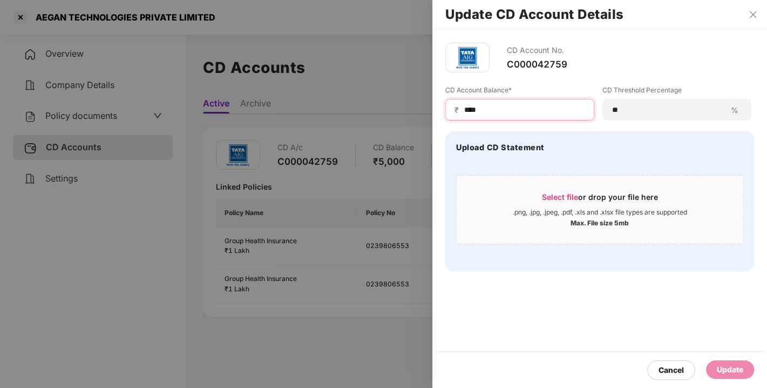
drag, startPoint x: 492, startPoint y: 107, endPoint x: 383, endPoint y: 119, distance: 109.7
click at [383, 119] on div "Update CD Account Details CD Account No. C000042759 CD Account Balance* ₹ **** …" at bounding box center [383, 194] width 767 height 388
type input "****"
click at [750, 367] on div "Update" at bounding box center [730, 369] width 48 height 18
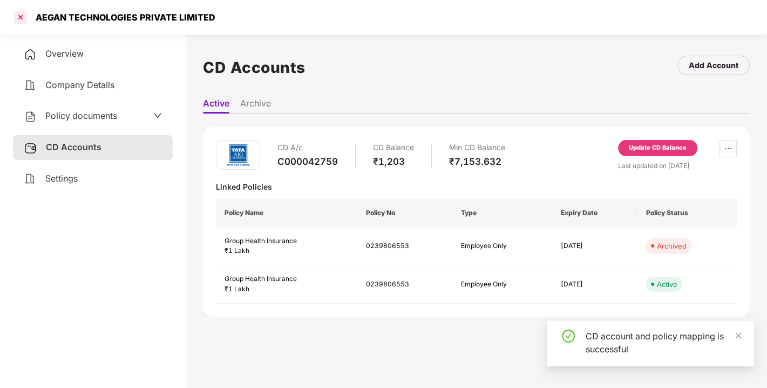
click at [18, 21] on div at bounding box center [20, 17] width 17 height 17
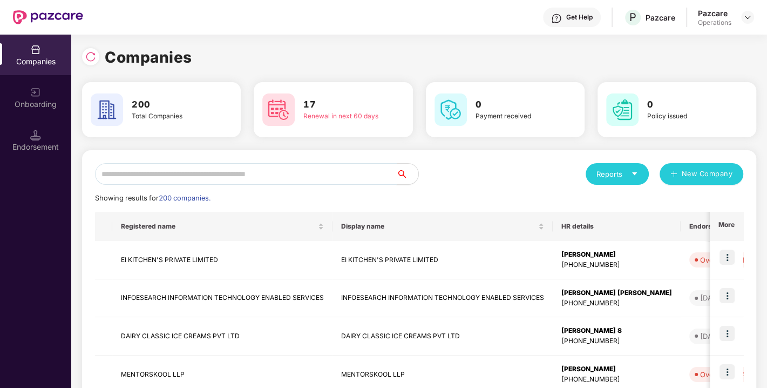
click at [219, 178] on input "text" at bounding box center [246, 174] width 302 height 22
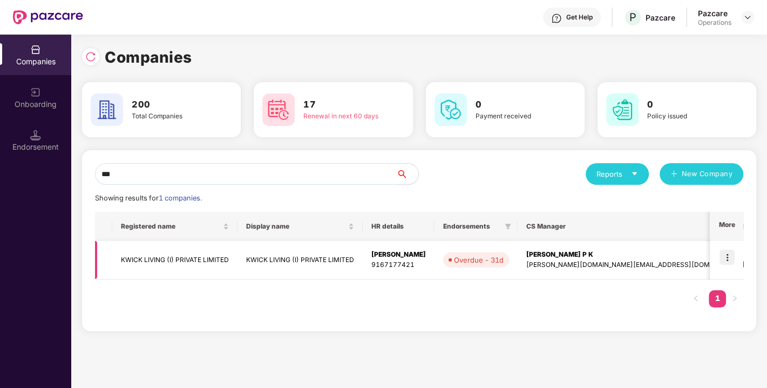
type input "***"
click at [722, 254] on img at bounding box center [727, 256] width 15 height 15
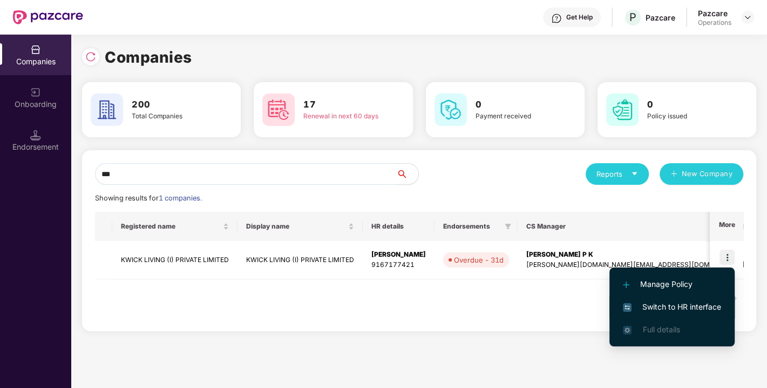
click at [665, 313] on li "Switch to HR interface" at bounding box center [672, 306] width 125 height 23
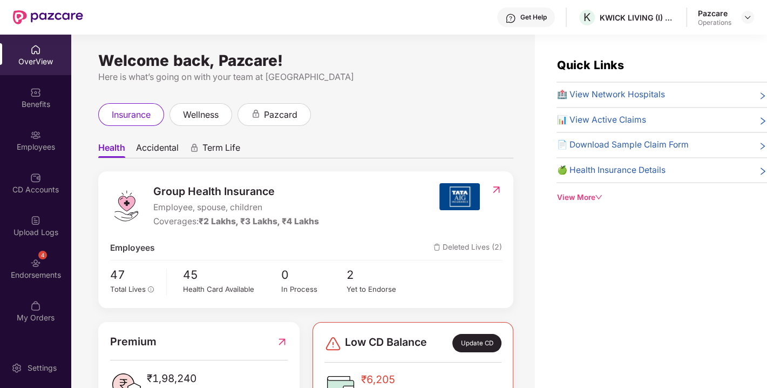
click at [46, 269] on div "Endorsements" at bounding box center [35, 274] width 71 height 11
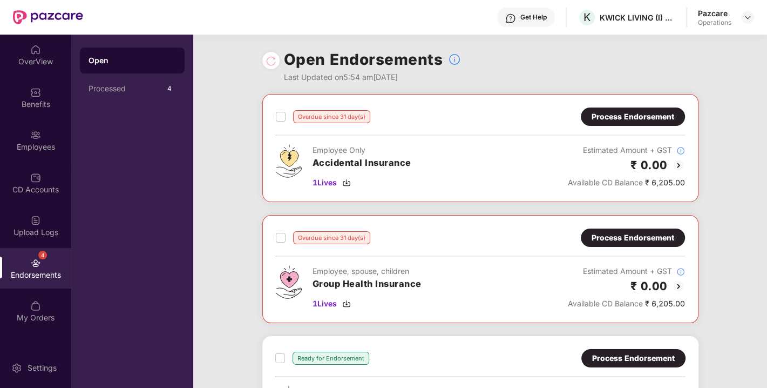
scroll to position [1, 0]
click at [747, 15] on img at bounding box center [748, 17] width 9 height 9
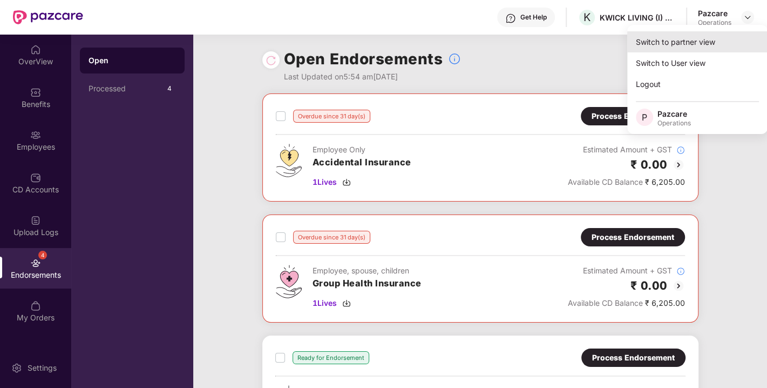
click at [671, 49] on div "Switch to partner view" at bounding box center [697, 41] width 140 height 21
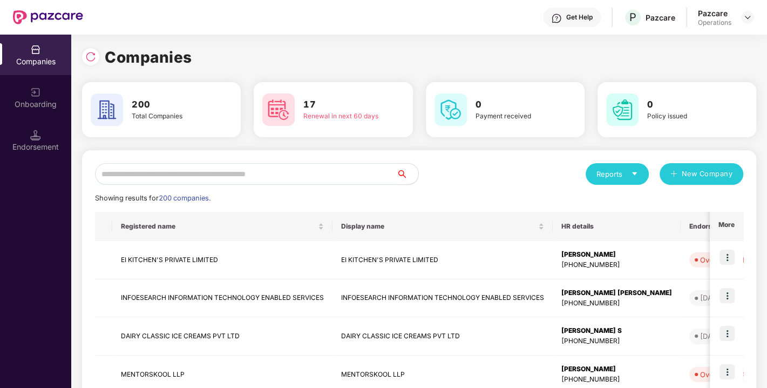
click at [174, 178] on input "text" at bounding box center [246, 174] width 302 height 22
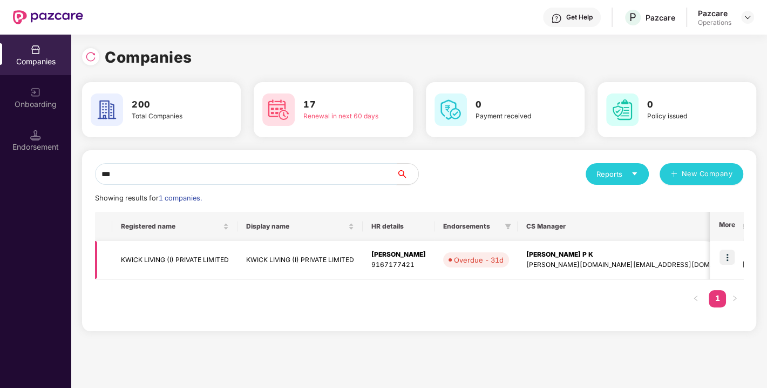
type input "***"
click at [724, 256] on img at bounding box center [727, 256] width 15 height 15
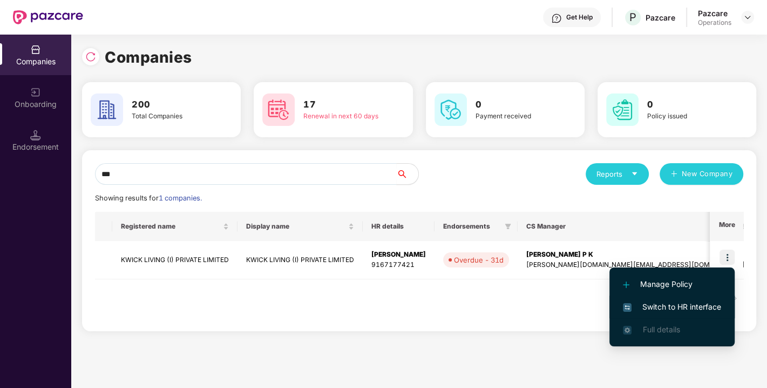
click at [670, 309] on span "Switch to HR interface" at bounding box center [672, 307] width 98 height 12
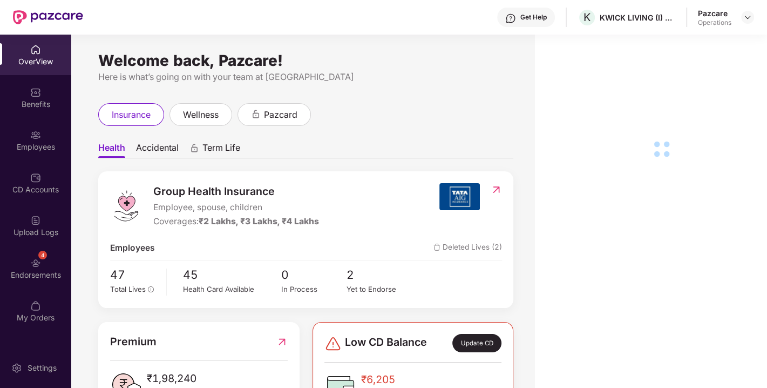
click at [43, 257] on div "4" at bounding box center [42, 255] width 9 height 9
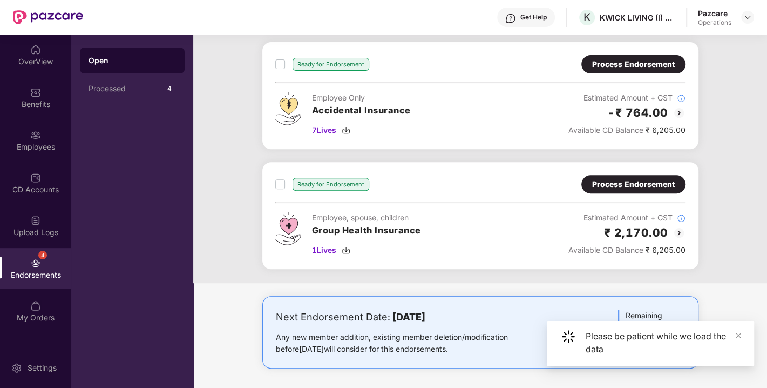
scroll to position [0, 0]
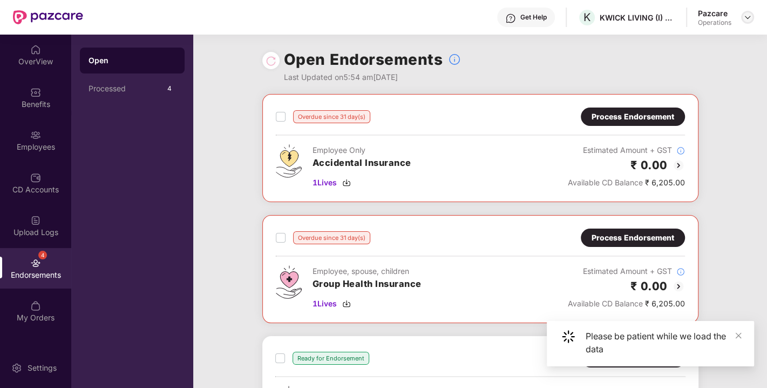
click at [744, 17] on img at bounding box center [748, 17] width 9 height 9
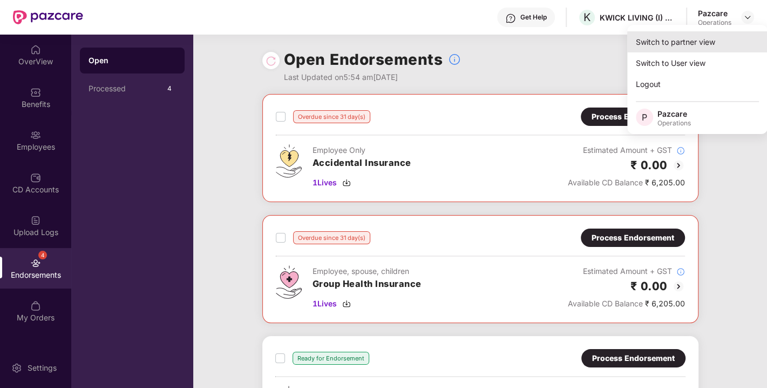
click at [691, 40] on div "Switch to partner view" at bounding box center [697, 41] width 140 height 21
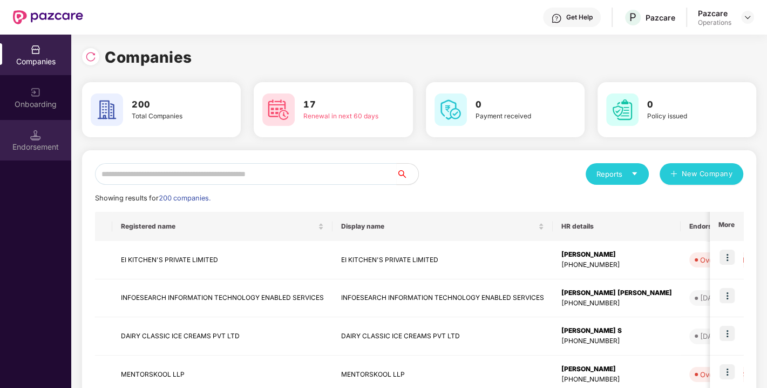
click at [31, 120] on div "Endorsement" at bounding box center [35, 140] width 71 height 40
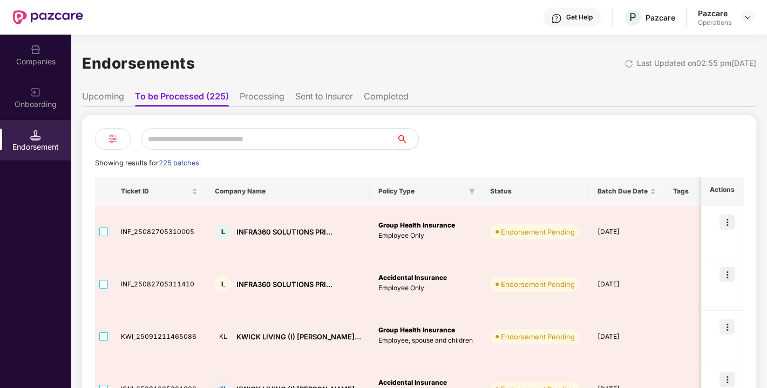
click at [201, 130] on input "text" at bounding box center [268, 139] width 255 height 22
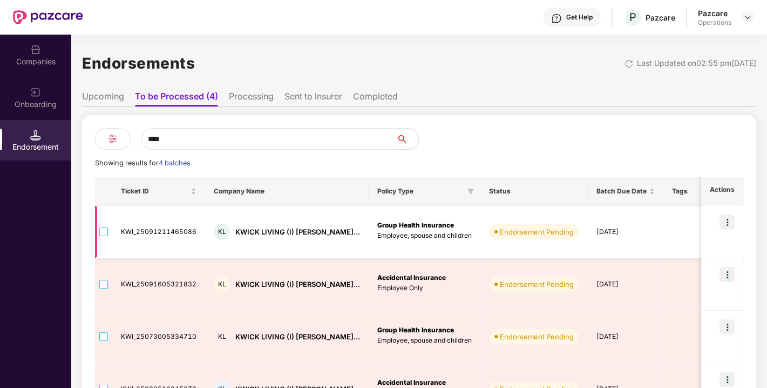
type input "****"
click at [728, 222] on img at bounding box center [727, 221] width 15 height 15
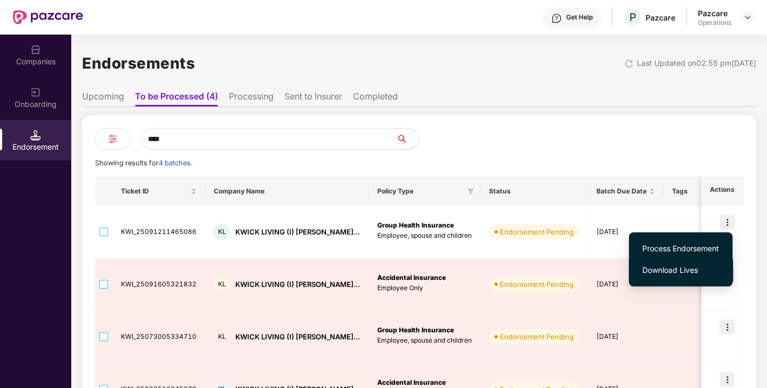
click at [665, 267] on span "Download Lives" at bounding box center [681, 270] width 77 height 12
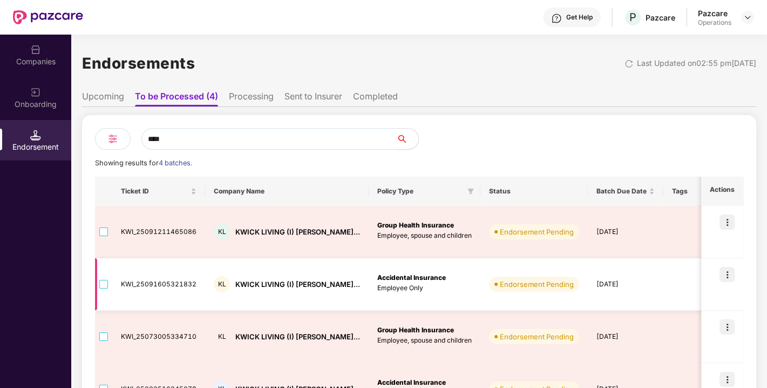
click at [726, 278] on img at bounding box center [727, 274] width 15 height 15
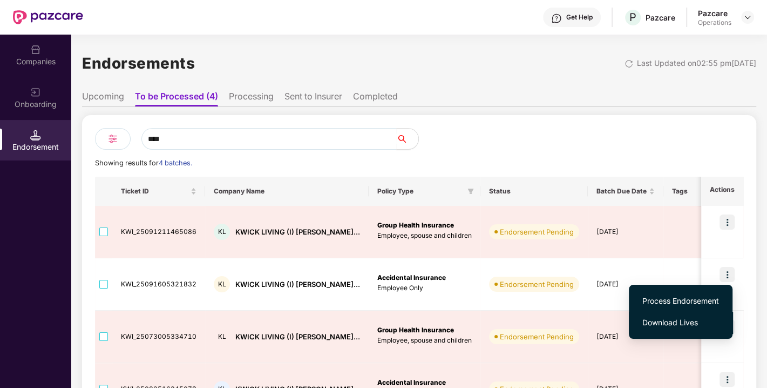
click at [674, 321] on span "Download Lives" at bounding box center [681, 322] width 77 height 12
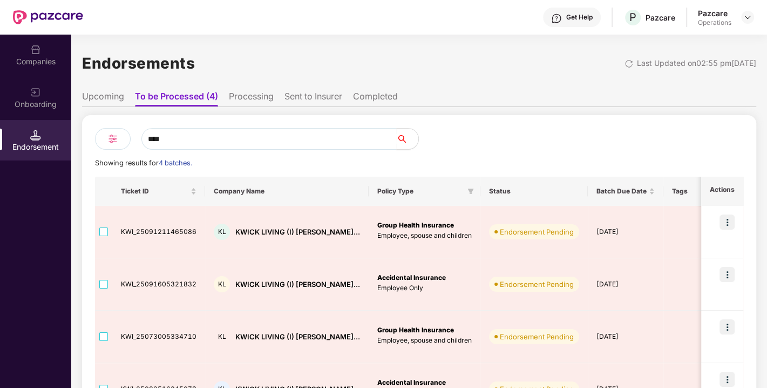
click at [103, 97] on li "Upcoming" at bounding box center [103, 99] width 42 height 16
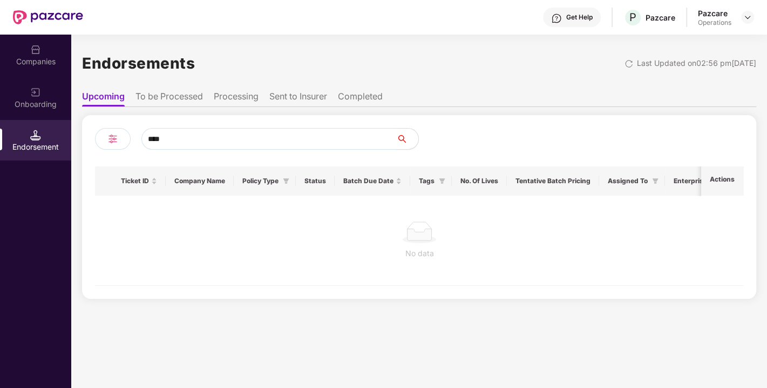
click at [175, 134] on input "****" at bounding box center [268, 139] width 255 height 22
type input "*"
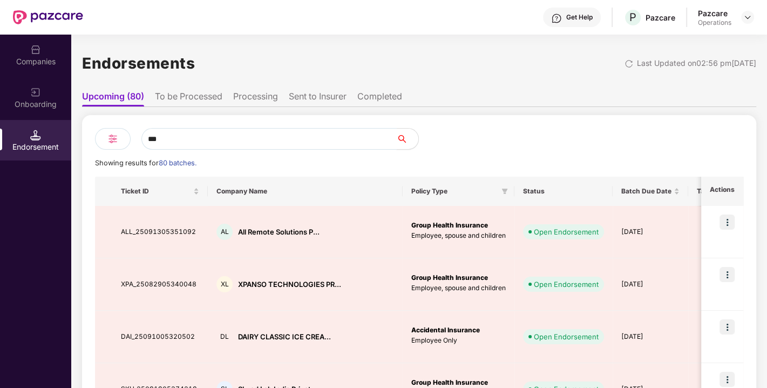
type input "****"
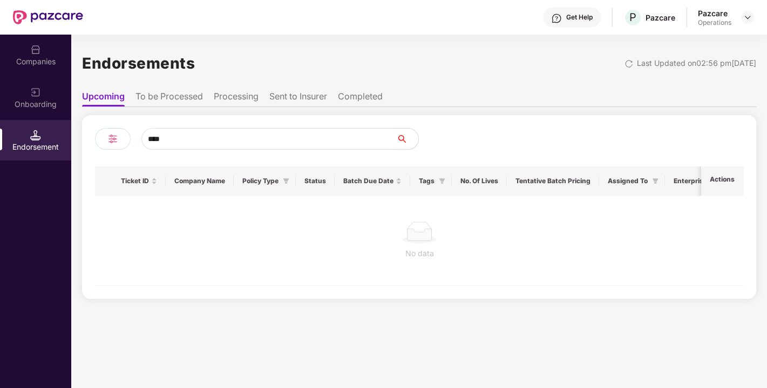
click at [171, 97] on li "To be Processed" at bounding box center [169, 99] width 67 height 16
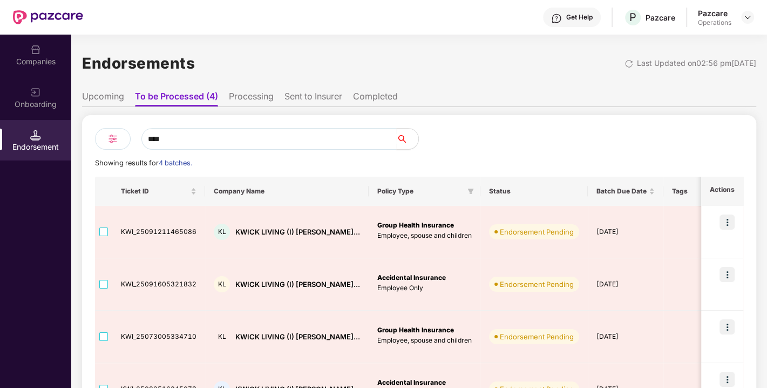
click at [31, 65] on div "Companies" at bounding box center [35, 61] width 71 height 11
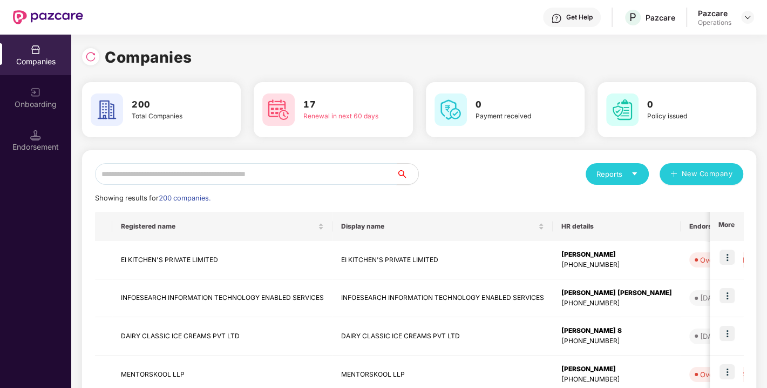
click at [154, 177] on input "text" at bounding box center [246, 174] width 302 height 22
click at [86, 55] on img at bounding box center [90, 56] width 11 height 11
click at [212, 178] on input "text" at bounding box center [246, 174] width 302 height 22
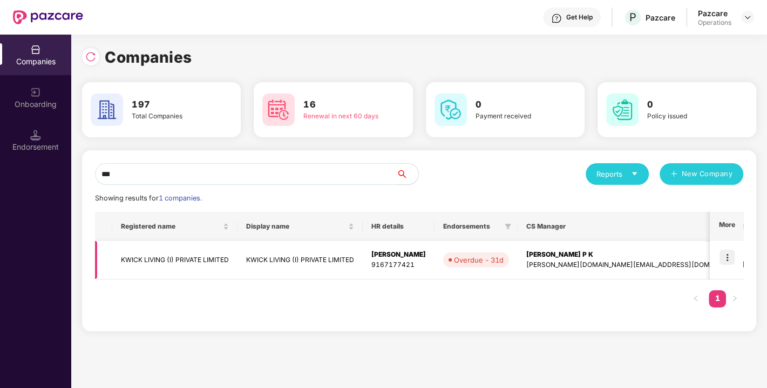
type input "***"
click at [729, 258] on img at bounding box center [727, 256] width 15 height 15
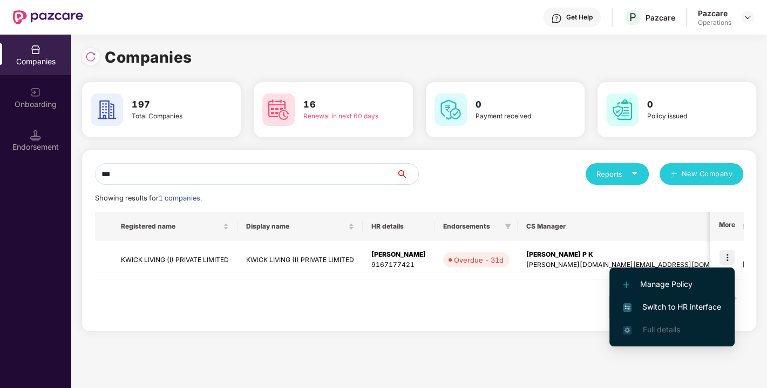
click at [679, 304] on span "Switch to HR interface" at bounding box center [672, 307] width 98 height 12
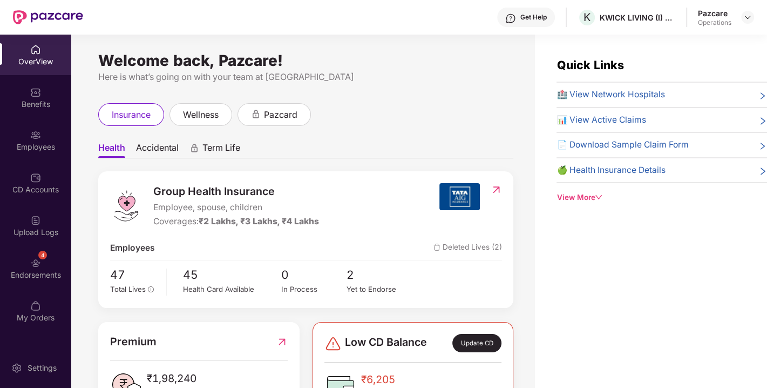
click at [57, 272] on div "Endorsements" at bounding box center [35, 274] width 71 height 11
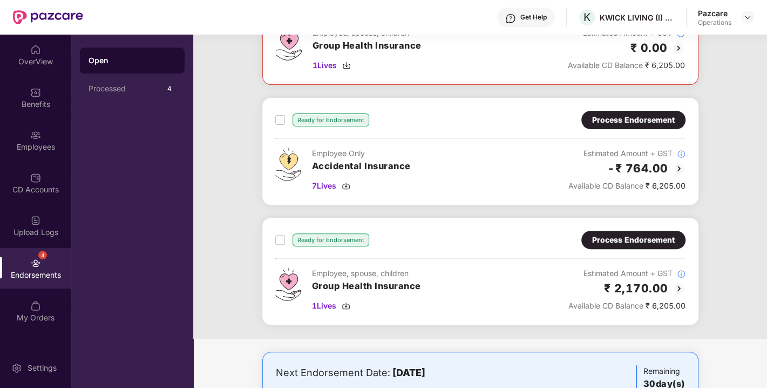
scroll to position [239, 0]
click at [614, 233] on div "Process Endorsement" at bounding box center [633, 239] width 83 height 12
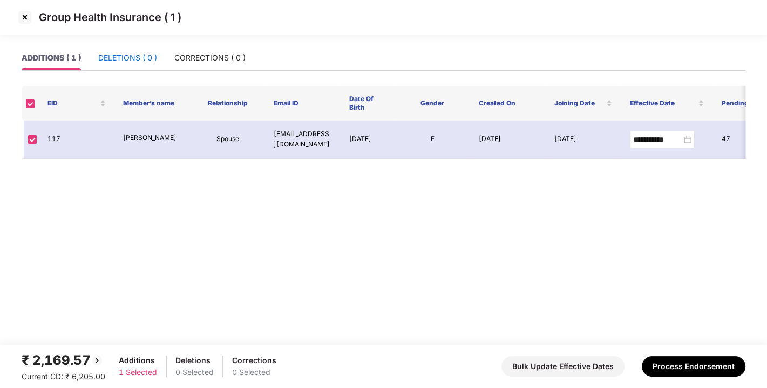
click at [133, 53] on div "DELETIONS ( 0 )" at bounding box center [127, 58] width 59 height 12
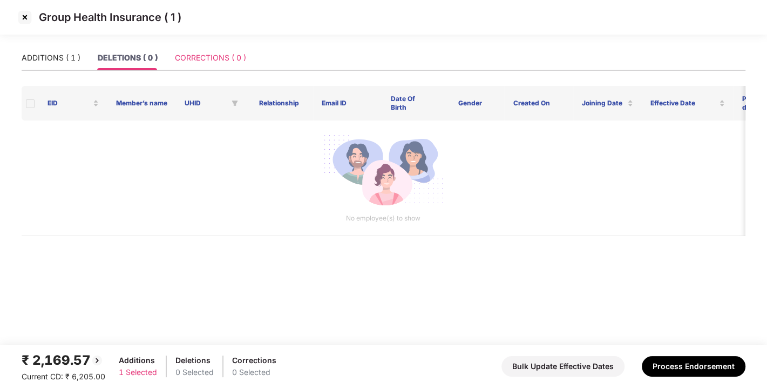
click at [190, 51] on div "CORRECTIONS ( 0 )" at bounding box center [210, 57] width 71 height 25
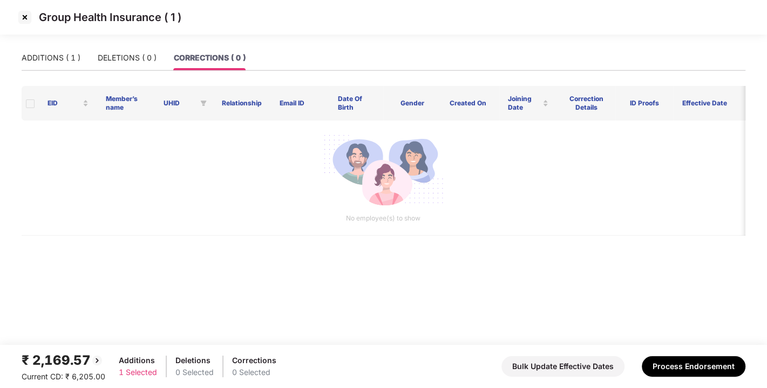
click at [12, 54] on main "ADDITIONS ( 1 ) DELETIONS ( 0 ) CORRECTIONS ( 0 ) EID Member’s name UHID Relati…" at bounding box center [383, 194] width 767 height 299
click at [53, 49] on div "ADDITIONS ( 1 )" at bounding box center [51, 57] width 59 height 25
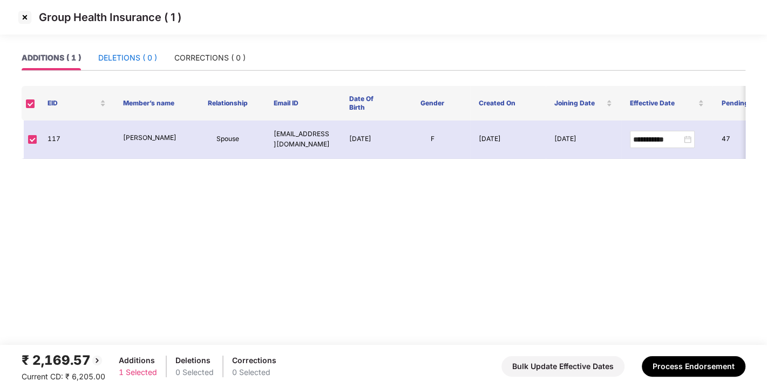
click at [124, 53] on div "DELETIONS ( 0 )" at bounding box center [127, 58] width 59 height 12
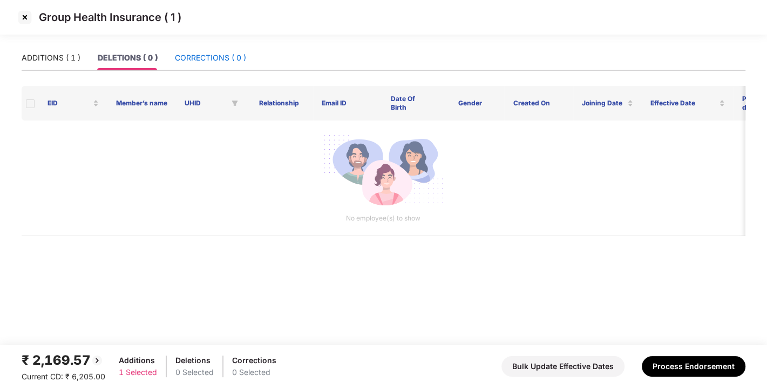
click at [219, 59] on div "CORRECTIONS ( 0 )" at bounding box center [210, 58] width 71 height 12
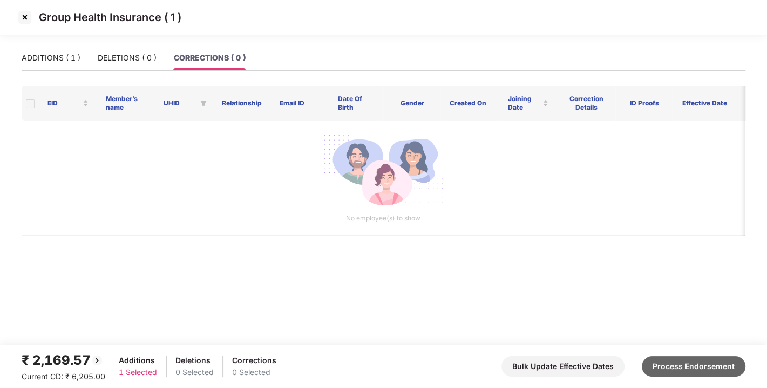
click at [695, 372] on button "Process Endorsement" at bounding box center [694, 366] width 104 height 21
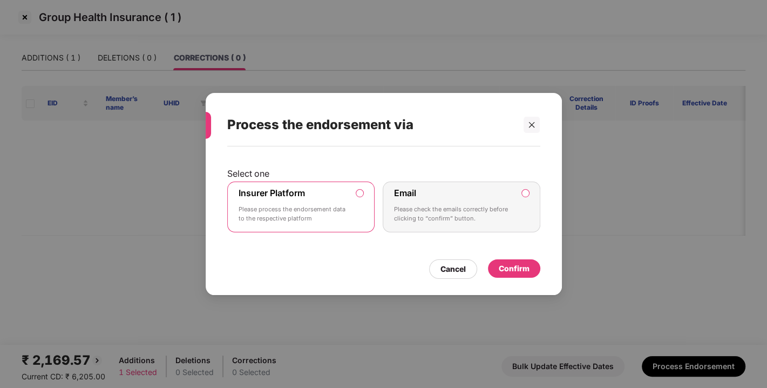
click at [513, 262] on div "Confirm" at bounding box center [514, 268] width 31 height 12
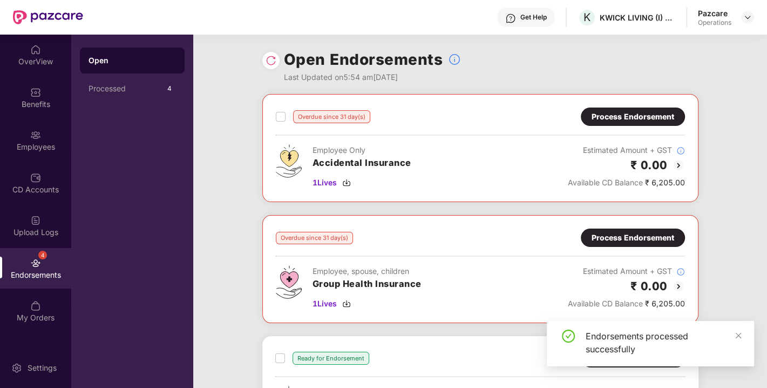
scroll to position [174, 0]
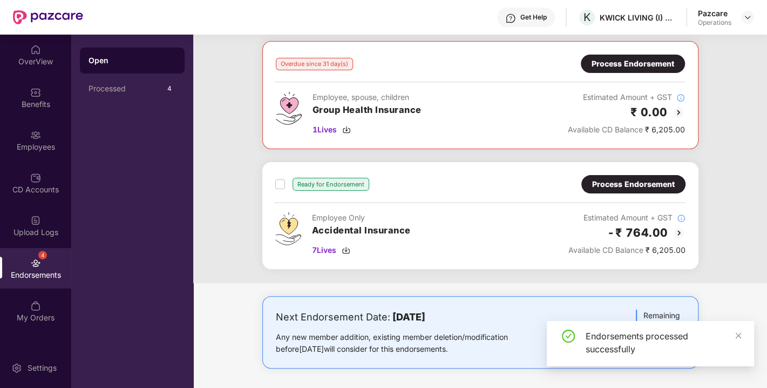
click at [622, 183] on div "Process Endorsement" at bounding box center [633, 184] width 83 height 12
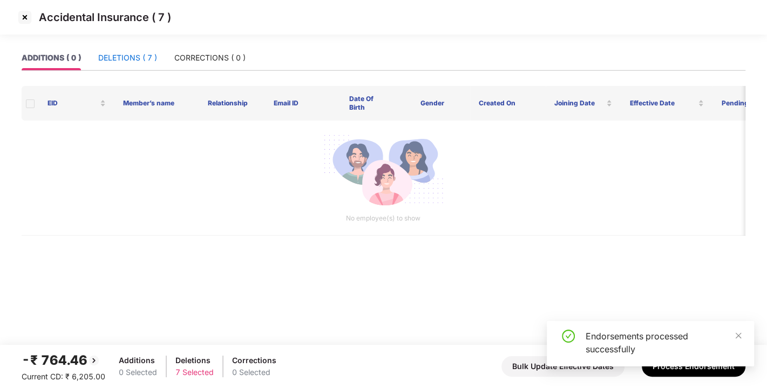
click at [126, 54] on div "DELETIONS ( 7 )" at bounding box center [127, 58] width 59 height 12
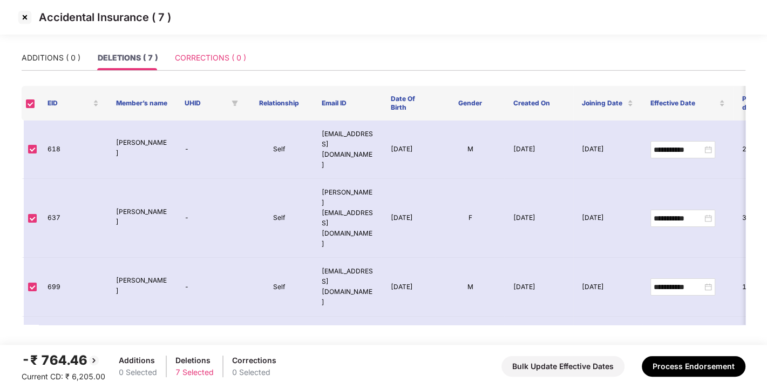
click at [218, 51] on div "CORRECTIONS ( 0 )" at bounding box center [210, 57] width 71 height 25
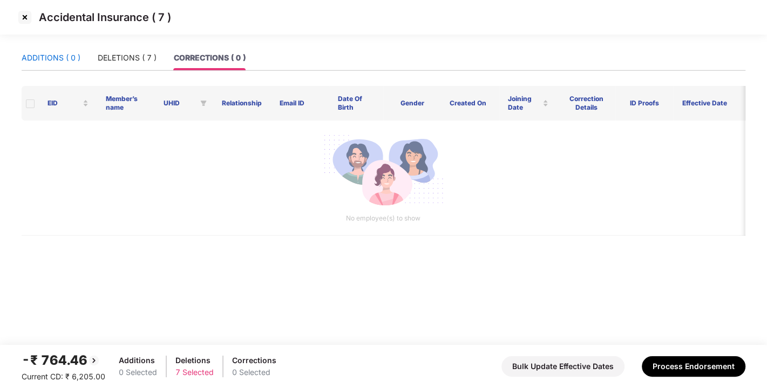
click at [42, 52] on div "ADDITIONS ( 0 )" at bounding box center [51, 58] width 59 height 12
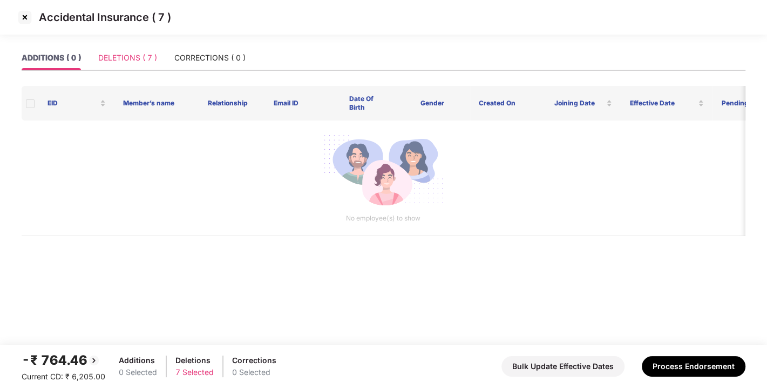
click at [131, 50] on div "DELETIONS ( 7 )" at bounding box center [127, 57] width 59 height 25
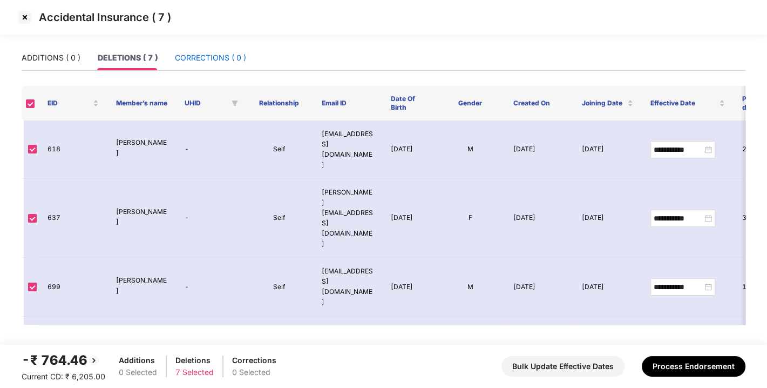
click at [212, 55] on div "CORRECTIONS ( 0 )" at bounding box center [210, 58] width 71 height 12
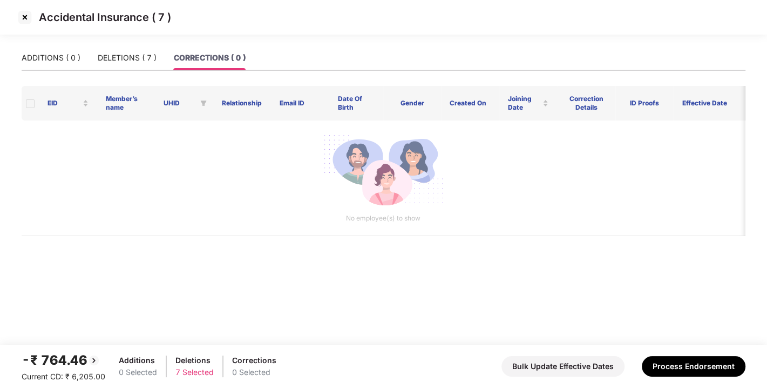
click at [21, 58] on main "ADDITIONS ( 0 ) DELETIONS ( 7 ) CORRECTIONS ( 0 ) EID Member’s name UHID Relati…" at bounding box center [383, 194] width 767 height 299
click at [109, 59] on div "DELETIONS ( 7 )" at bounding box center [127, 58] width 59 height 12
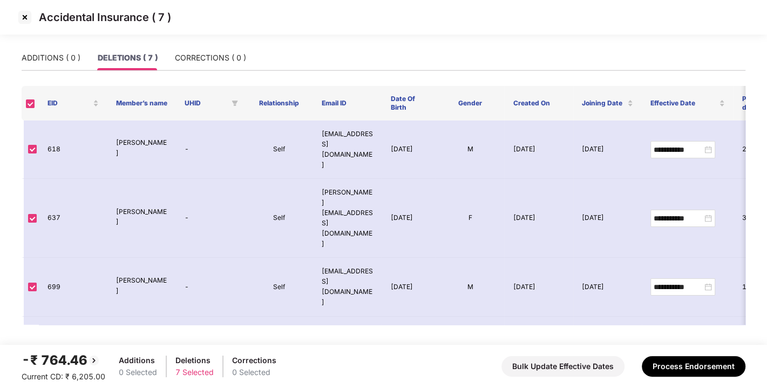
click at [18, 57] on main "**********" at bounding box center [383, 194] width 767 height 299
click at [48, 53] on div "ADDITIONS ( 0 )" at bounding box center [51, 58] width 59 height 12
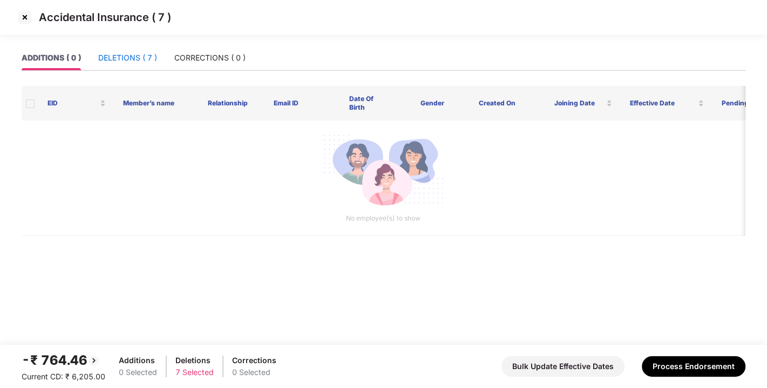
click at [117, 56] on div "DELETIONS ( 7 )" at bounding box center [127, 58] width 59 height 12
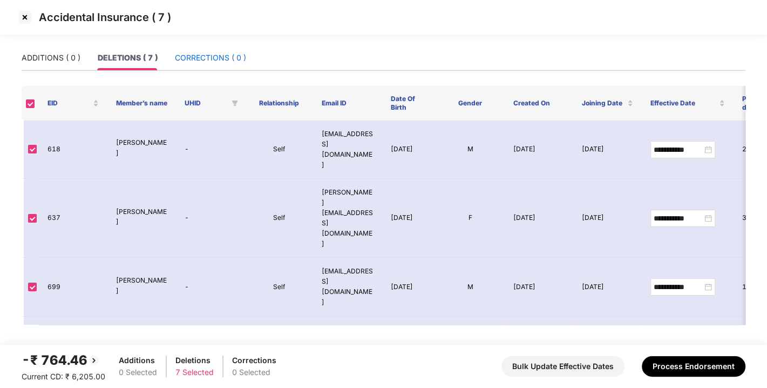
click at [226, 52] on div "CORRECTIONS ( 0 )" at bounding box center [210, 58] width 71 height 12
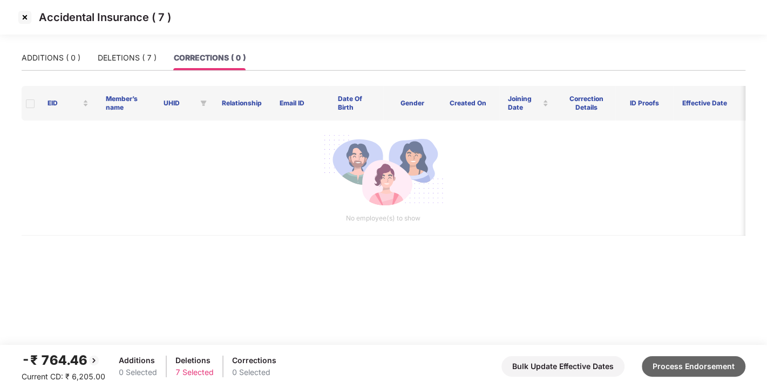
click at [684, 368] on button "Process Endorsement" at bounding box center [694, 366] width 104 height 21
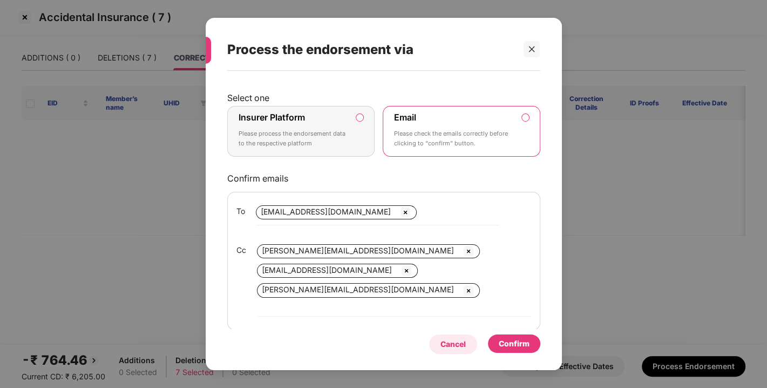
click at [468, 341] on div "Cancel" at bounding box center [453, 343] width 48 height 19
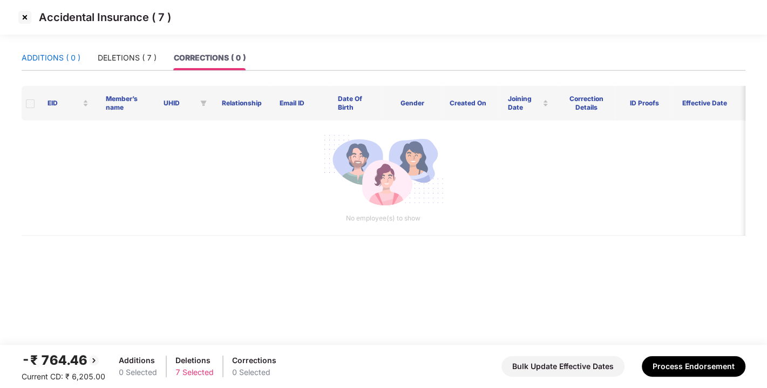
click at [30, 62] on div "ADDITIONS ( 0 )" at bounding box center [51, 58] width 59 height 12
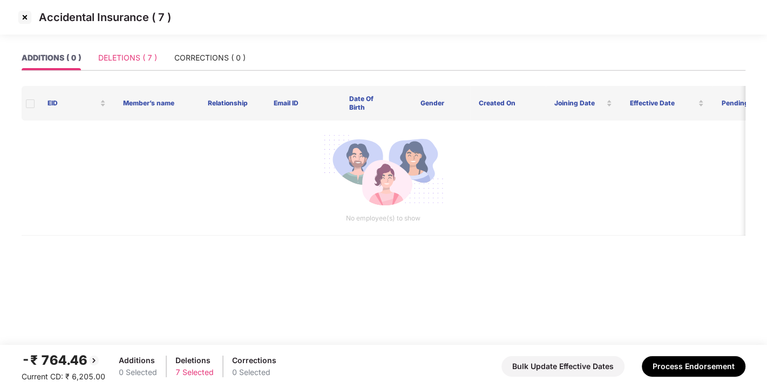
click at [119, 66] on div "DELETIONS ( 7 )" at bounding box center [127, 57] width 59 height 25
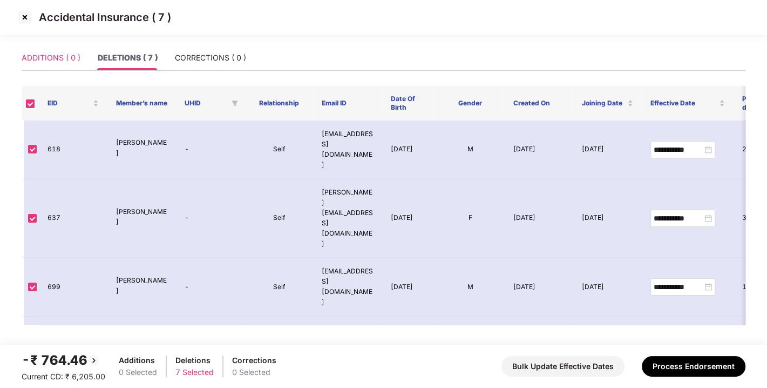
click at [39, 65] on div "ADDITIONS ( 0 )" at bounding box center [51, 57] width 59 height 25
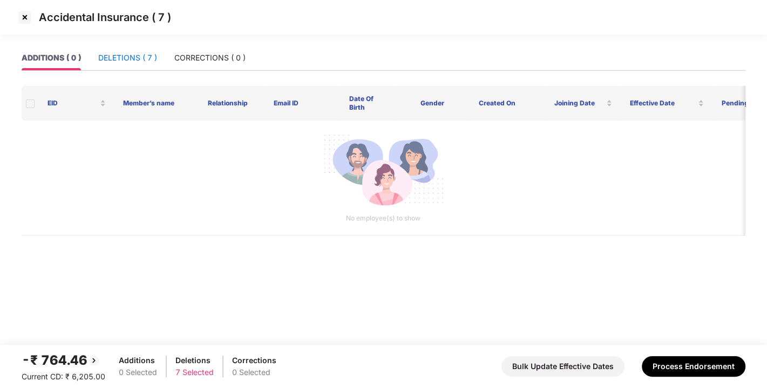
click at [139, 62] on div "DELETIONS ( 7 )" at bounding box center [127, 58] width 59 height 12
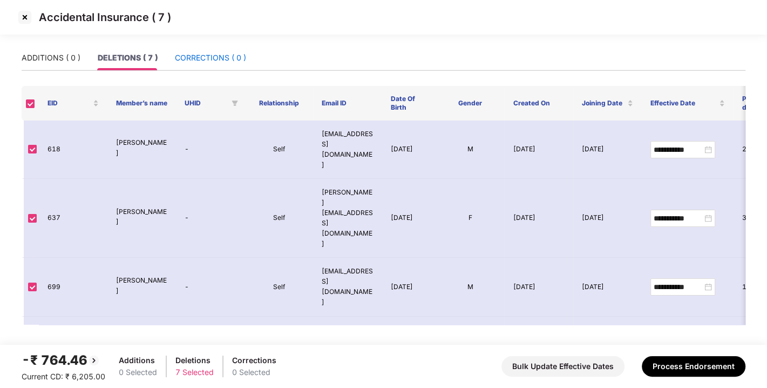
click at [208, 63] on div "CORRECTIONS ( 0 )" at bounding box center [210, 58] width 71 height 12
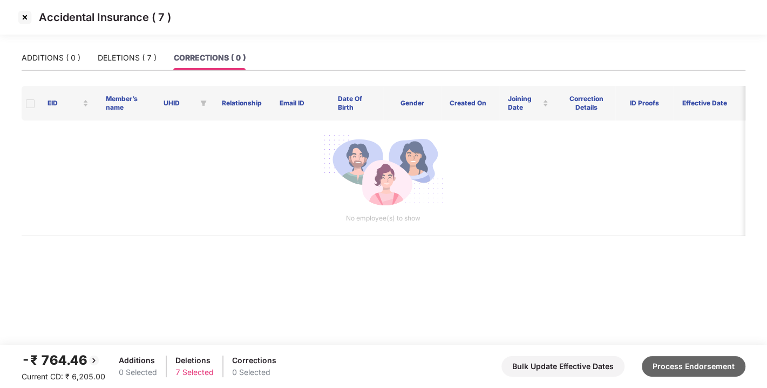
click at [678, 370] on button "Process Endorsement" at bounding box center [694, 366] width 104 height 21
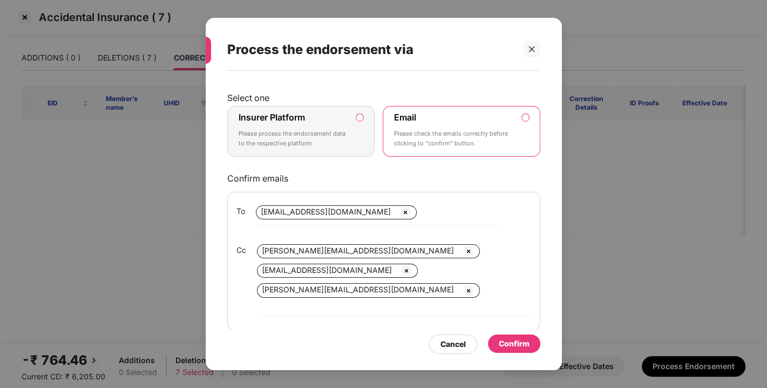
click at [356, 117] on label "Insurer Platform Please process the endorsement data to the respective platform" at bounding box center [301, 131] width 148 height 51
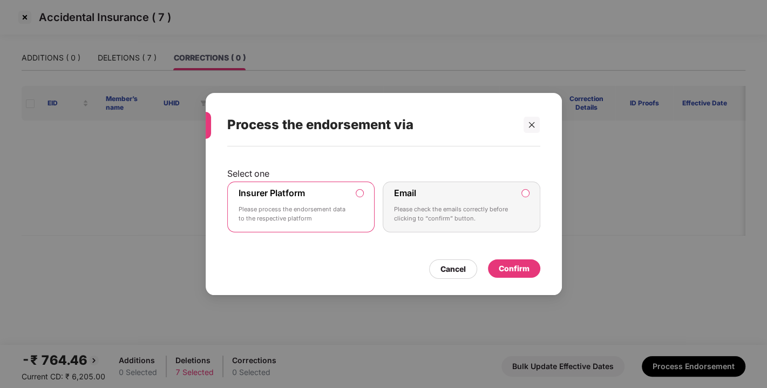
click at [532, 265] on div "Confirm" at bounding box center [514, 268] width 52 height 18
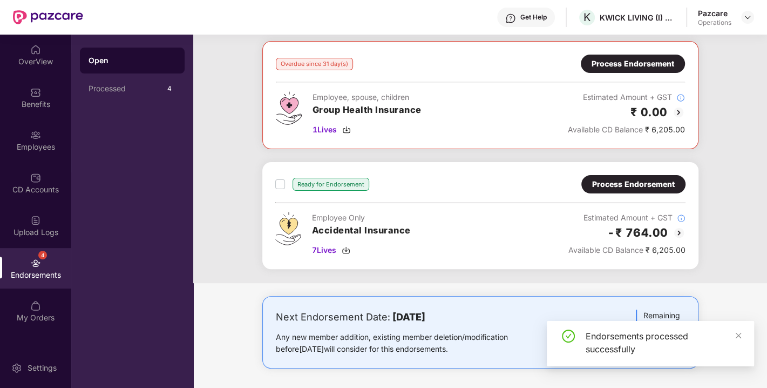
scroll to position [0, 0]
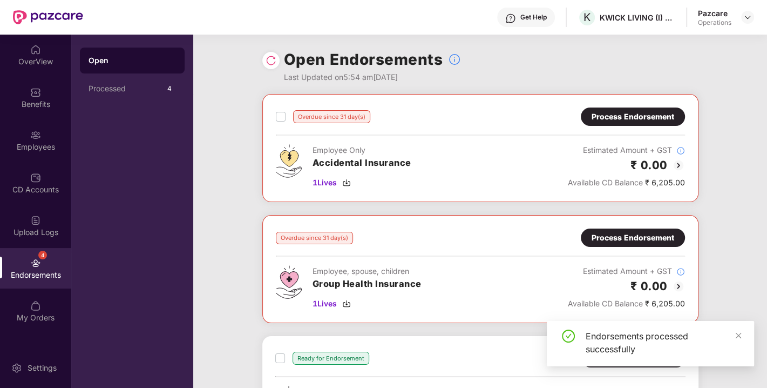
click at [269, 63] on img at bounding box center [271, 60] width 11 height 11
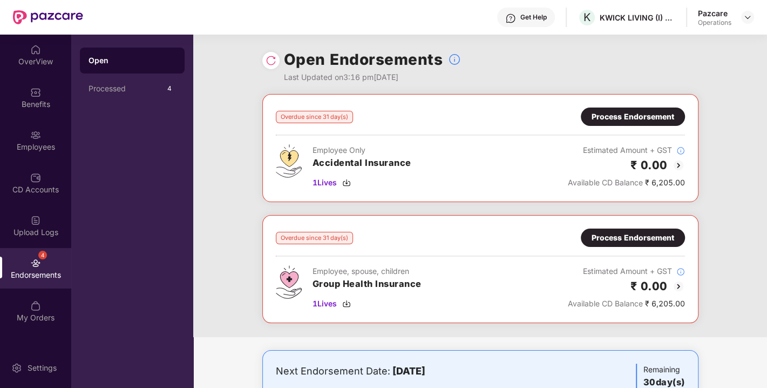
click at [618, 109] on div "Process Endorsement" at bounding box center [633, 116] width 104 height 18
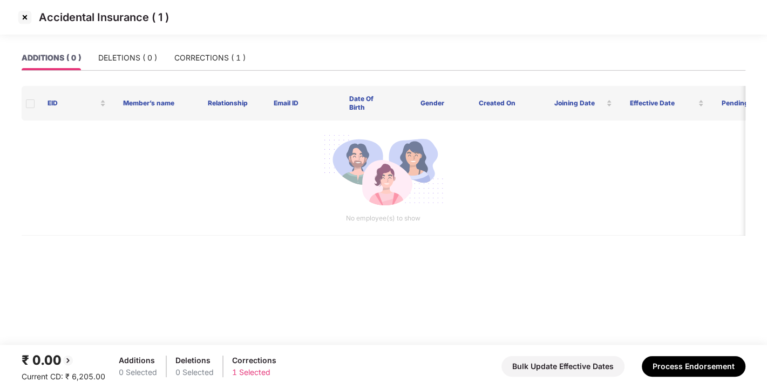
click at [31, 18] on img at bounding box center [24, 17] width 17 height 17
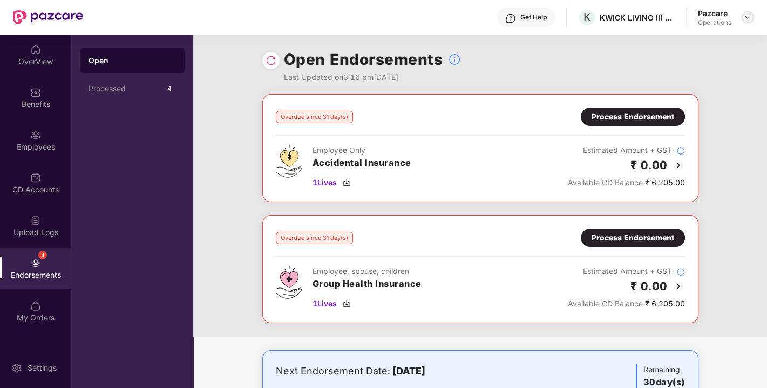
click at [746, 15] on img at bounding box center [748, 17] width 9 height 9
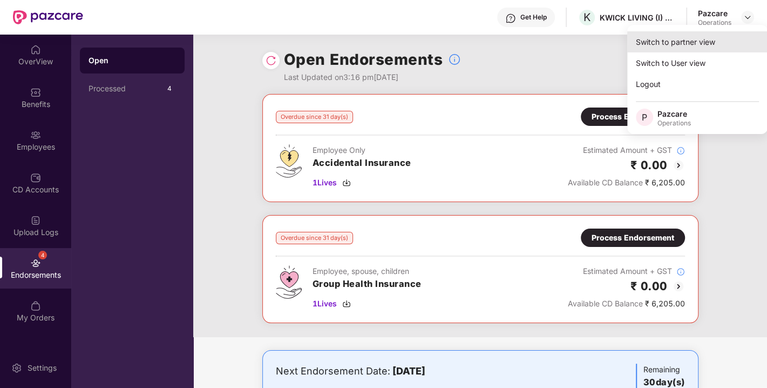
click at [700, 35] on div "Switch to partner view" at bounding box center [697, 41] width 140 height 21
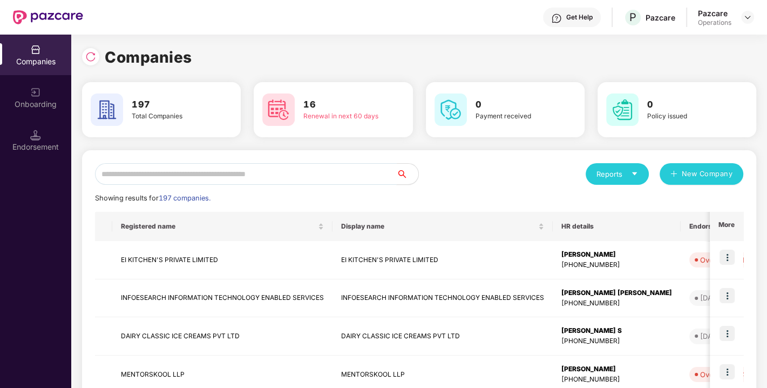
click at [341, 170] on input "text" at bounding box center [246, 174] width 302 height 22
paste input "**********"
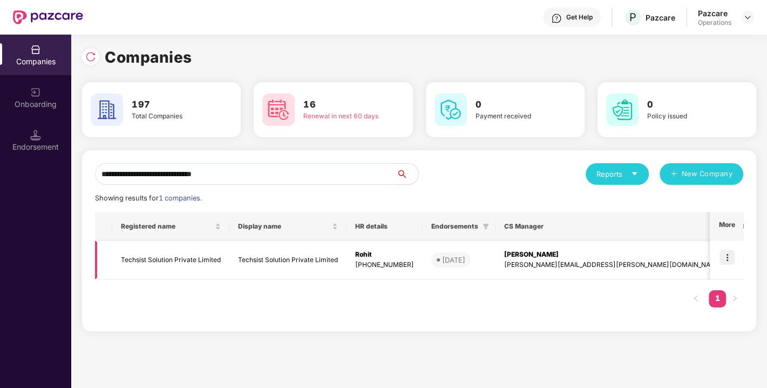
type input "**********"
click at [733, 254] on img at bounding box center [727, 256] width 15 height 15
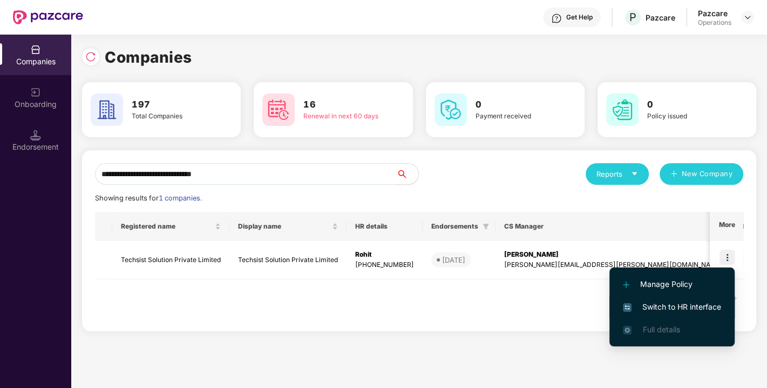
click at [668, 315] on li "Switch to HR interface" at bounding box center [672, 306] width 125 height 23
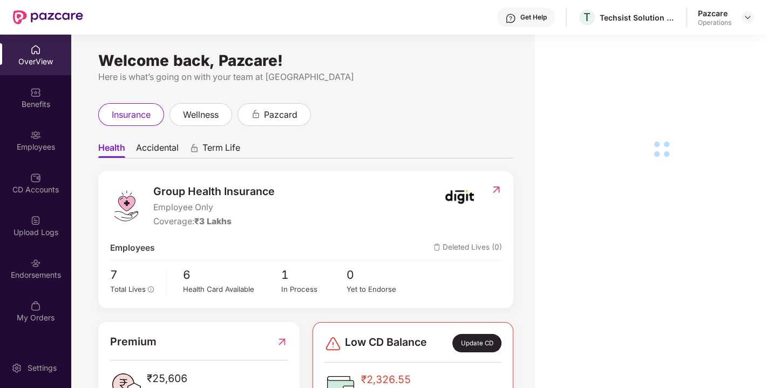
click at [21, 256] on div "Endorsements" at bounding box center [35, 268] width 71 height 40
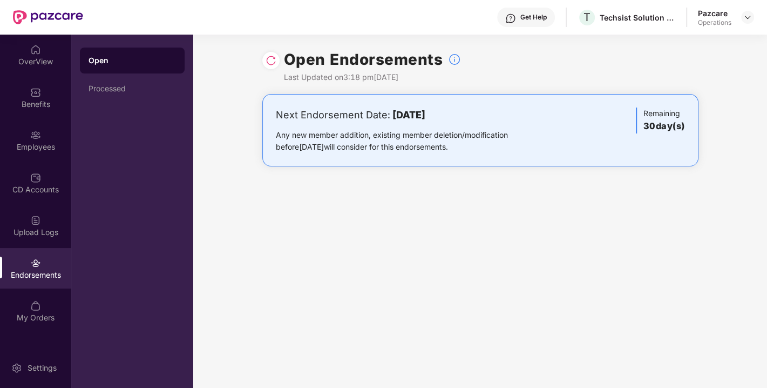
click at [266, 58] on img at bounding box center [271, 60] width 11 height 11
click at [744, 20] on img at bounding box center [748, 17] width 9 height 9
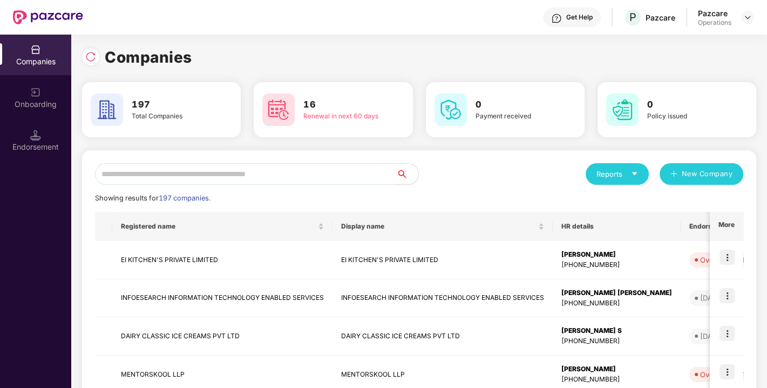
click at [35, 133] on img at bounding box center [35, 135] width 11 height 11
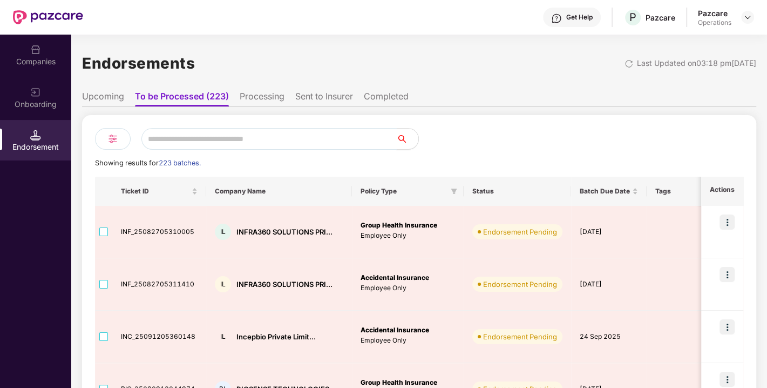
click at [214, 138] on input "text" at bounding box center [268, 139] width 255 height 22
paste input "**********"
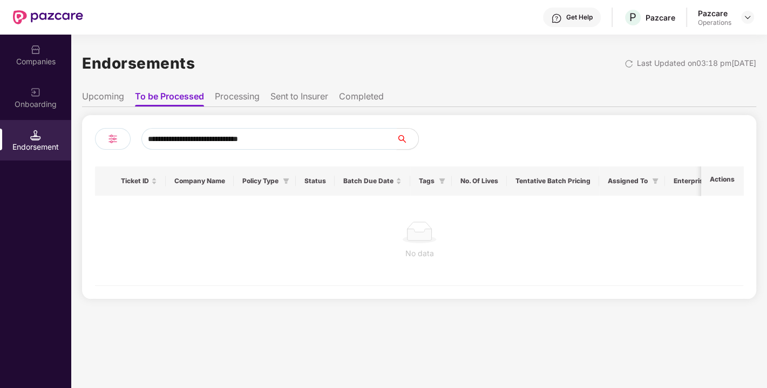
type input "**********"
click at [36, 54] on img at bounding box center [35, 49] width 11 height 11
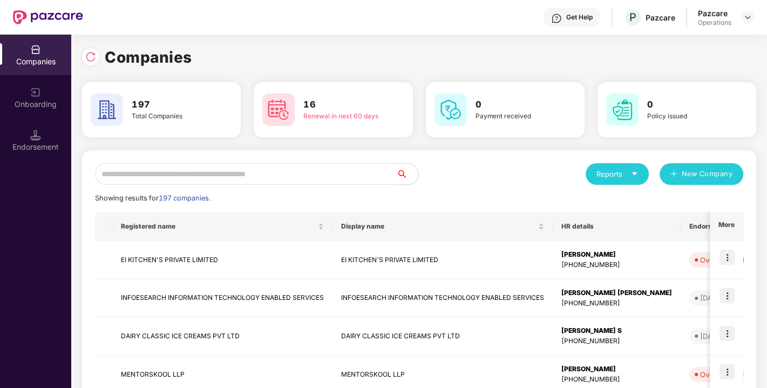
click at [163, 173] on input "text" at bounding box center [246, 174] width 302 height 22
paste input "**********"
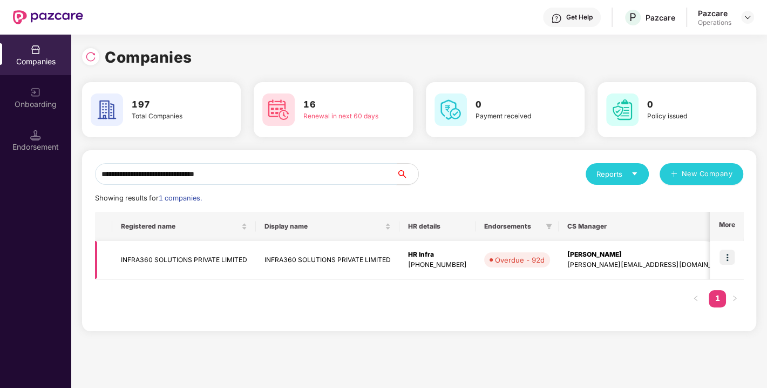
type input "**********"
click at [729, 258] on img at bounding box center [727, 256] width 15 height 15
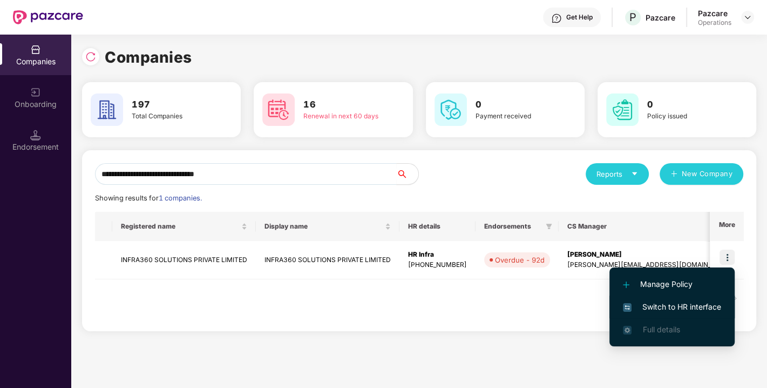
click at [685, 299] on li "Switch to HR interface" at bounding box center [672, 306] width 125 height 23
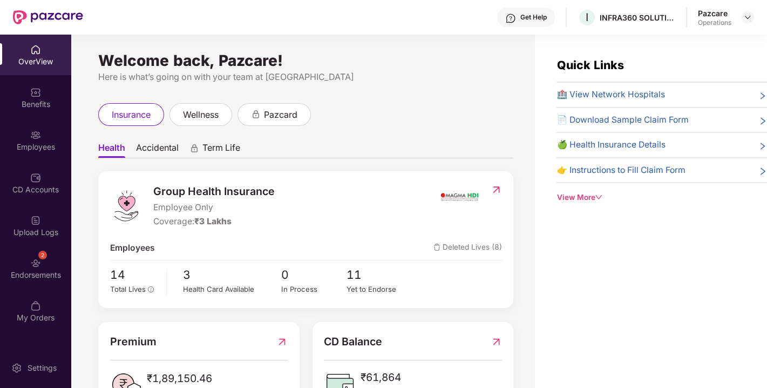
click at [71, 267] on div "Welcome back, Pazcare! Here is what’s going on with your team at Pazcare insura…" at bounding box center [303, 218] width 464 height 366
click at [23, 270] on div "Endorsements" at bounding box center [35, 274] width 71 height 11
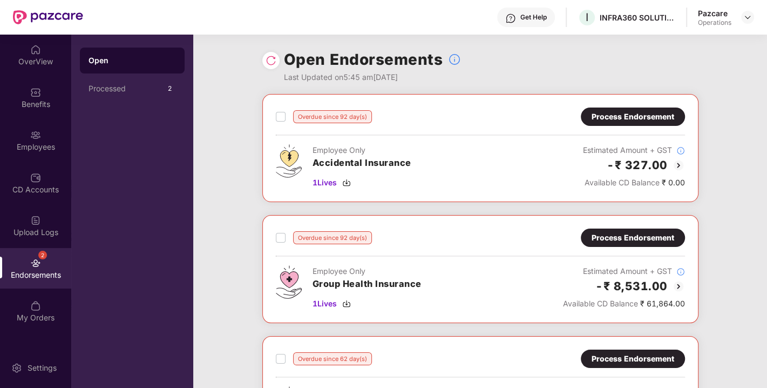
click at [273, 65] on img at bounding box center [271, 60] width 11 height 11
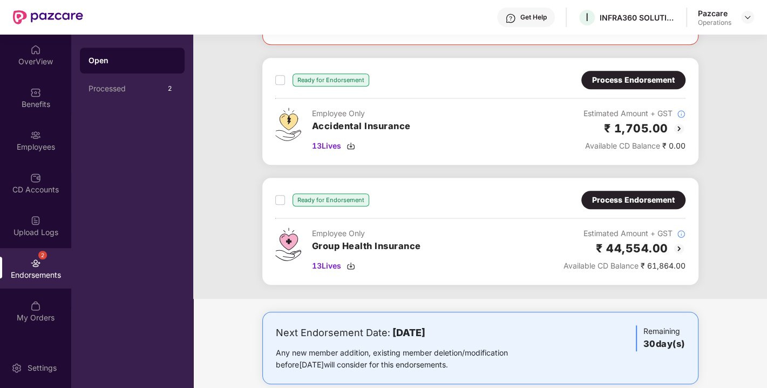
scroll to position [521, 0]
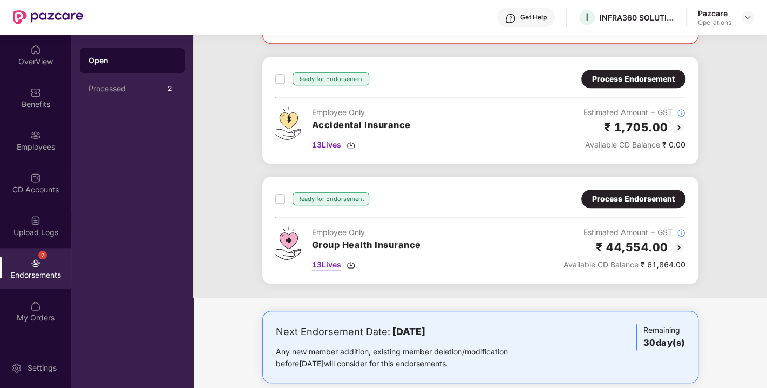
click at [353, 260] on img at bounding box center [351, 264] width 9 height 9
click at [352, 260] on img at bounding box center [351, 264] width 9 height 9
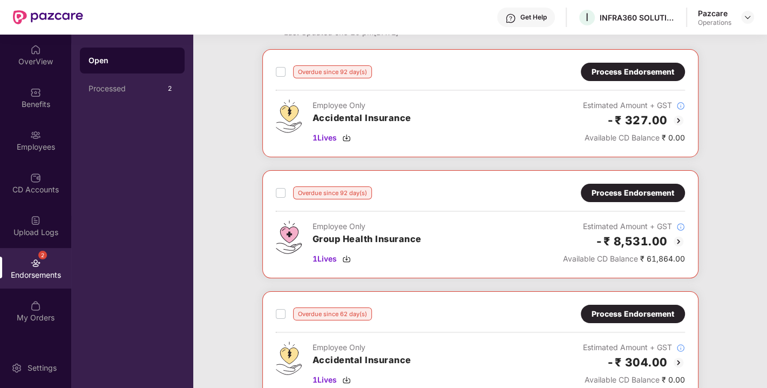
scroll to position [0, 0]
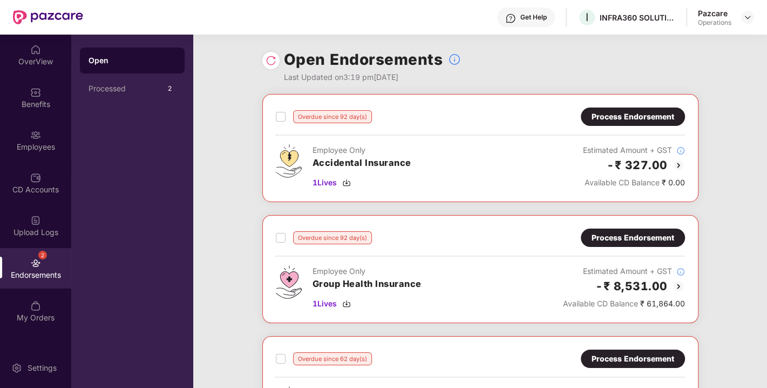
click at [621, 232] on div "Process Endorsement" at bounding box center [633, 238] width 83 height 12
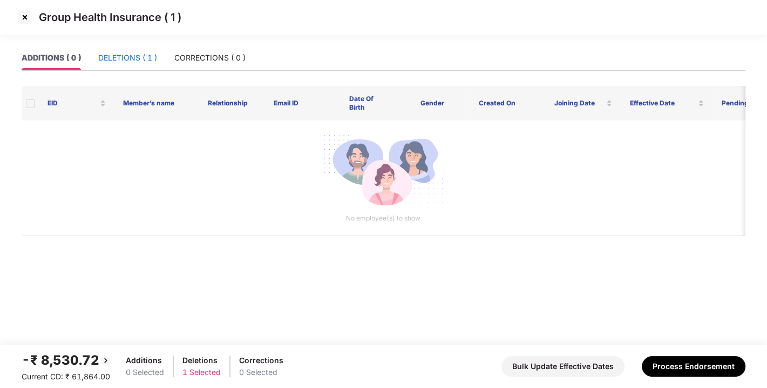
click at [137, 57] on div "DELETIONS ( 1 )" at bounding box center [127, 58] width 59 height 12
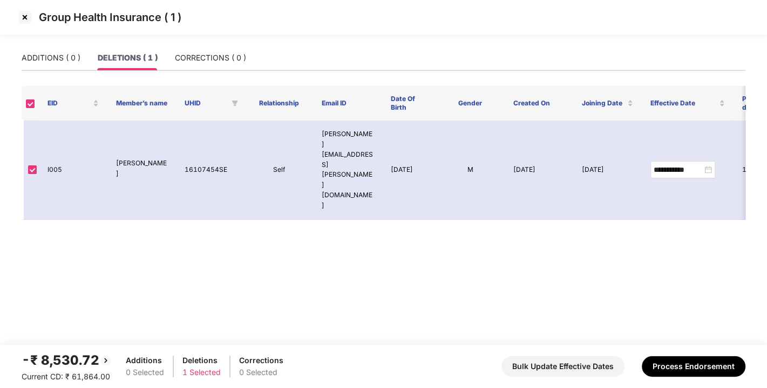
click at [26, 17] on img at bounding box center [24, 17] width 17 height 17
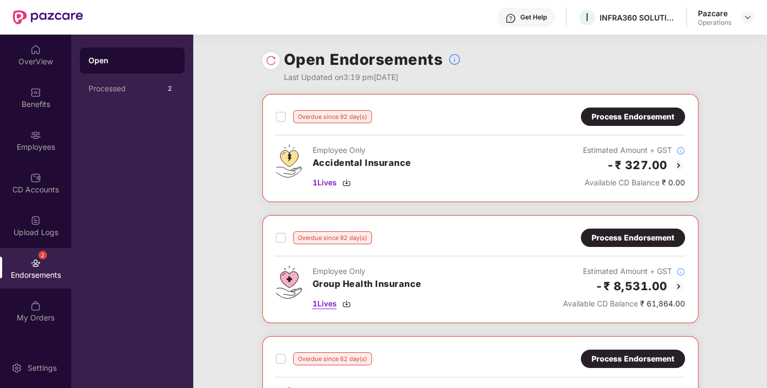
click at [349, 300] on img at bounding box center [346, 303] width 9 height 9
click at [617, 243] on div "Process Endorsement" at bounding box center [633, 237] width 104 height 18
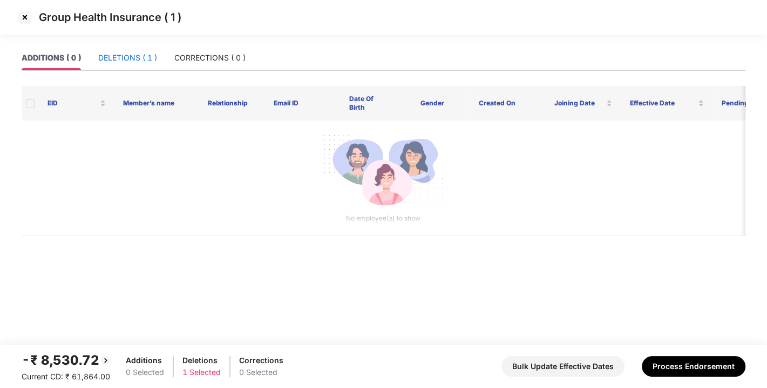
click at [123, 55] on div "DELETIONS ( 1 )" at bounding box center [127, 58] width 59 height 12
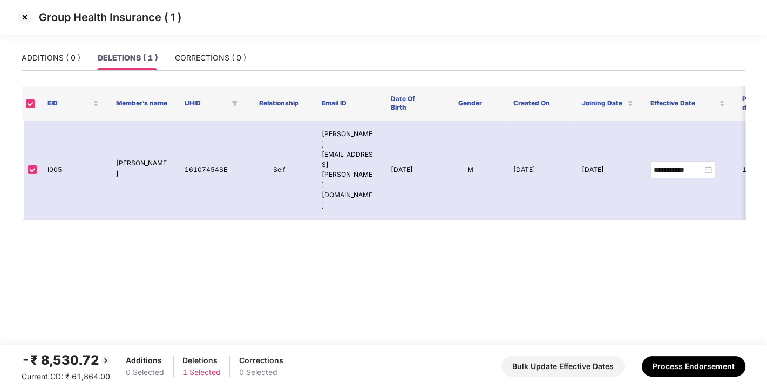
click at [22, 14] on img at bounding box center [24, 17] width 17 height 17
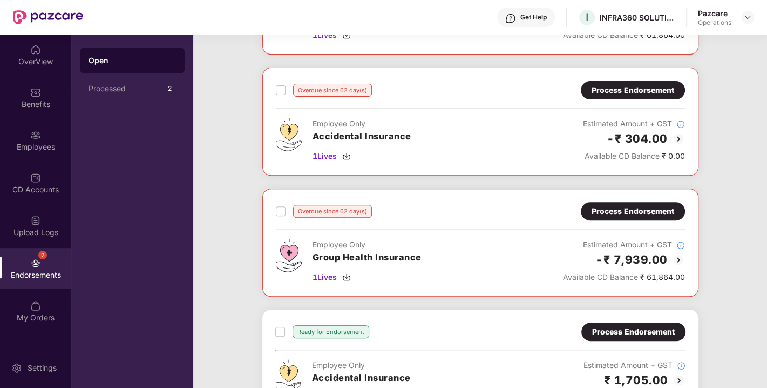
scroll to position [269, 0]
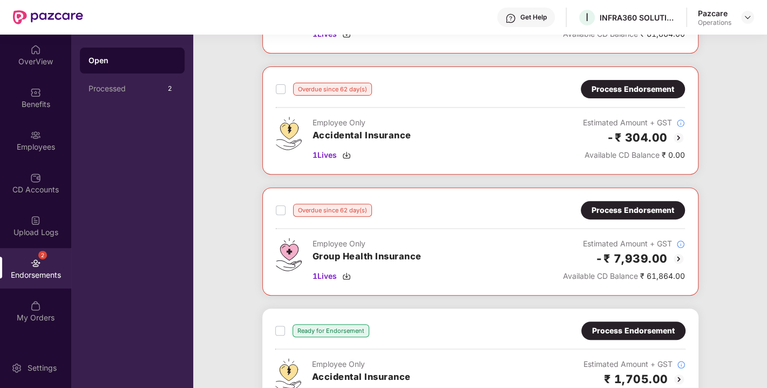
click at [623, 206] on div "Process Endorsement" at bounding box center [633, 210] width 83 height 12
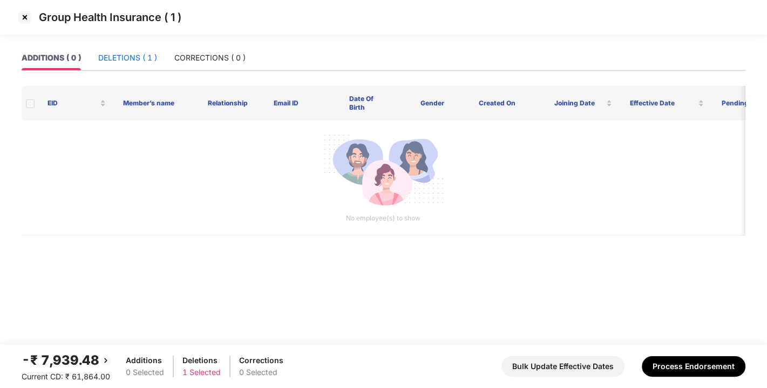
click at [127, 60] on div "DELETIONS ( 1 )" at bounding box center [127, 58] width 59 height 12
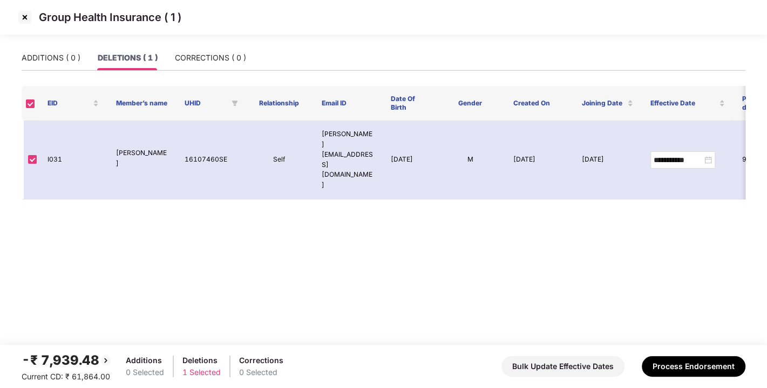
click at [28, 17] on img at bounding box center [24, 17] width 17 height 17
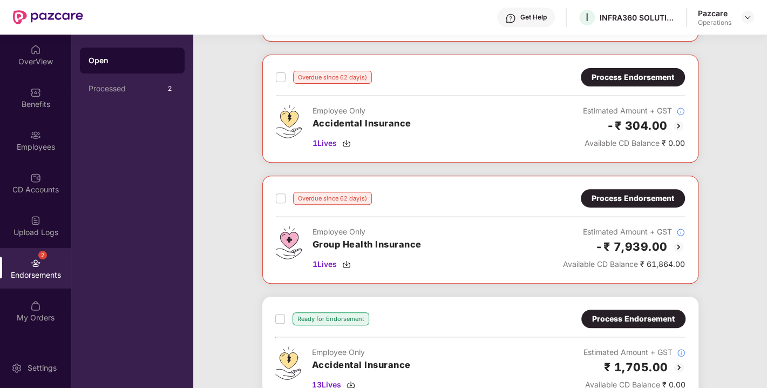
scroll to position [282, 0]
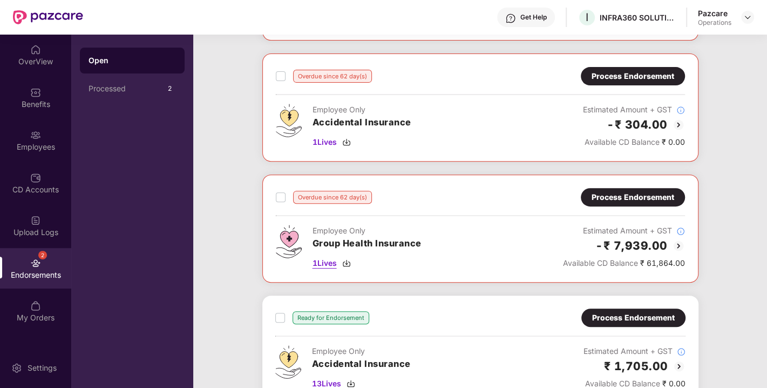
click at [350, 259] on img at bounding box center [346, 263] width 9 height 9
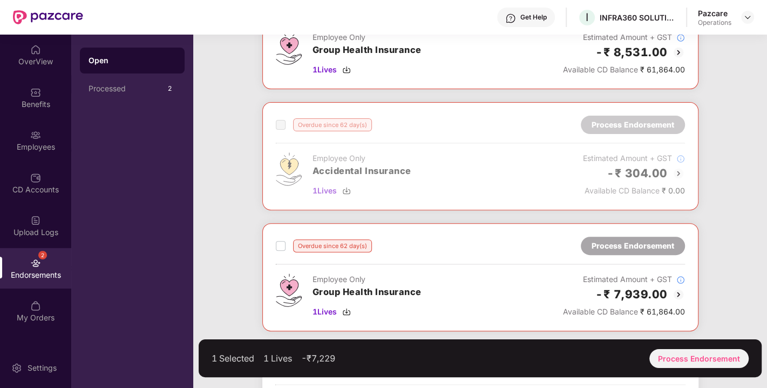
scroll to position [254, 0]
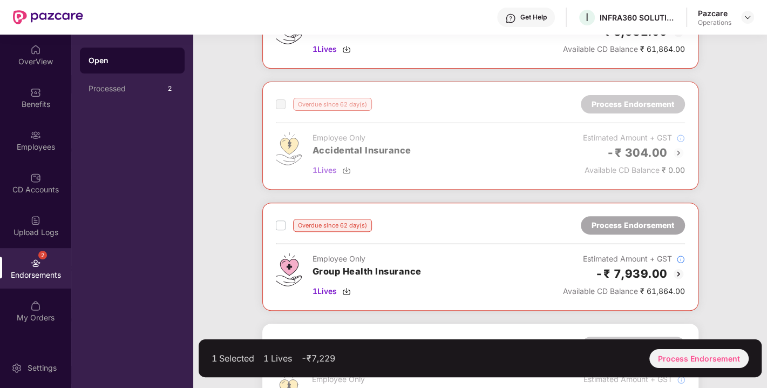
click at [276, 216] on div "Overdue since 62 day(s) Process Endorsement" at bounding box center [480, 225] width 409 height 18
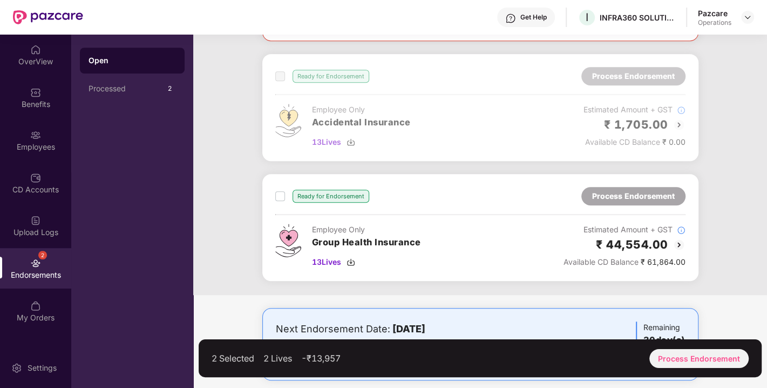
scroll to position [524, 0]
click at [676, 347] on div "3 Selected 15 Lives ₹23,801 Process Endorsement" at bounding box center [480, 358] width 563 height 38
click at [681, 355] on div "Process Endorsement" at bounding box center [699, 358] width 99 height 19
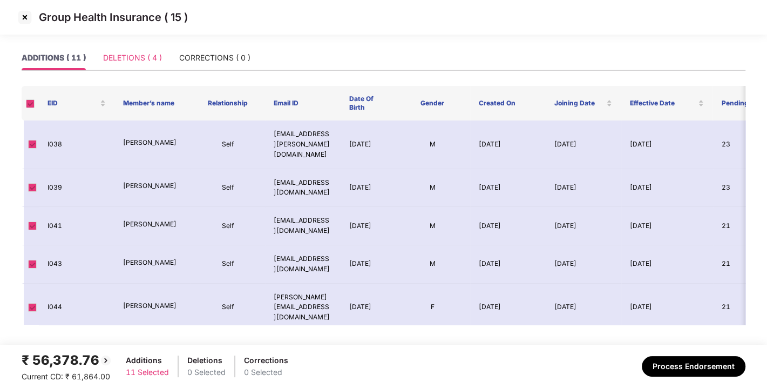
click at [158, 67] on div "DELETIONS ( 4 )" at bounding box center [132, 57] width 59 height 25
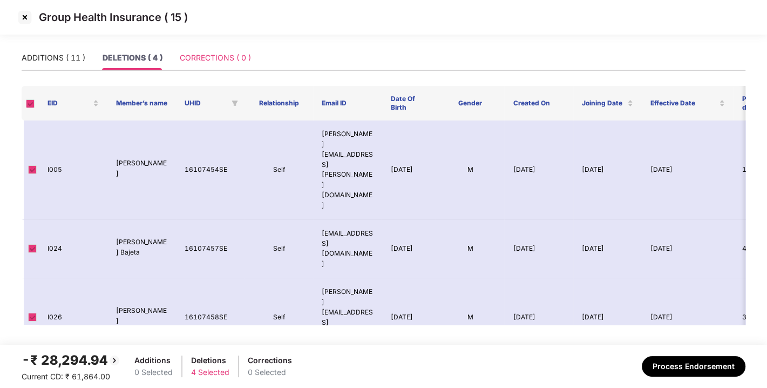
click at [205, 65] on div "CORRECTIONS ( 0 )" at bounding box center [215, 57] width 71 height 25
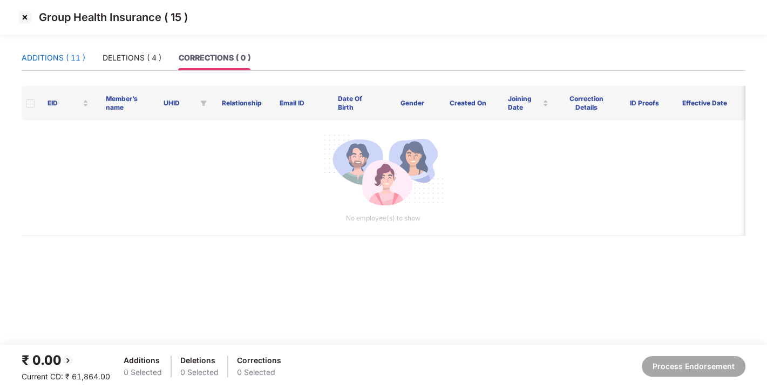
click at [69, 54] on div "ADDITIONS ( 11 )" at bounding box center [54, 58] width 64 height 12
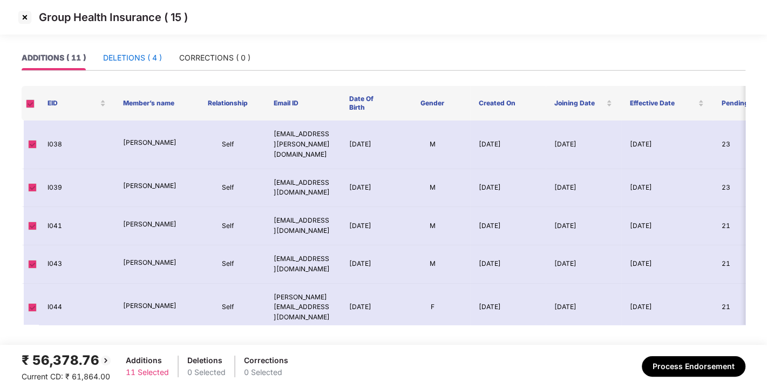
click at [116, 55] on div "DELETIONS ( 4 )" at bounding box center [132, 58] width 59 height 12
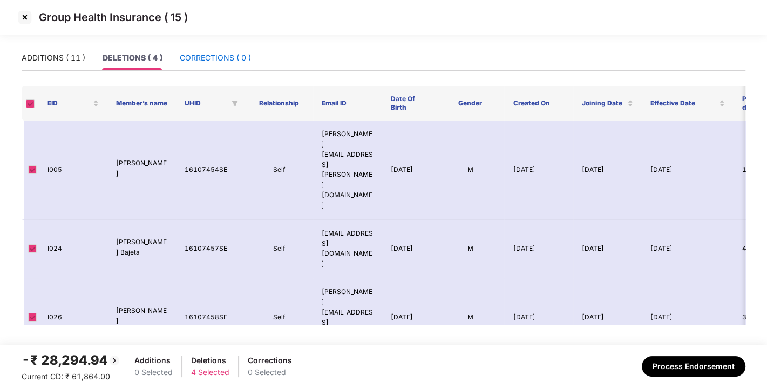
click at [198, 55] on div "CORRECTIONS ( 0 )" at bounding box center [215, 58] width 71 height 12
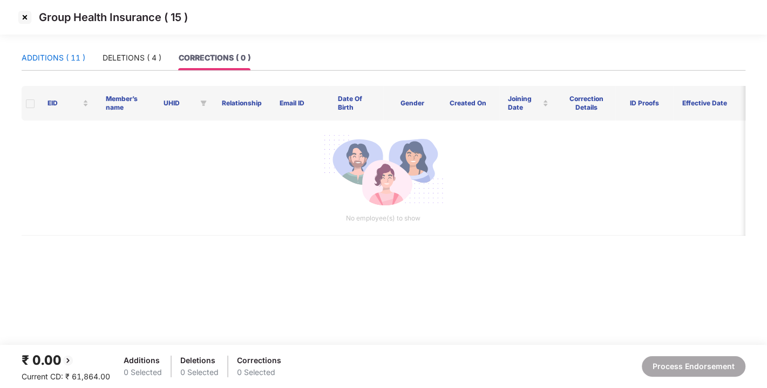
click at [44, 57] on div "ADDITIONS ( 11 )" at bounding box center [54, 58] width 64 height 12
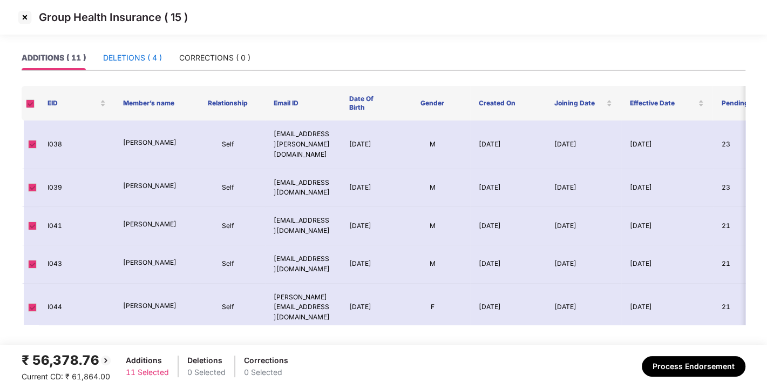
click at [129, 53] on div "DELETIONS ( 4 )" at bounding box center [132, 58] width 59 height 12
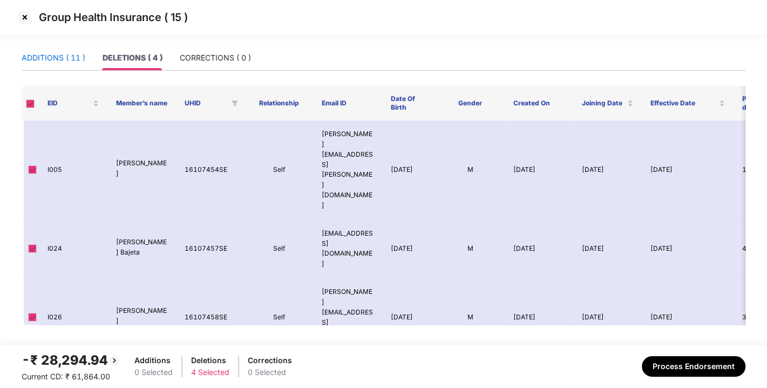
click at [46, 53] on div "ADDITIONS ( 11 )" at bounding box center [54, 58] width 64 height 12
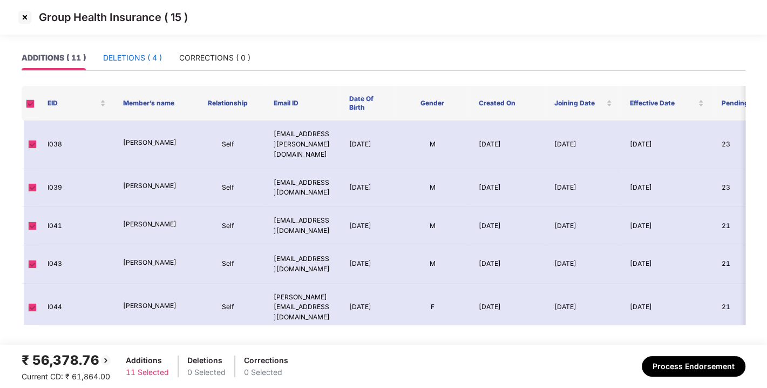
click at [132, 55] on div "DELETIONS ( 4 )" at bounding box center [132, 58] width 59 height 12
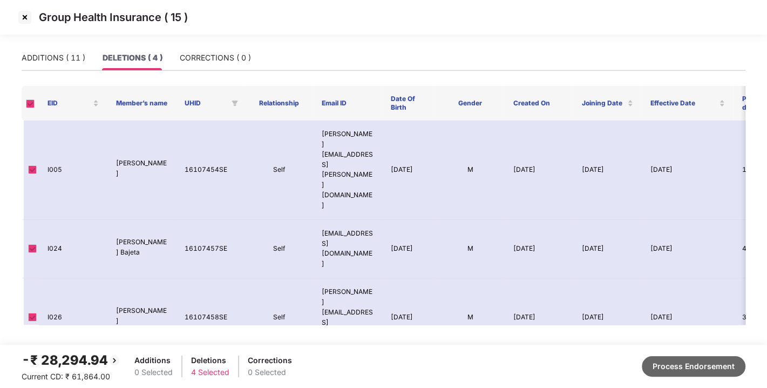
click at [675, 368] on button "Process Endorsement" at bounding box center [694, 366] width 104 height 21
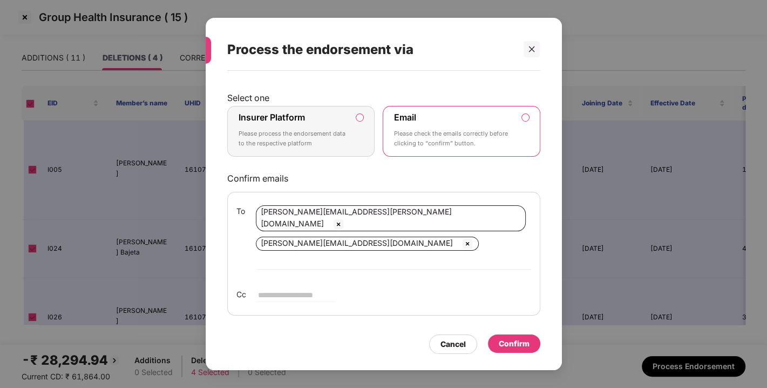
click at [361, 121] on label "Insurer Platform Please process the endorsement data to the respective platform" at bounding box center [301, 131] width 148 height 51
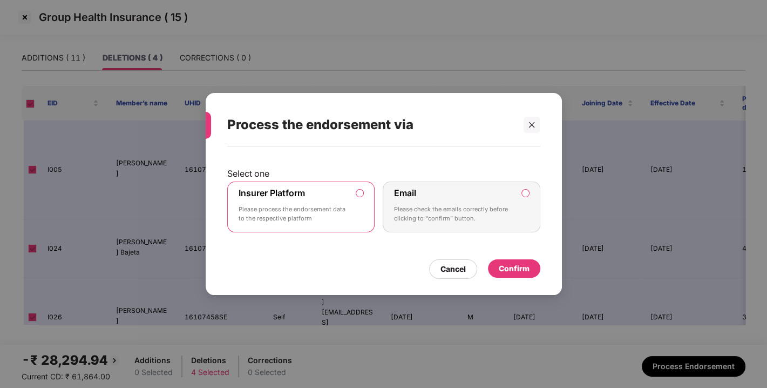
click at [505, 264] on div "Confirm" at bounding box center [514, 268] width 31 height 12
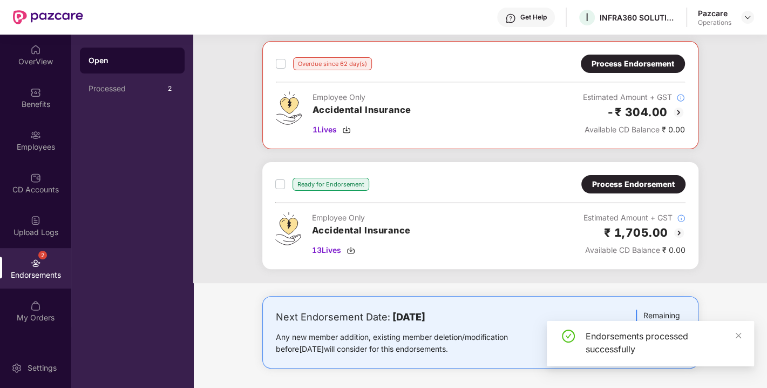
scroll to position [0, 0]
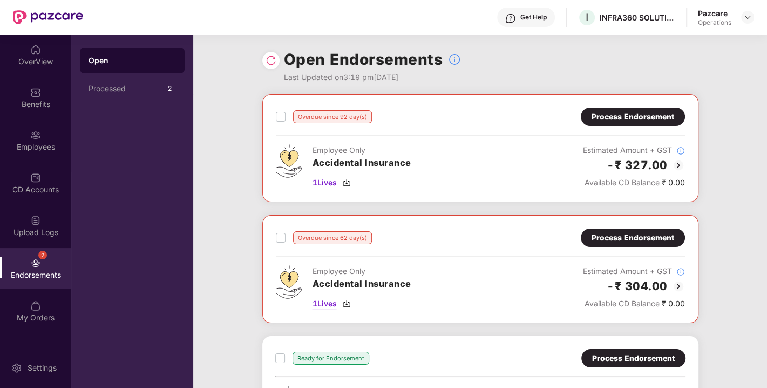
click at [349, 299] on img at bounding box center [346, 303] width 9 height 9
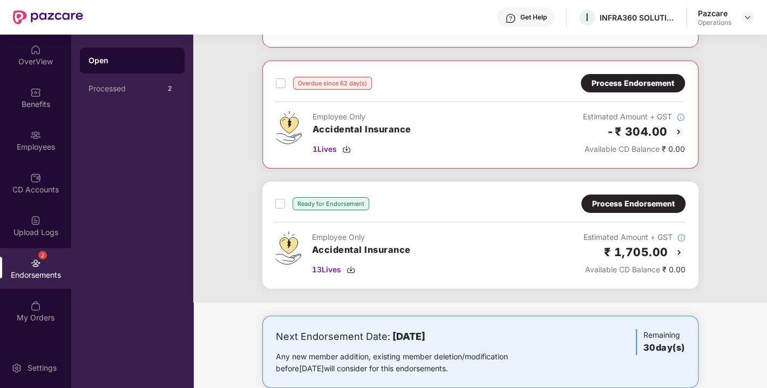
scroll to position [157, 0]
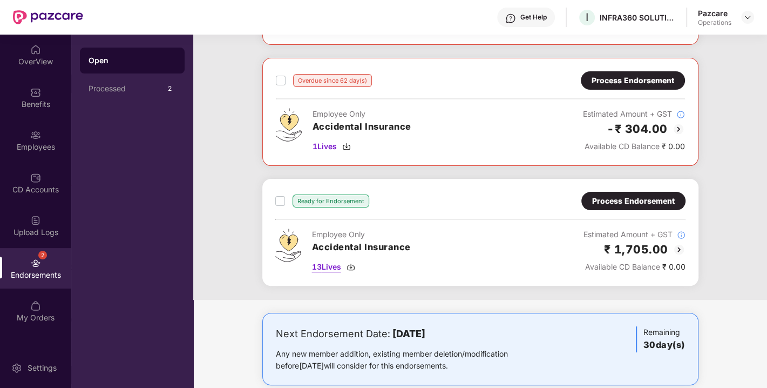
click at [348, 267] on img at bounding box center [351, 266] width 9 height 9
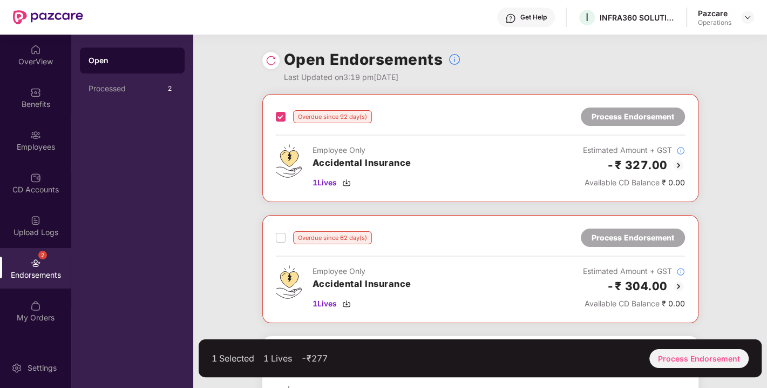
click at [280, 231] on label at bounding box center [281, 237] width 10 height 13
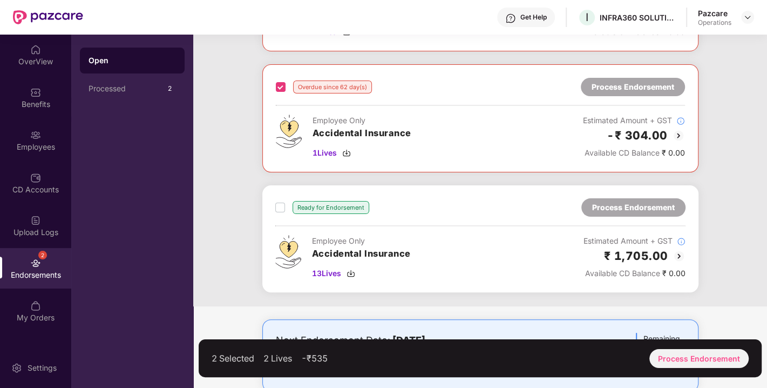
scroll to position [153, 0]
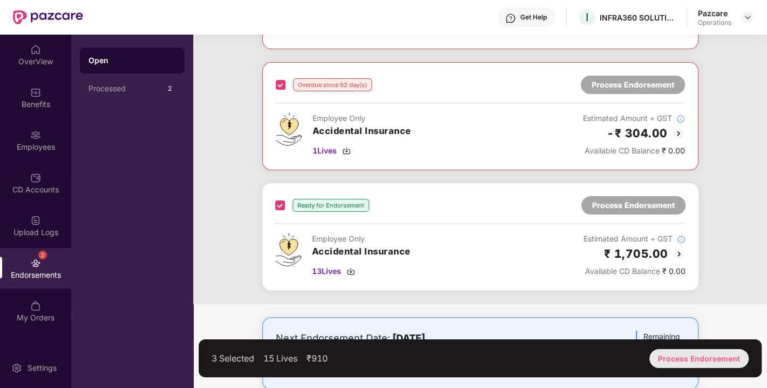
click at [682, 350] on div "Process Endorsement" at bounding box center [699, 358] width 99 height 19
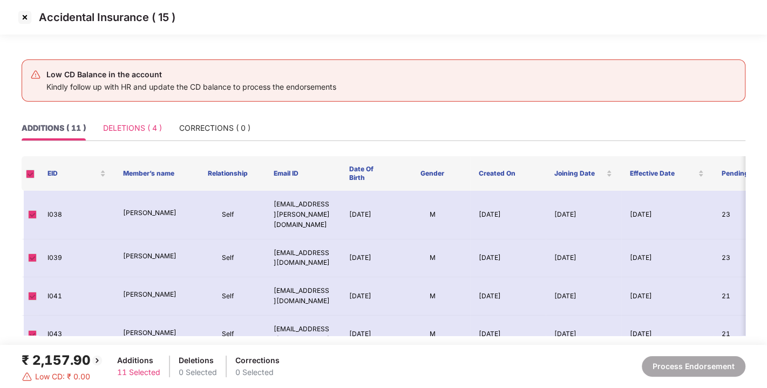
click at [117, 119] on div "DELETIONS ( 4 )" at bounding box center [132, 128] width 59 height 25
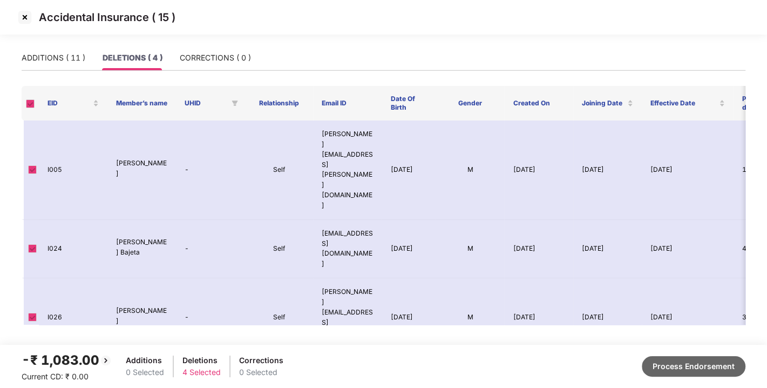
click at [682, 360] on button "Process Endorsement" at bounding box center [694, 366] width 104 height 21
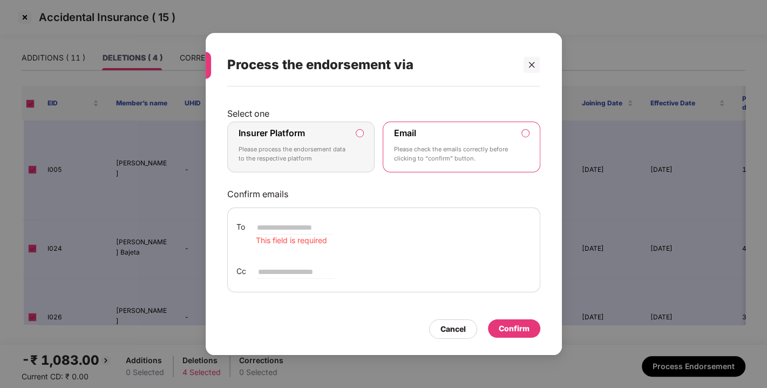
click at [355, 128] on label "Insurer Platform Please process the endorsement data to the respective platform" at bounding box center [301, 146] width 148 height 51
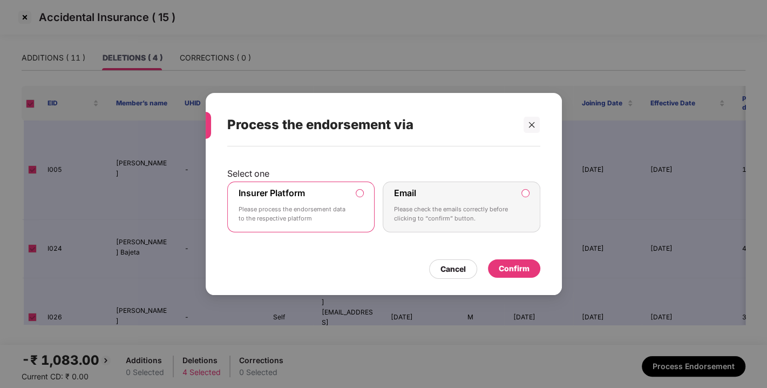
click at [501, 267] on div "Confirm" at bounding box center [514, 268] width 31 height 12
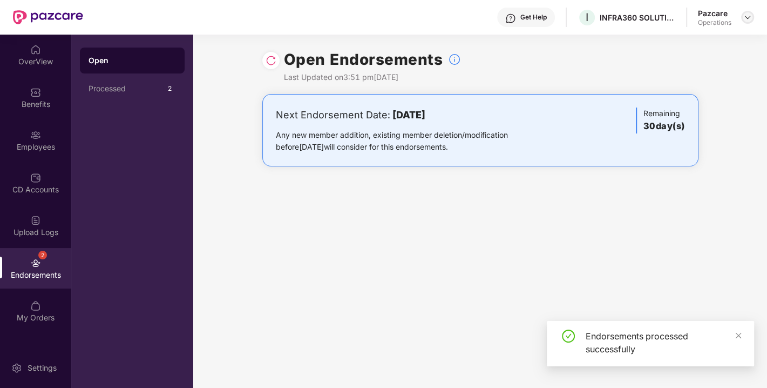
click at [748, 15] on img at bounding box center [748, 17] width 9 height 9
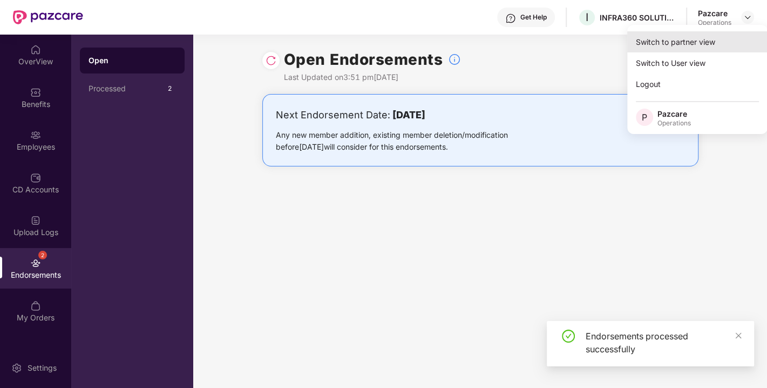
click at [683, 42] on div "Switch to partner view" at bounding box center [697, 41] width 140 height 21
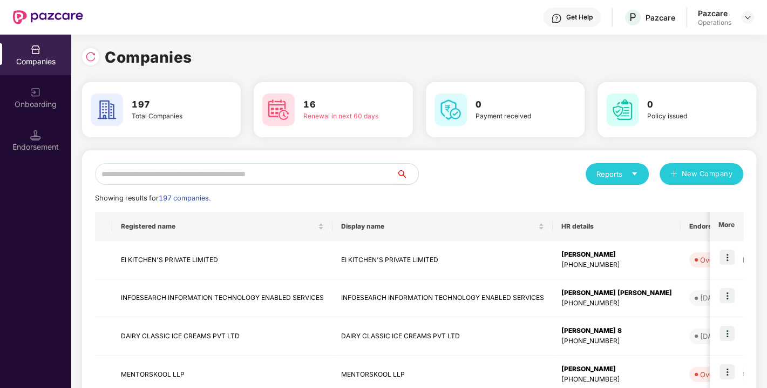
click at [289, 174] on input "text" at bounding box center [246, 174] width 302 height 22
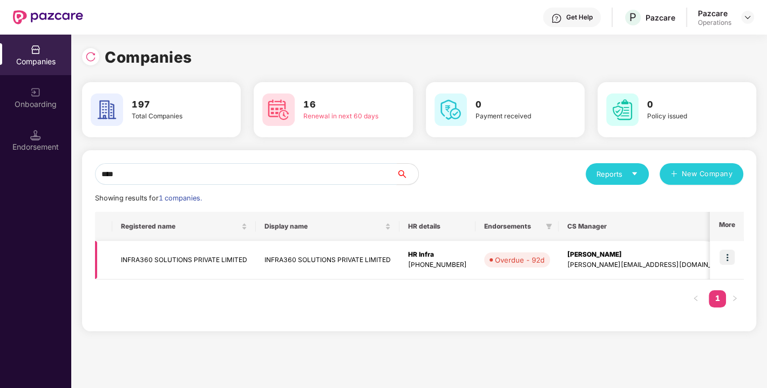
type input "****"
click at [151, 258] on td "INFRA360 SOLUTIONS PRIVATE LIMITED" at bounding box center [184, 260] width 144 height 38
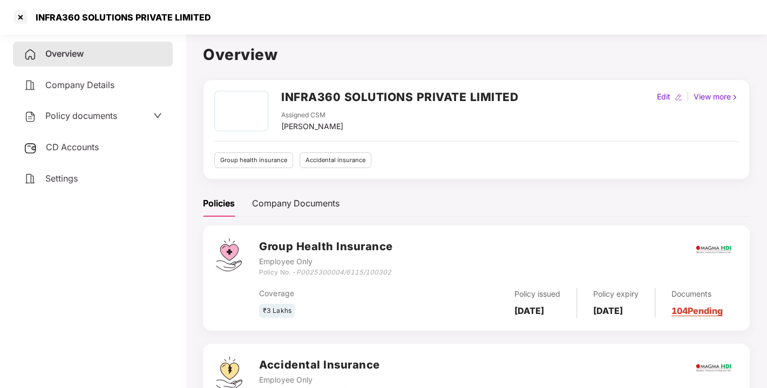
click at [102, 152] on div "CD Accounts" at bounding box center [93, 147] width 160 height 25
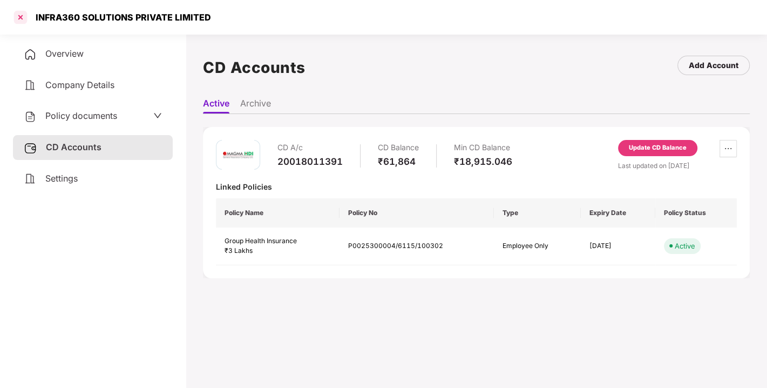
click at [20, 19] on div at bounding box center [20, 17] width 17 height 17
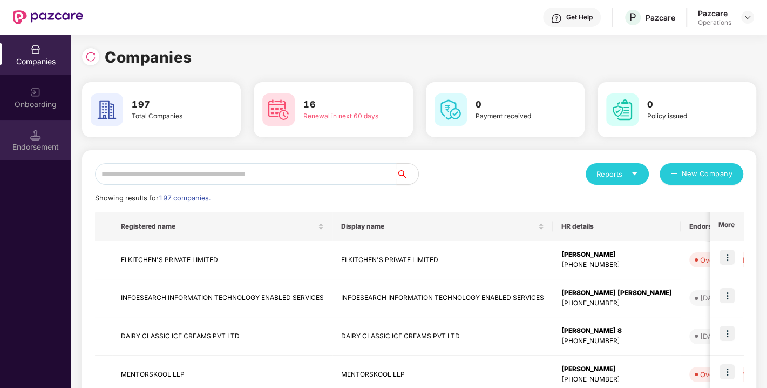
click at [45, 142] on div "Endorsement" at bounding box center [35, 146] width 71 height 11
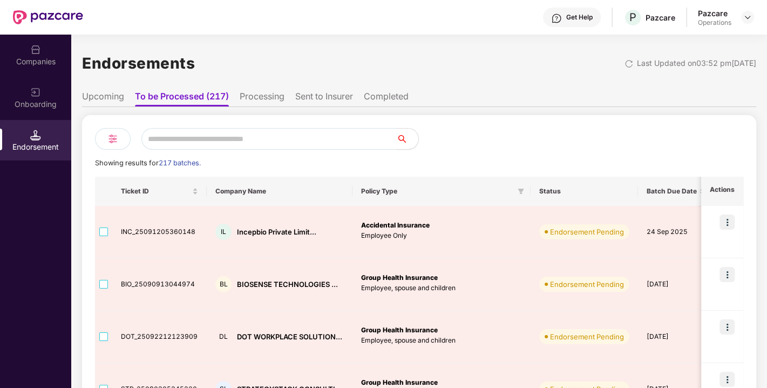
click at [40, 64] on div "Companies" at bounding box center [35, 61] width 71 height 11
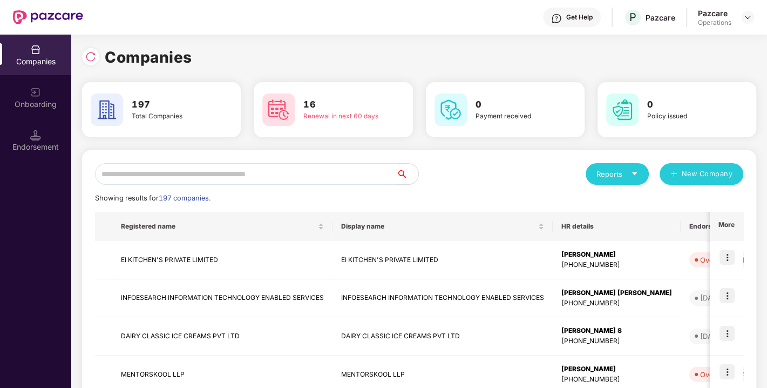
click at [214, 178] on input "text" at bounding box center [246, 174] width 302 height 22
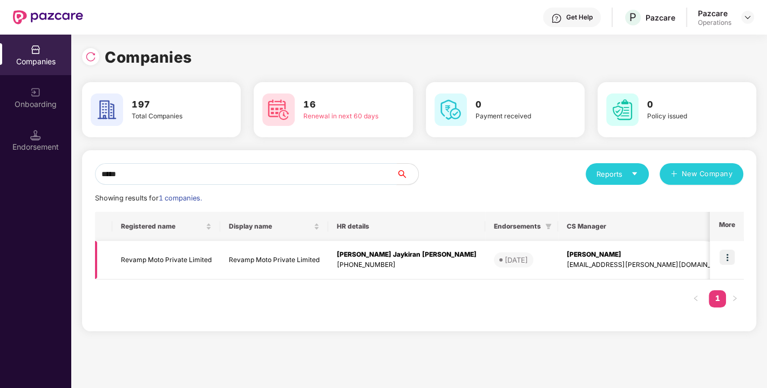
type input "*****"
click at [725, 256] on img at bounding box center [727, 256] width 15 height 15
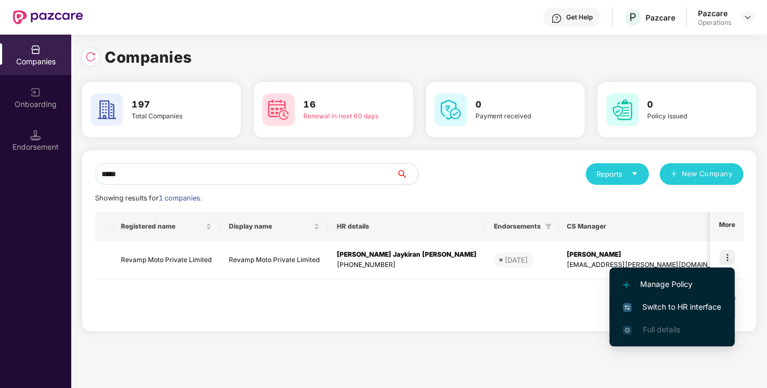
click at [671, 305] on span "Switch to HR interface" at bounding box center [672, 307] width 98 height 12
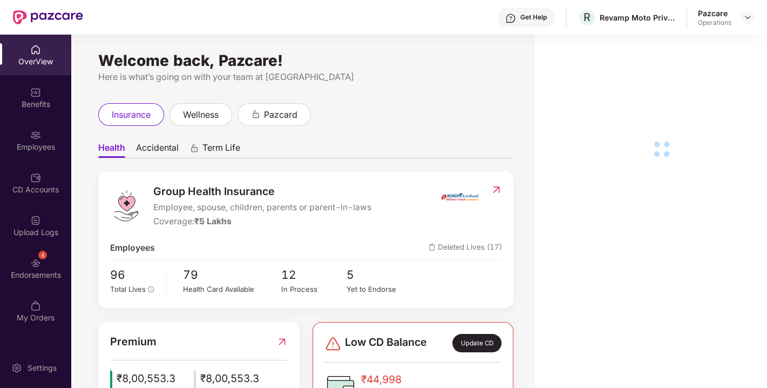
click at [48, 269] on div "Endorsements" at bounding box center [35, 274] width 71 height 11
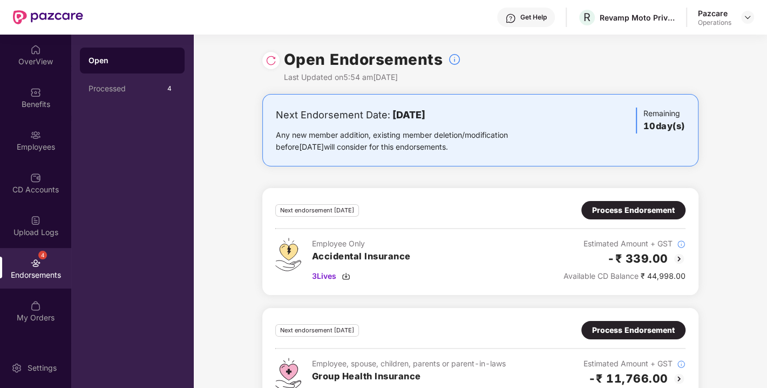
click at [271, 56] on img at bounding box center [271, 60] width 11 height 11
click at [748, 17] on img at bounding box center [748, 17] width 9 height 9
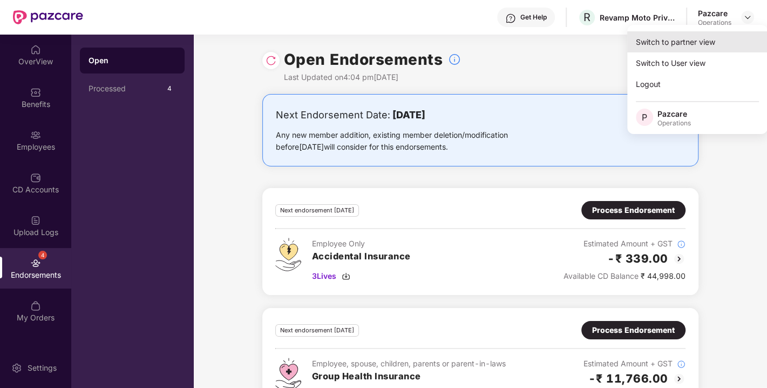
click at [681, 43] on div "Switch to partner view" at bounding box center [697, 41] width 140 height 21
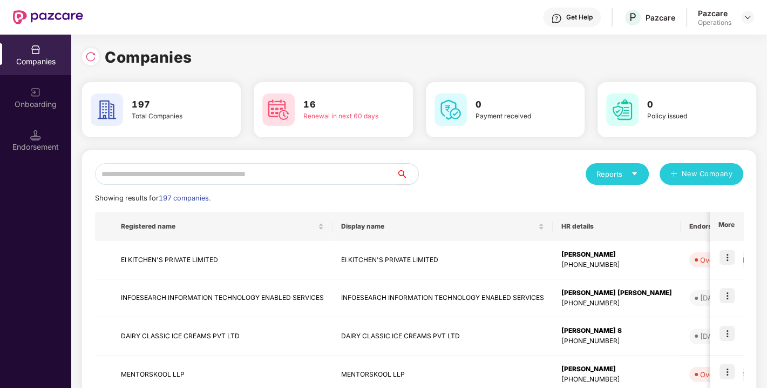
click at [290, 174] on input "text" at bounding box center [246, 174] width 302 height 22
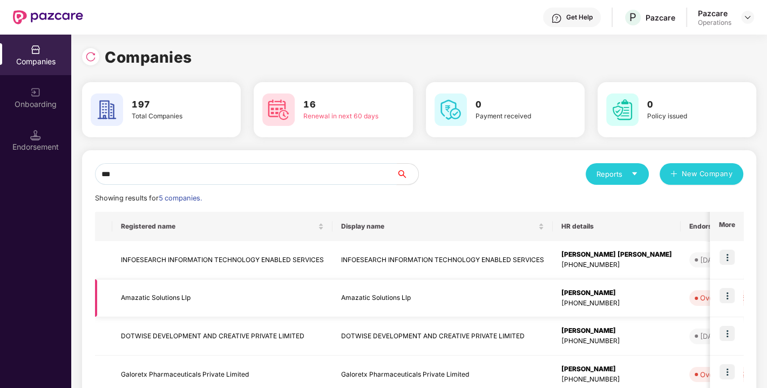
type input "***"
click at [733, 294] on img at bounding box center [727, 295] width 15 height 15
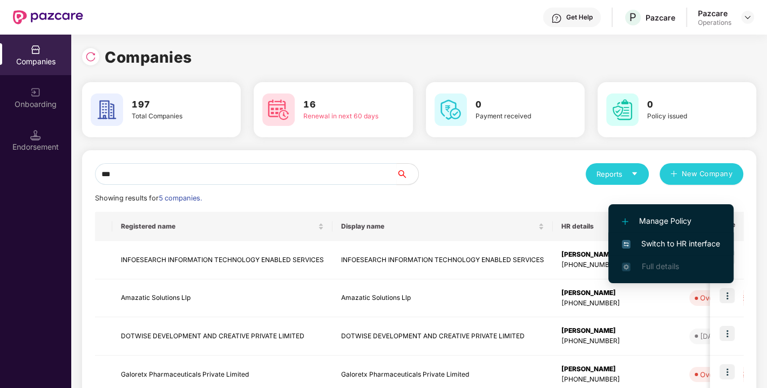
click at [663, 239] on span "Switch to HR interface" at bounding box center [671, 244] width 98 height 12
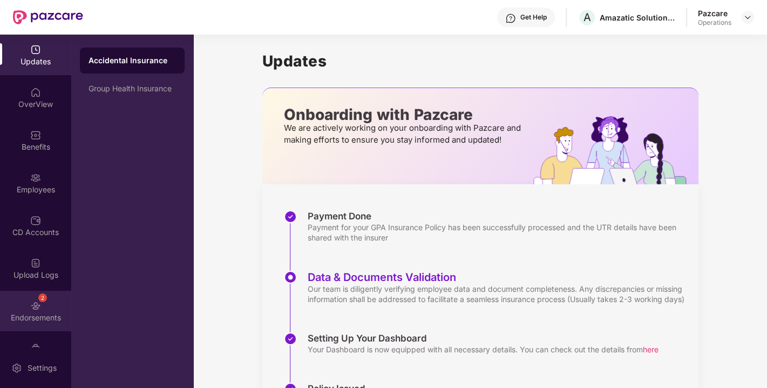
click at [38, 307] on img at bounding box center [35, 305] width 11 height 11
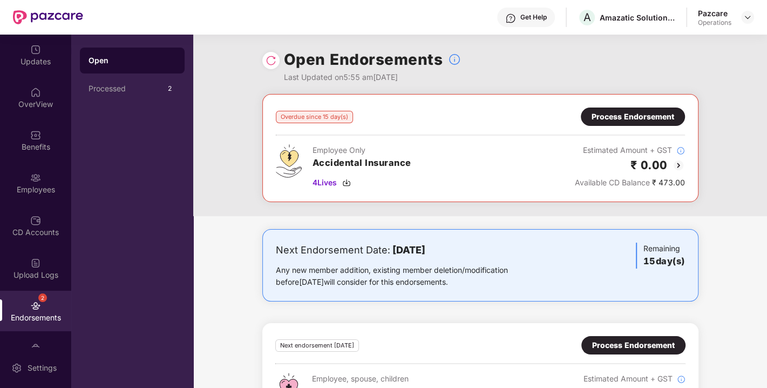
click at [619, 106] on div "Overdue since 15 day(s) Process Endorsement Employee Only Accidental Insurance …" at bounding box center [480, 148] width 436 height 108
click at [606, 110] on div "Process Endorsement" at bounding box center [633, 116] width 104 height 18
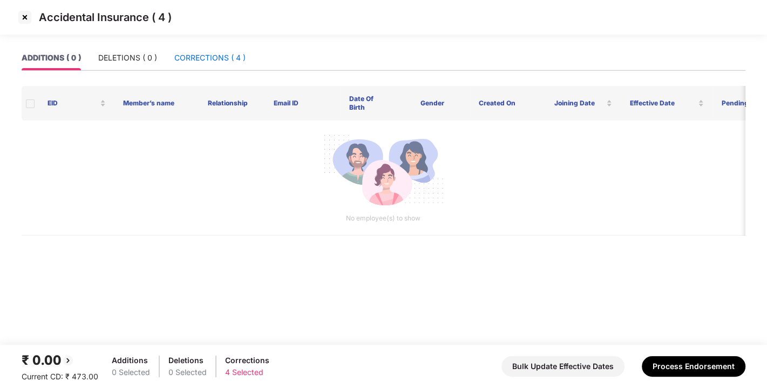
click at [204, 60] on div "CORRECTIONS ( 4 )" at bounding box center [209, 58] width 71 height 12
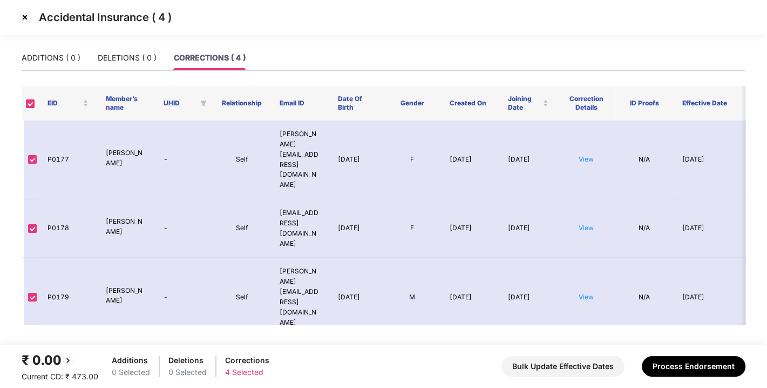
click at [23, 17] on img at bounding box center [24, 17] width 17 height 17
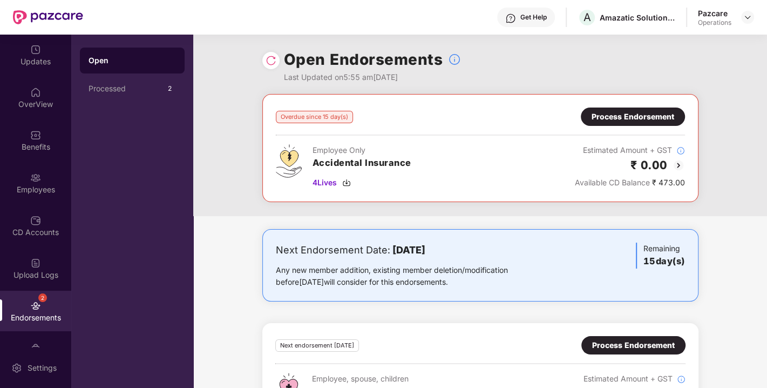
click at [270, 58] on img at bounding box center [271, 60] width 11 height 11
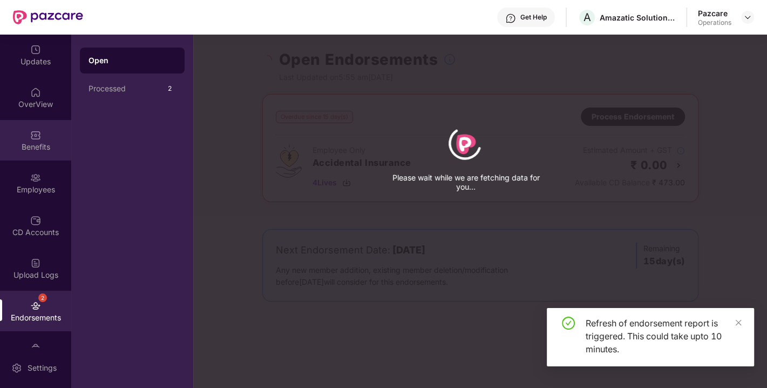
click at [42, 129] on div "Benefits" at bounding box center [35, 140] width 71 height 40
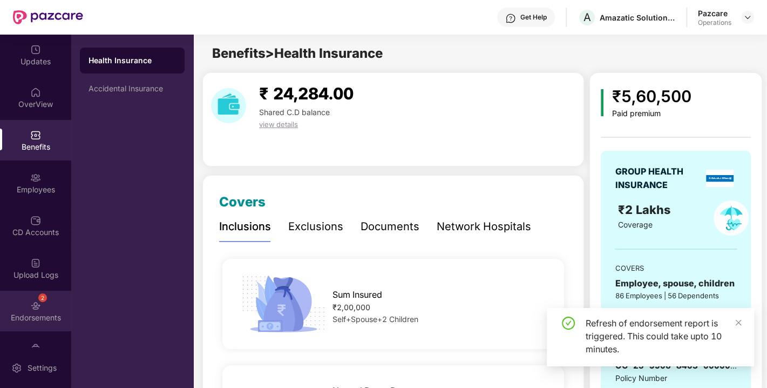
click at [35, 313] on div "Endorsements" at bounding box center [35, 317] width 71 height 11
